Goal: Task Accomplishment & Management: Manage account settings

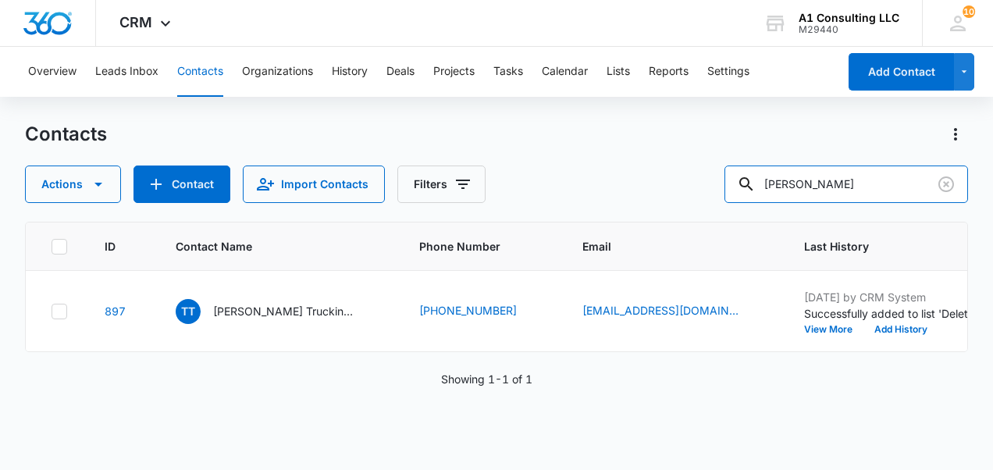
drag, startPoint x: 829, startPoint y: 187, endPoint x: 540, endPoint y: 199, distance: 289.0
click at [371, 111] on div "Actions Contact Import Contacts Filters [PERSON_NAME]" at bounding box center [496, 183] width 943 height 37
type input "quick link"
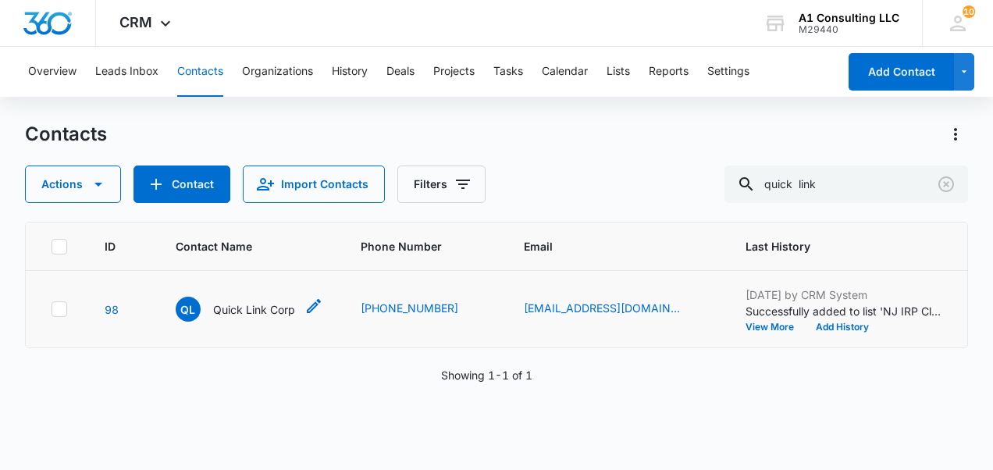
click at [264, 111] on p "Quick Link Corp" at bounding box center [254, 309] width 82 height 16
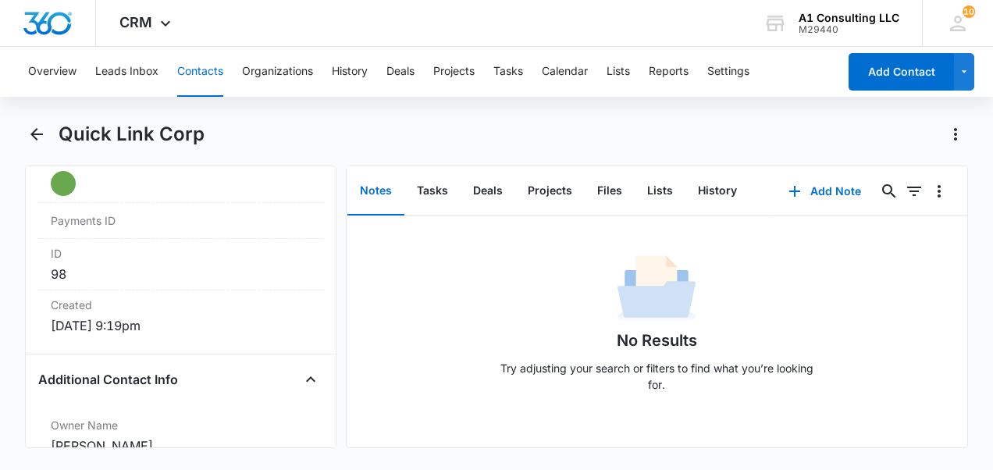
scroll to position [858, 0]
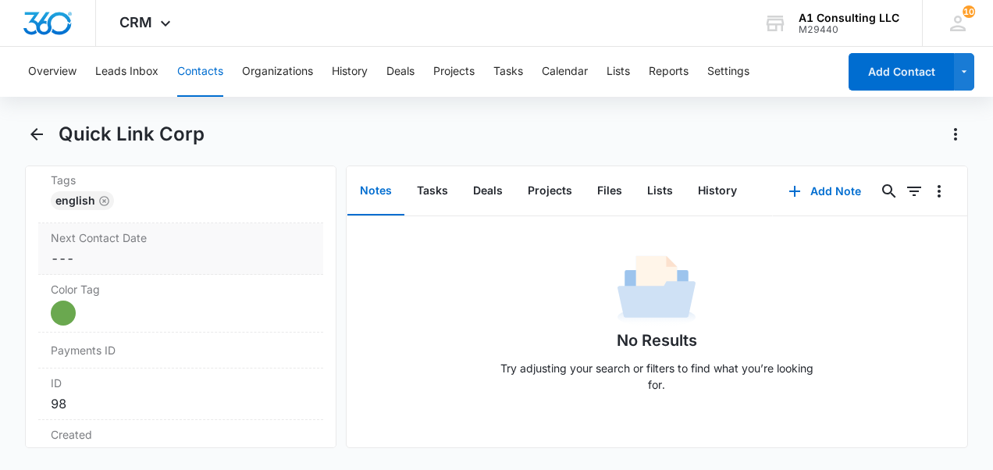
click at [169, 111] on div "English" at bounding box center [181, 203] width 260 height 25
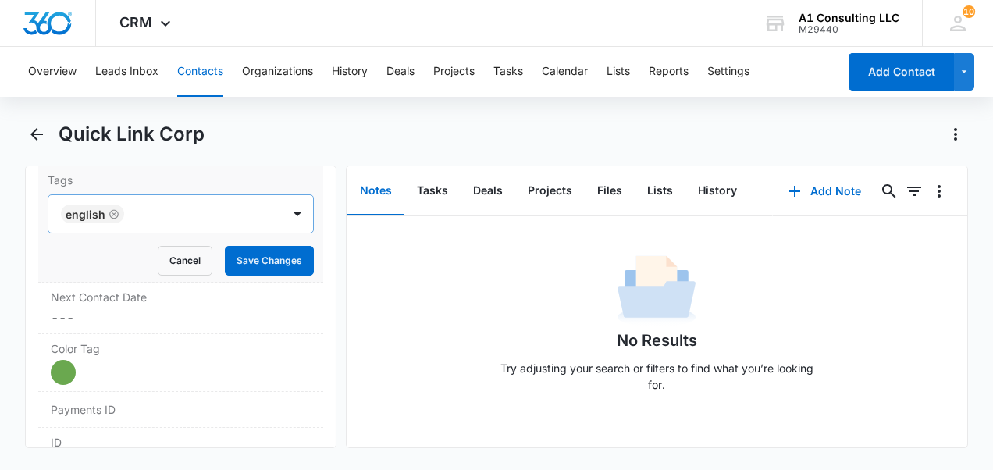
click at [137, 111] on div at bounding box center [204, 214] width 151 height 22
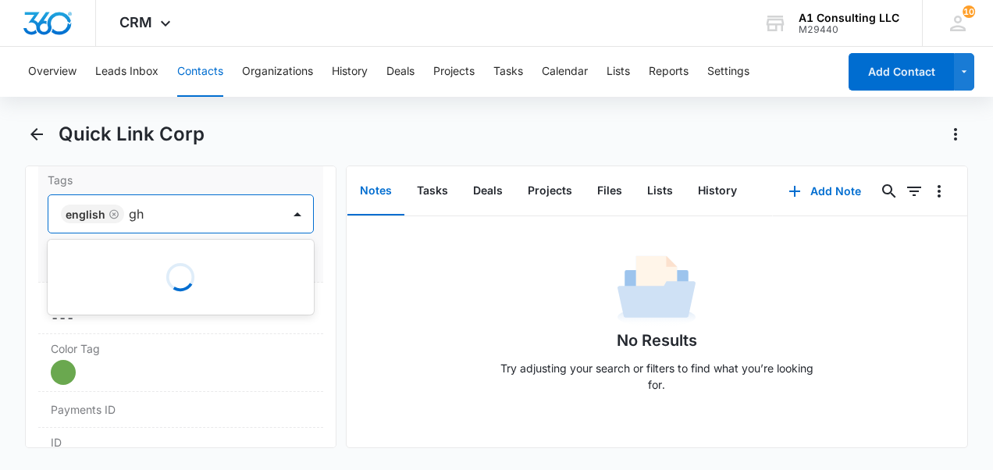
type input "ghl"
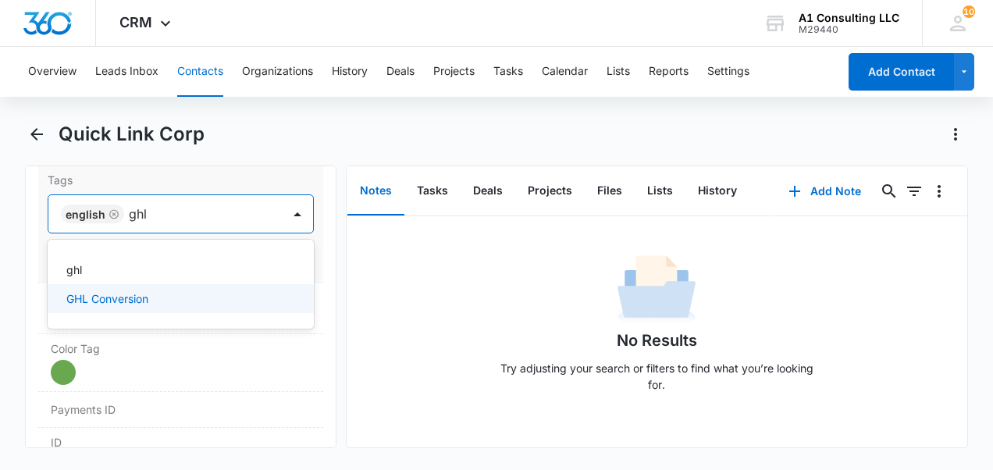
click at [141, 111] on p "GHL Conversion" at bounding box center [107, 298] width 82 height 16
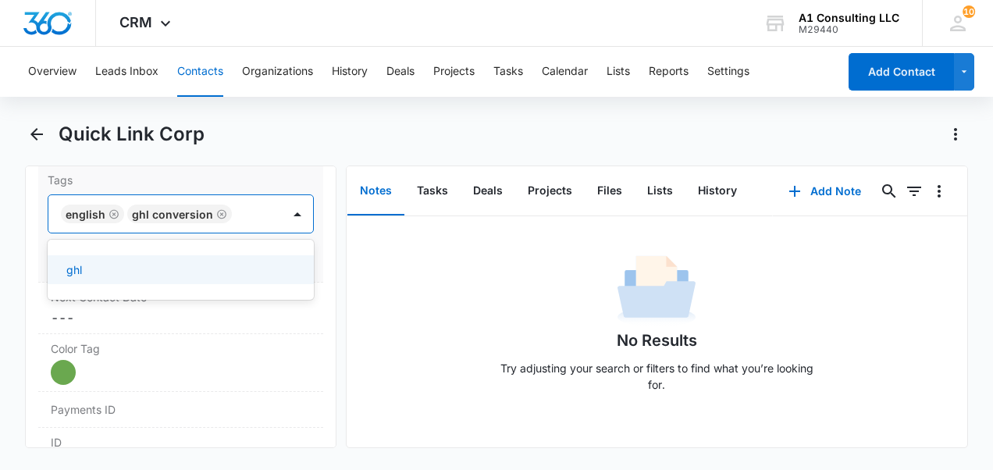
click at [307, 111] on div "Tags option GHL Conversion, selected. 1 result available. Use Up and Down to ch…" at bounding box center [180, 223] width 285 height 117
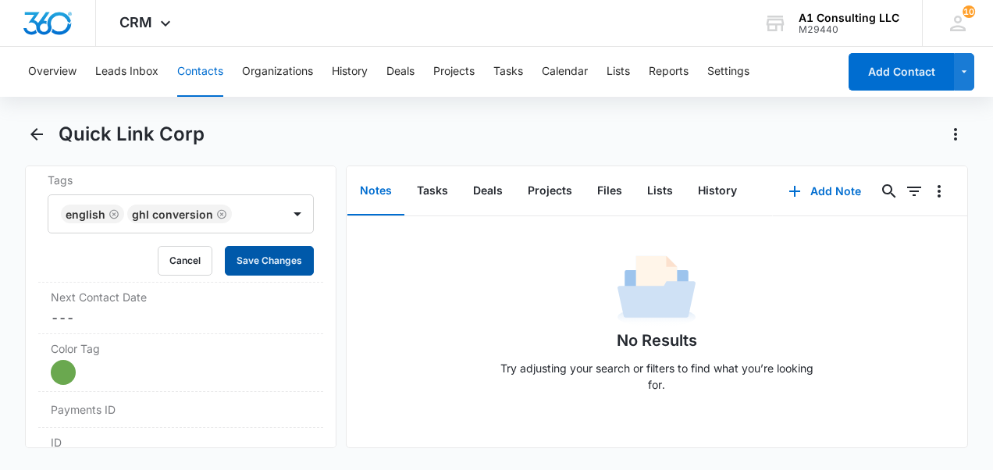
click at [275, 111] on button "Save Changes" at bounding box center [269, 261] width 89 height 30
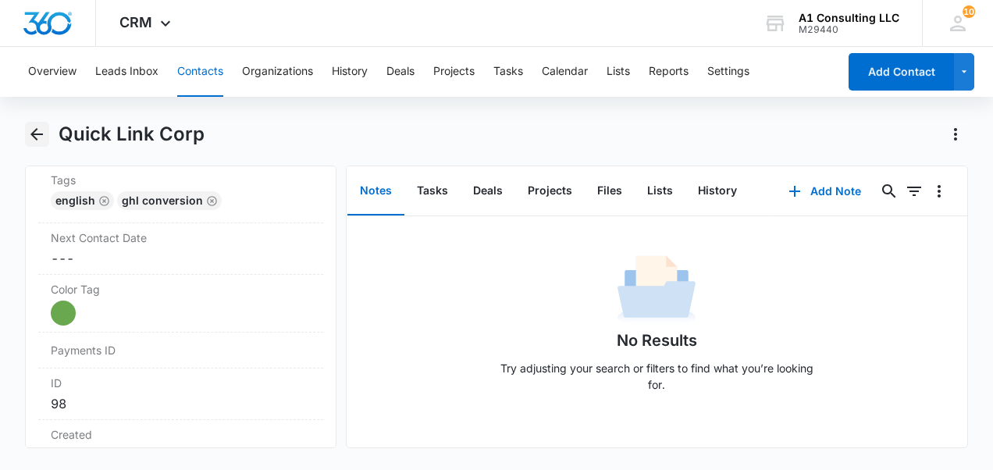
click at [40, 111] on icon "Back" at bounding box center [36, 134] width 12 height 12
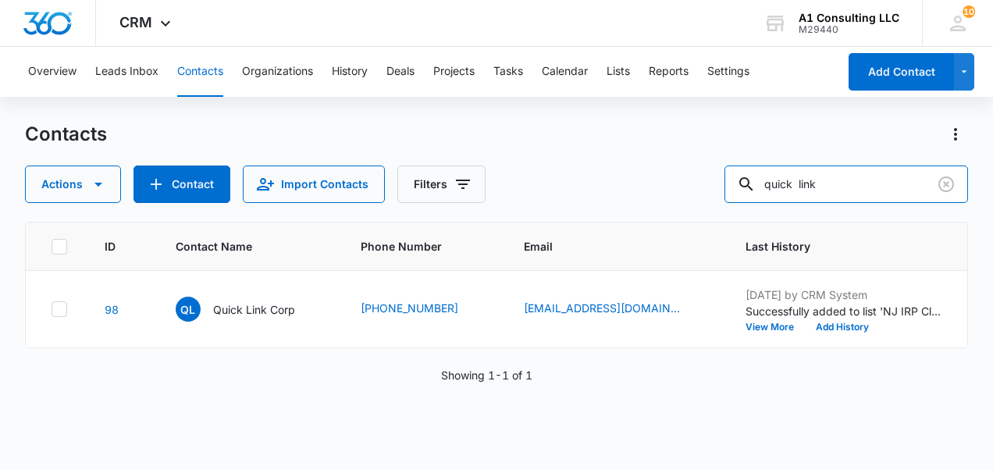
drag, startPoint x: 847, startPoint y: 187, endPoint x: 592, endPoint y: 172, distance: 255.6
click at [371, 111] on div "Actions Contact Import Contacts Filters quick link" at bounding box center [496, 183] width 943 height 37
type input "[PERSON_NAME]"
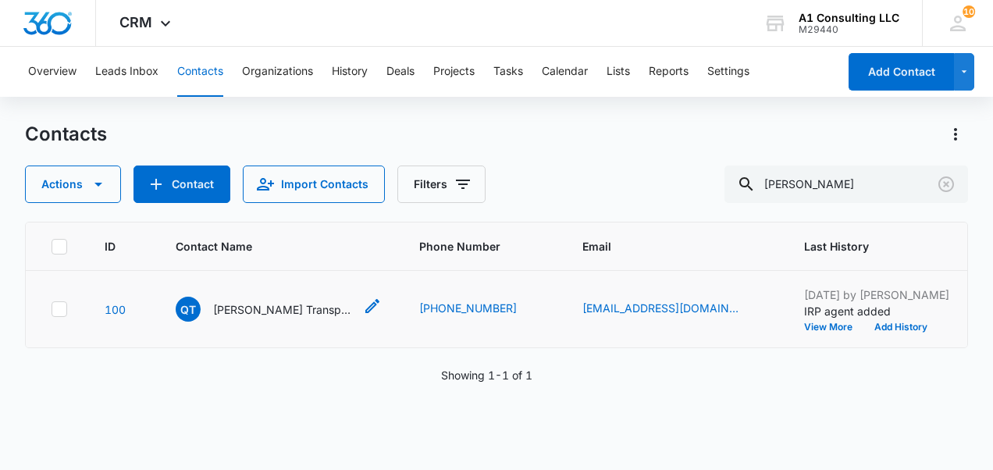
click at [277, 111] on p "[PERSON_NAME] Transport LLC" at bounding box center [283, 309] width 140 height 16
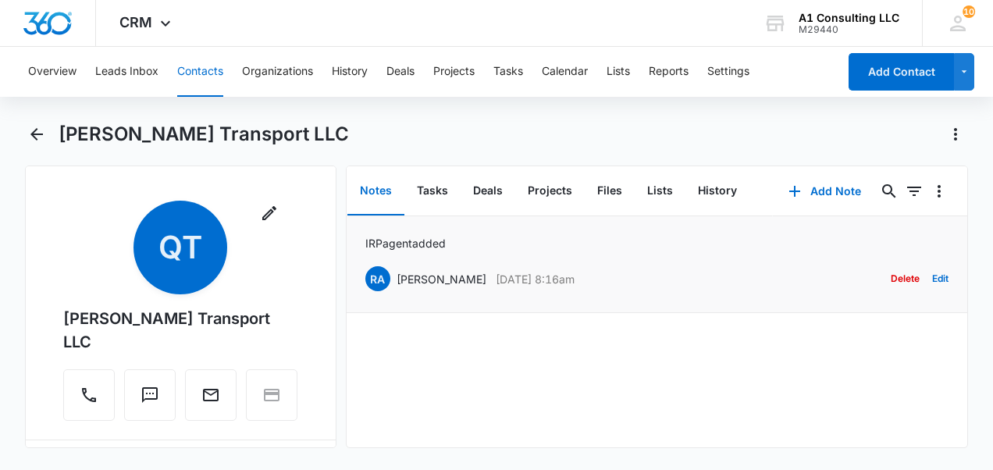
drag, startPoint x: 490, startPoint y: 279, endPoint x: 366, endPoint y: 285, distance: 124.2
click at [366, 111] on div "RA [PERSON_NAME] [DATE] 8:16am Delete Edit" at bounding box center [657, 279] width 584 height 30
drag, startPoint x: 366, startPoint y: 285, endPoint x: 437, endPoint y: 284, distance: 71.0
copy div "RA [PERSON_NAME] [DATE] 8:16am"
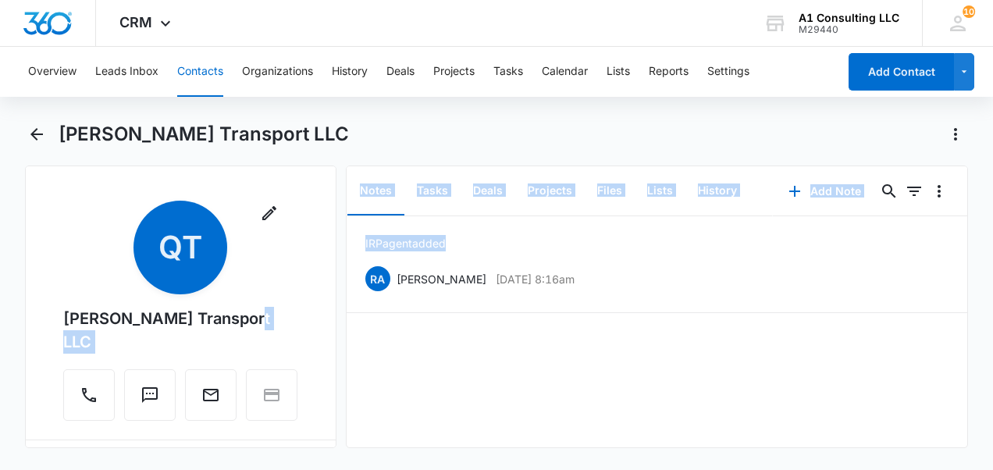
drag, startPoint x: 450, startPoint y: 237, endPoint x: 320, endPoint y: 242, distance: 130.4
click at [320, 111] on div "Remove QT [PERSON_NAME] Transport LLC Contact Info Name Cancel Save Changes [PE…" at bounding box center [496, 306] width 943 height 282
drag, startPoint x: 320, startPoint y: 242, endPoint x: 453, endPoint y: 240, distance: 132.7
click at [371, 111] on div "IRP agent added RA [PERSON_NAME] [DATE] 8:16am Delete Edit" at bounding box center [657, 264] width 584 height 59
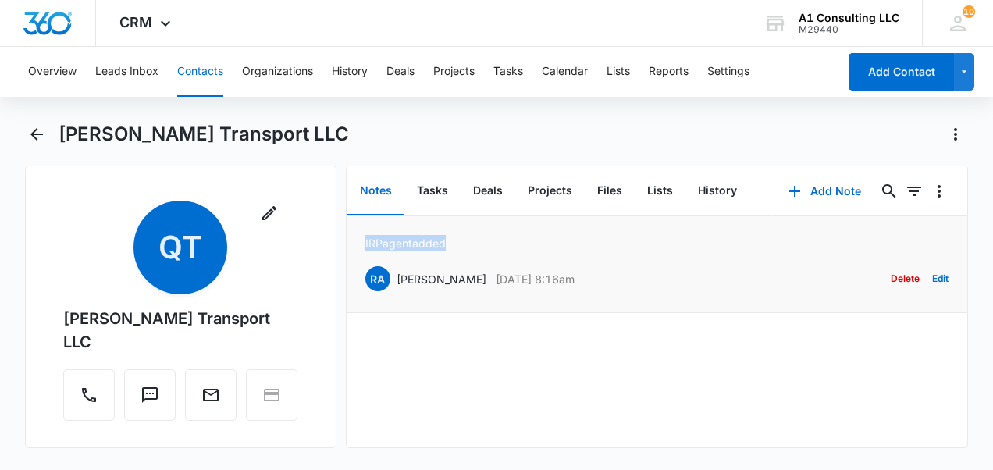
drag, startPoint x: 448, startPoint y: 242, endPoint x: 362, endPoint y: 237, distance: 86.0
click at [362, 111] on li "IRP agent added RA [PERSON_NAME] [DATE] 8:16am Delete Edit" at bounding box center [656, 264] width 621 height 97
copy p "IRP agent added"
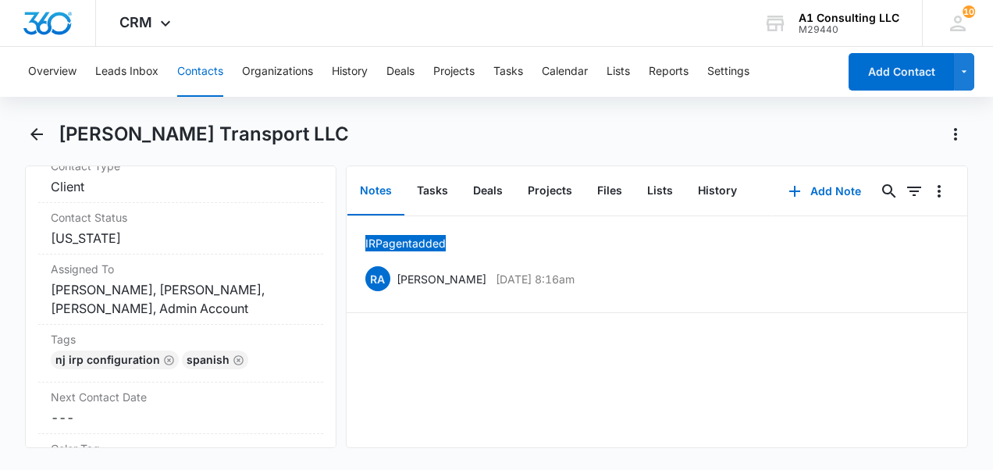
scroll to position [780, 0]
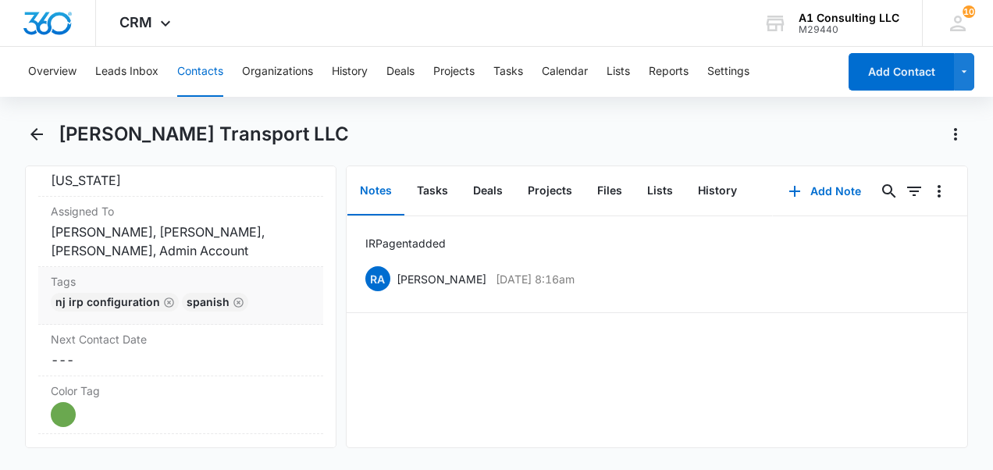
click at [254, 111] on div "NJ IRP CONFIGURATION Spanish" at bounding box center [181, 305] width 260 height 25
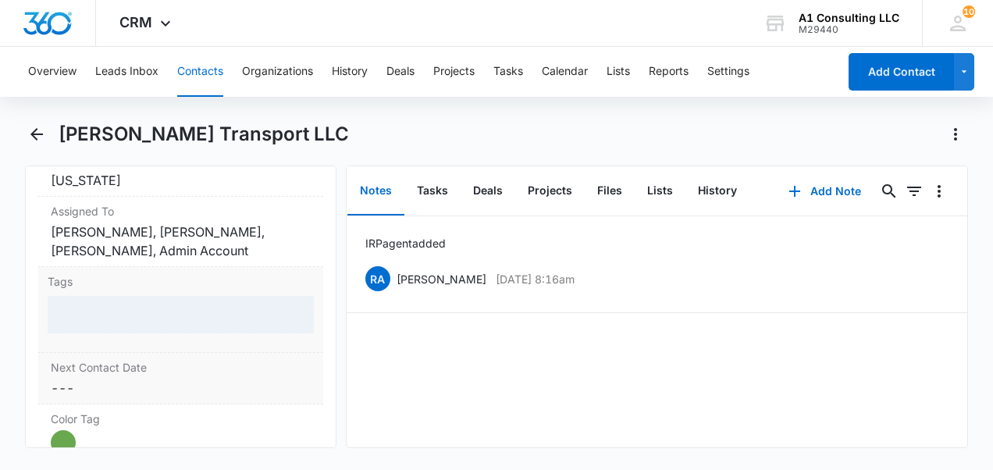
click at [254, 111] on div at bounding box center [181, 314] width 266 height 37
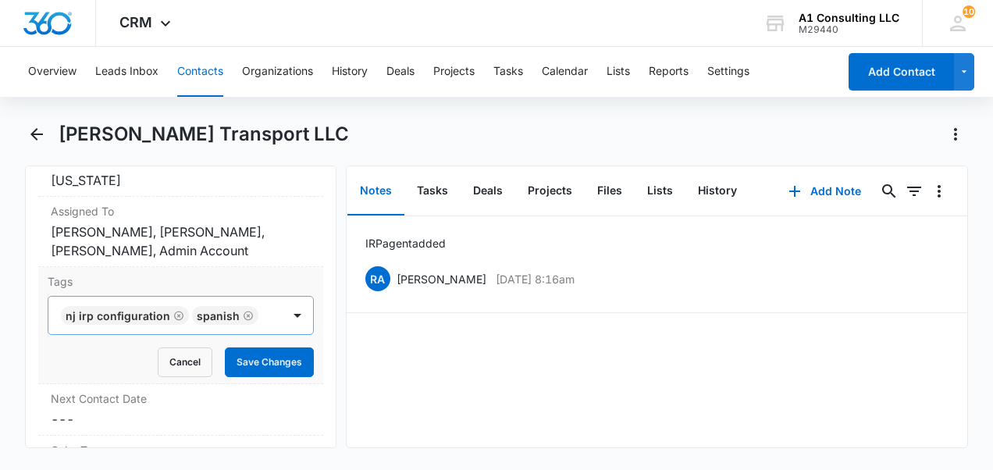
click at [263, 111] on input "text" at bounding box center [264, 315] width 3 height 19
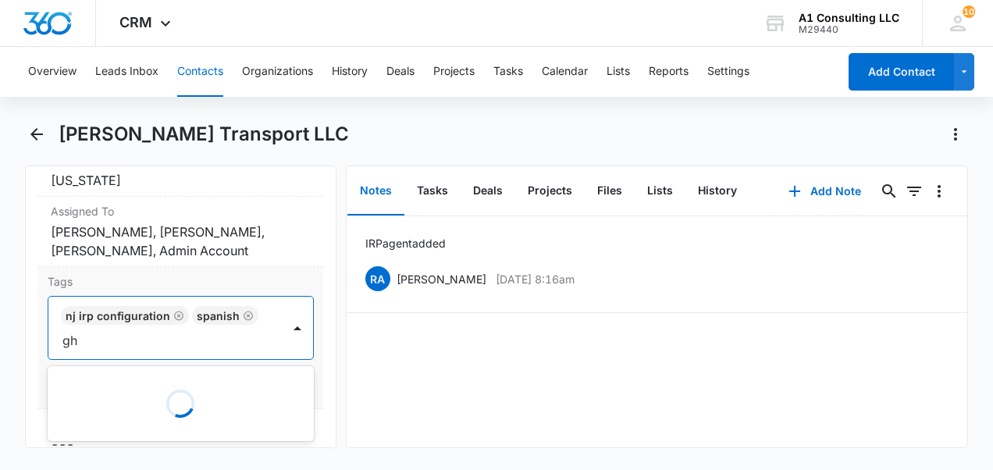
type input "ghl"
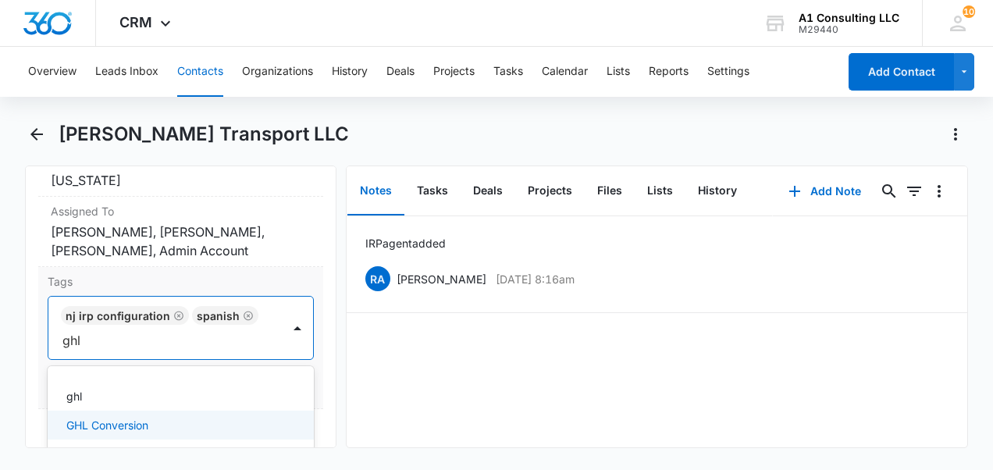
drag, startPoint x: 86, startPoint y: 431, endPoint x: 105, endPoint y: 410, distance: 27.6
click at [97, 111] on p "GHL Conversion" at bounding box center [107, 425] width 82 height 16
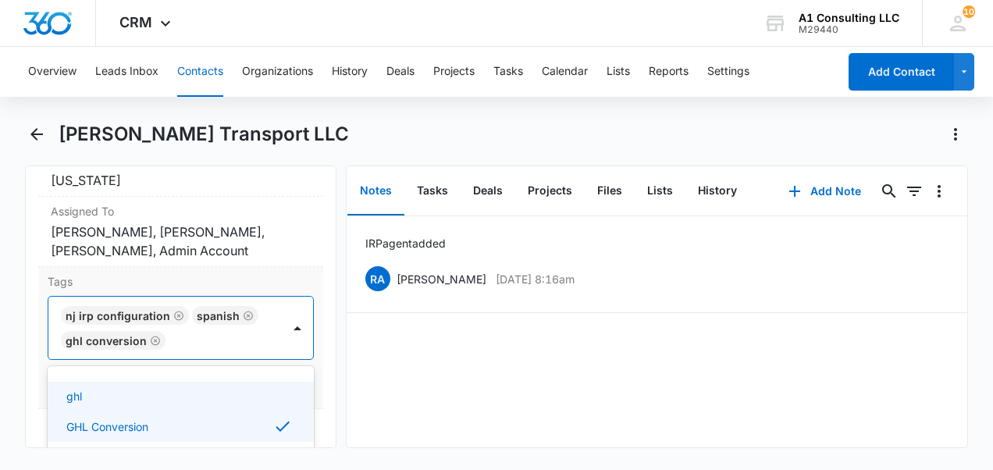
click at [305, 111] on div "Tags option GHL Conversion, selected. Use Up and Down to choose options, press …" at bounding box center [180, 338] width 285 height 142
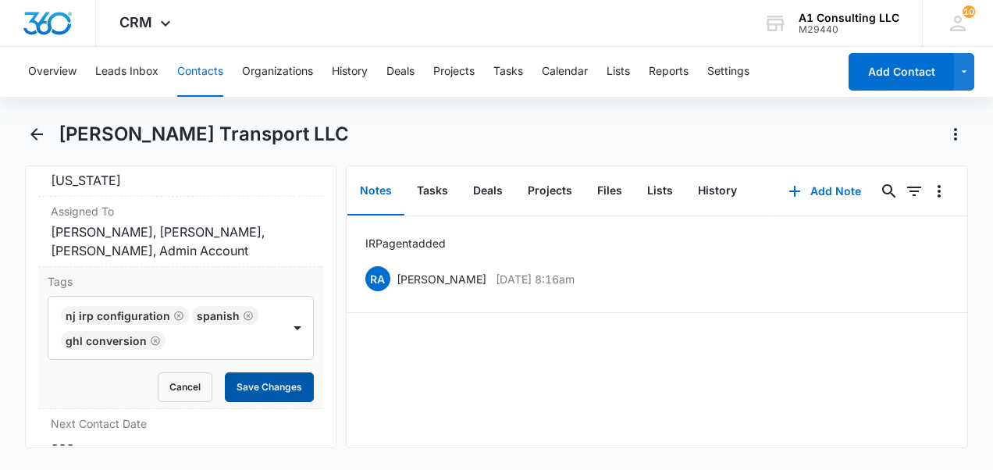
click at [247, 111] on button "Save Changes" at bounding box center [269, 387] width 89 height 30
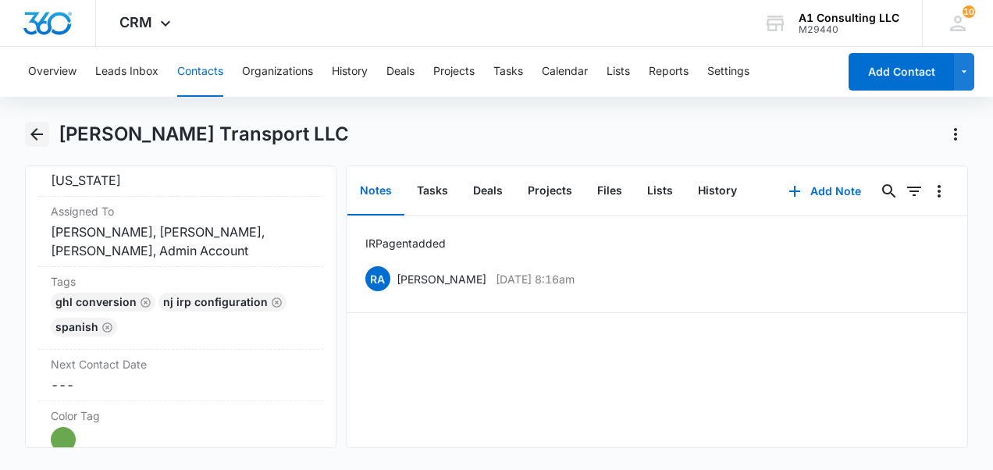
click at [36, 111] on icon "Back" at bounding box center [36, 134] width 19 height 19
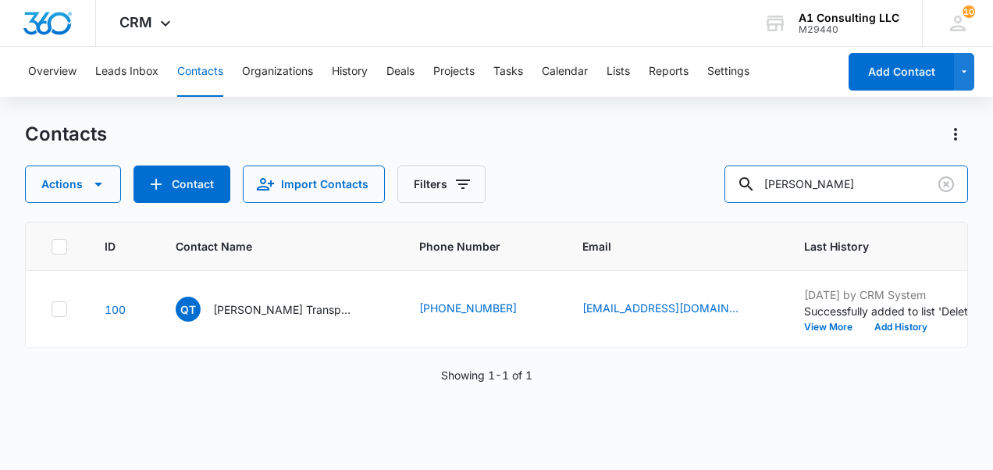
drag, startPoint x: 769, startPoint y: 194, endPoint x: 676, endPoint y: 193, distance: 93.6
click at [371, 111] on div "Actions Contact Import Contacts Filters [PERSON_NAME]" at bounding box center [496, 183] width 943 height 37
type input "simbana"
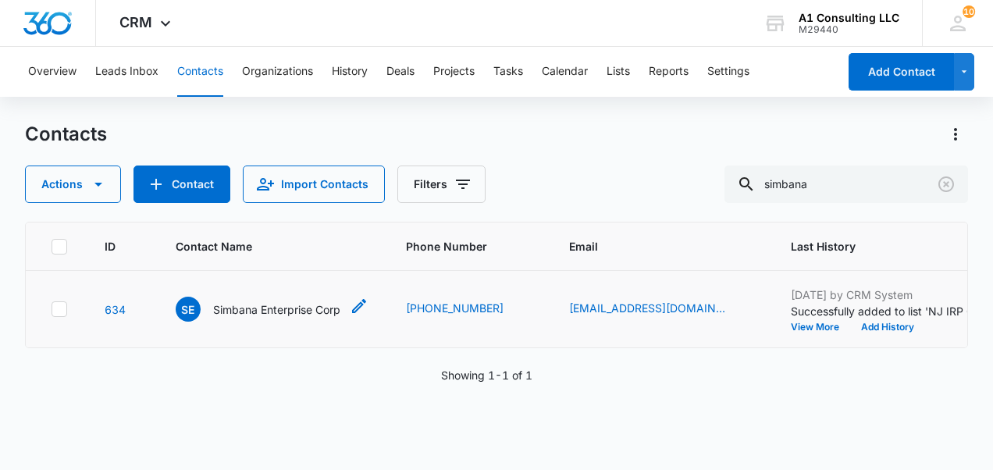
click at [262, 111] on p "Simbana Enterprise Corp" at bounding box center [276, 309] width 127 height 16
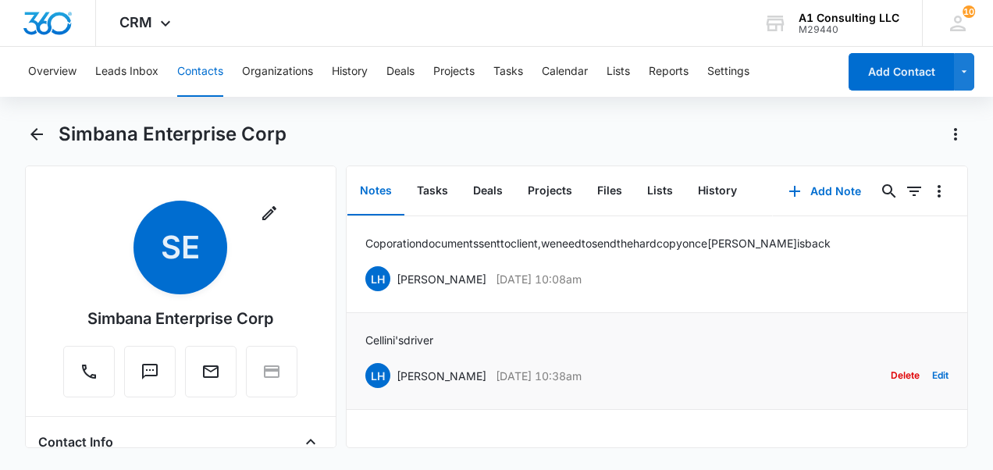
drag, startPoint x: 575, startPoint y: 372, endPoint x: 396, endPoint y: 360, distance: 179.1
click at [371, 111] on div "LH [PERSON_NAME] [DATE] 10:38am Delete Edit" at bounding box center [657, 376] width 584 height 30
drag, startPoint x: 396, startPoint y: 360, endPoint x: 396, endPoint y: 378, distance: 17.9
copy div "[PERSON_NAME] [DATE] 10:38am"
drag, startPoint x: 440, startPoint y: 339, endPoint x: 357, endPoint y: 339, distance: 83.5
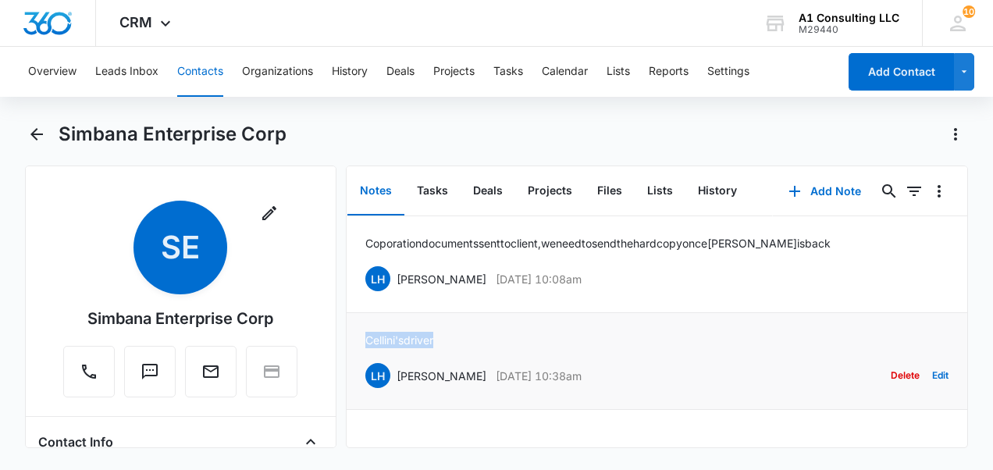
click at [357, 111] on li "Cellini's driver LH [PERSON_NAME] [DATE] 10:38am Delete Edit" at bounding box center [656, 361] width 621 height 97
drag, startPoint x: 357, startPoint y: 339, endPoint x: 368, endPoint y: 342, distance: 12.1
copy p "Cellini's driver"
drag, startPoint x: 583, startPoint y: 272, endPoint x: 383, endPoint y: 272, distance: 199.8
click at [371, 111] on div "LH [PERSON_NAME] [DATE] 10:08am Delete Edit" at bounding box center [657, 279] width 584 height 30
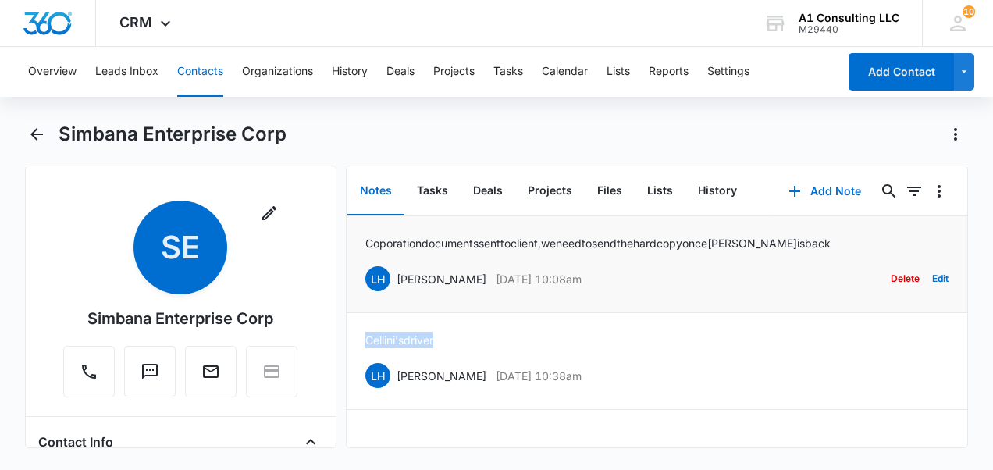
drag, startPoint x: 383, startPoint y: 272, endPoint x: 404, endPoint y: 282, distance: 23.7
copy div "[PERSON_NAME] [DATE] 10:08am"
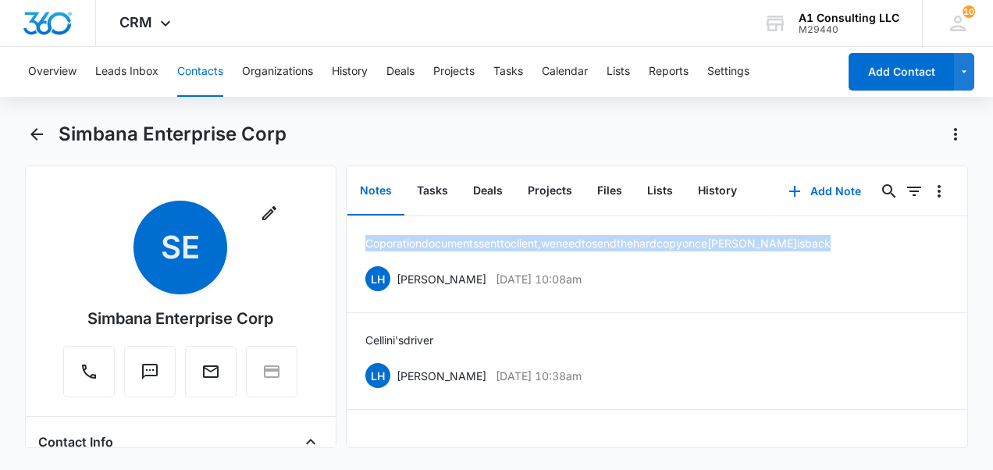
drag, startPoint x: 843, startPoint y: 243, endPoint x: 342, endPoint y: 256, distance: 501.2
click at [342, 111] on div "Remove [PERSON_NAME] Enterprise Corp Contact Info Name Cancel Save Changes Simb…" at bounding box center [496, 306] width 943 height 282
drag, startPoint x: 342, startPoint y: 256, endPoint x: 396, endPoint y: 252, distance: 54.8
copy p "Coporation documents sent to client, we need to send the hard copy once [PERSON…"
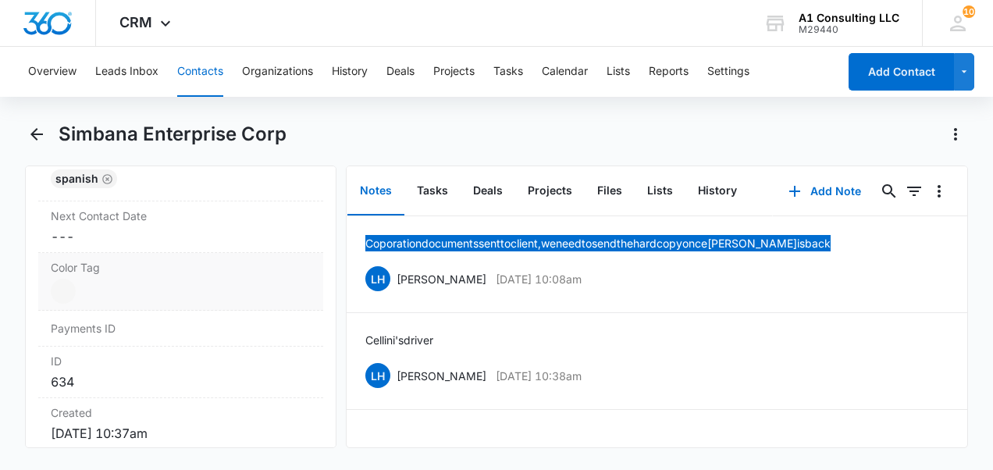
scroll to position [858, 0]
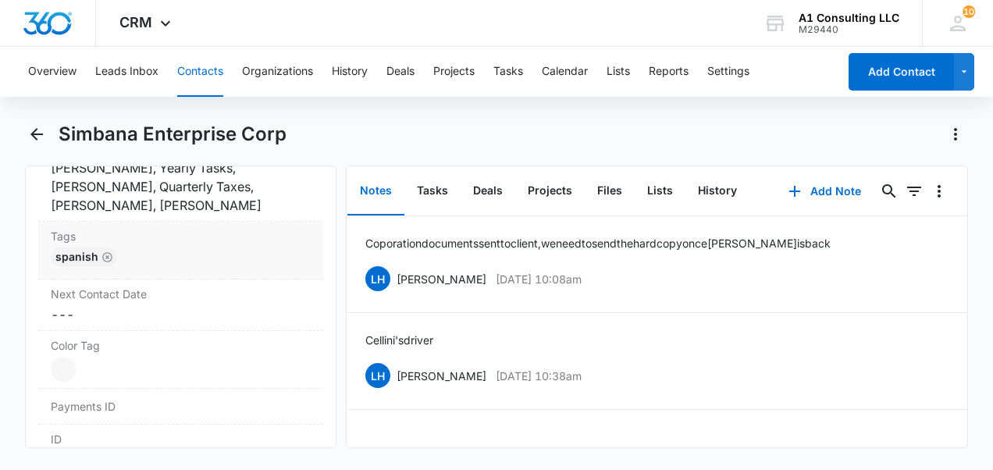
click at [158, 111] on div "Spanish" at bounding box center [181, 259] width 260 height 25
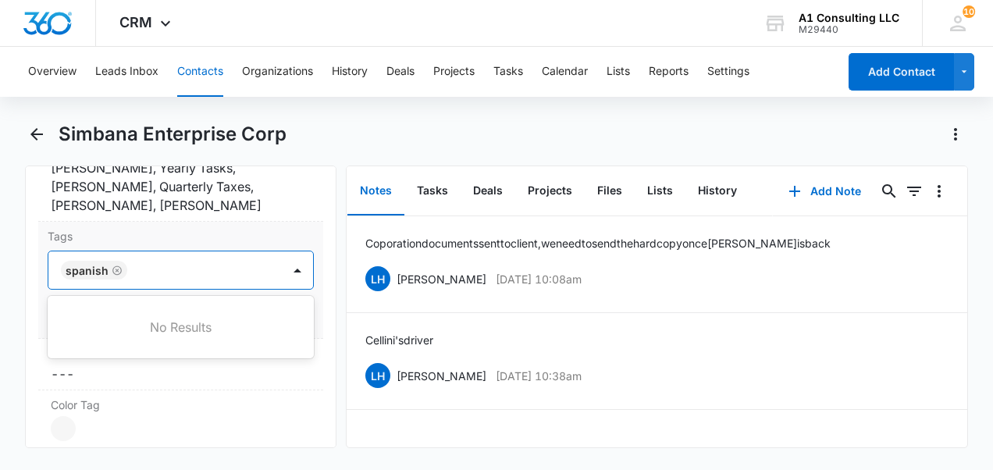
click at [151, 111] on div at bounding box center [206, 270] width 148 height 22
type input "ghl"
click at [134, 111] on p "GHL Conversion" at bounding box center [107, 354] width 82 height 16
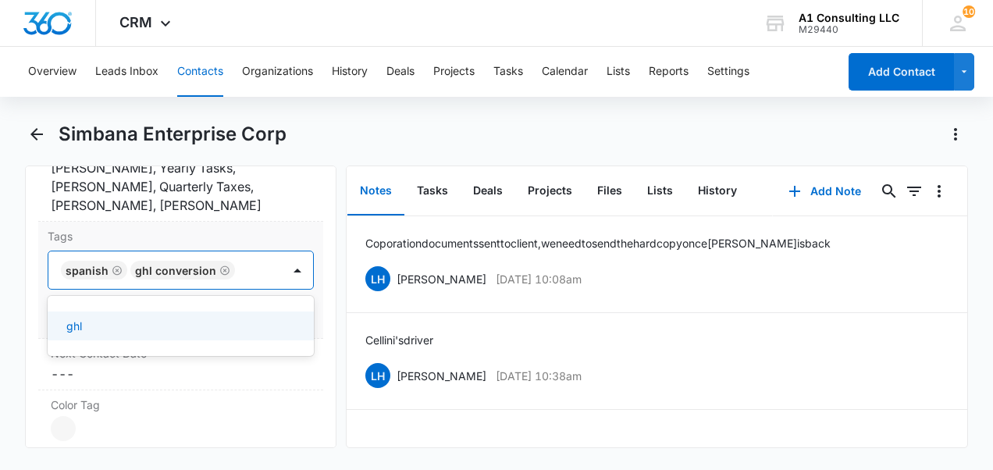
click at [309, 111] on div "Tags option GHL Conversion, selected. 1 result available. Use Up and Down to ch…" at bounding box center [180, 280] width 285 height 117
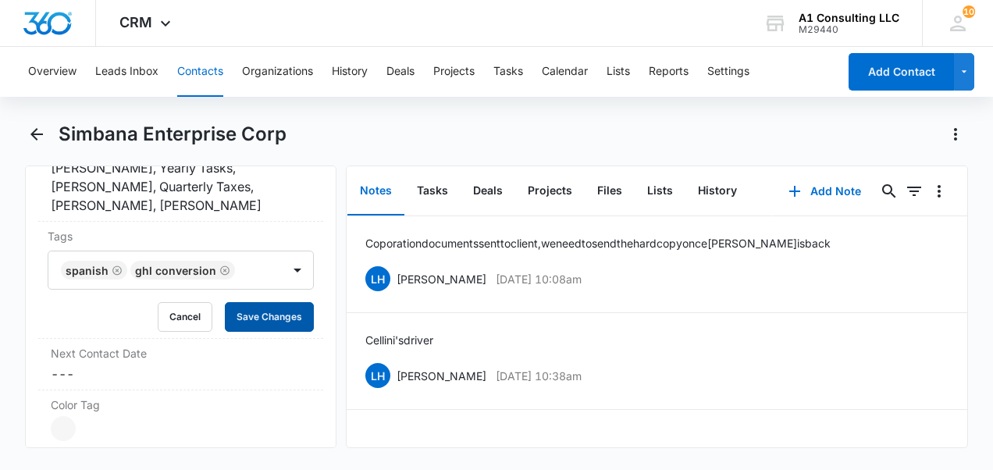
click at [265, 111] on button "Save Changes" at bounding box center [269, 317] width 89 height 30
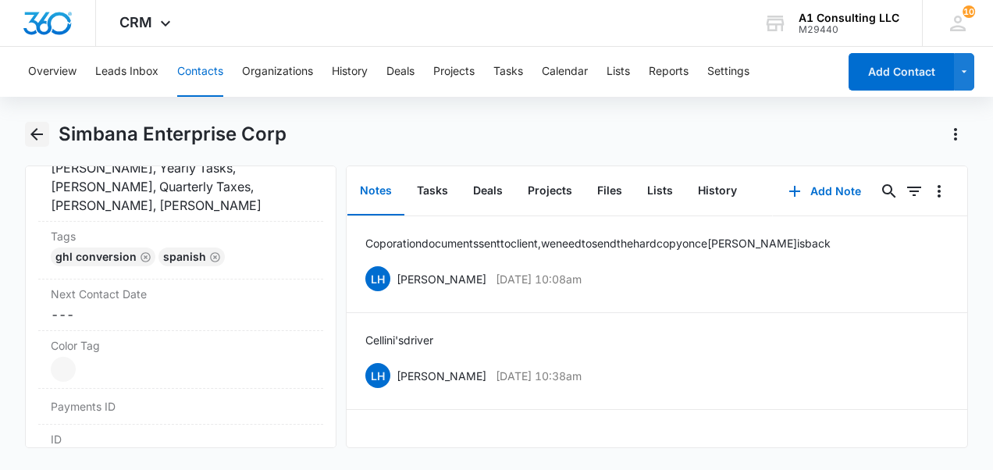
click at [38, 111] on icon "Back" at bounding box center [36, 134] width 12 height 12
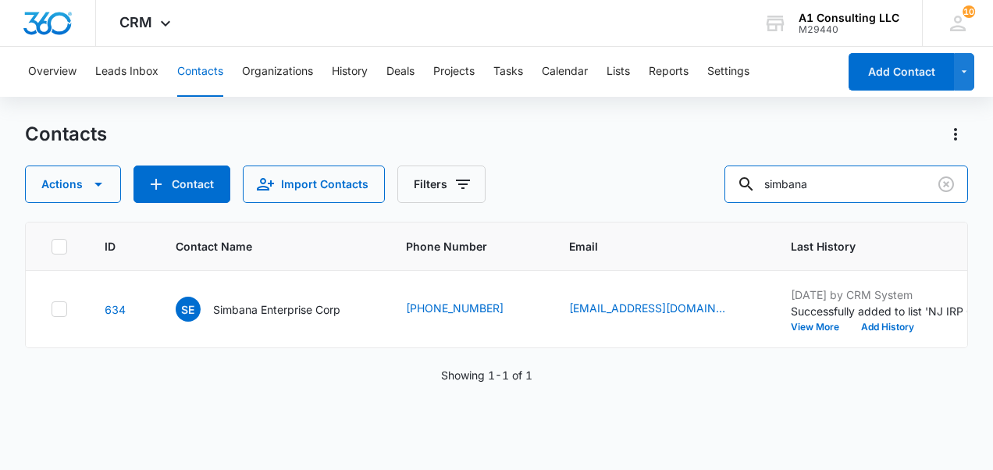
drag, startPoint x: 867, startPoint y: 174, endPoint x: 658, endPoint y: 200, distance: 210.7
click at [371, 111] on div "Actions Contact Import Contacts Filters simbana" at bounding box center [496, 183] width 943 height 37
type input "elite e"
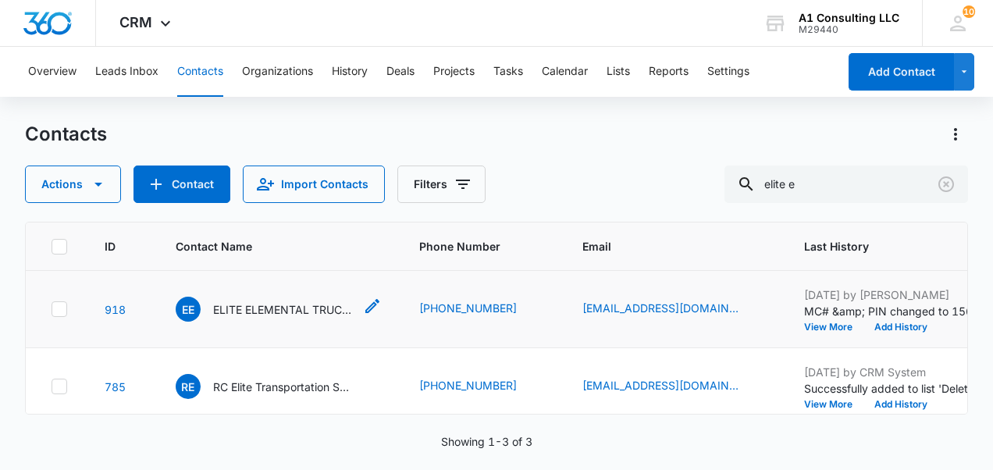
click at [278, 111] on p "ELITE ELEMENTAL TRUCKING LLC" at bounding box center [283, 309] width 140 height 16
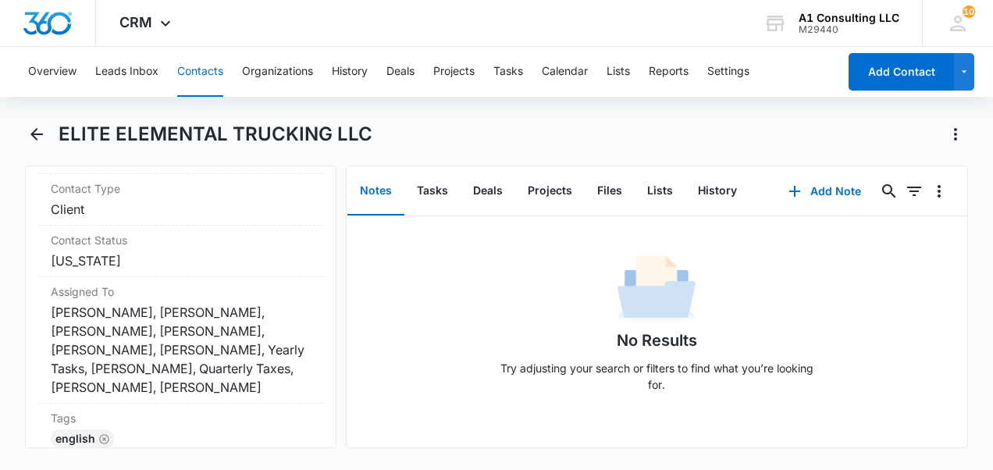
scroll to position [858, 0]
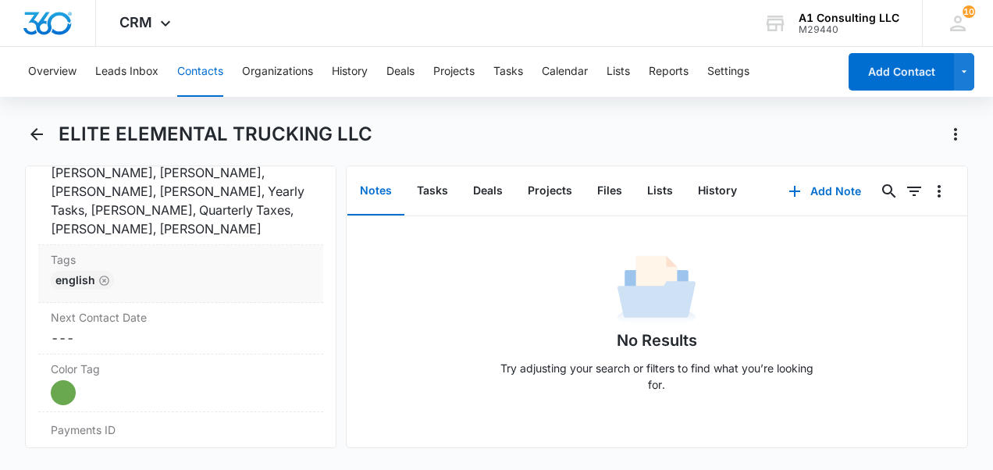
click at [175, 111] on div "English" at bounding box center [181, 283] width 260 height 25
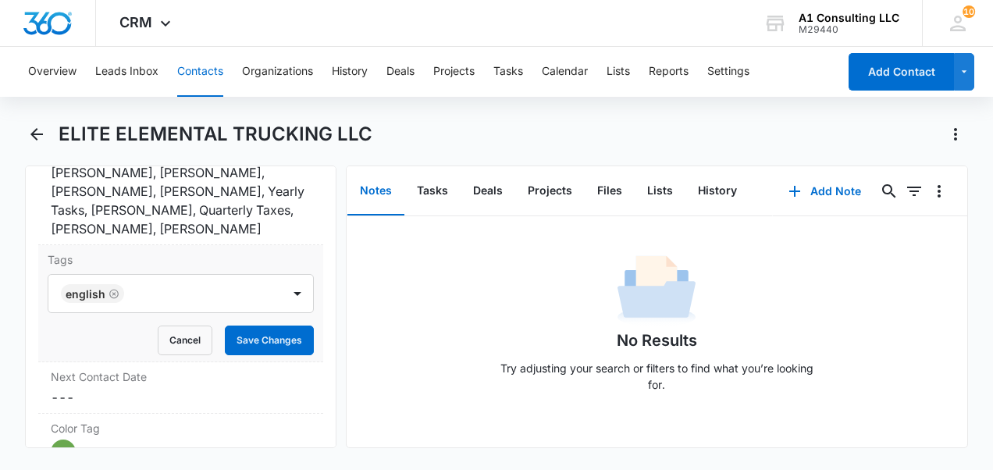
click at [169, 111] on div at bounding box center [204, 293] width 151 height 22
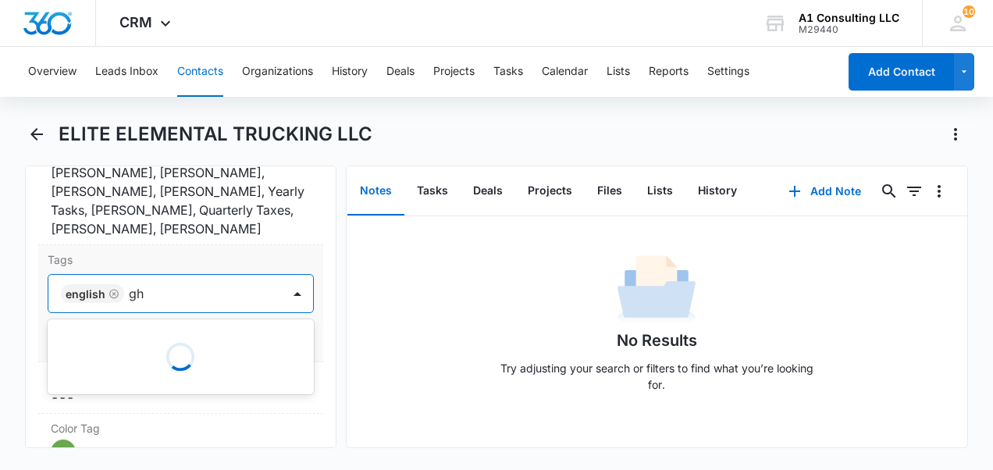
type input "ghl"
click at [170, 111] on div "GHL Conversion" at bounding box center [179, 378] width 226 height 16
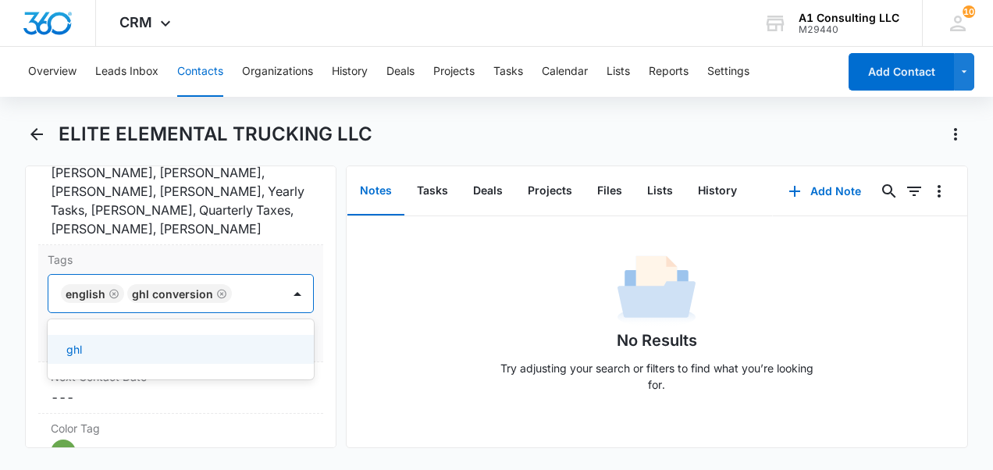
click at [304, 111] on div "Tags option GHL Conversion, selected. 1 result available. Use Up and Down to ch…" at bounding box center [180, 303] width 285 height 117
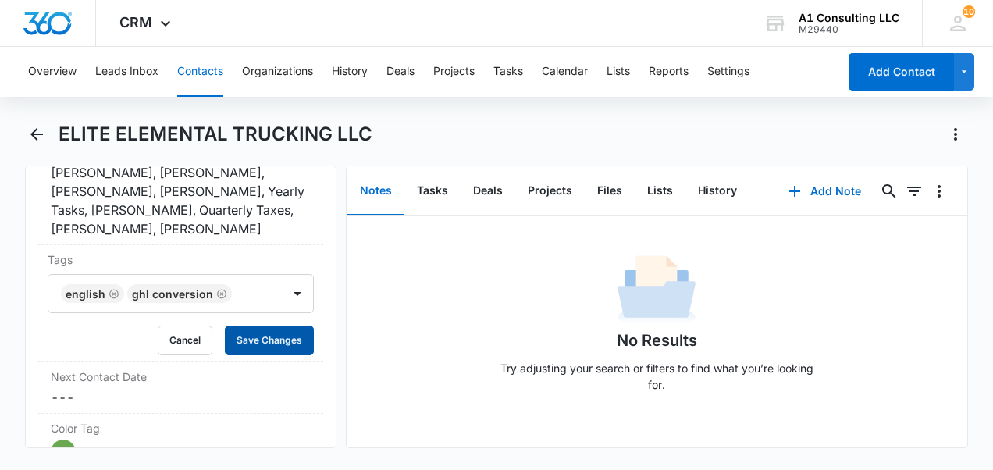
click at [256, 111] on button "Save Changes" at bounding box center [269, 340] width 89 height 30
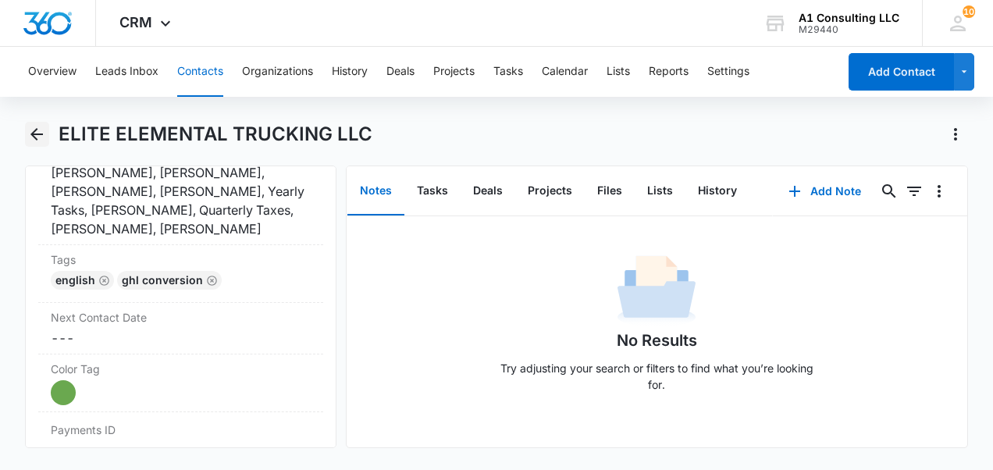
click at [37, 111] on icon "Back" at bounding box center [36, 134] width 19 height 19
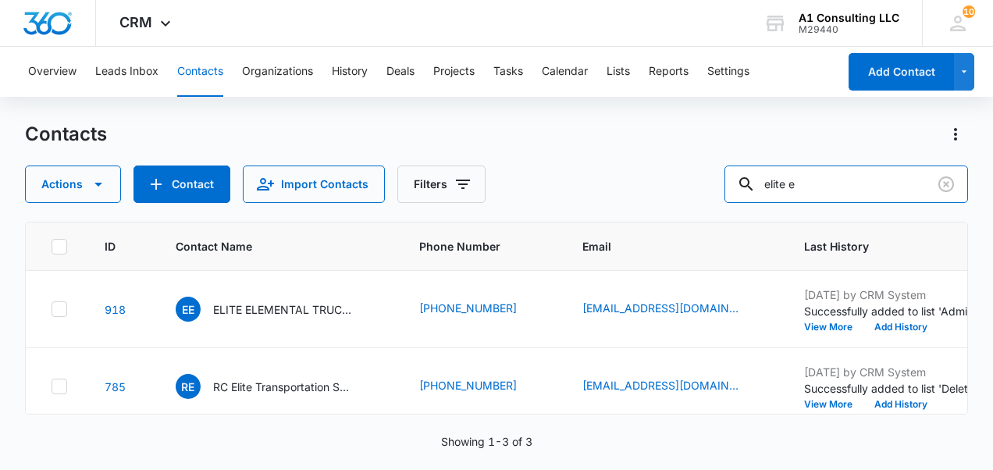
drag, startPoint x: 833, startPoint y: 183, endPoint x: 709, endPoint y: 176, distance: 125.1
click at [371, 111] on div "Actions Contact Import Contacts Filters elite e" at bounding box center [496, 183] width 943 height 37
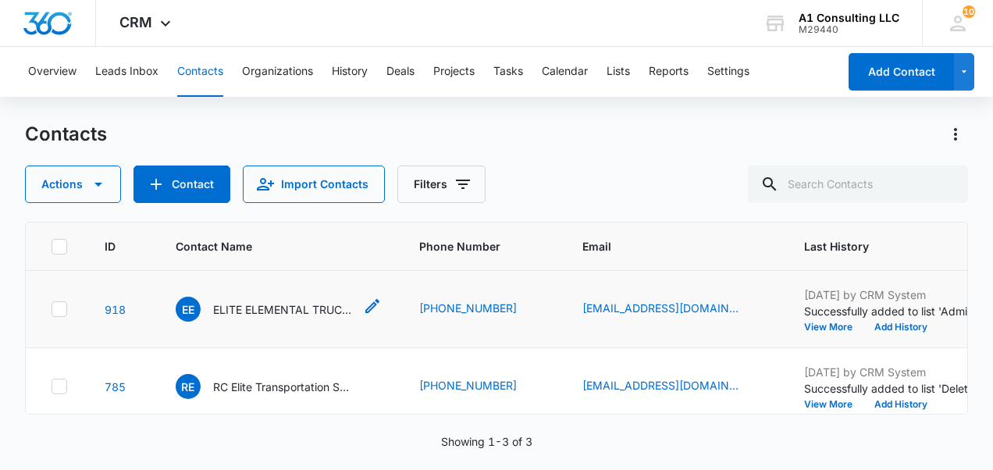
click at [268, 111] on p "ELITE ELEMENTAL TRUCKING LLC" at bounding box center [283, 309] width 140 height 16
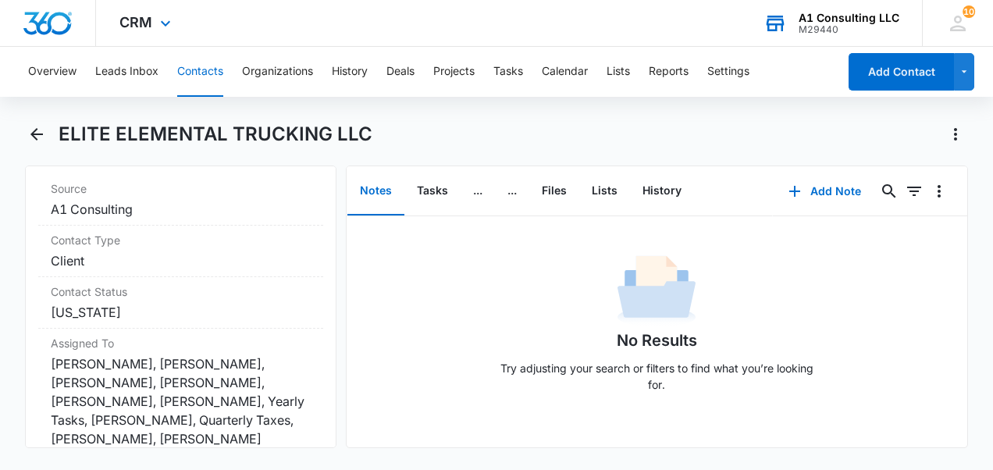
scroll to position [624, 0]
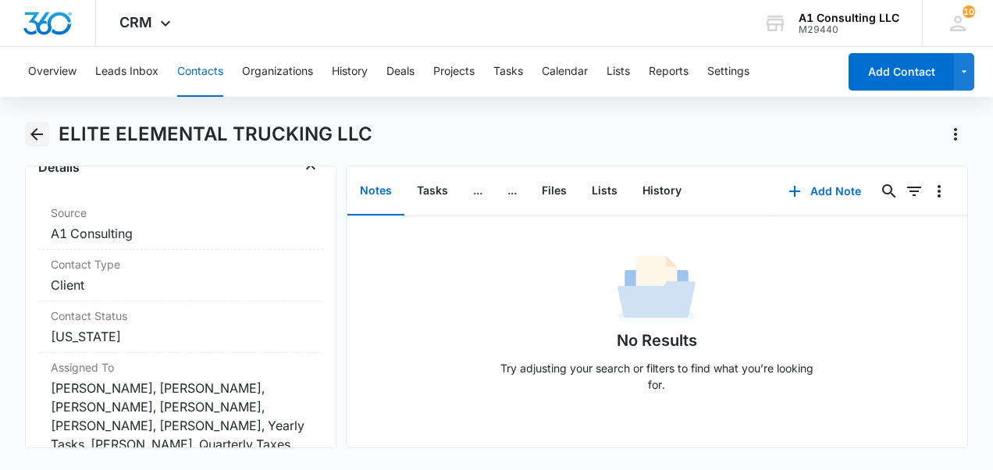
click at [38, 111] on icon "Back" at bounding box center [36, 134] width 19 height 19
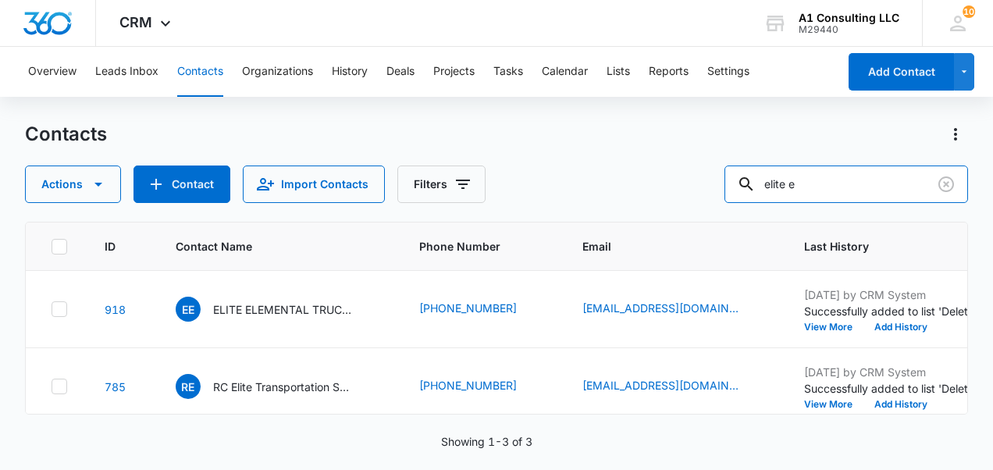
drag, startPoint x: 830, startPoint y: 184, endPoint x: 602, endPoint y: 207, distance: 228.2
click at [371, 111] on div "Contacts Actions Contact Import Contacts Filters elite e ID Contact Name Phone …" at bounding box center [496, 295] width 943 height 346
type input "[PERSON_NAME]"
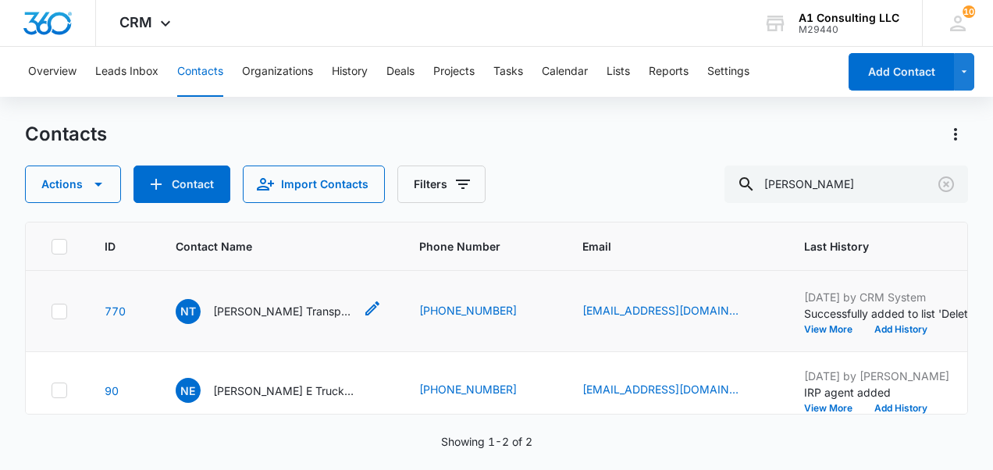
click at [270, 111] on p "[PERSON_NAME] Transport Incorporated" at bounding box center [283, 311] width 140 height 16
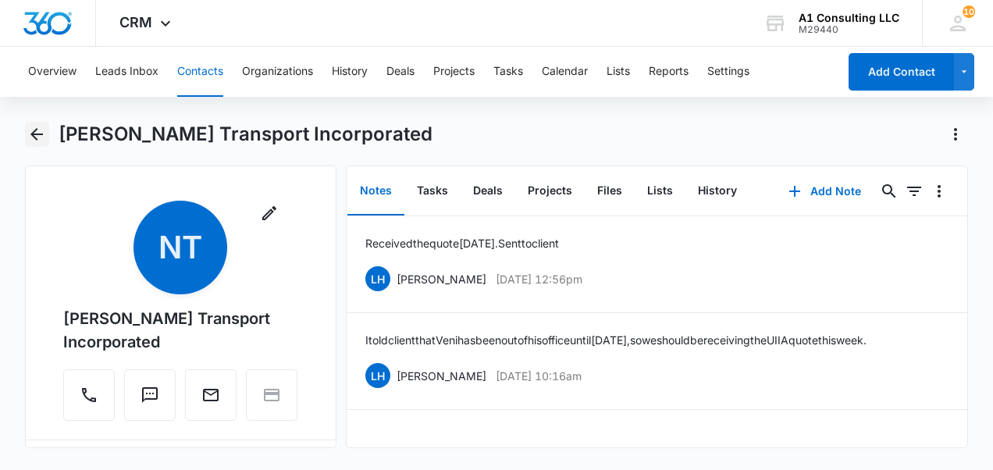
click at [34, 111] on button "Back" at bounding box center [37, 134] width 24 height 25
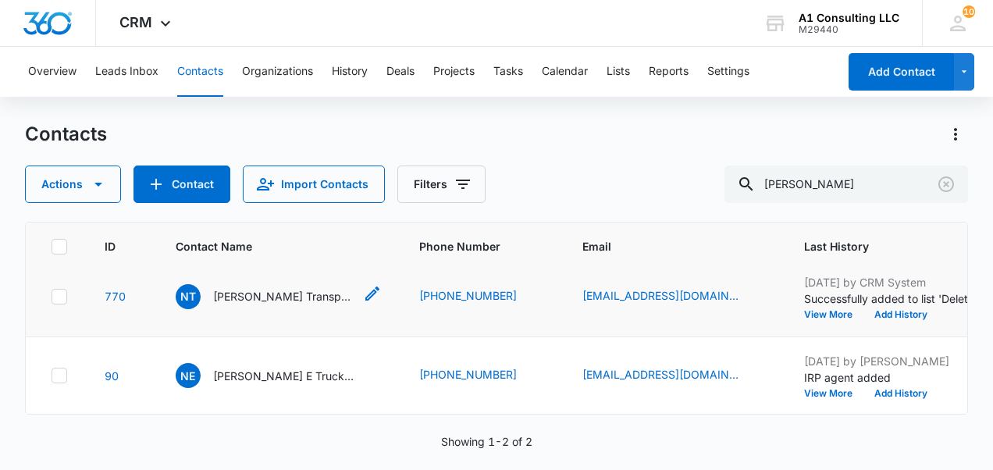
scroll to position [161, 0]
click at [282, 111] on p "[PERSON_NAME] E Trucking Corp" at bounding box center [283, 376] width 140 height 16
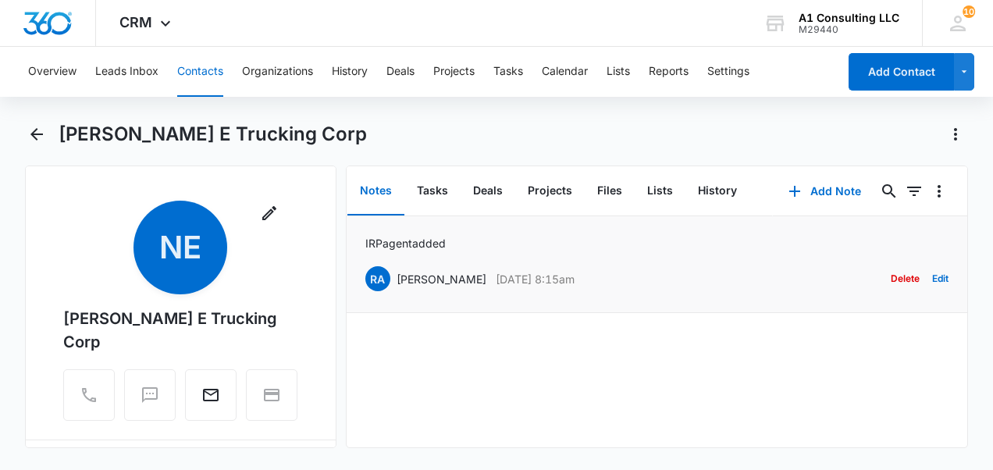
drag, startPoint x: 602, startPoint y: 276, endPoint x: 375, endPoint y: 258, distance: 227.9
click at [371, 111] on div "IRP agent added RA [PERSON_NAME] [DATE] 8:15am Delete Edit" at bounding box center [657, 264] width 584 height 59
drag, startPoint x: 375, startPoint y: 258, endPoint x: 429, endPoint y: 275, distance: 57.3
copy div "A [PERSON_NAME] [DATE] 8:15am"
drag, startPoint x: 462, startPoint y: 240, endPoint x: 353, endPoint y: 242, distance: 109.3
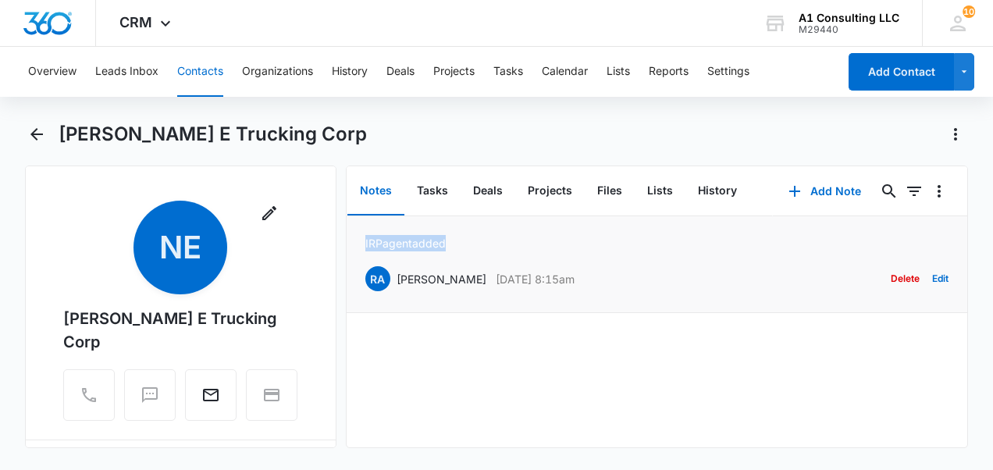
click at [353, 111] on li "IRP agent added RA [PERSON_NAME] [DATE] 8:15am Delete Edit" at bounding box center [656, 264] width 621 height 97
drag, startPoint x: 353, startPoint y: 242, endPoint x: 400, endPoint y: 238, distance: 47.8
copy p "IRP agent added"
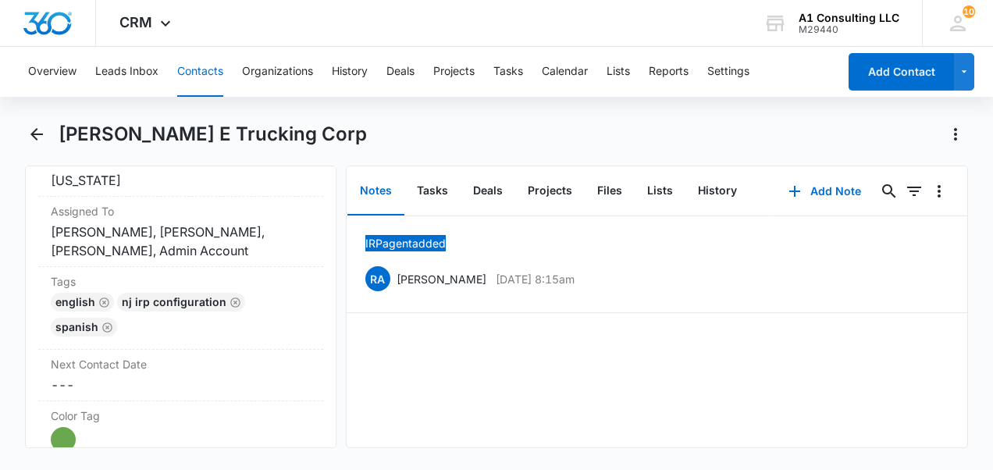
scroll to position [858, 0]
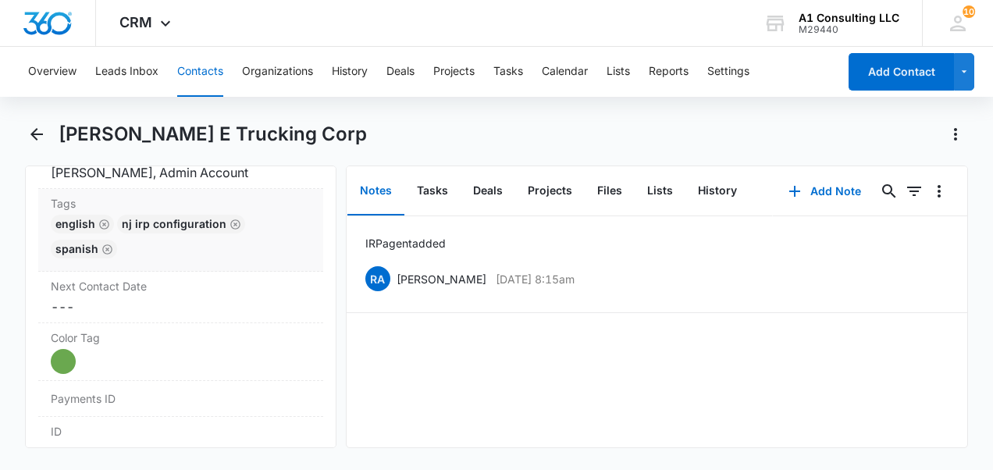
click at [147, 111] on div "Tags Cancel Save Changes English NJ IRP CONFIGURATION Spanish" at bounding box center [180, 230] width 285 height 83
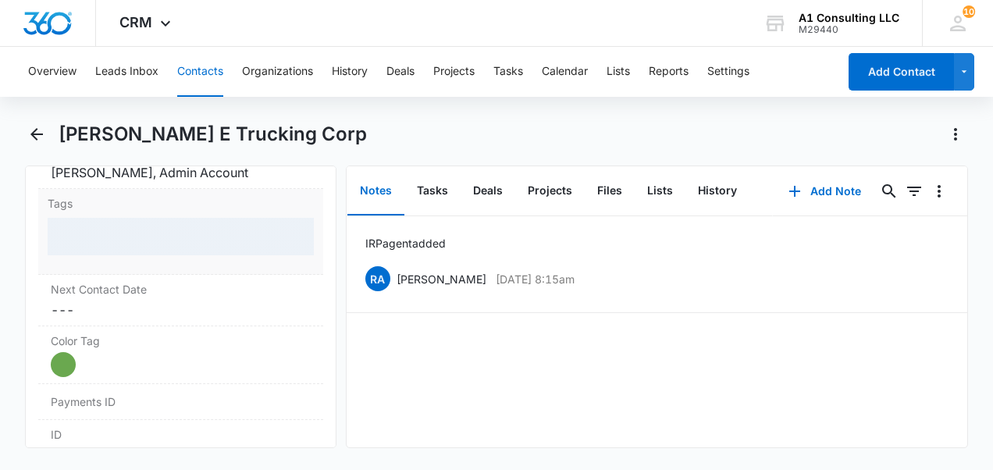
click at [155, 111] on div at bounding box center [181, 236] width 266 height 37
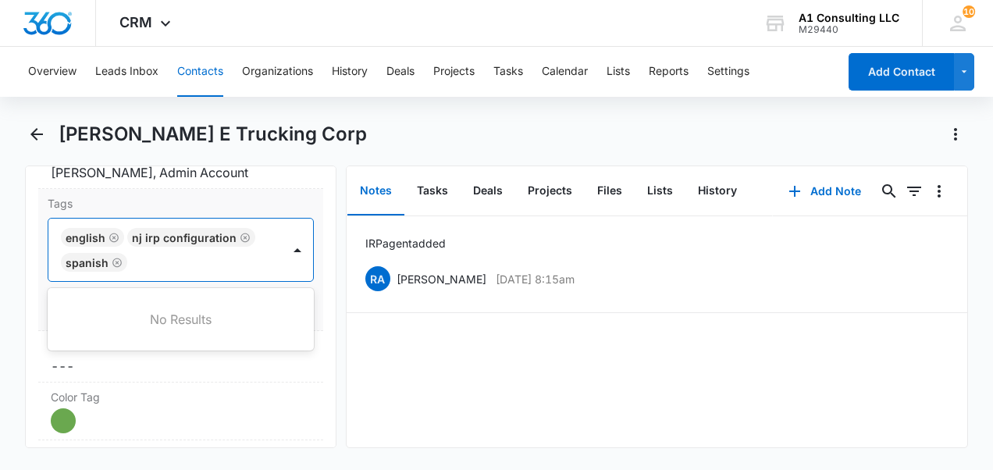
click at [154, 111] on div at bounding box center [206, 262] width 148 height 22
type input "ghl"
click at [187, 111] on div "GHL Conversion" at bounding box center [179, 347] width 226 height 16
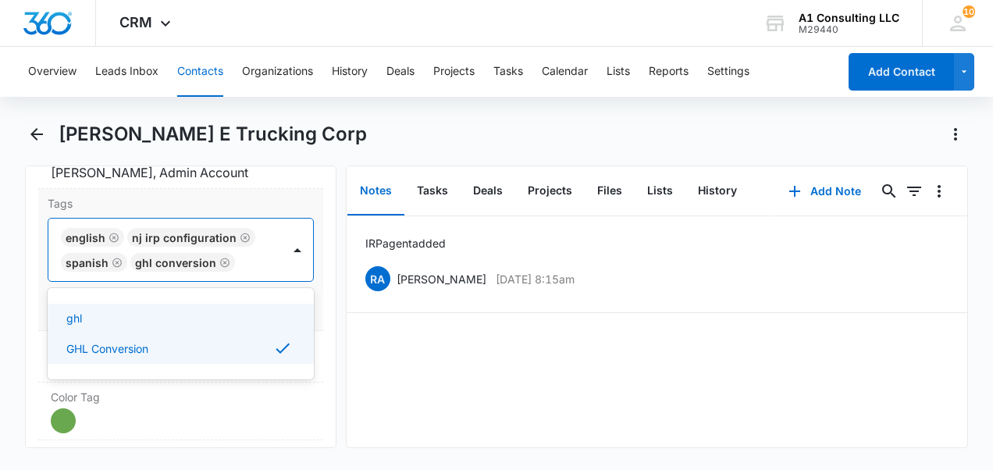
click at [305, 111] on div "Tags option GHL Conversion, selected. Use Up and Down to choose options, press …" at bounding box center [180, 260] width 285 height 142
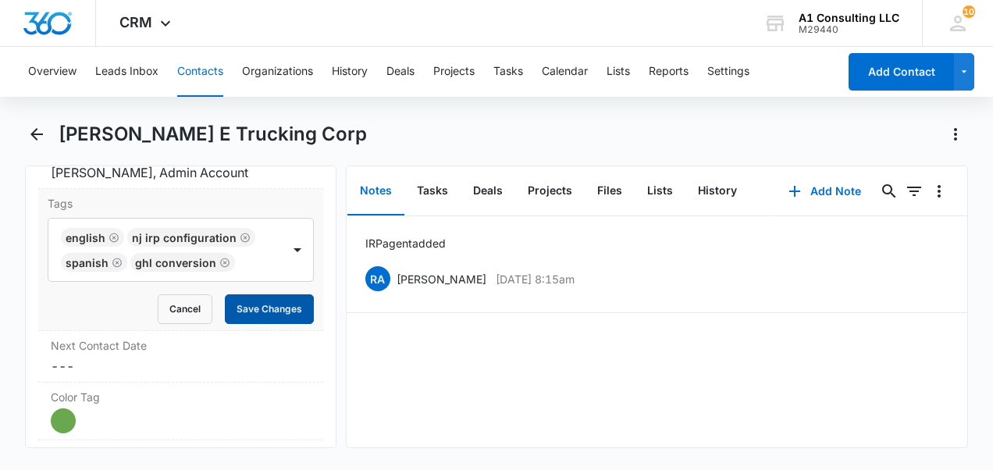
click at [268, 111] on button "Save Changes" at bounding box center [269, 309] width 89 height 30
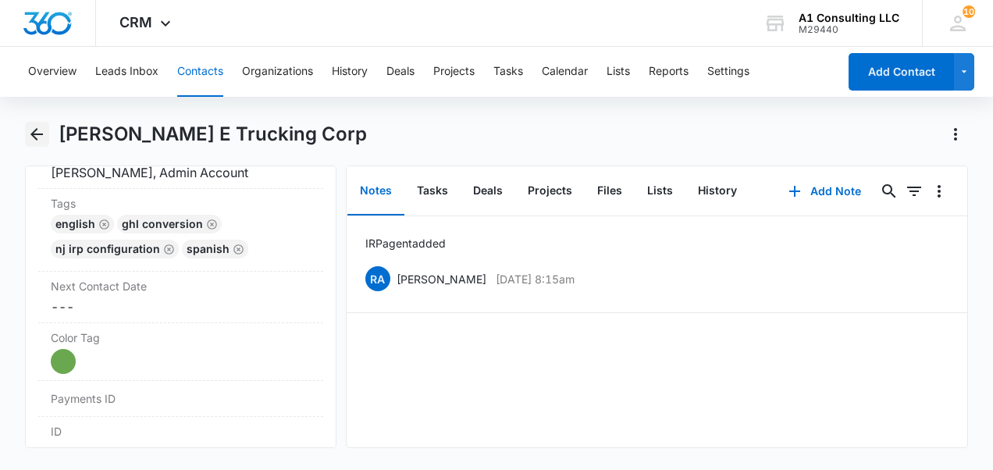
click at [31, 111] on icon "Back" at bounding box center [36, 134] width 19 height 19
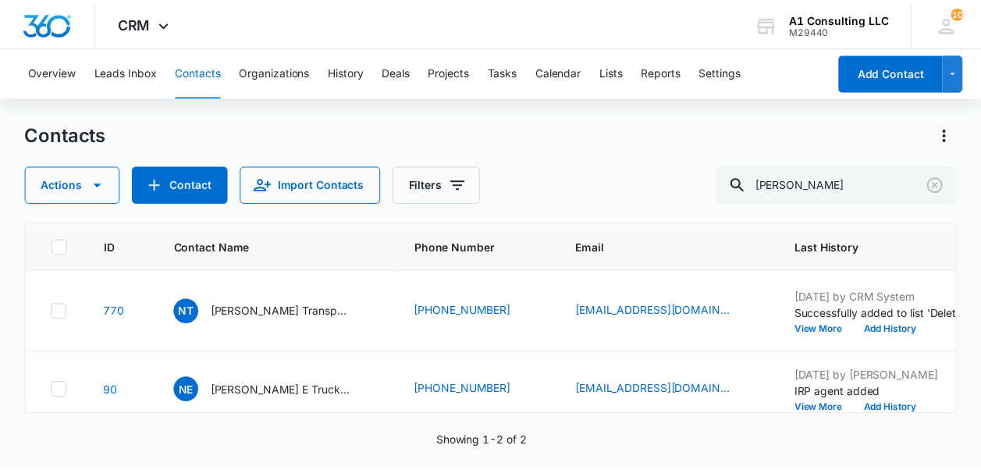
scroll to position [161, 0]
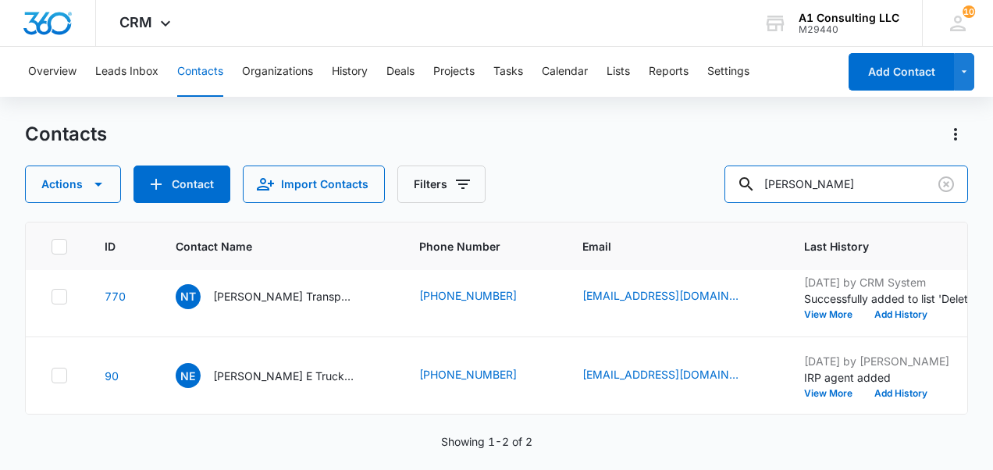
click at [371, 111] on div "Actions Contact Import Contacts Filters [PERSON_NAME]" at bounding box center [496, 183] width 943 height 37
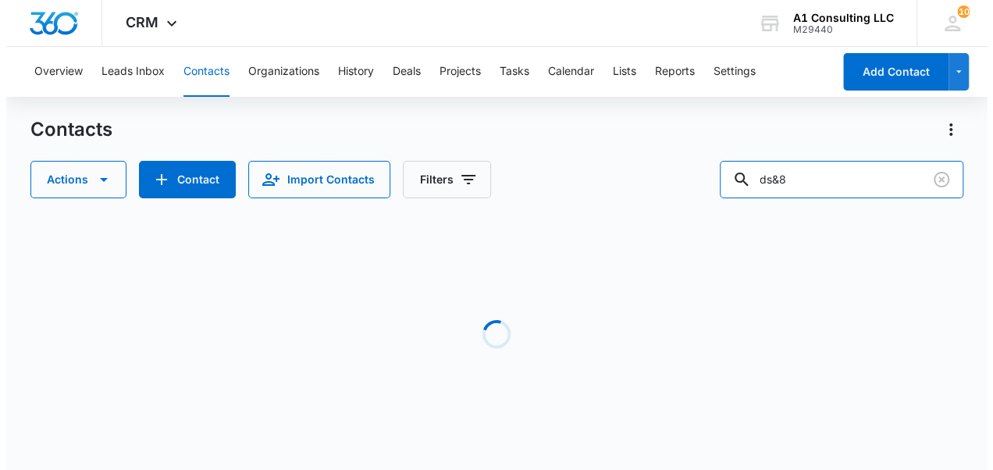
scroll to position [0, 0]
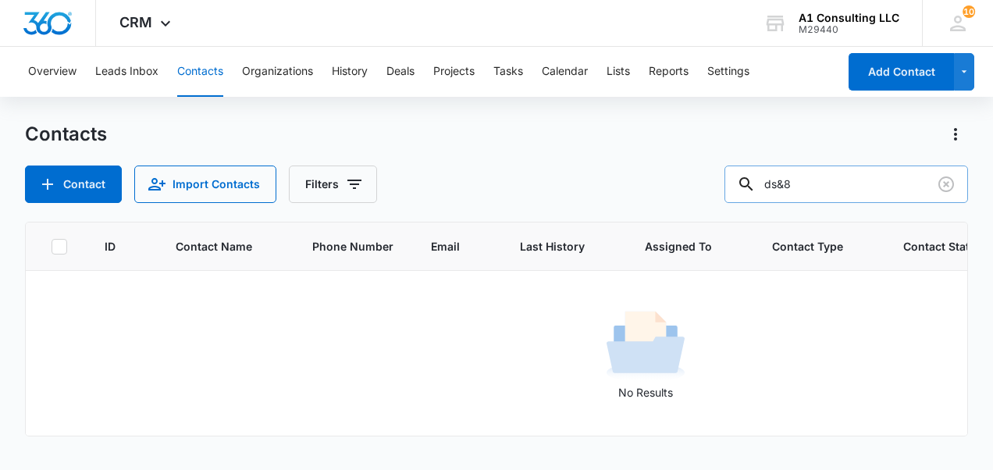
click at [371, 111] on input "ds&8" at bounding box center [845, 183] width 243 height 37
type input "ds&"
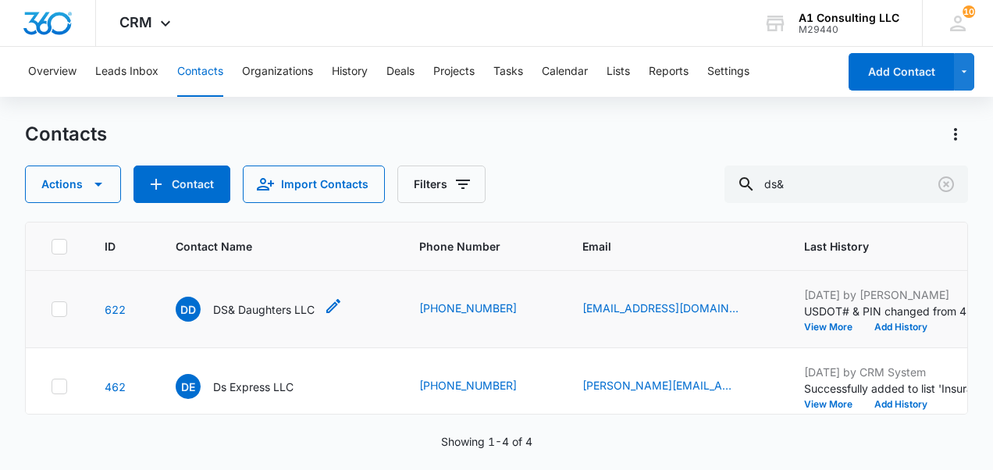
click at [263, 111] on p "DS& Daughters LLC" at bounding box center [263, 309] width 101 height 16
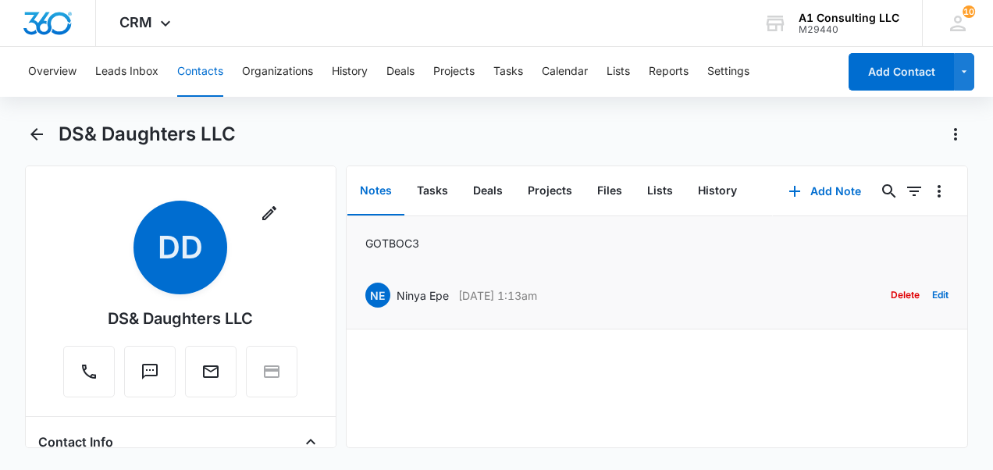
drag, startPoint x: 596, startPoint y: 293, endPoint x: 396, endPoint y: 297, distance: 199.8
click at [371, 111] on div "NE Ninya Epe [DATE] 1:13am Delete Edit" at bounding box center [657, 295] width 584 height 30
copy div "Ninya Epe [DATE] 1:13am"
drag, startPoint x: 429, startPoint y: 239, endPoint x: 343, endPoint y: 250, distance: 87.3
click at [343, 111] on div "Remove DD DS& Daughters LLC Contact Info Name Cancel Save Changes DS& Daughters…" at bounding box center [496, 306] width 943 height 282
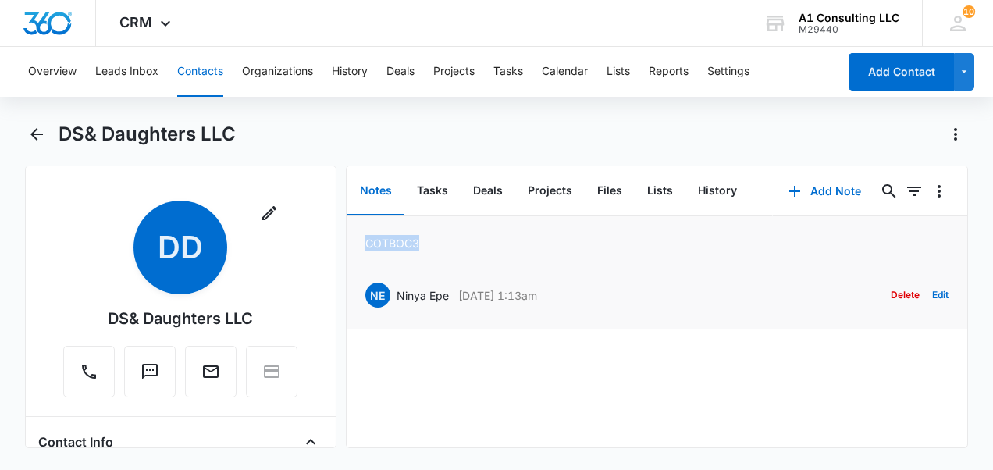
drag, startPoint x: 343, startPoint y: 250, endPoint x: 389, endPoint y: 245, distance: 46.3
copy p "GOT BOC 3"
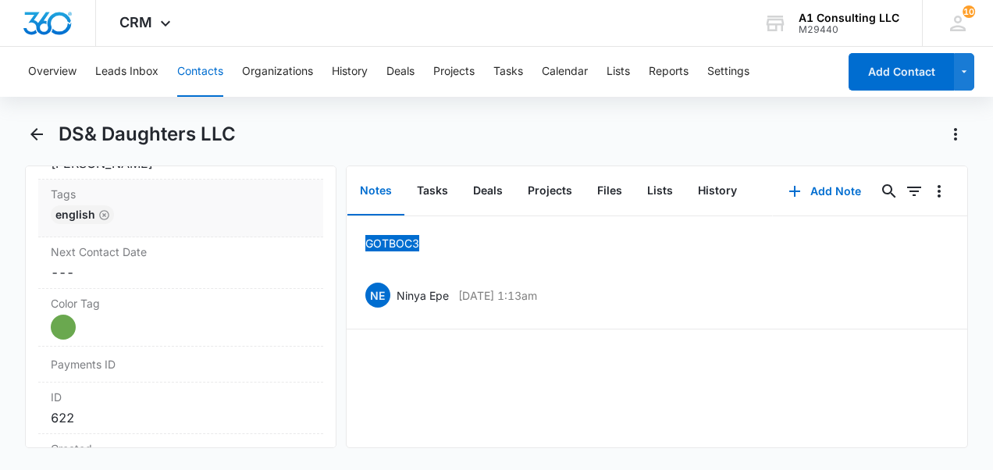
scroll to position [858, 0]
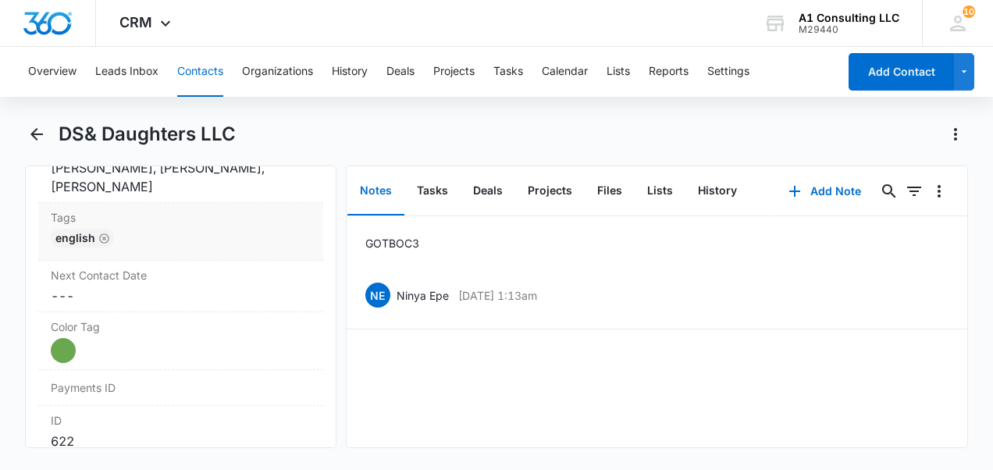
click at [176, 111] on div "English" at bounding box center [181, 241] width 260 height 25
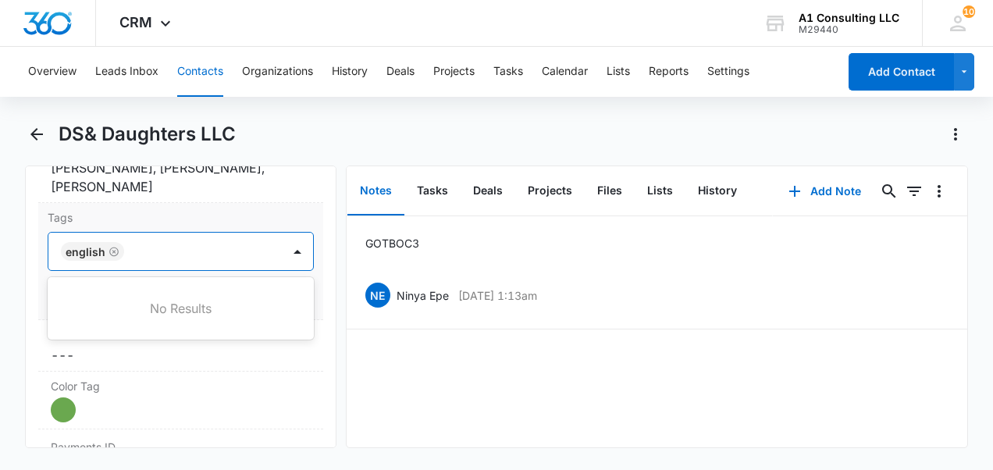
click at [169, 111] on div at bounding box center [204, 251] width 151 height 22
type input "ghl"
click at [147, 111] on p "GHL Conversion" at bounding box center [107, 336] width 82 height 16
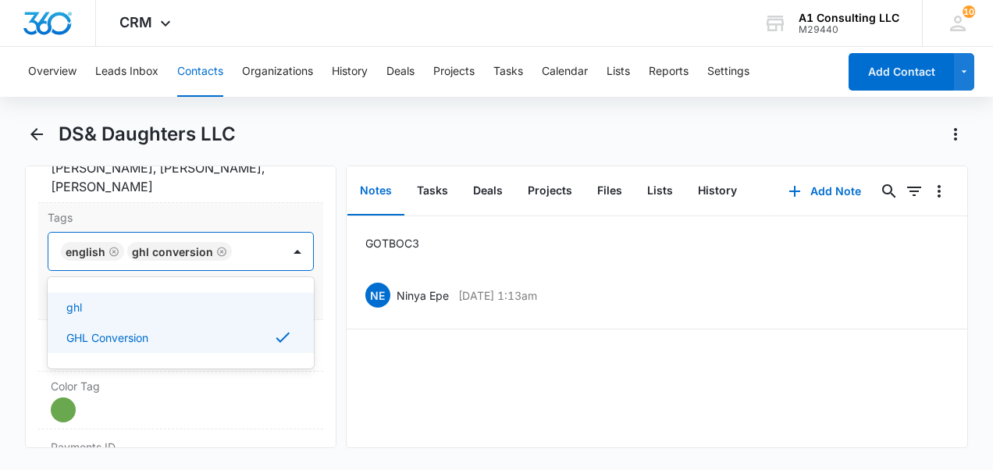
click at [304, 111] on div "Tags option GHL Conversion, selected. Use Up and Down to choose options, press …" at bounding box center [180, 261] width 285 height 117
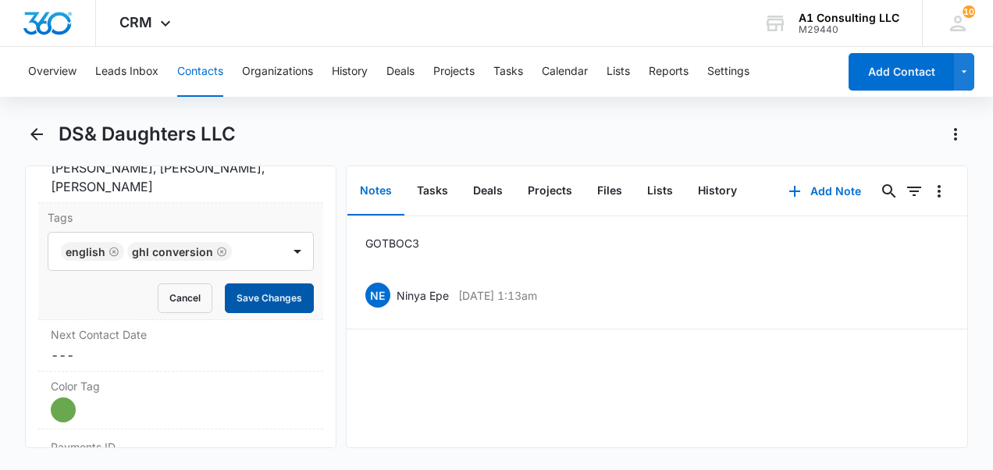
click at [265, 111] on button "Save Changes" at bounding box center [269, 298] width 89 height 30
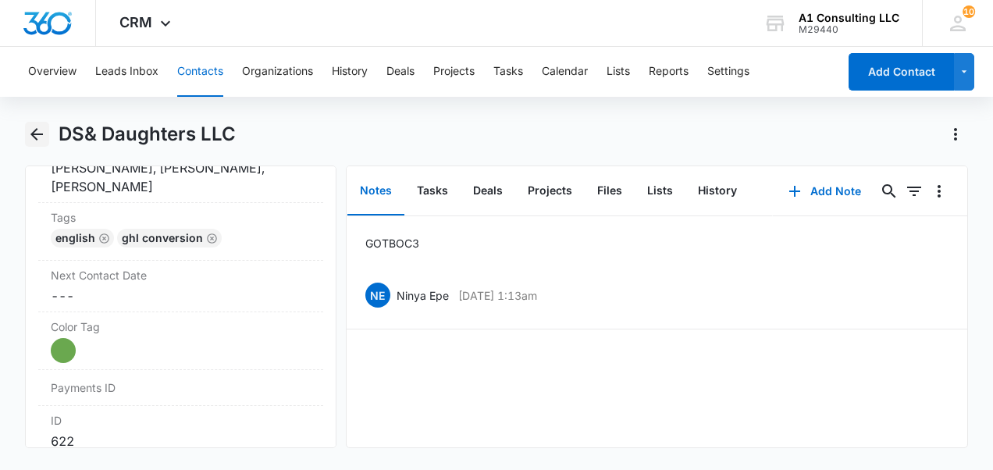
click at [38, 111] on icon "Back" at bounding box center [36, 134] width 19 height 19
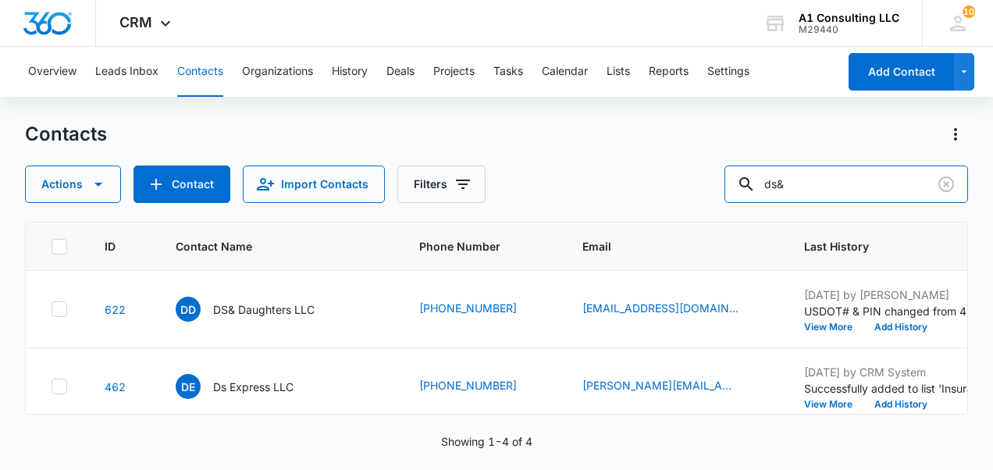
click at [371, 111] on div "Actions Contact Import Contacts Filters ds&" at bounding box center [496, 183] width 943 height 37
type input "vimarte"
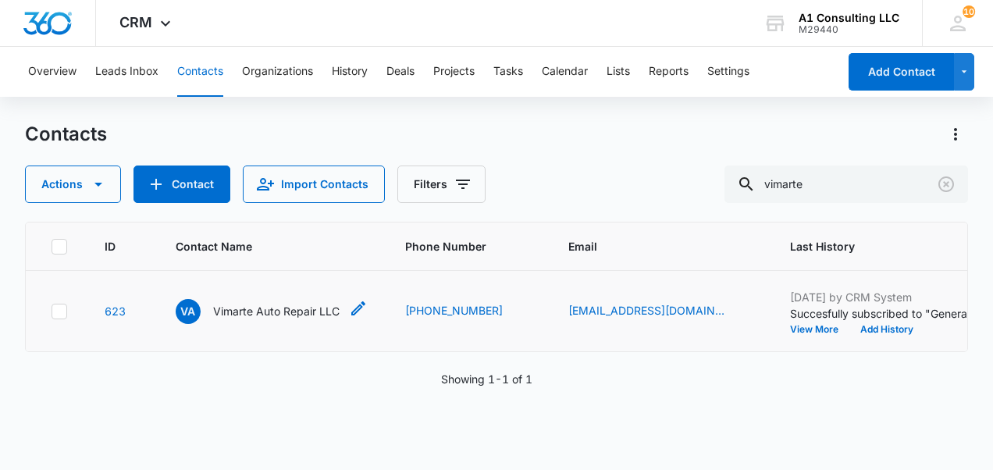
click at [265, 111] on p "Vimarte Auto Repair LLC" at bounding box center [276, 311] width 126 height 16
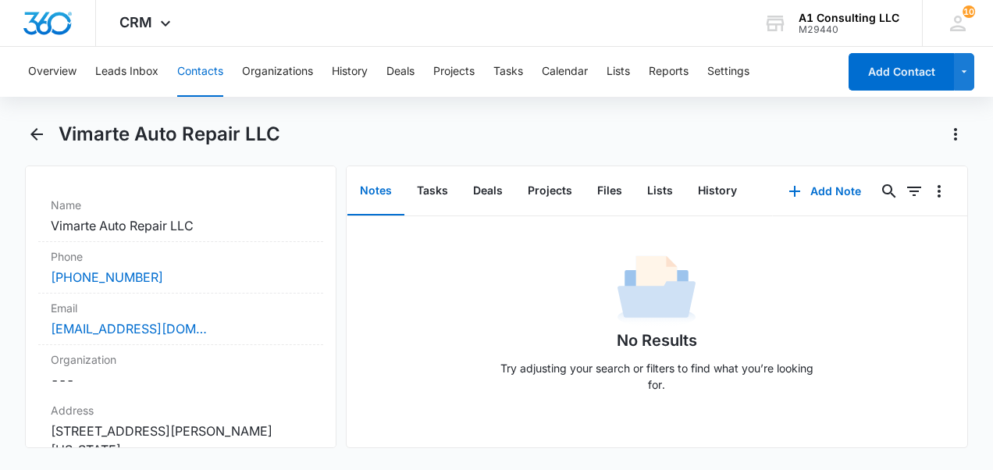
scroll to position [702, 0]
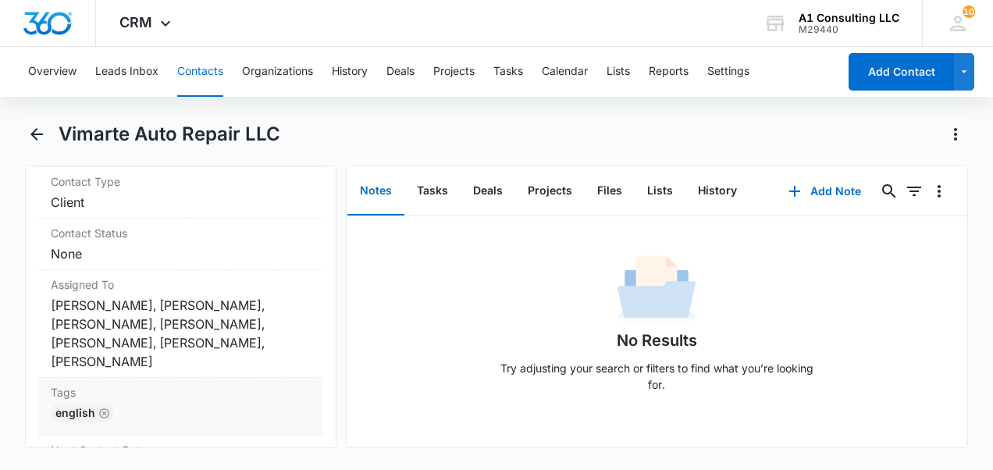
click at [137, 111] on div "English" at bounding box center [181, 415] width 260 height 25
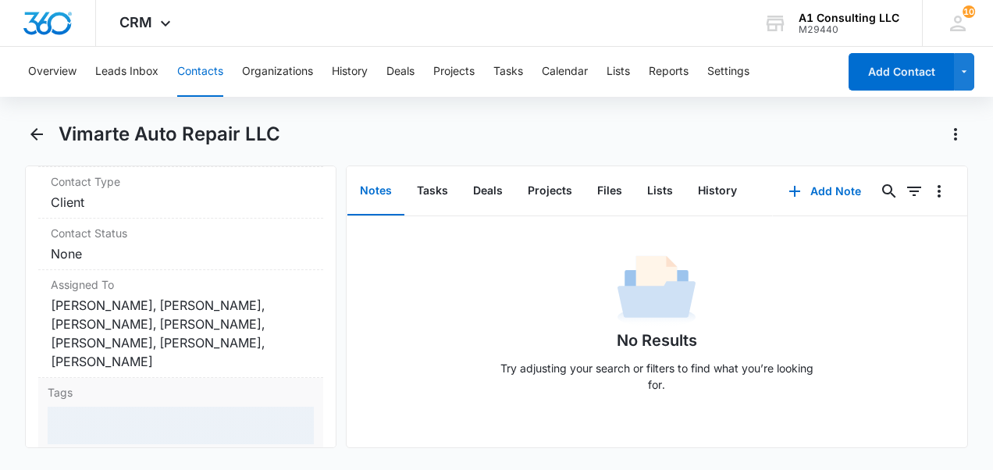
click at [134, 111] on div at bounding box center [181, 425] width 266 height 37
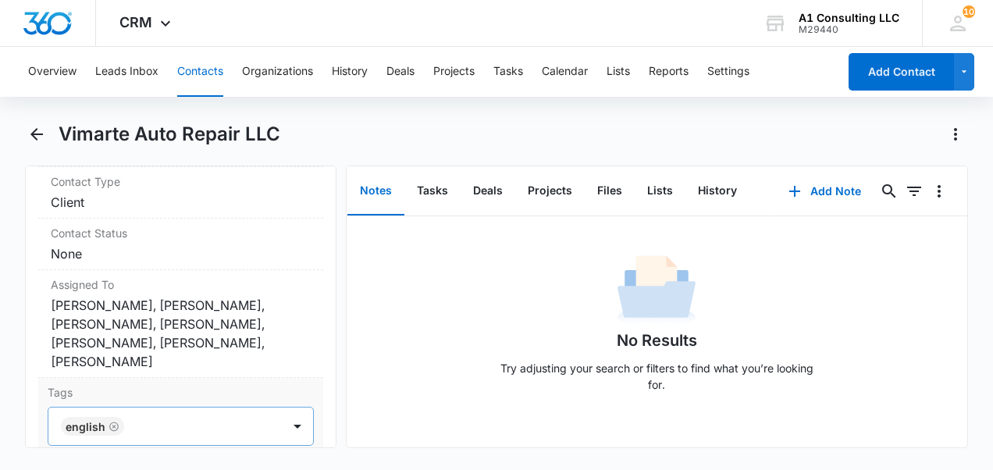
click at [162, 111] on div at bounding box center [204, 426] width 151 height 22
type input "ghl"
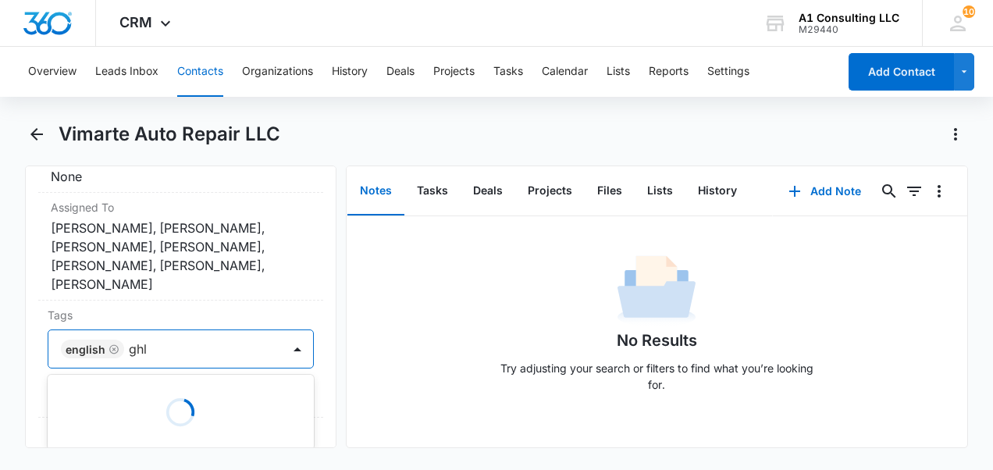
scroll to position [858, 0]
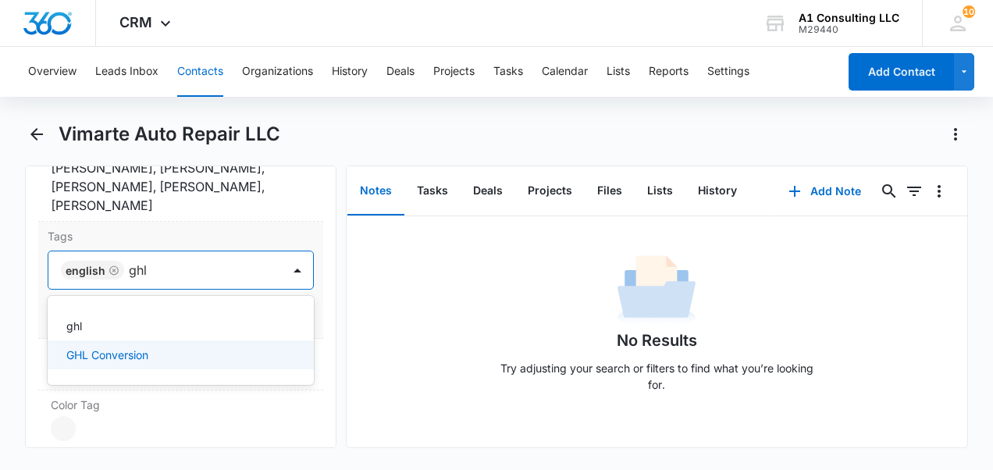
click at [145, 111] on p "GHL Conversion" at bounding box center [107, 354] width 82 height 16
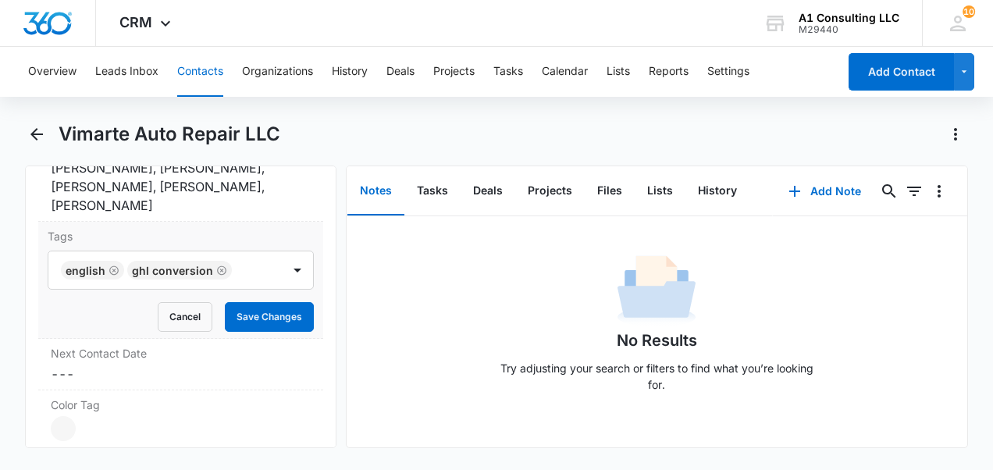
click at [306, 111] on div "Tags English GHL Conversion Cancel Save Changes" at bounding box center [180, 280] width 285 height 117
click at [276, 111] on button "Save Changes" at bounding box center [269, 317] width 89 height 30
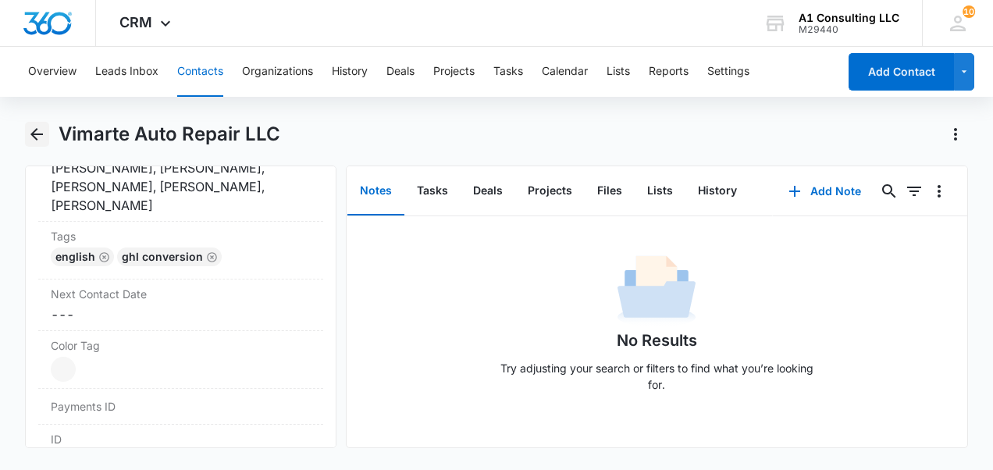
click at [37, 111] on icon "Back" at bounding box center [36, 134] width 19 height 19
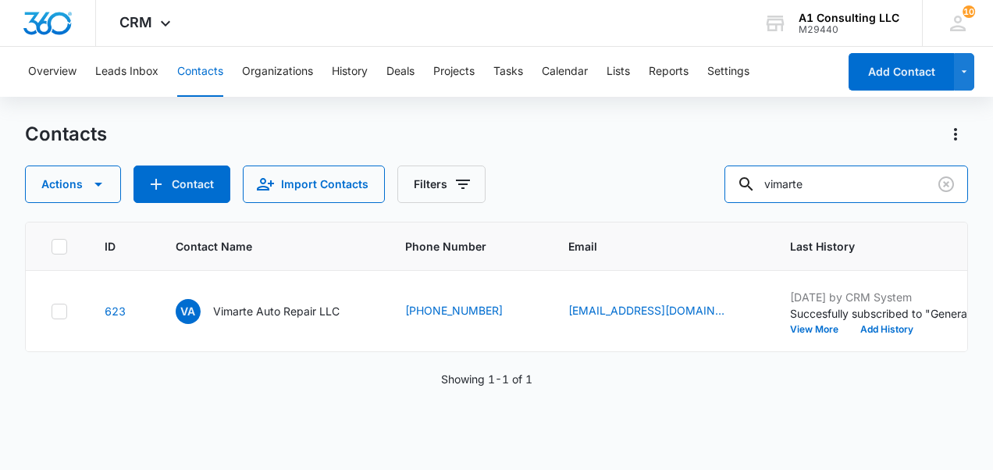
drag, startPoint x: 854, startPoint y: 189, endPoint x: 649, endPoint y: 189, distance: 204.5
click at [371, 111] on div "Actions Contact Import Contacts Filters vimarte" at bounding box center [496, 183] width 943 height 37
type input "chariot express"
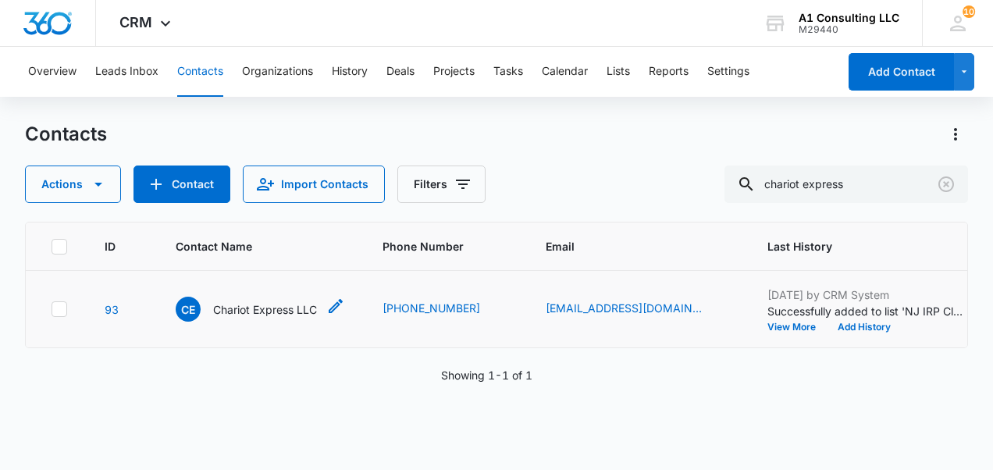
click at [246, 111] on p "Chariot Express LLC" at bounding box center [265, 309] width 104 height 16
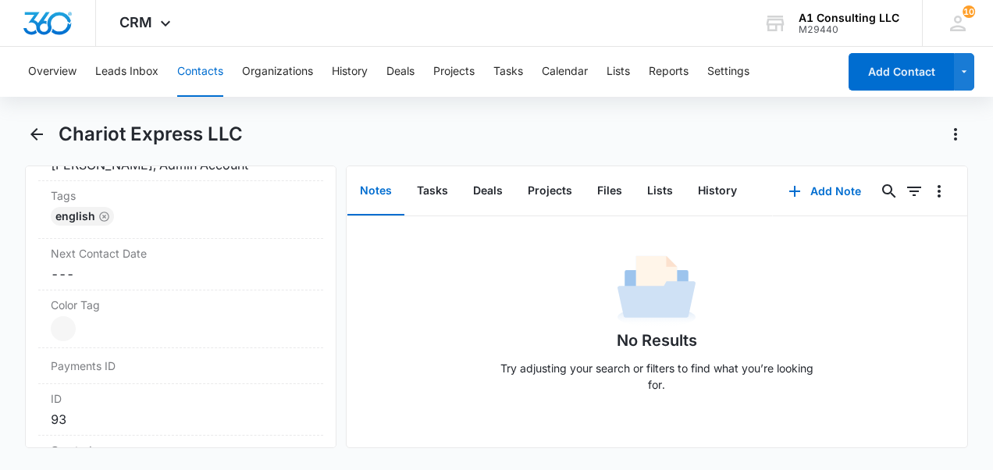
scroll to position [780, 0]
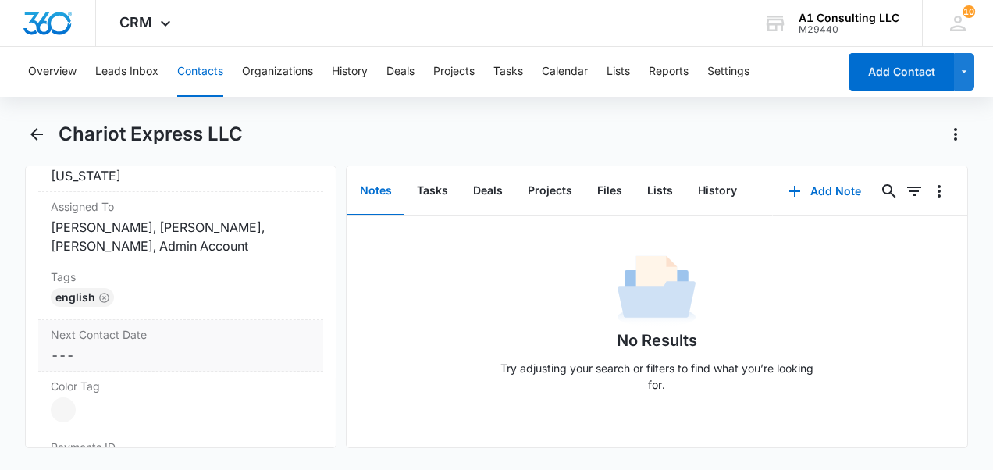
click at [148, 111] on div "English" at bounding box center [181, 300] width 260 height 25
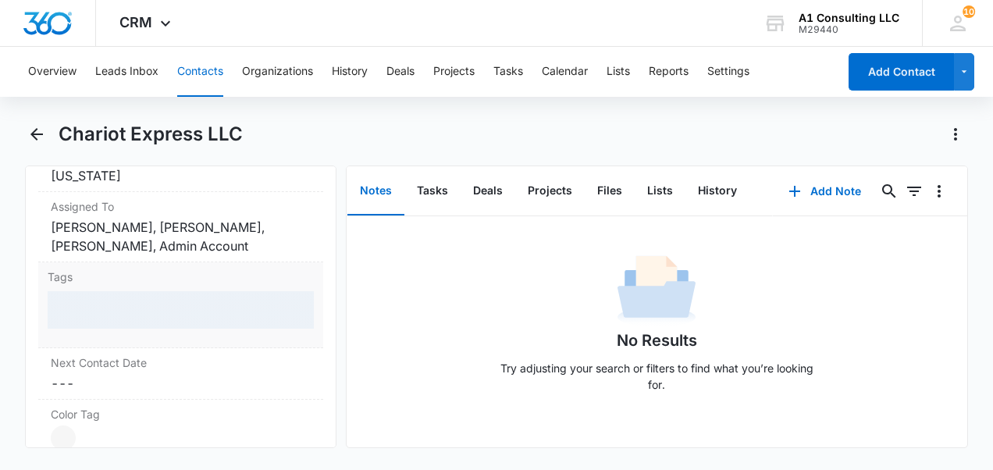
click at [145, 111] on div at bounding box center [181, 309] width 266 height 37
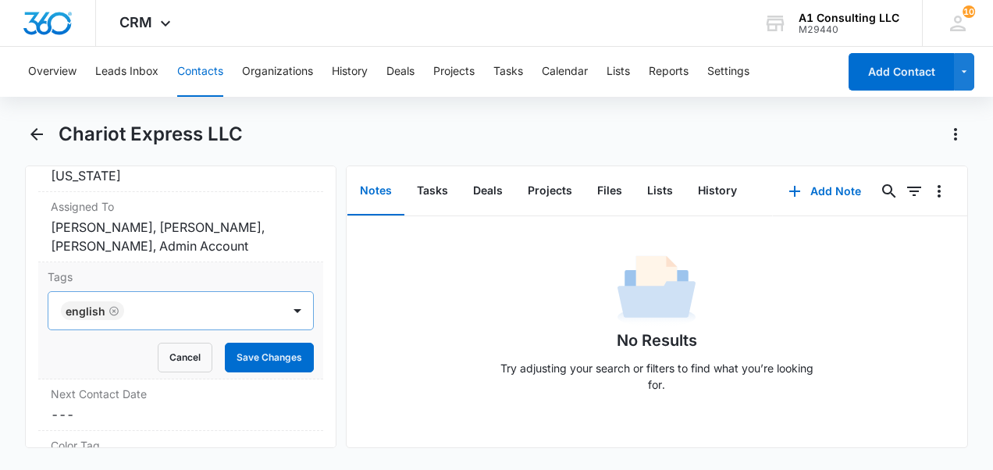
click at [150, 111] on div at bounding box center [204, 311] width 151 height 22
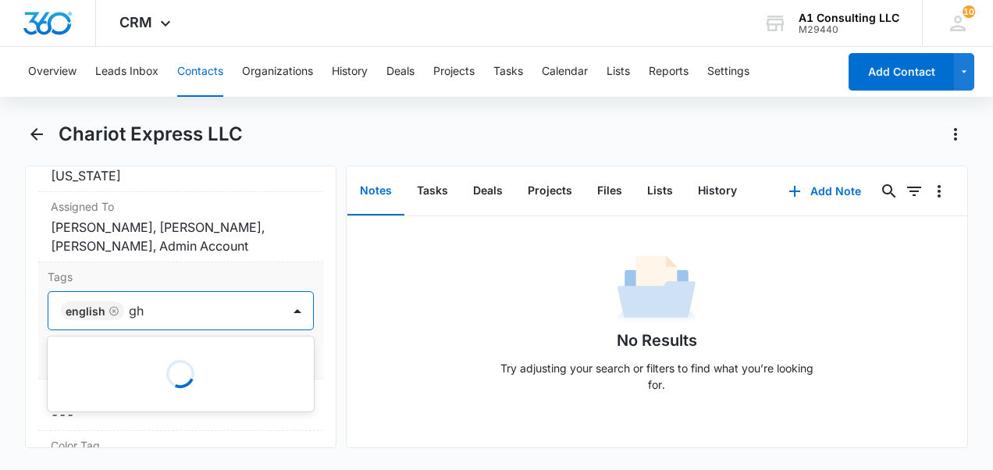
type input "ghl"
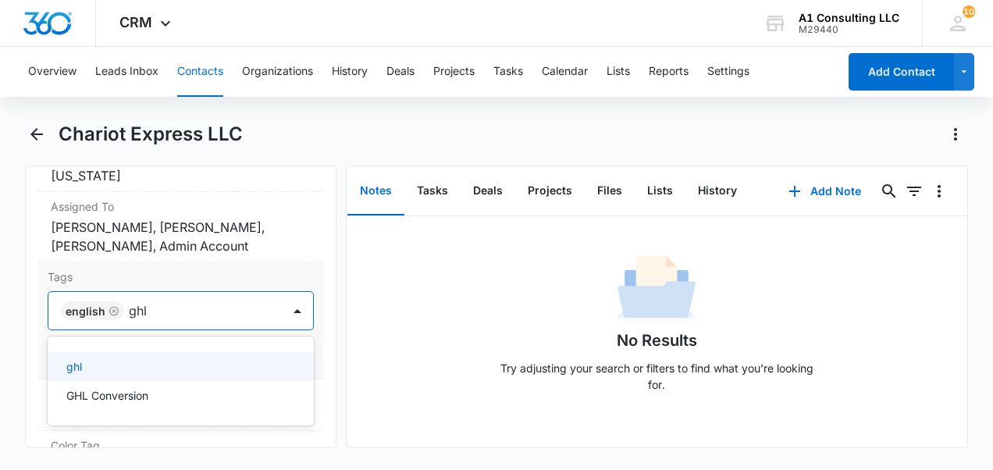
click at [160, 111] on div "ghl" at bounding box center [179, 366] width 226 height 16
click at [156, 111] on icon "Remove ghl" at bounding box center [157, 311] width 11 height 12
type input "ghl"
click at [133, 111] on p "GHL Conversion" at bounding box center [107, 366] width 82 height 16
click at [304, 111] on div "Tags option GHL Conversion, selected. Use Up and Down to choose options, press …" at bounding box center [180, 320] width 285 height 117
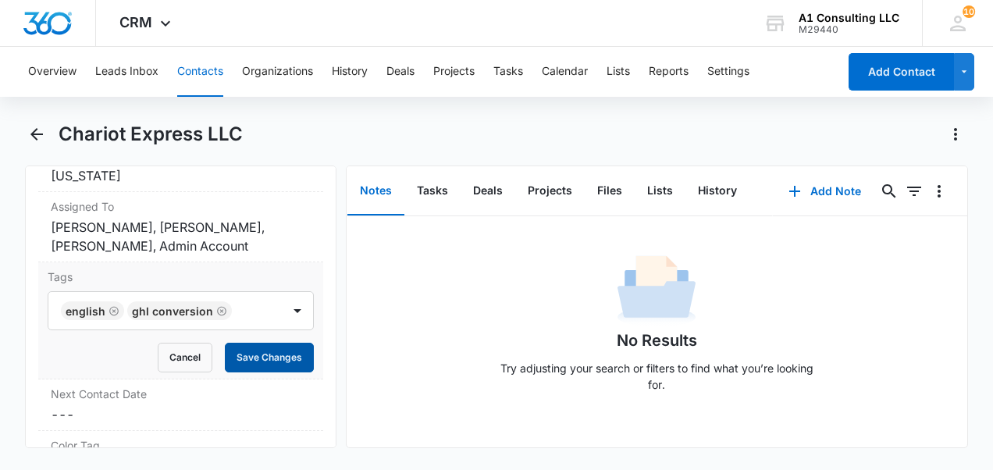
click at [260, 111] on button "Save Changes" at bounding box center [269, 358] width 89 height 30
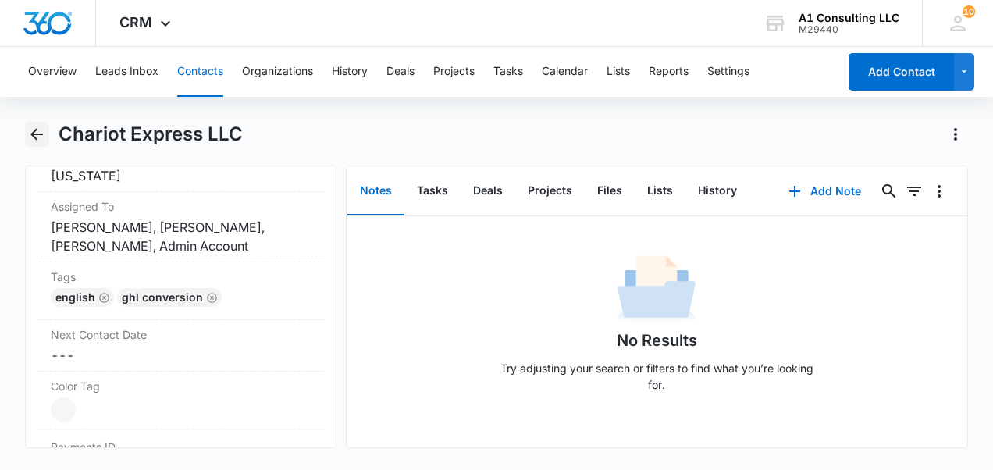
click at [34, 111] on icon "Back" at bounding box center [36, 134] width 19 height 19
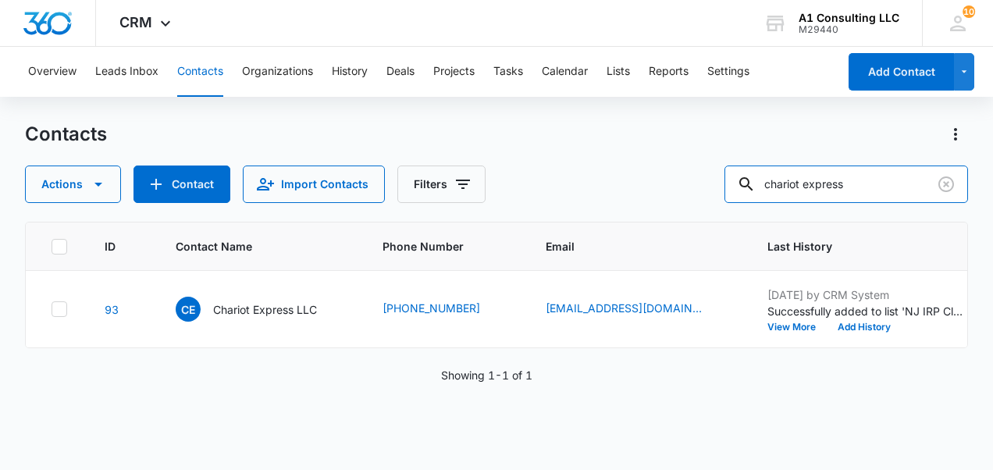
drag, startPoint x: 845, startPoint y: 192, endPoint x: 685, endPoint y: 206, distance: 160.6
click at [371, 111] on div "Actions Contact Import Contacts Filters chariot express" at bounding box center [496, 183] width 943 height 37
type input "on point"
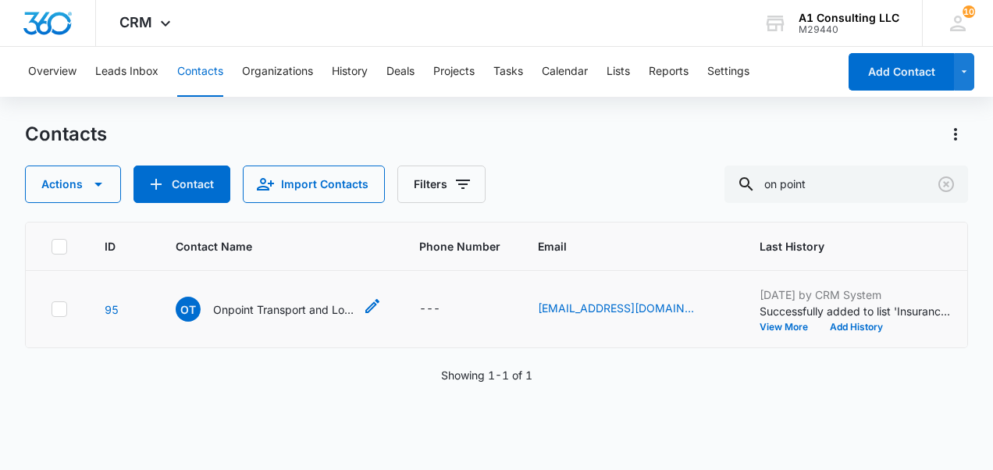
click at [247, 111] on p "Onpoint Transport and Logistics LLC" at bounding box center [283, 309] width 140 height 16
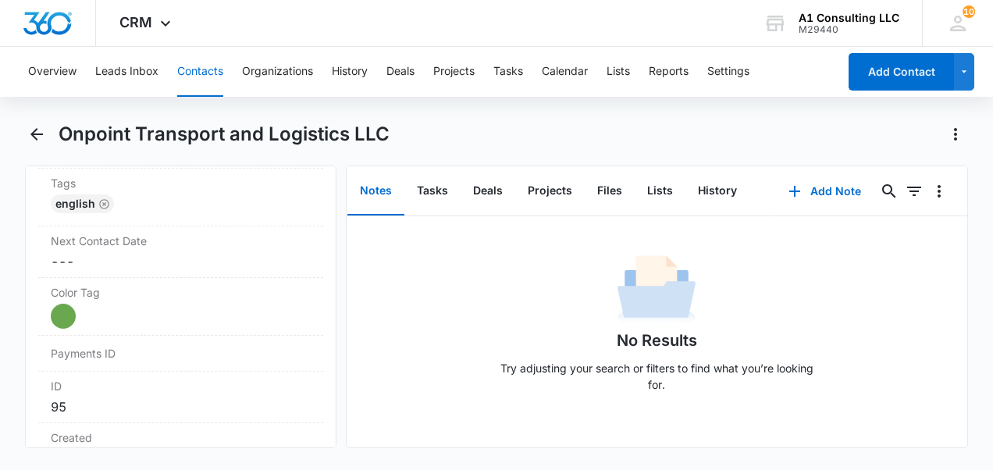
scroll to position [780, 0]
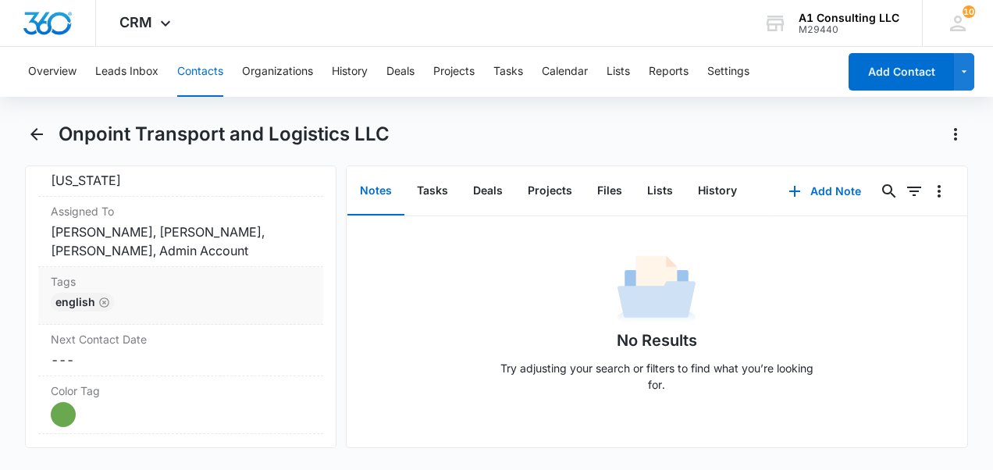
click at [177, 111] on div "English" at bounding box center [181, 305] width 260 height 25
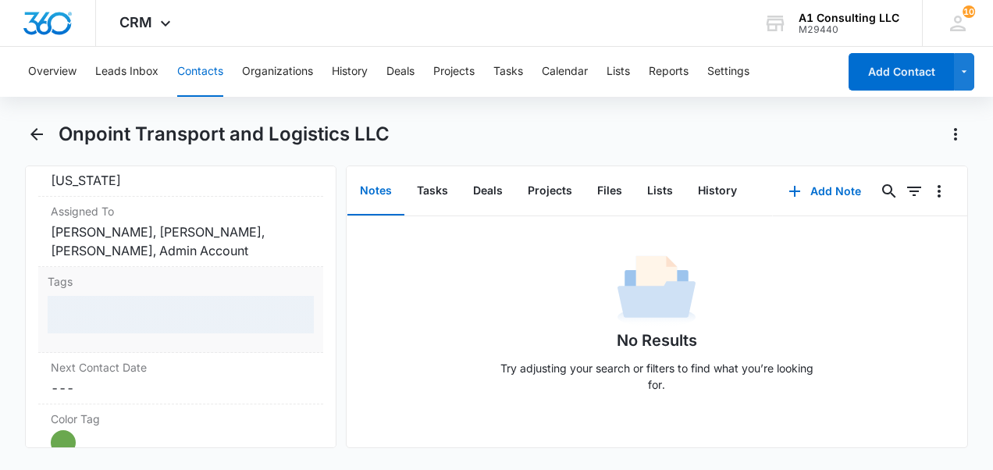
click at [164, 111] on div at bounding box center [181, 314] width 266 height 37
click at [165, 111] on div at bounding box center [181, 314] width 266 height 37
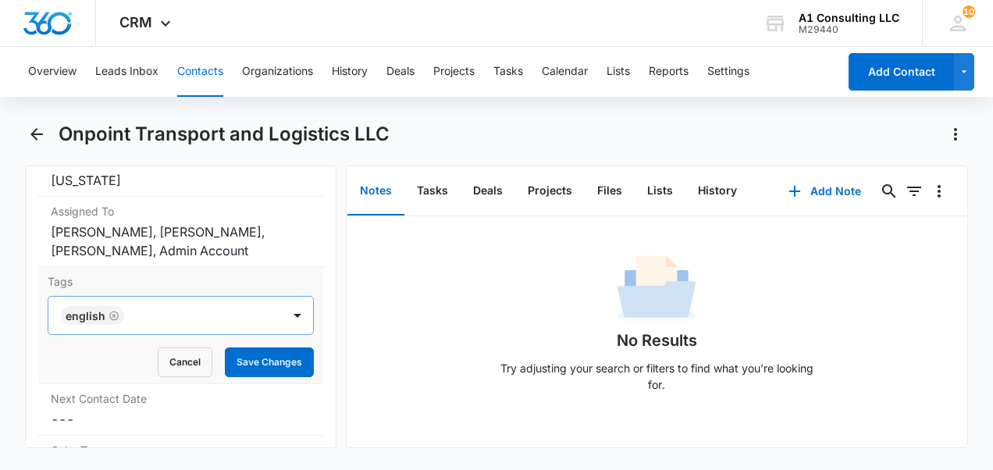
click at [165, 111] on div at bounding box center [204, 315] width 151 height 22
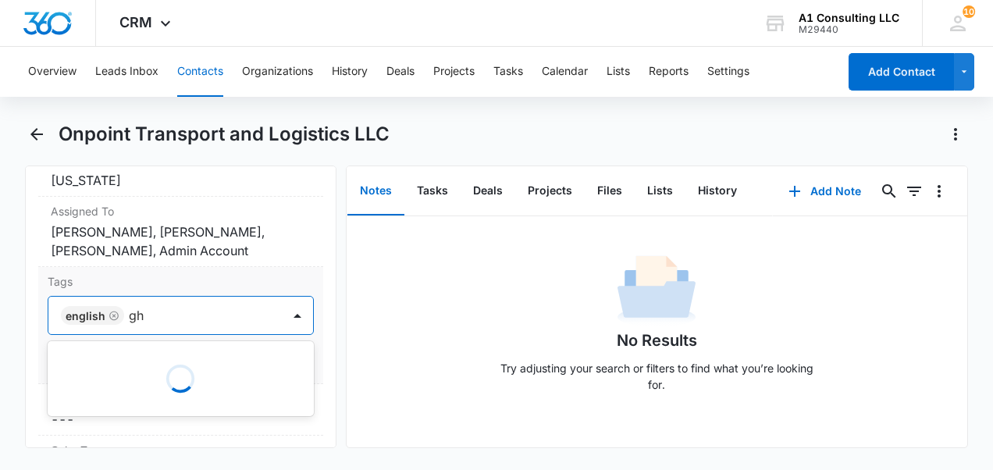
type input "ghl"
click at [183, 111] on div "GHL Conversion" at bounding box center [179, 400] width 226 height 16
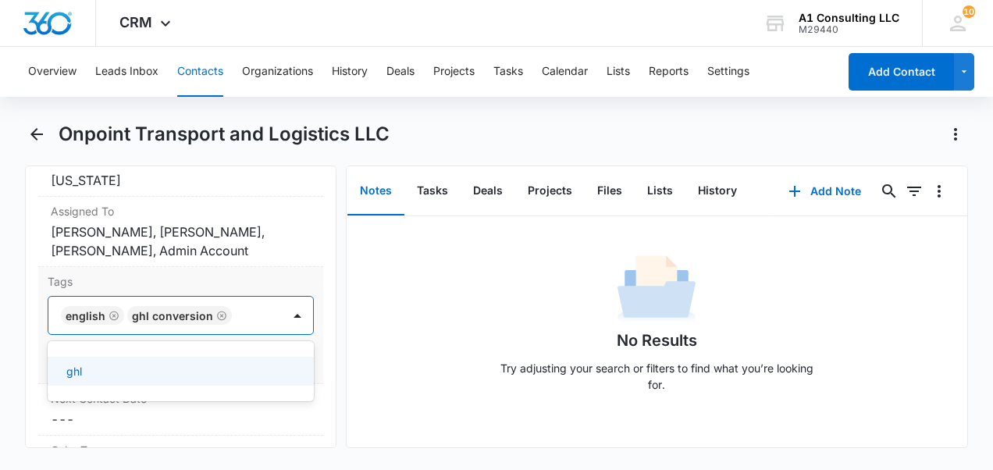
click at [307, 111] on div "Tags option GHL Conversion, selected. 1 result available. Use Up and Down to ch…" at bounding box center [180, 325] width 285 height 117
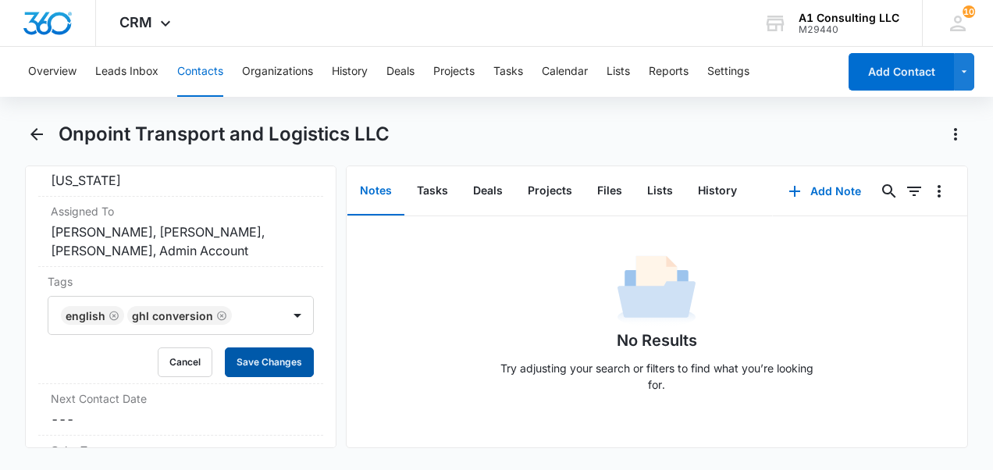
click at [252, 111] on button "Save Changes" at bounding box center [269, 362] width 89 height 30
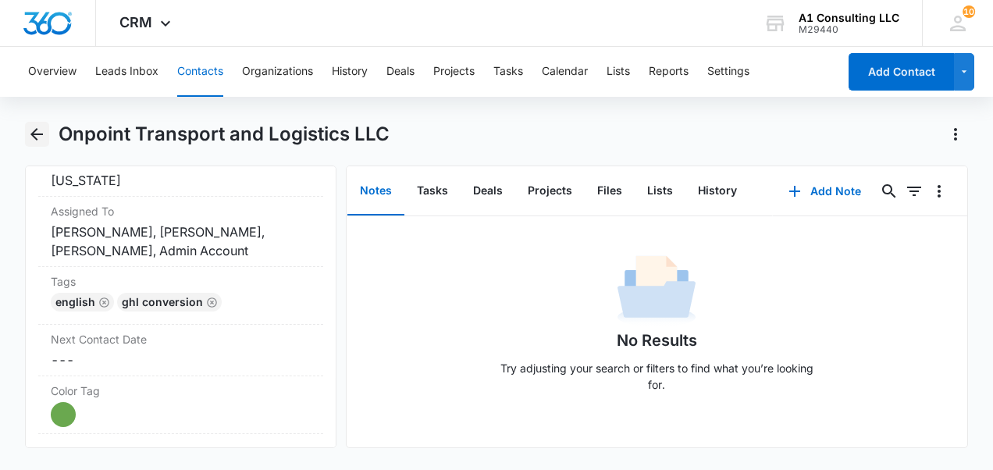
click at [44, 111] on icon "Back" at bounding box center [36, 134] width 19 height 19
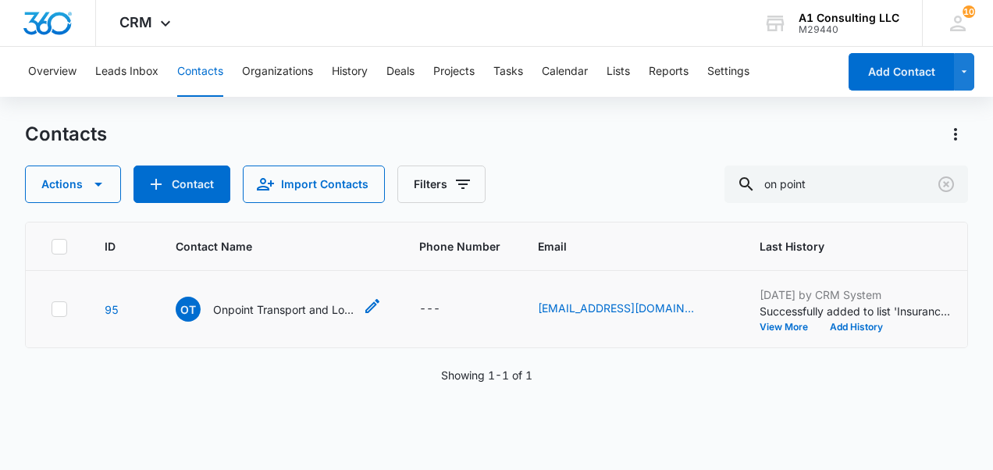
click at [242, 111] on p "Onpoint Transport and Logistics LLC" at bounding box center [283, 309] width 140 height 16
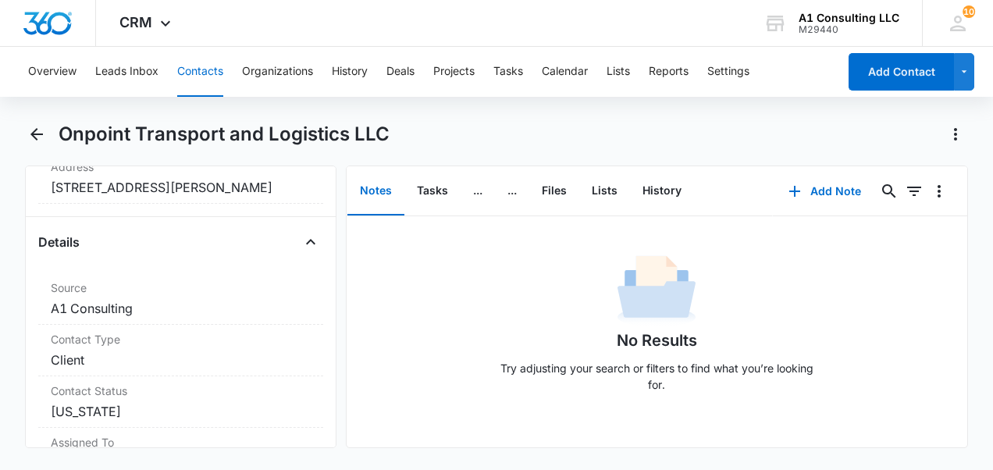
scroll to position [546, 0]
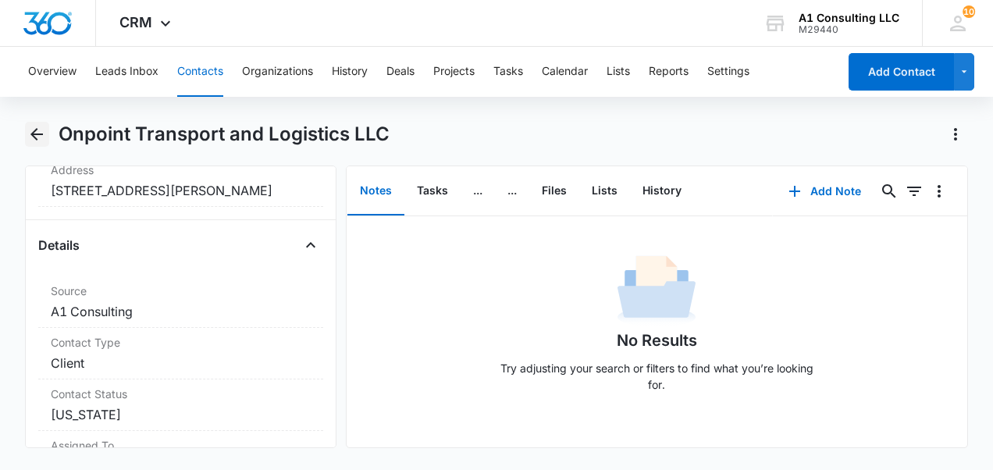
click at [42, 111] on icon "Back" at bounding box center [36, 134] width 19 height 19
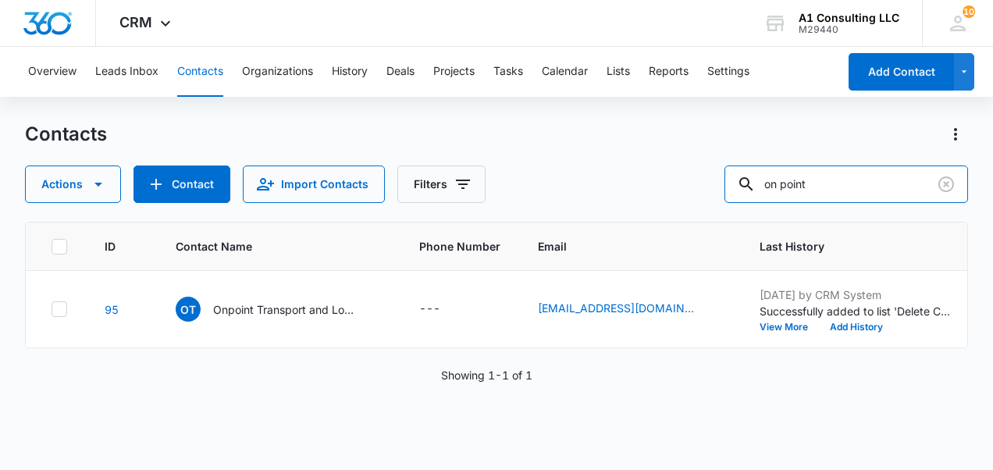
drag, startPoint x: 845, startPoint y: 175, endPoint x: 607, endPoint y: 191, distance: 238.6
click at [371, 111] on div "Actions Contact Import Contacts Filters on point" at bounding box center [496, 183] width 943 height 37
type input "our [PERSON_NAME]"
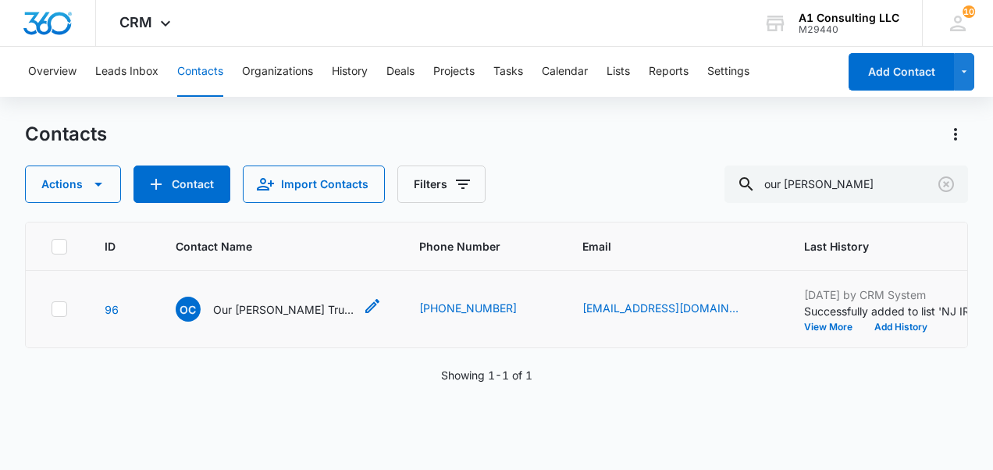
click at [273, 111] on p "Our [PERSON_NAME] Trucking Corp" at bounding box center [283, 309] width 140 height 16
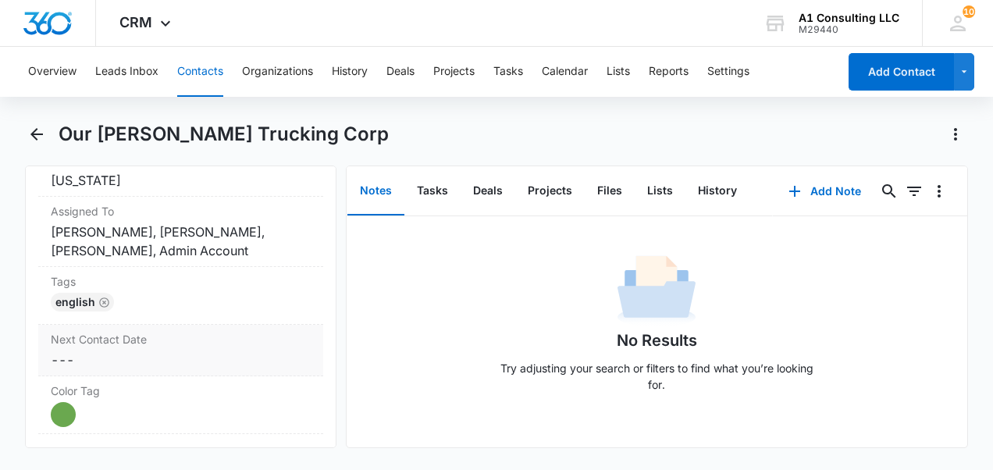
scroll to position [858, 0]
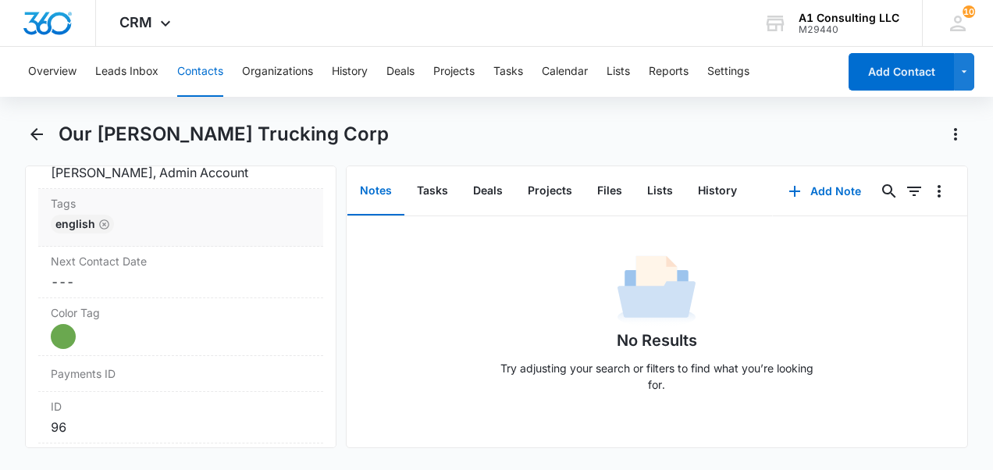
click at [169, 111] on div "English" at bounding box center [181, 227] width 260 height 25
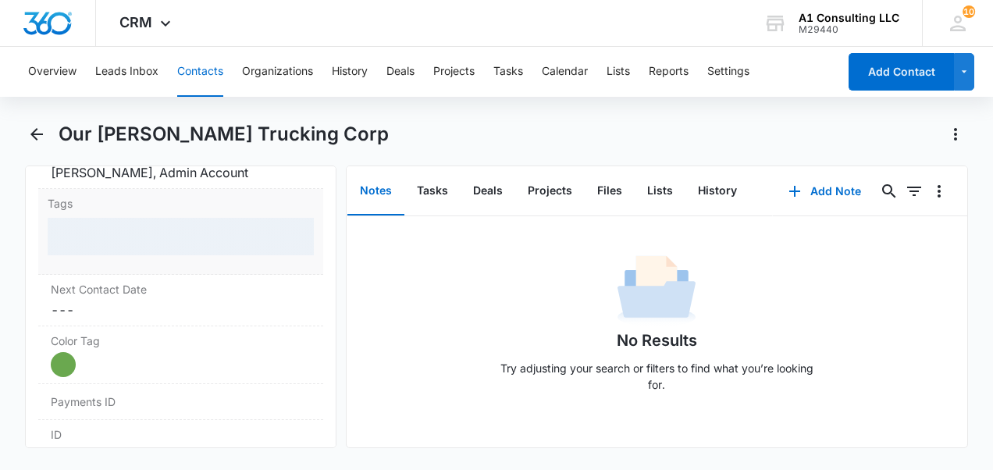
click at [161, 111] on div at bounding box center [181, 236] width 266 height 37
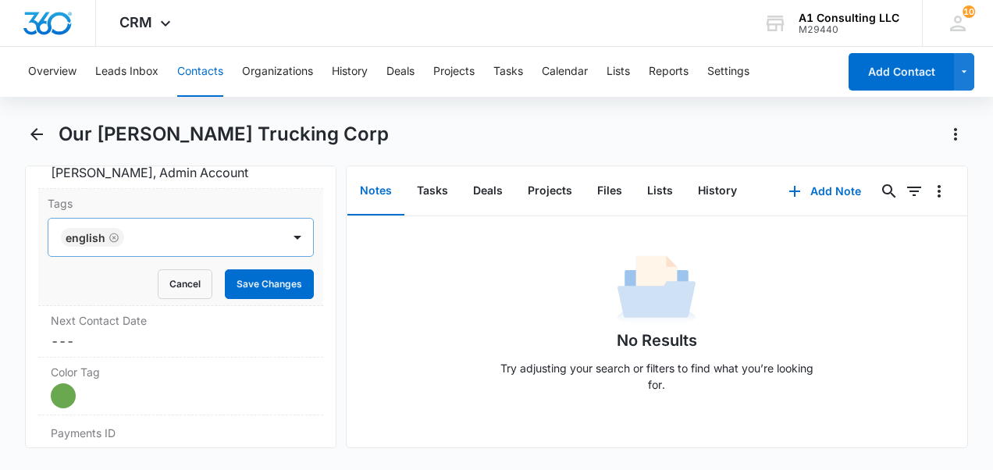
click at [161, 111] on div at bounding box center [204, 237] width 151 height 22
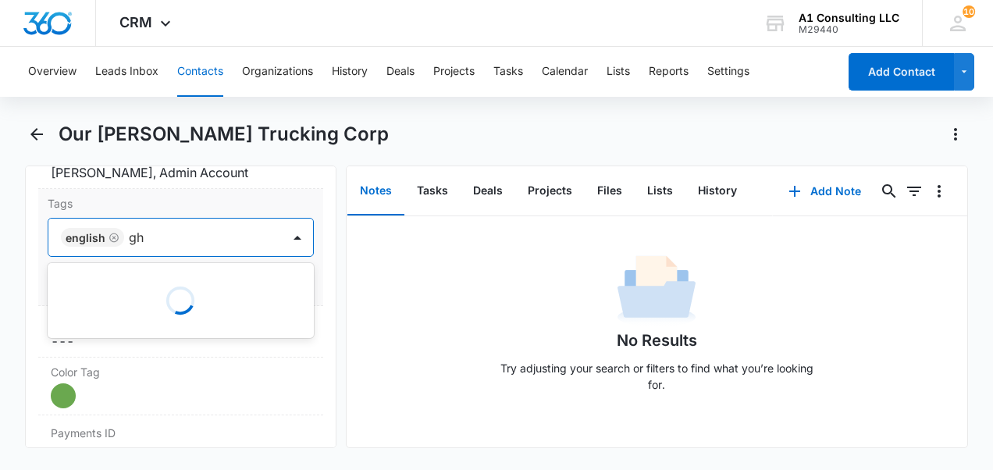
type input "ghl"
click at [161, 111] on div "GHL Conversion" at bounding box center [179, 322] width 226 height 16
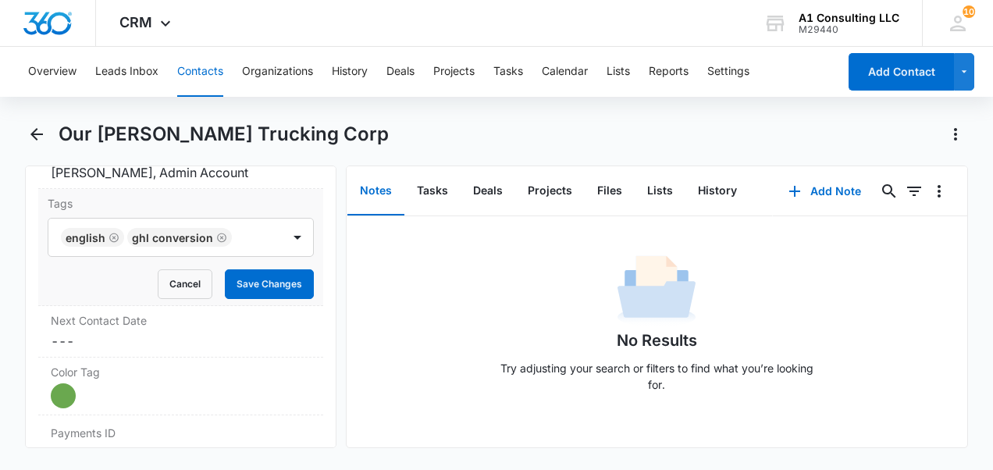
click at [306, 111] on div "Tags English GHL Conversion Cancel Save Changes" at bounding box center [180, 247] width 285 height 117
click at [265, 111] on button "Save Changes" at bounding box center [269, 284] width 89 height 30
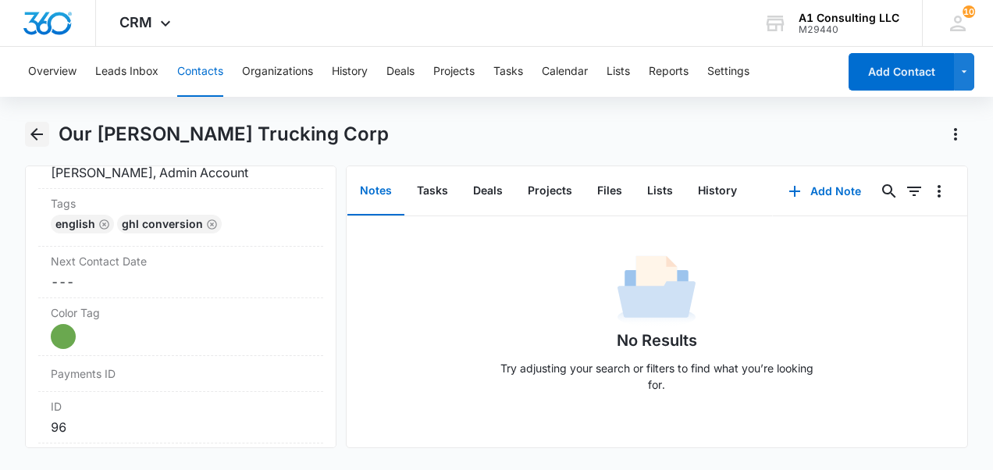
click at [33, 111] on icon "Back" at bounding box center [36, 134] width 12 height 12
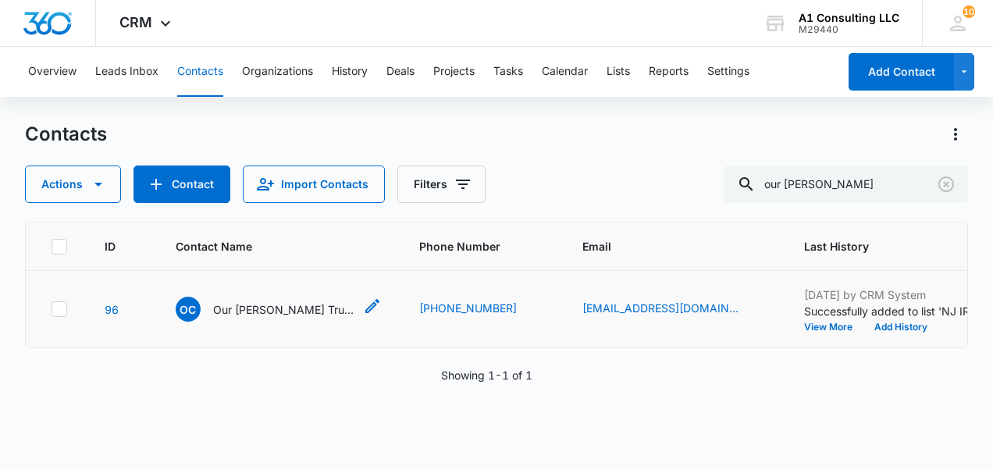
click at [259, 111] on p "Our [PERSON_NAME] Trucking Corp" at bounding box center [283, 309] width 140 height 16
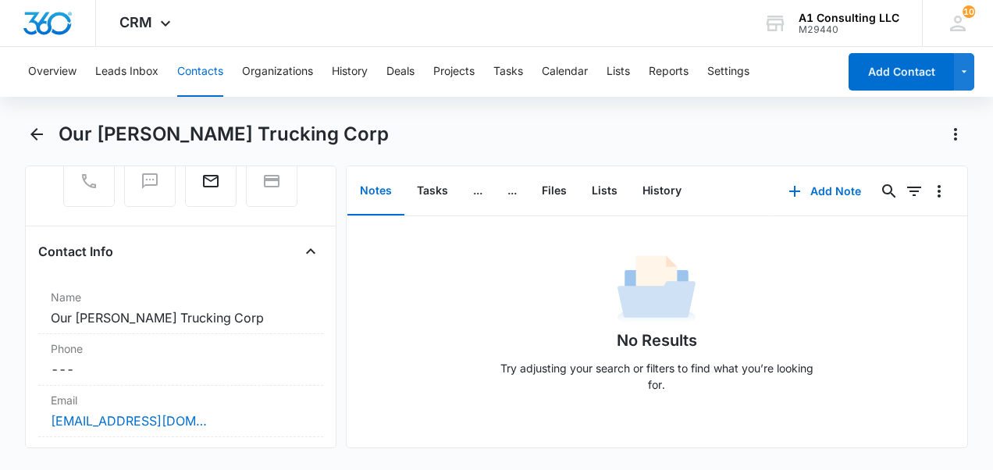
scroll to position [156, 0]
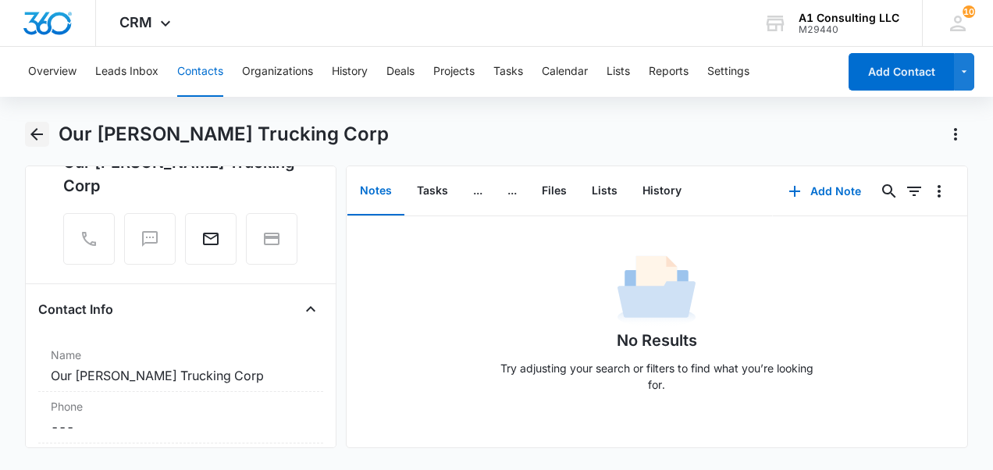
click at [37, 111] on icon "Back" at bounding box center [36, 134] width 19 height 19
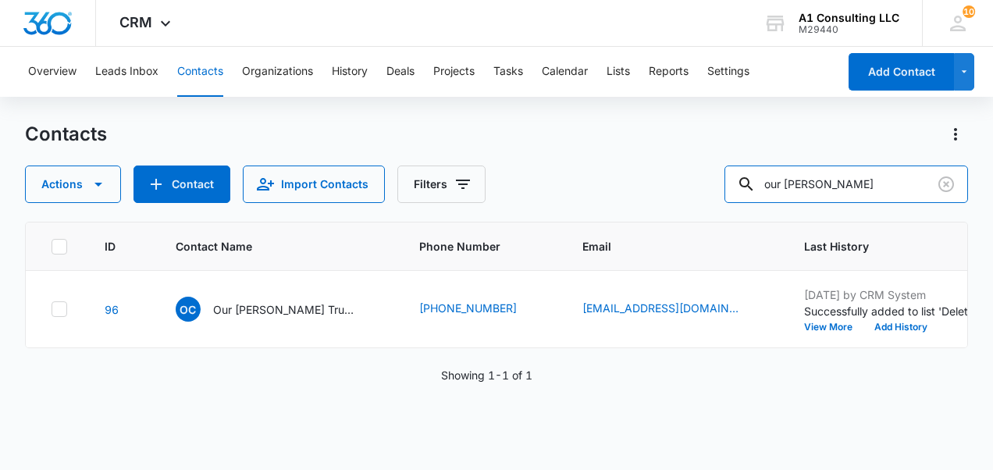
drag, startPoint x: 694, startPoint y: 193, endPoint x: 660, endPoint y: 194, distance: 33.6
click at [371, 111] on div "Actions Contact Import Contacts Filters our [PERSON_NAME]" at bounding box center [496, 183] width 943 height 37
type input "on the run"
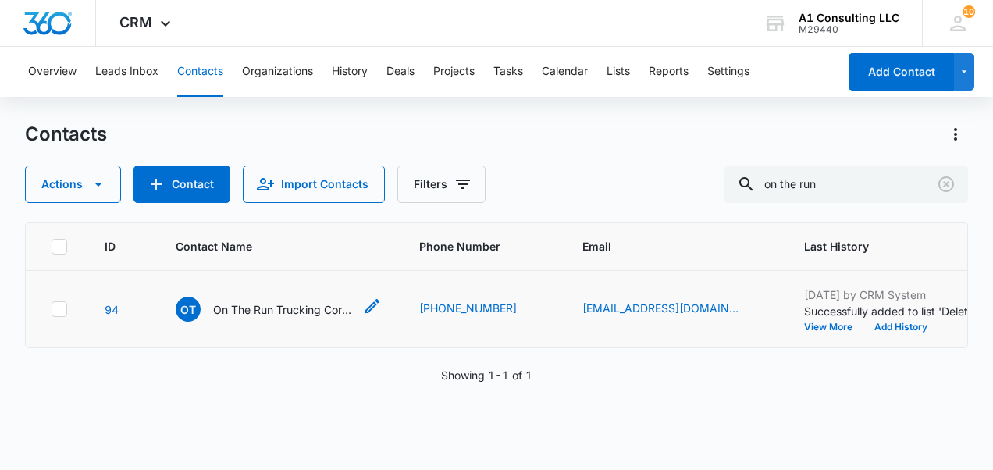
click at [259, 111] on p "On The Run Trucking Corp The Road Trucking Corp" at bounding box center [283, 309] width 140 height 16
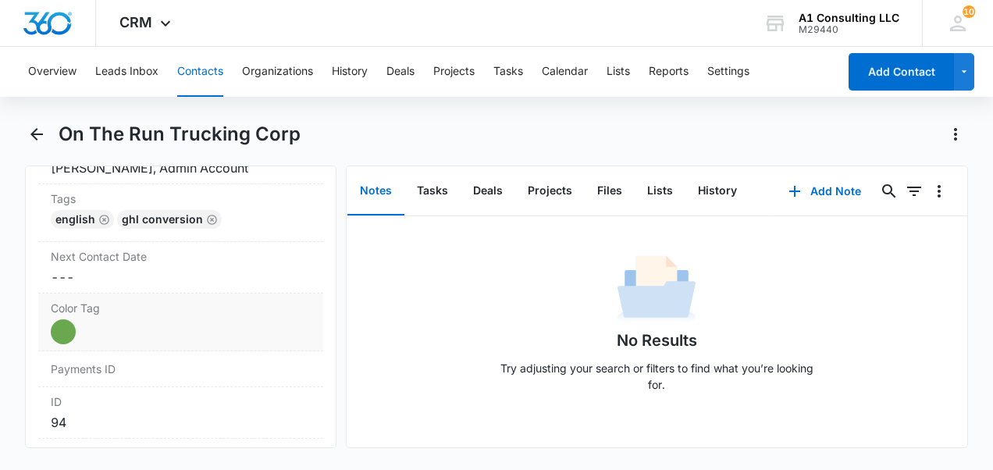
scroll to position [858, 0]
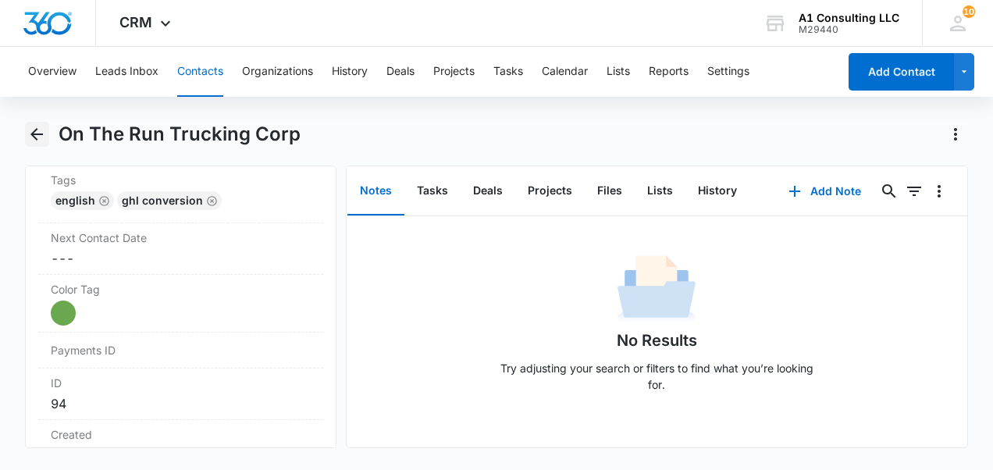
click at [35, 111] on icon "Back" at bounding box center [36, 134] width 12 height 12
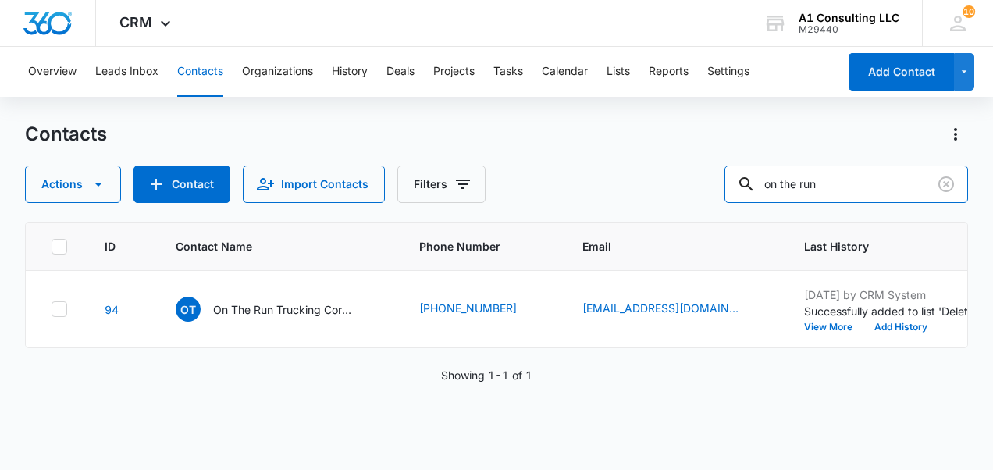
drag, startPoint x: 863, startPoint y: 185, endPoint x: 533, endPoint y: 183, distance: 330.1
click at [371, 111] on div "Actions Contact Import Contacts Filters on the run" at bounding box center [496, 183] width 943 height 37
type input "p & D"
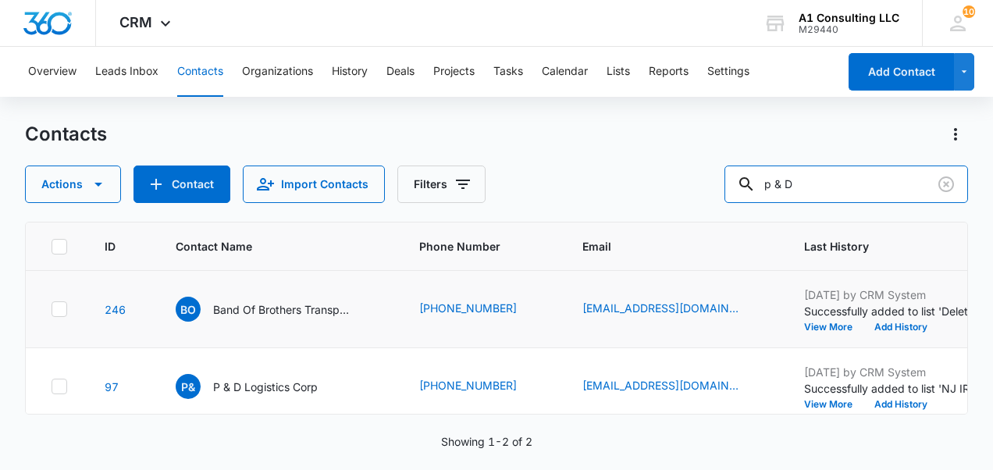
scroll to position [156, 0]
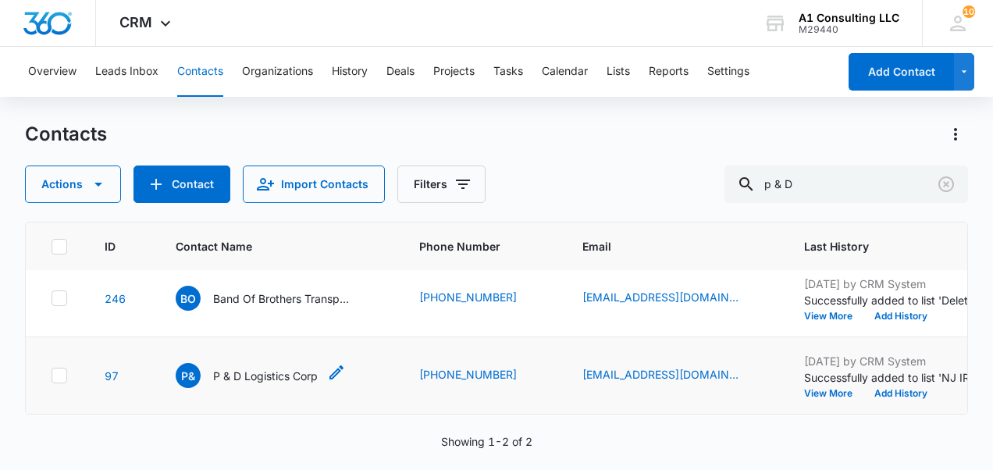
click at [275, 111] on p "P & D Logistics Corp" at bounding box center [265, 376] width 105 height 16
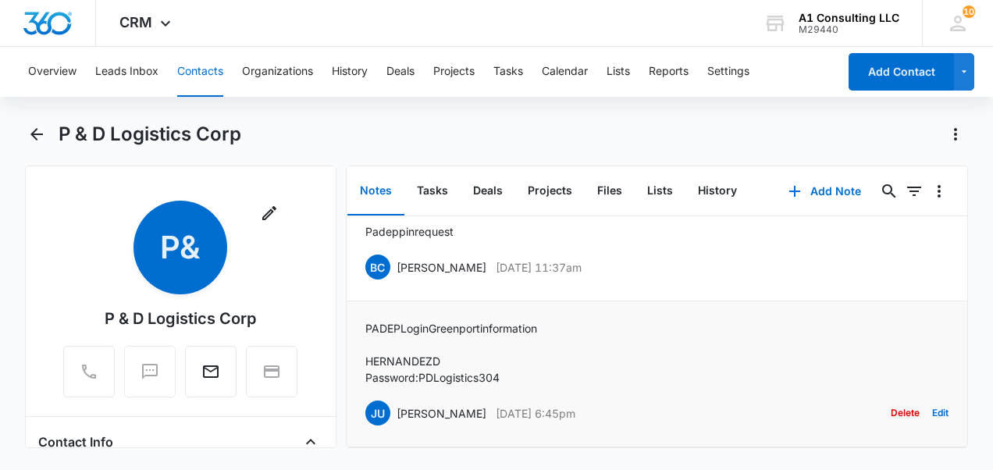
scroll to position [396, 0]
drag, startPoint x: 560, startPoint y: 406, endPoint x: 378, endPoint y: 417, distance: 182.9
click at [371, 111] on li "PADEP Login Greenport information HERNANDEZD Password: PDLogistics304 [PERSON_N…" at bounding box center [656, 374] width 621 height 146
drag, startPoint x: 378, startPoint y: 416, endPoint x: 394, endPoint y: 409, distance: 17.1
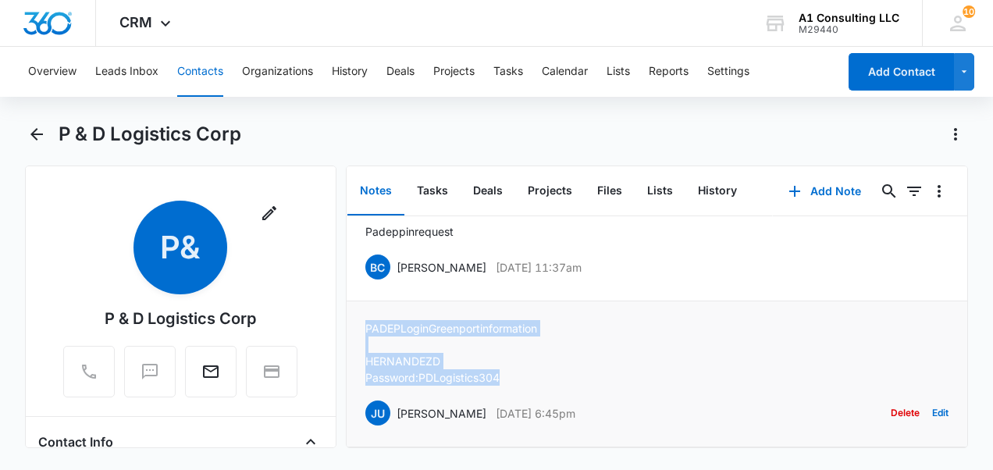
drag, startPoint x: 362, startPoint y: 298, endPoint x: 500, endPoint y: 365, distance: 153.6
click at [371, 111] on li "PADEP Login Greenport information HERNANDEZD Password: PDLogistics304 [PERSON_N…" at bounding box center [656, 374] width 621 height 146
drag, startPoint x: 500, startPoint y: 365, endPoint x: 485, endPoint y: 371, distance: 15.8
drag, startPoint x: 626, startPoint y: 256, endPoint x: 393, endPoint y: 262, distance: 232.6
click at [371, 111] on div "BC [PERSON_NAME] [DATE] 11:37am" at bounding box center [473, 266] width 216 height 25
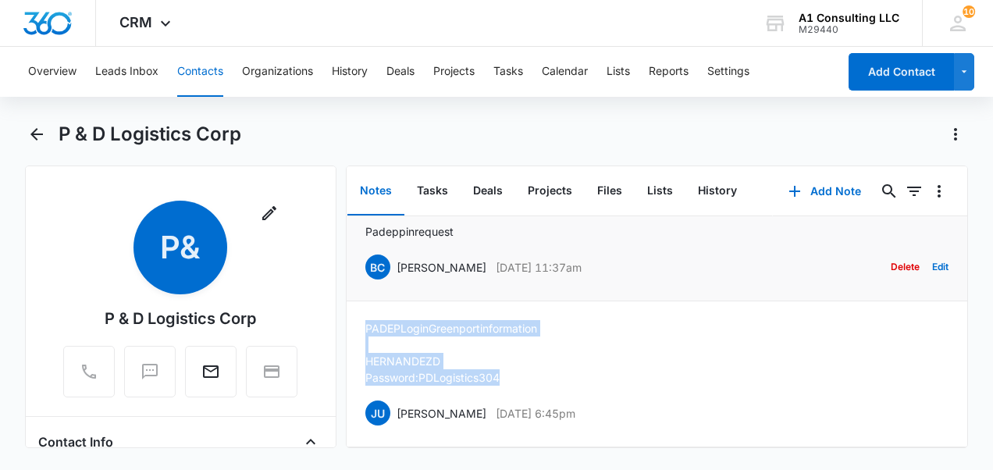
drag, startPoint x: 393, startPoint y: 262, endPoint x: 412, endPoint y: 258, distance: 19.1
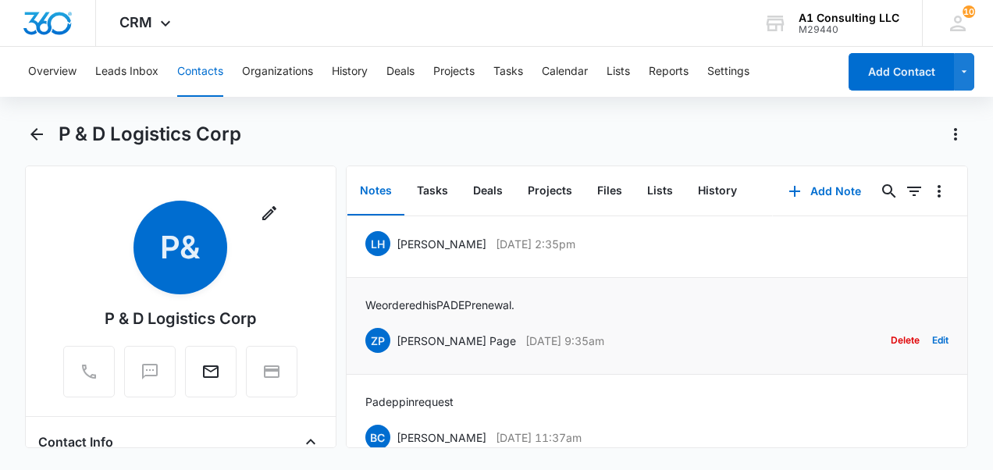
scroll to position [240, 0]
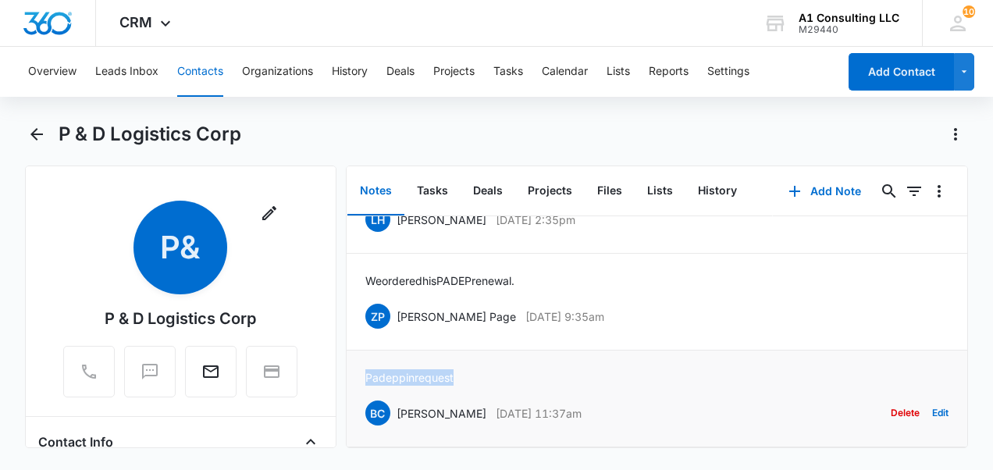
drag, startPoint x: 360, startPoint y: 375, endPoint x: 462, endPoint y: 378, distance: 102.3
click at [371, 111] on li "Padep pin request BC [PERSON_NAME] [DATE] 11:37am Delete Edit" at bounding box center [656, 398] width 621 height 97
drag, startPoint x: 462, startPoint y: 378, endPoint x: 443, endPoint y: 379, distance: 18.8
drag, startPoint x: 601, startPoint y: 313, endPoint x: 386, endPoint y: 317, distance: 214.6
click at [371, 111] on div "ZP [PERSON_NAME] Page [DATE] 9:35am Delete Edit" at bounding box center [657, 316] width 584 height 30
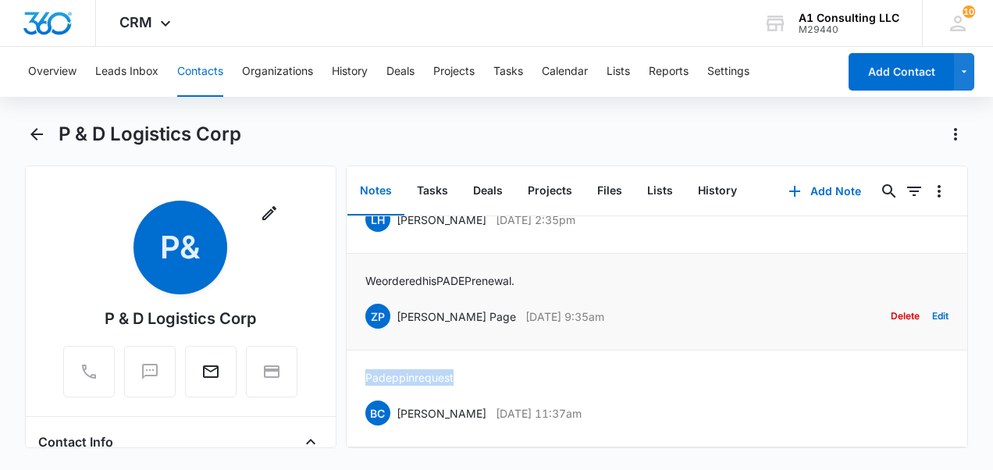
drag, startPoint x: 386, startPoint y: 317, endPoint x: 414, endPoint y: 318, distance: 27.4
drag, startPoint x: 525, startPoint y: 286, endPoint x: 365, endPoint y: 278, distance: 160.2
click at [365, 111] on p "We ordered his PADEP renewal." at bounding box center [439, 280] width 149 height 16
drag, startPoint x: 365, startPoint y: 278, endPoint x: 393, endPoint y: 285, distance: 29.0
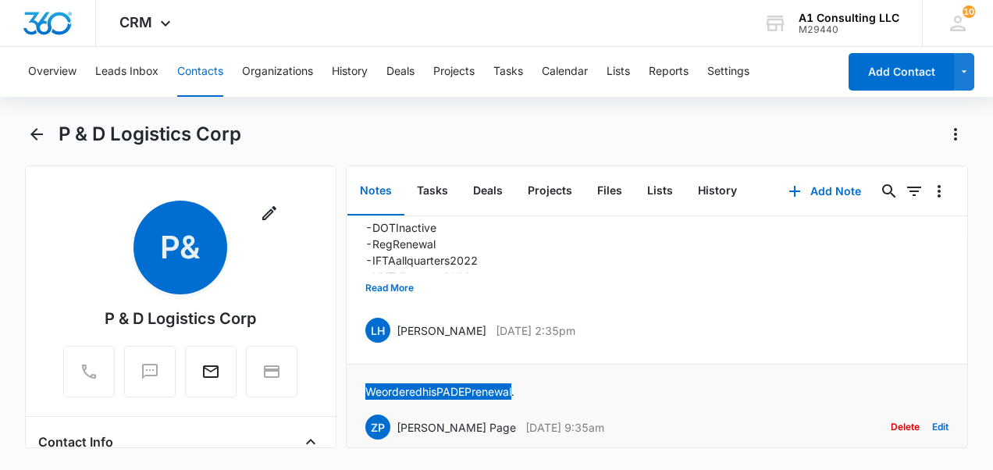
scroll to position [162, 0]
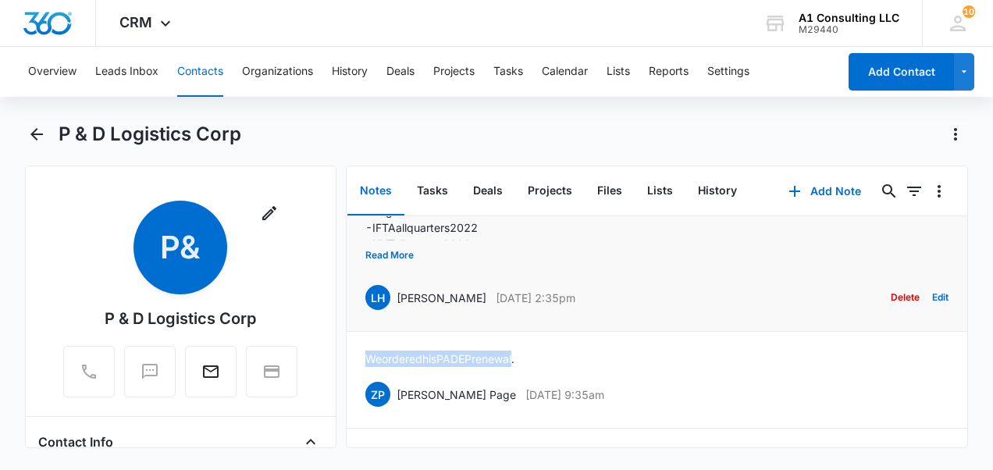
drag, startPoint x: 601, startPoint y: 290, endPoint x: 389, endPoint y: 282, distance: 211.6
click at [371, 111] on div "LH [PERSON_NAME] [DATE] 2:35pm Delete Edit" at bounding box center [657, 297] width 584 height 30
drag, startPoint x: 389, startPoint y: 282, endPoint x: 408, endPoint y: 293, distance: 21.3
click at [371, 111] on button "Read More" at bounding box center [389, 255] width 48 height 30
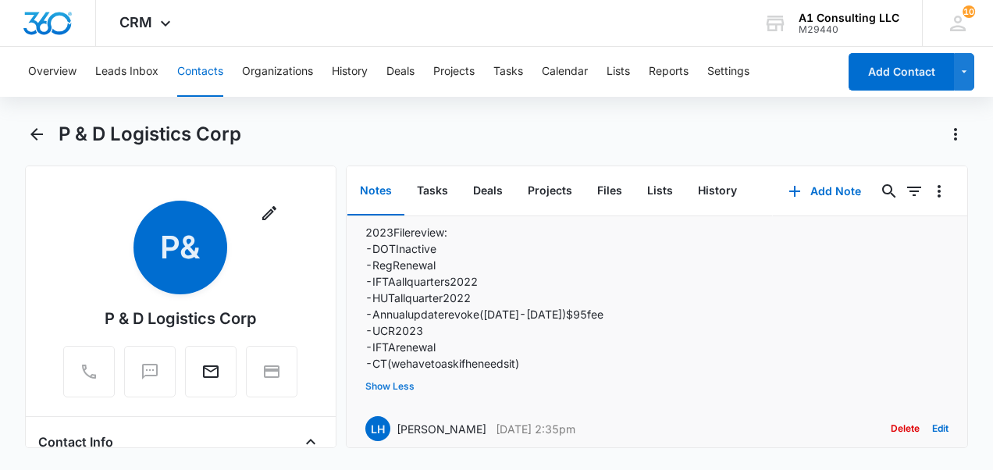
scroll to position [83, 0]
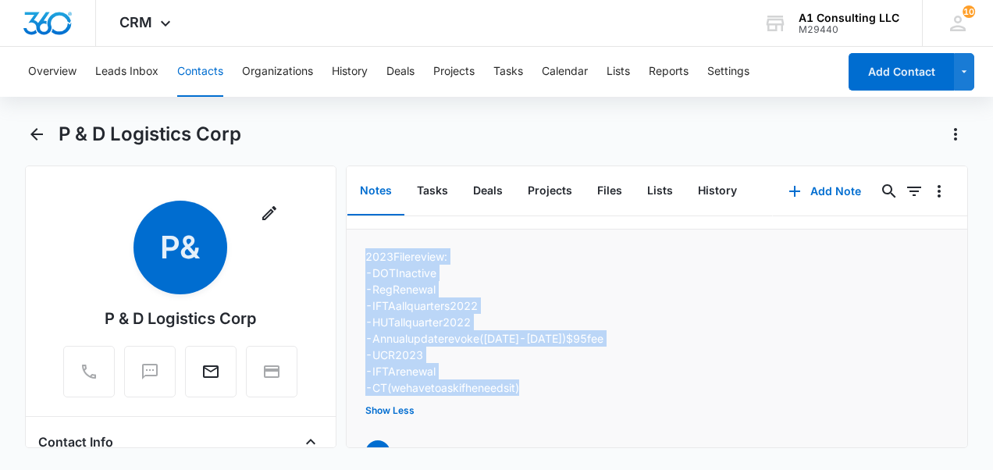
drag, startPoint x: 362, startPoint y: 253, endPoint x: 571, endPoint y: 380, distance: 244.8
click at [371, 111] on li "2023 File review: -DOT Inactive -[PERSON_NAME] -IFTA all quarters 2022 -HUT all…" at bounding box center [656, 358] width 621 height 258
drag, startPoint x: 571, startPoint y: 380, endPoint x: 469, endPoint y: 376, distance: 102.3
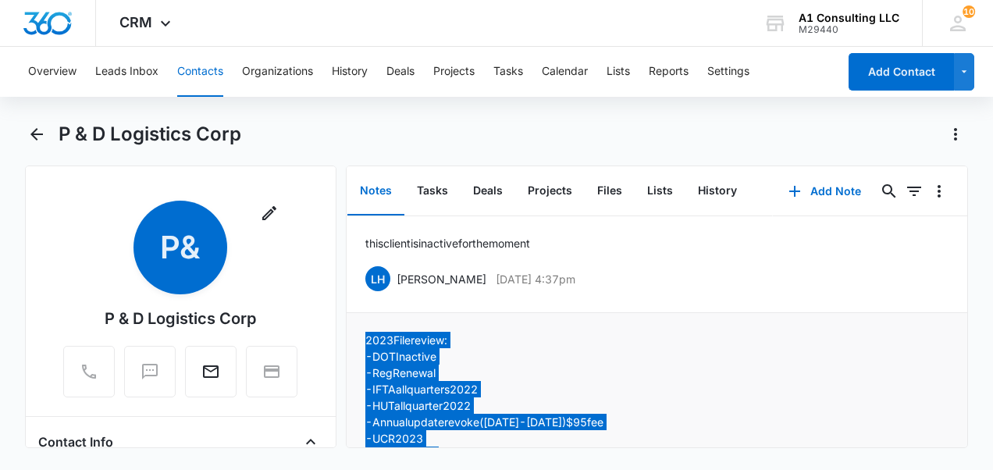
scroll to position [0, 0]
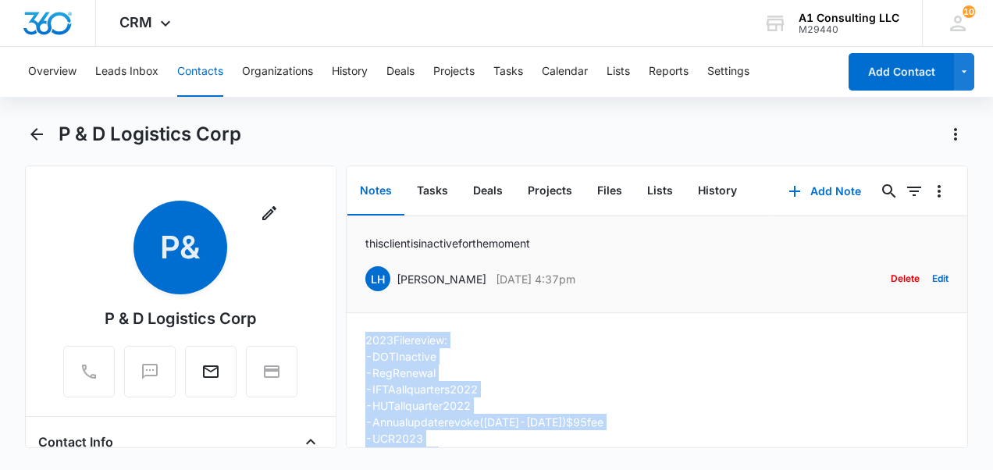
drag, startPoint x: 398, startPoint y: 276, endPoint x: 596, endPoint y: 279, distance: 198.2
click at [371, 111] on div "LH [PERSON_NAME] [DATE] 4:37pm Delete Edit" at bounding box center [657, 279] width 584 height 30
drag, startPoint x: 597, startPoint y: 279, endPoint x: 570, endPoint y: 286, distance: 28.0
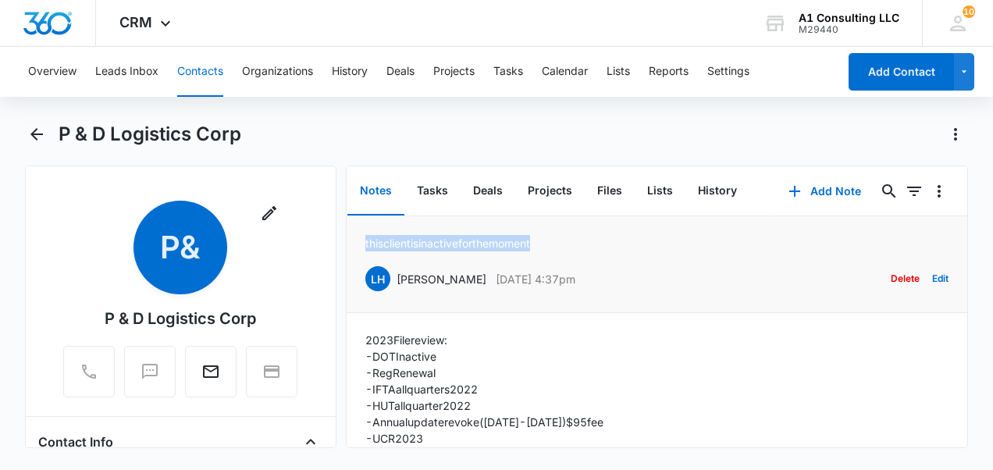
drag, startPoint x: 561, startPoint y: 243, endPoint x: 356, endPoint y: 248, distance: 205.3
click at [356, 111] on li "this client is inactive for the moment LH [PERSON_NAME] [DATE] 4:37pm Delete Ed…" at bounding box center [656, 264] width 621 height 97
drag, startPoint x: 356, startPoint y: 248, endPoint x: 371, endPoint y: 242, distance: 16.1
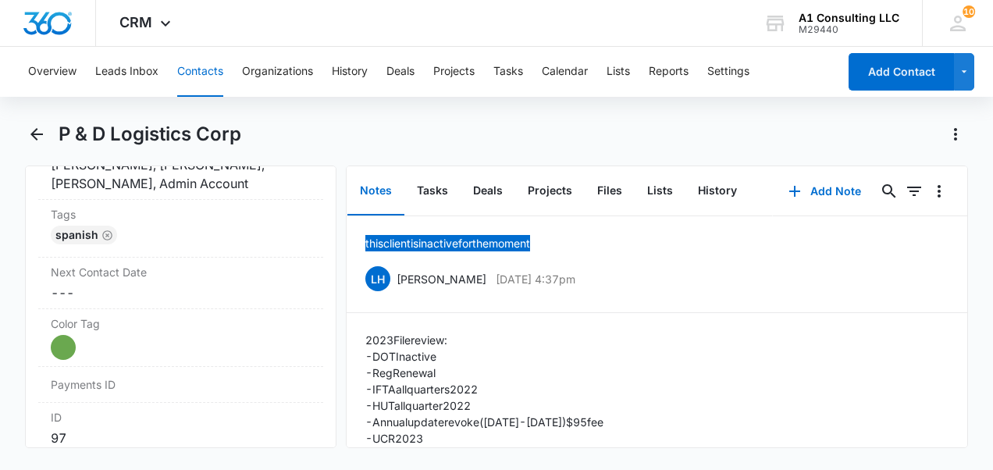
scroll to position [858, 0]
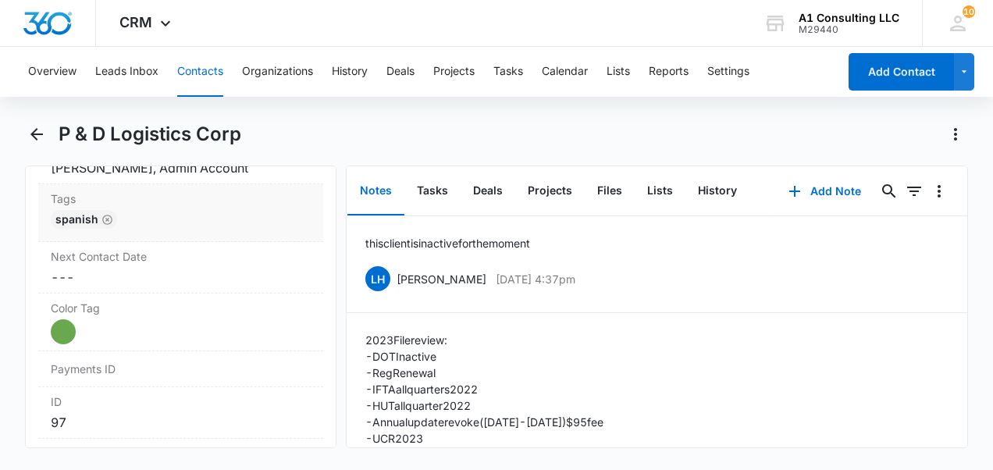
click at [184, 111] on div "Spanish" at bounding box center [181, 222] width 260 height 25
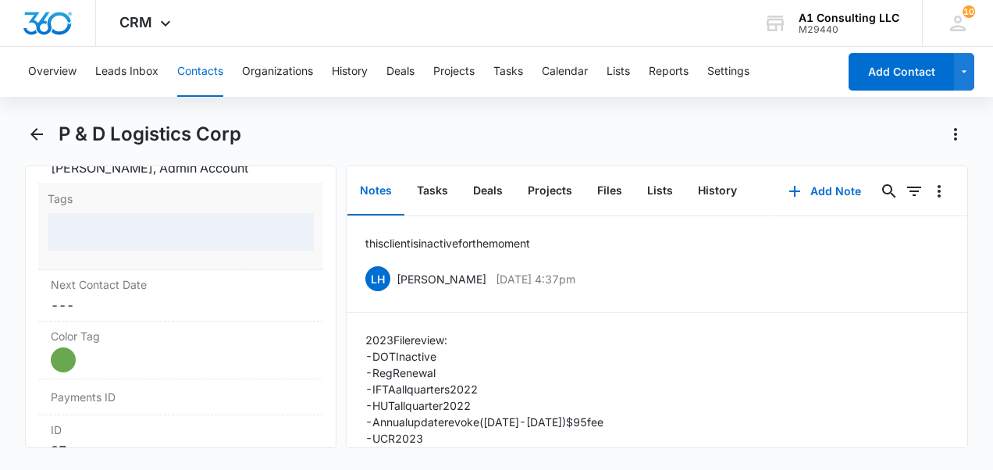
click at [176, 111] on div at bounding box center [181, 231] width 266 height 37
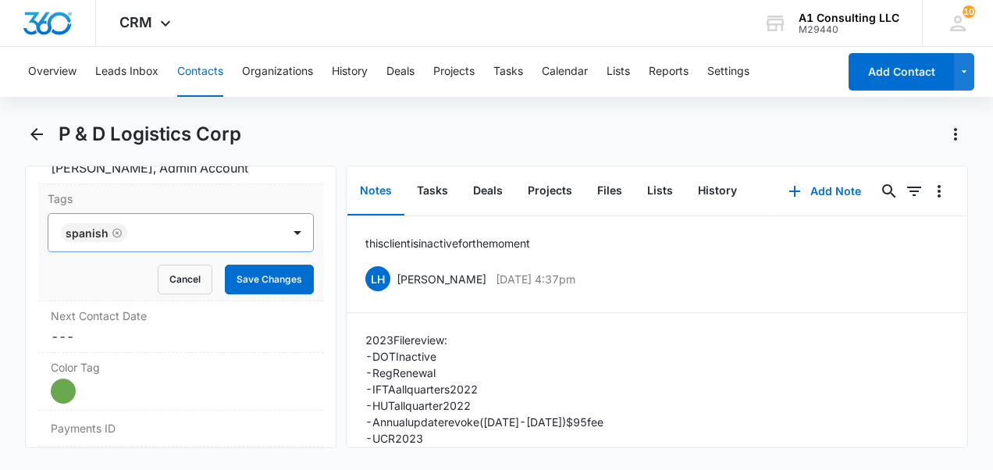
click at [180, 111] on div at bounding box center [206, 233] width 148 height 22
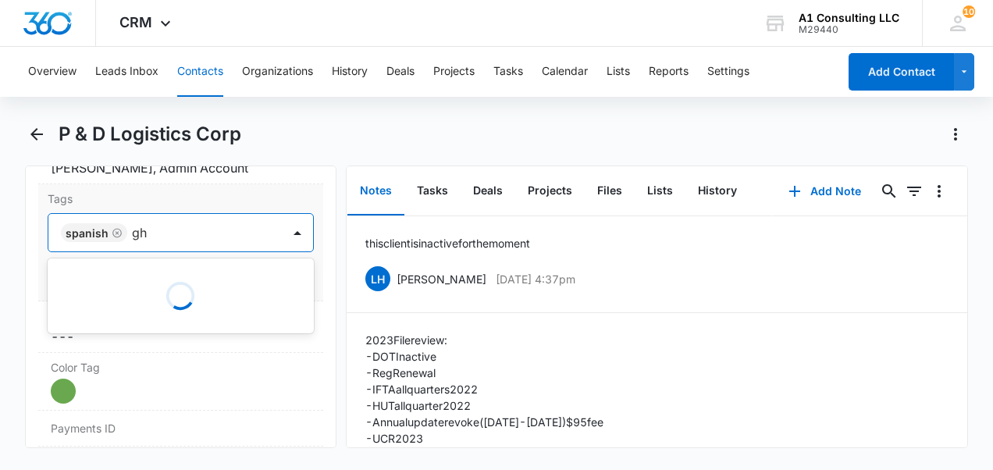
type input "ghl"
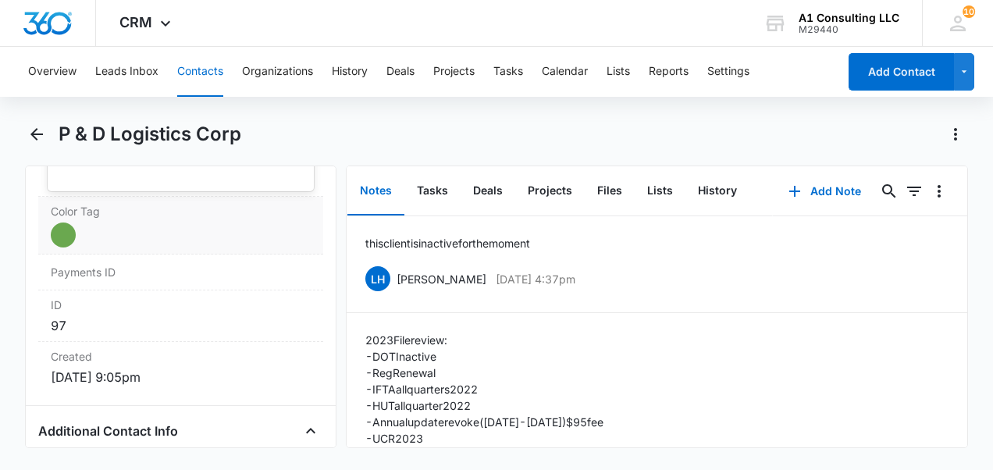
scroll to position [780, 0]
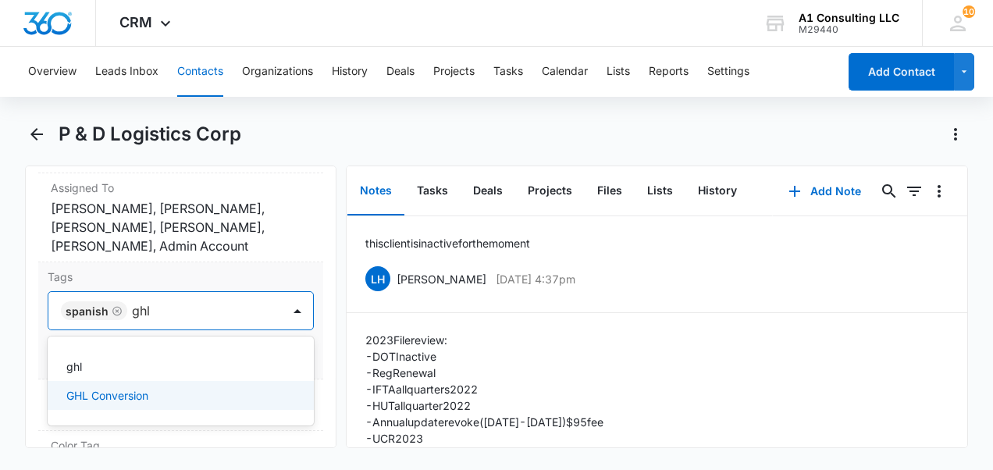
click at [115, 111] on p "GHL Conversion" at bounding box center [107, 395] width 82 height 16
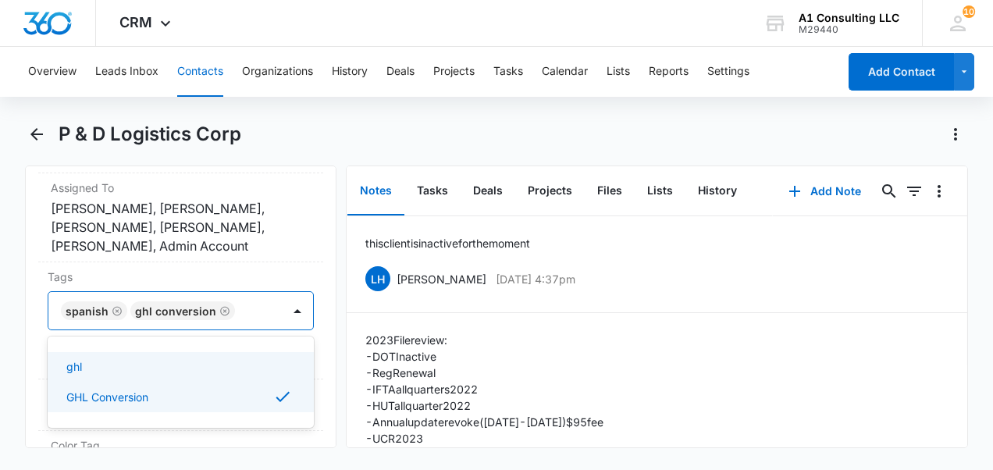
click at [312, 111] on div "Remove P& P & D Logistics Corp Contact Info Name Cancel Save Changes P & D Logi…" at bounding box center [180, 306] width 311 height 282
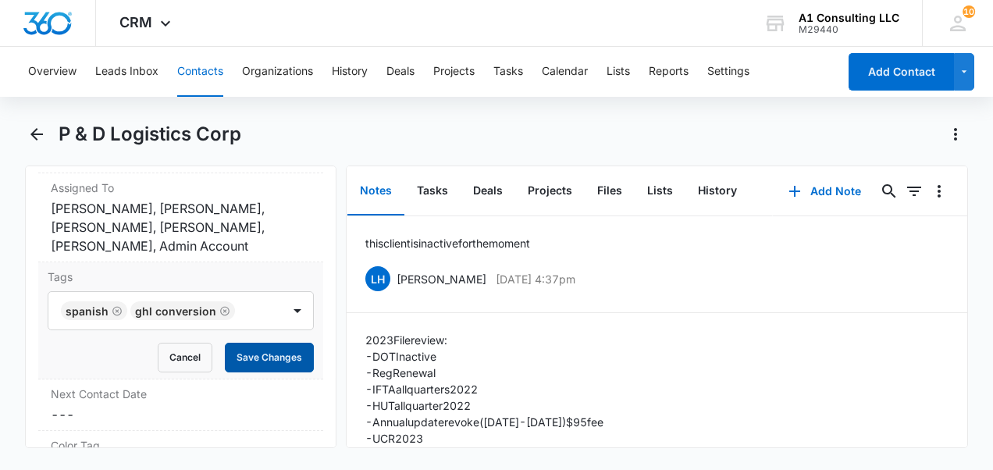
click at [263, 111] on button "Save Changes" at bounding box center [269, 358] width 89 height 30
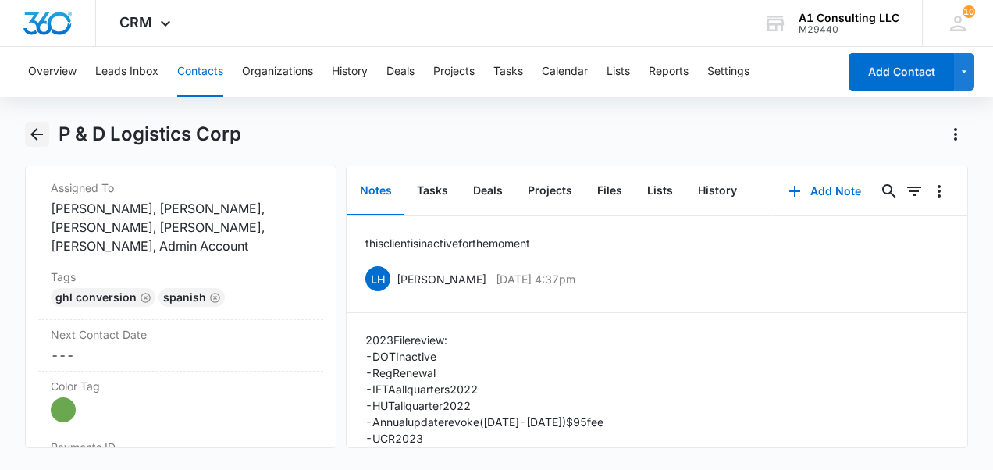
click at [34, 111] on icon "Back" at bounding box center [36, 134] width 19 height 19
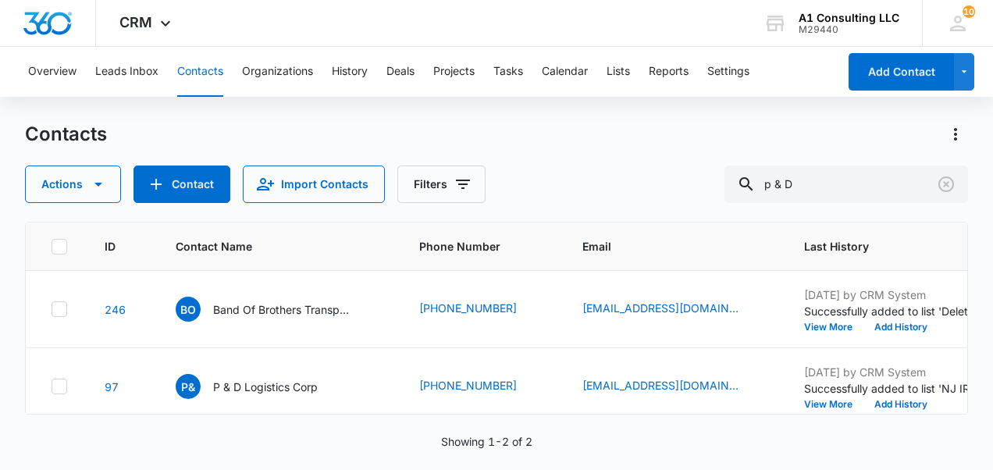
scroll to position [156, 0]
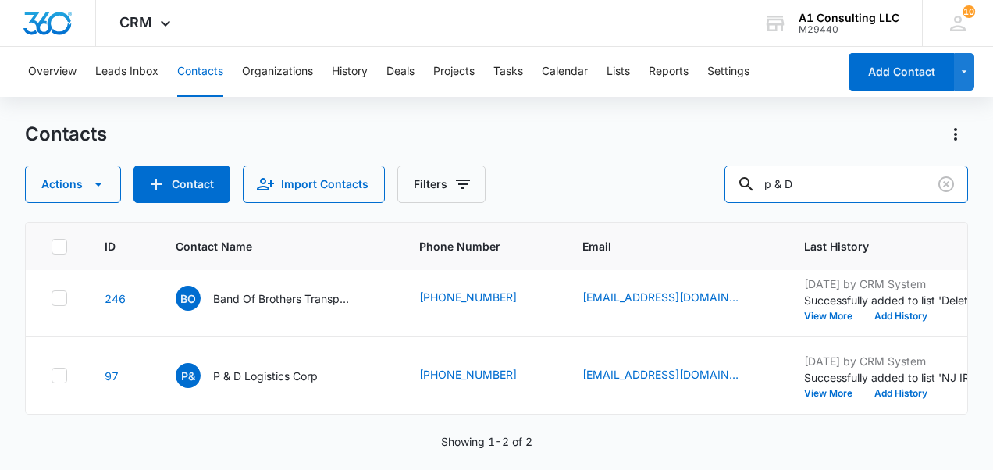
drag, startPoint x: 830, startPoint y: 175, endPoint x: 704, endPoint y: 198, distance: 128.6
click at [371, 111] on div "Actions Contact Import Contacts Filters p & D" at bounding box center [496, 183] width 943 height 37
type input "[PERSON_NAME]"
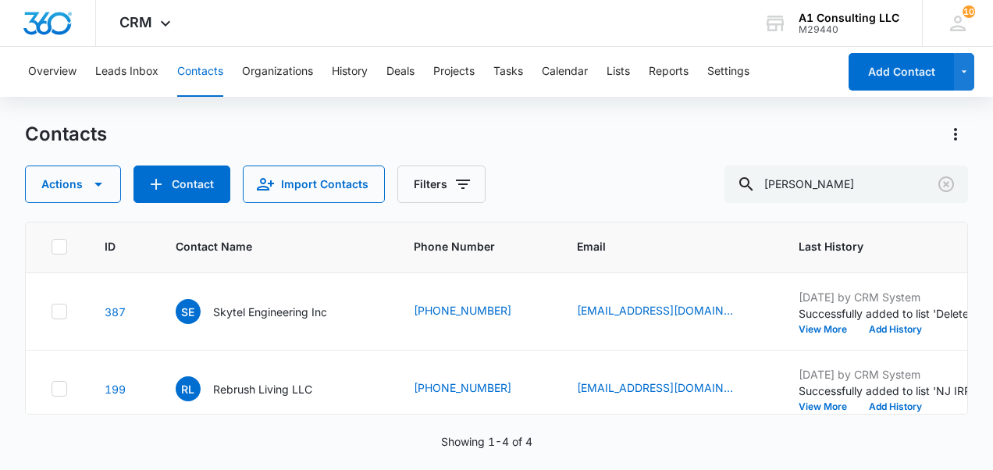
click at [242, 111] on p "[PERSON_NAME]" at bounding box center [258, 234] width 90 height 16
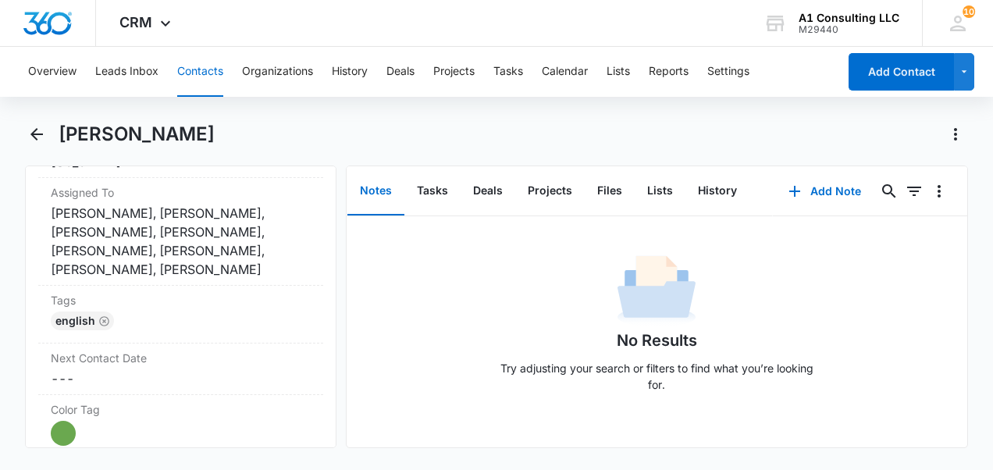
scroll to position [780, 0]
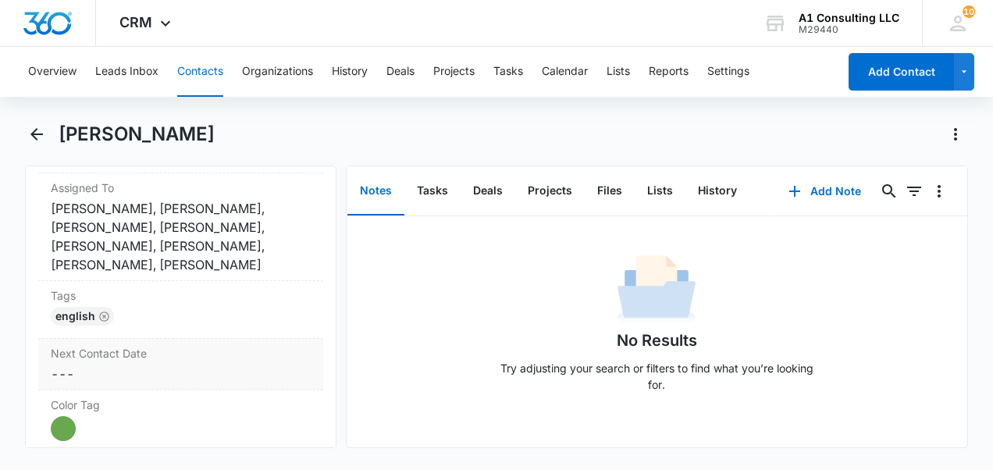
click at [133, 111] on div "English" at bounding box center [181, 319] width 260 height 25
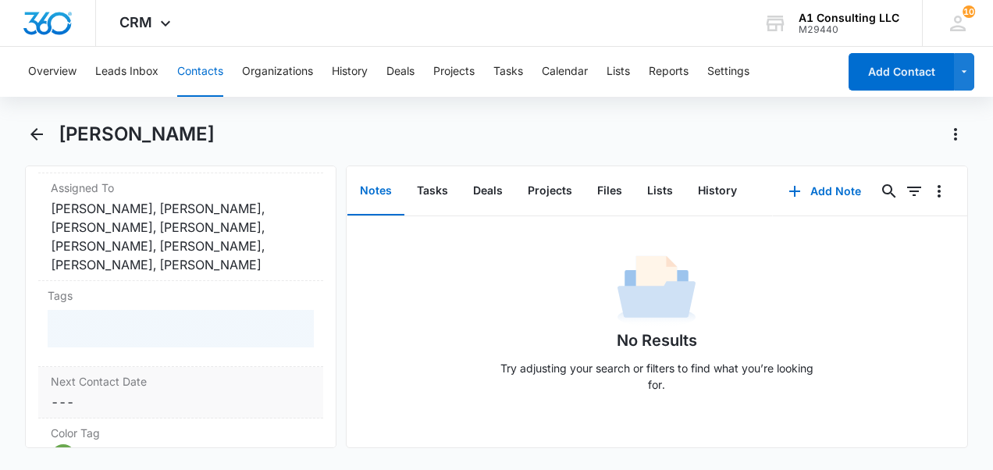
click at [133, 111] on div at bounding box center [181, 328] width 266 height 37
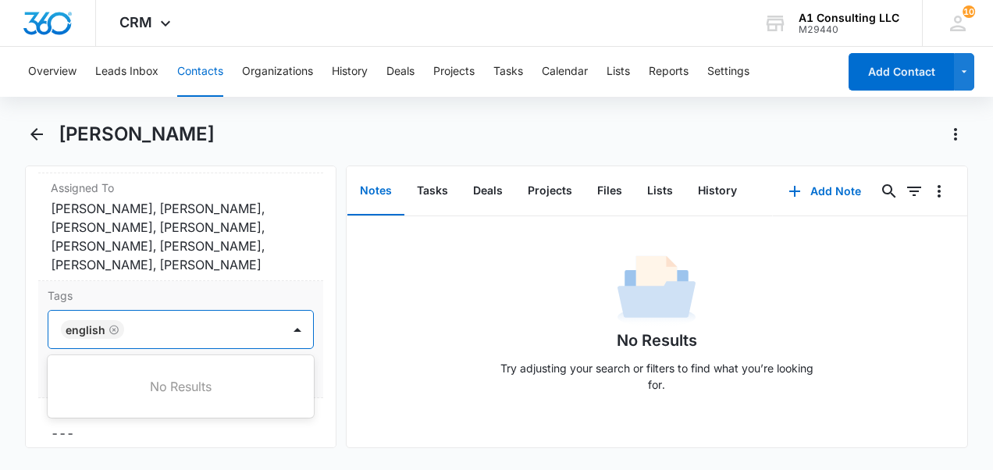
drag, startPoint x: 133, startPoint y: 322, endPoint x: 143, endPoint y: 323, distance: 10.2
click at [143, 111] on div at bounding box center [204, 329] width 151 height 22
type input "ghl"
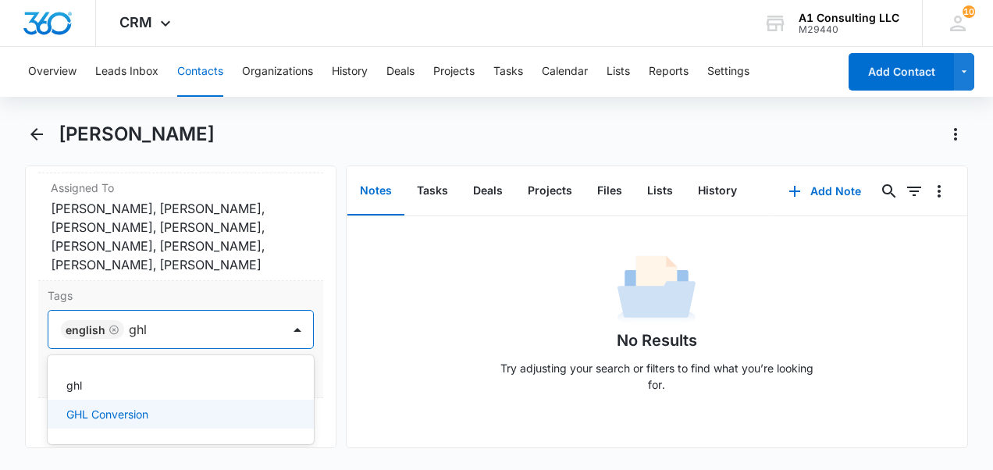
click at [151, 111] on div "GHL Conversion" at bounding box center [179, 414] width 226 height 16
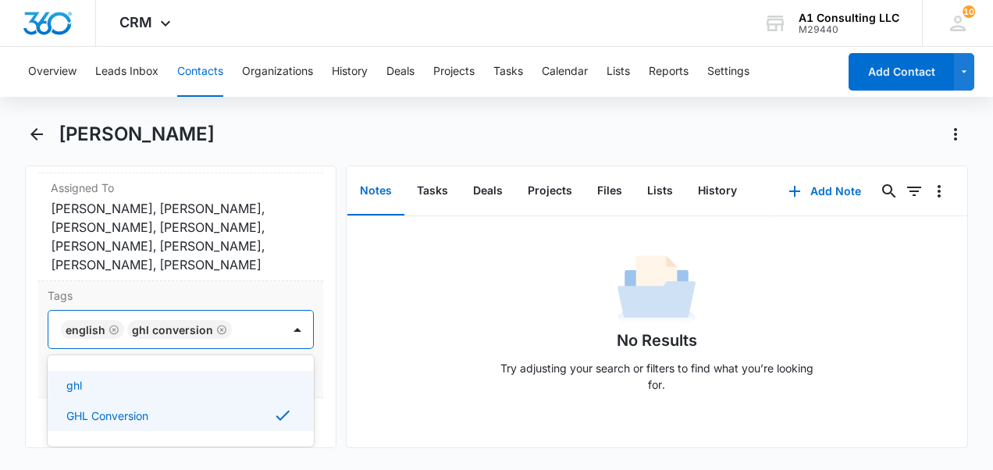
click at [307, 111] on div "Tags option GHL Conversion, selected. Use Up and Down to choose options, press …" at bounding box center [180, 339] width 285 height 117
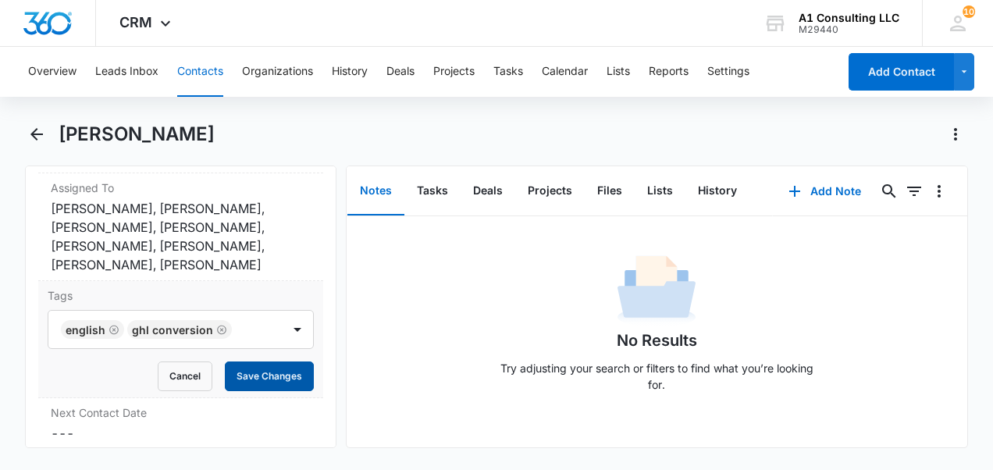
click at [276, 111] on button "Save Changes" at bounding box center [269, 376] width 89 height 30
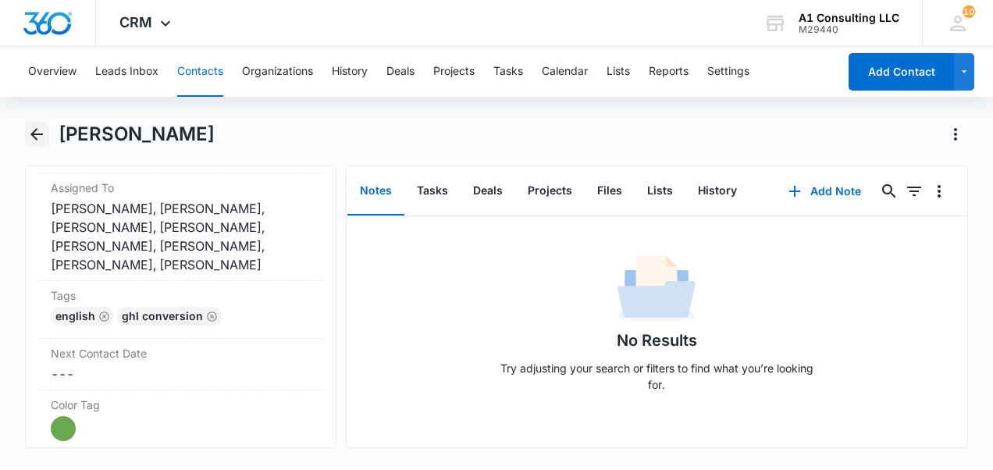
click at [36, 111] on icon "Back" at bounding box center [36, 134] width 19 height 19
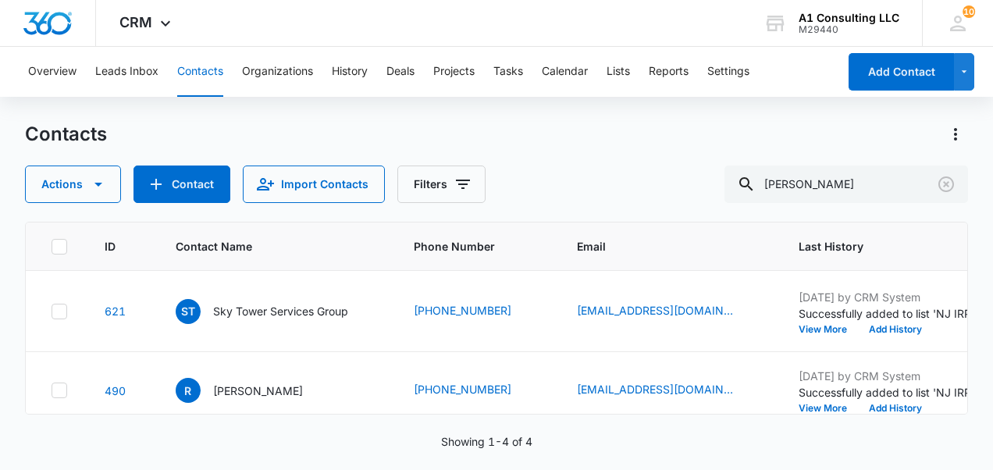
scroll to position [156, 0]
click at [242, 111] on p "[PERSON_NAME]" at bounding box center [258, 234] width 90 height 16
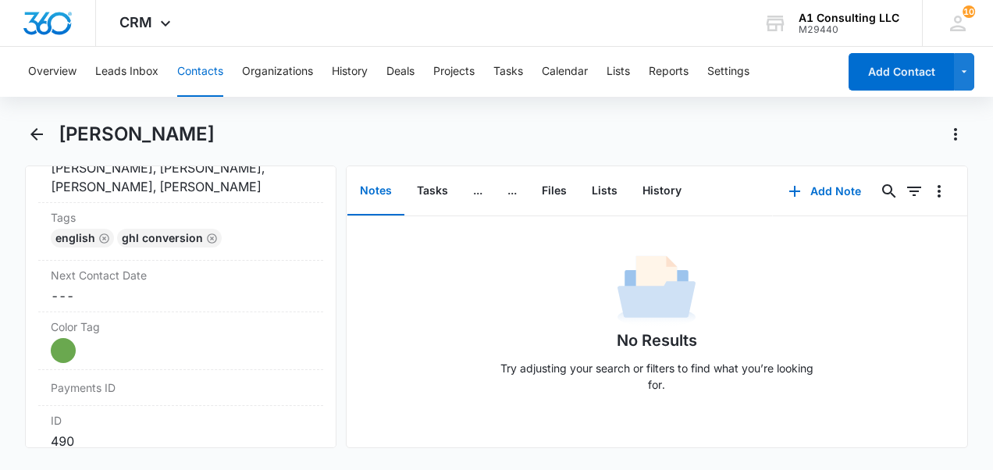
scroll to position [624, 0]
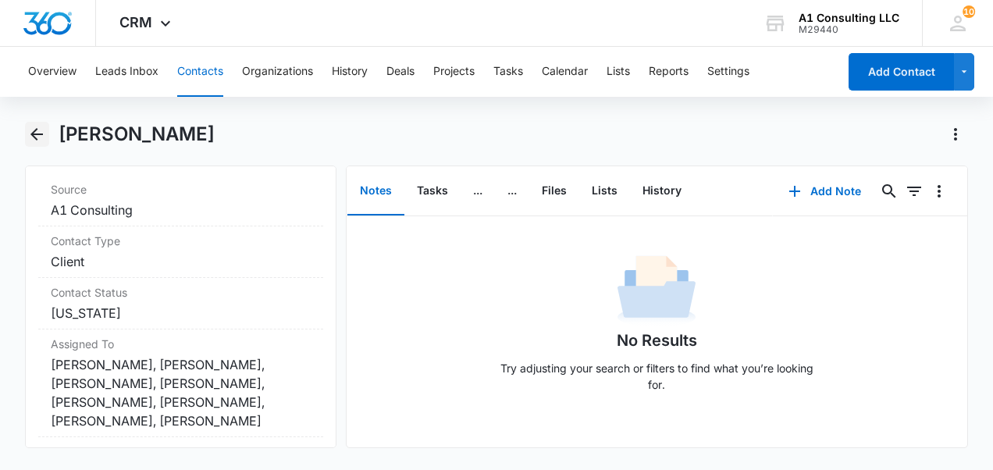
click at [41, 111] on icon "Back" at bounding box center [36, 134] width 19 height 19
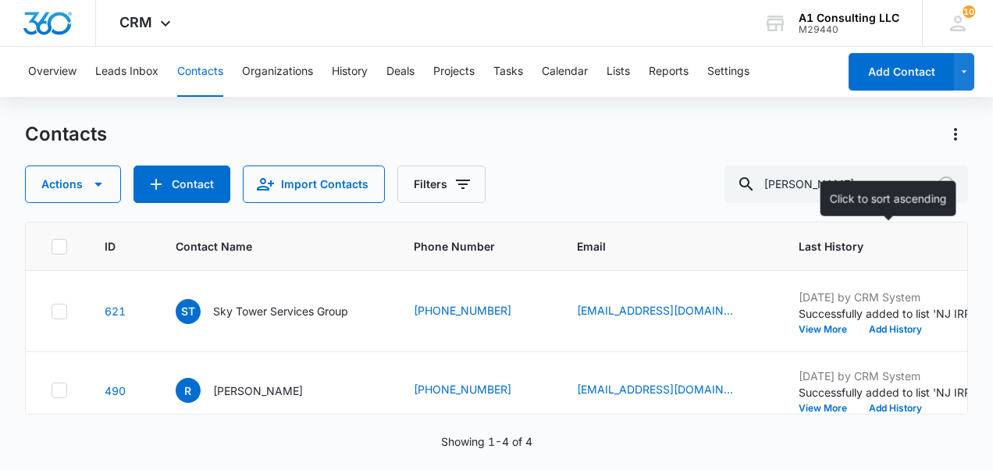
scroll to position [156, 0]
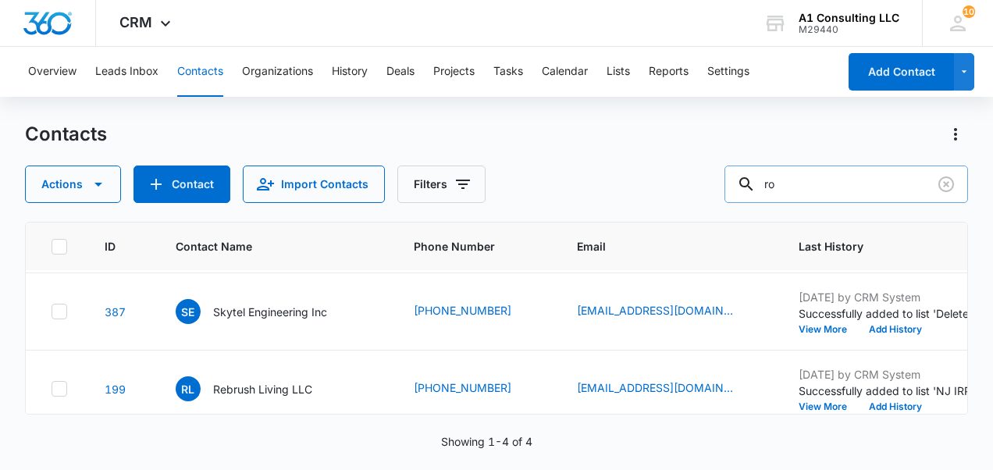
type input "r"
click at [371, 111] on input "text" at bounding box center [858, 183] width 220 height 37
type input "[PERSON_NAME]"
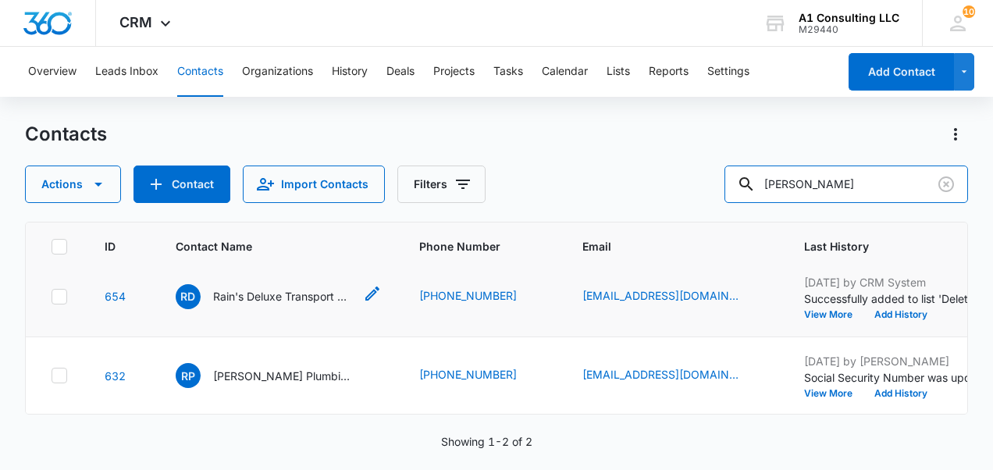
scroll to position [209, 0]
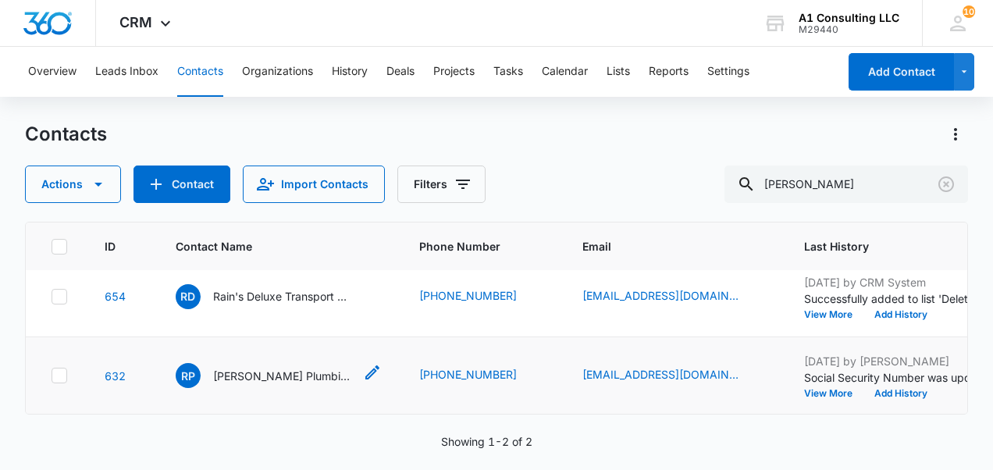
click at [234, 111] on p "[PERSON_NAME] Plumbing Heating & Cooling" at bounding box center [283, 376] width 140 height 16
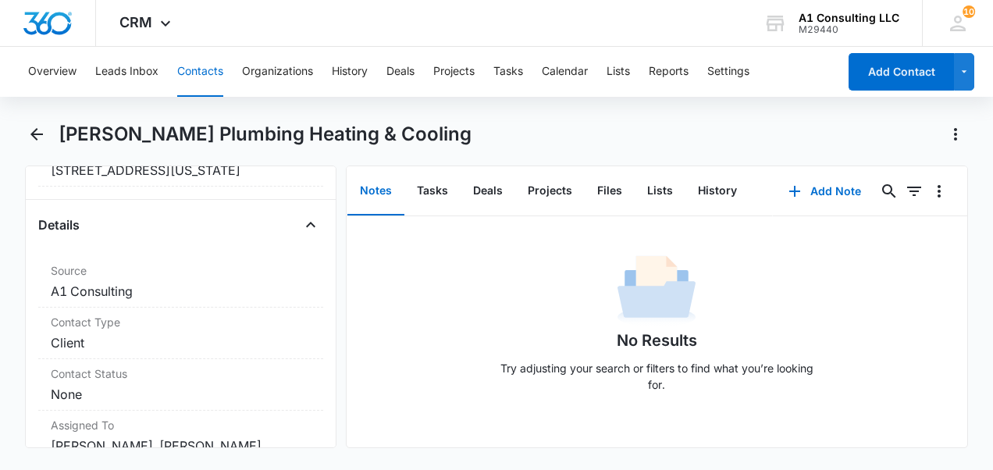
scroll to position [780, 0]
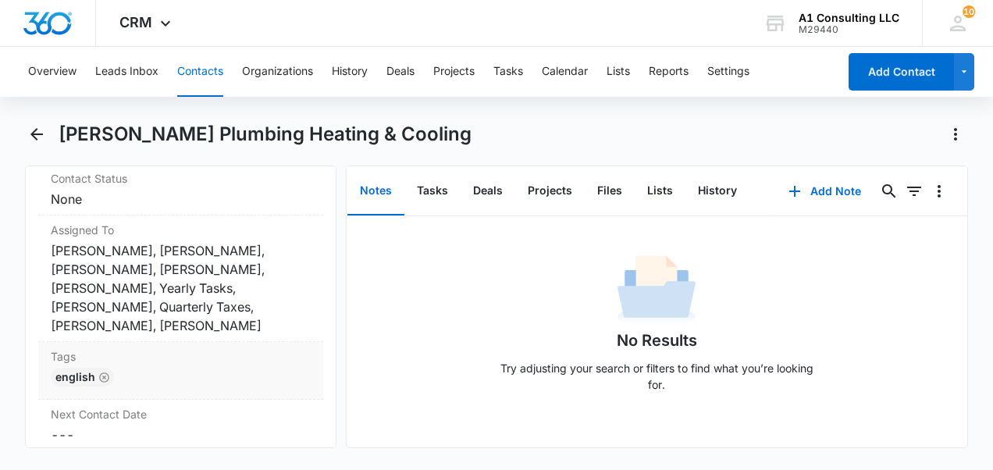
click at [158, 111] on div "English" at bounding box center [181, 380] width 260 height 25
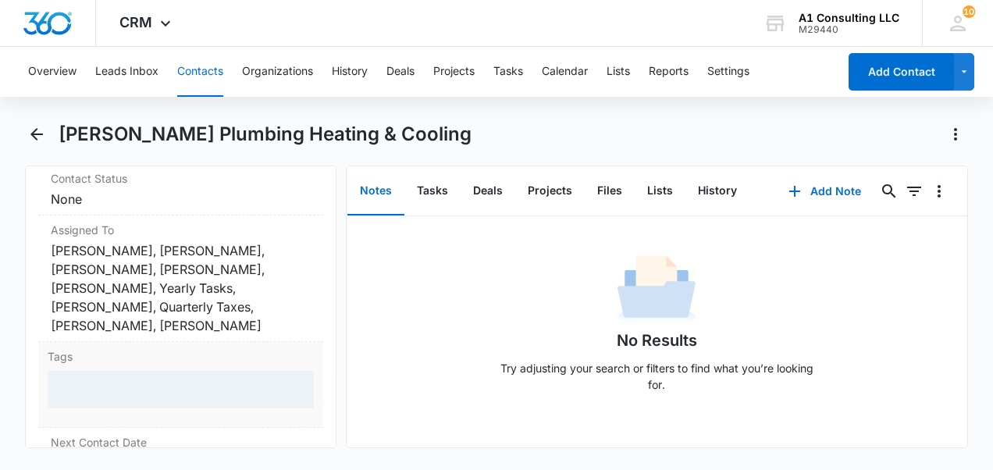
click at [147, 111] on div at bounding box center [181, 389] width 266 height 37
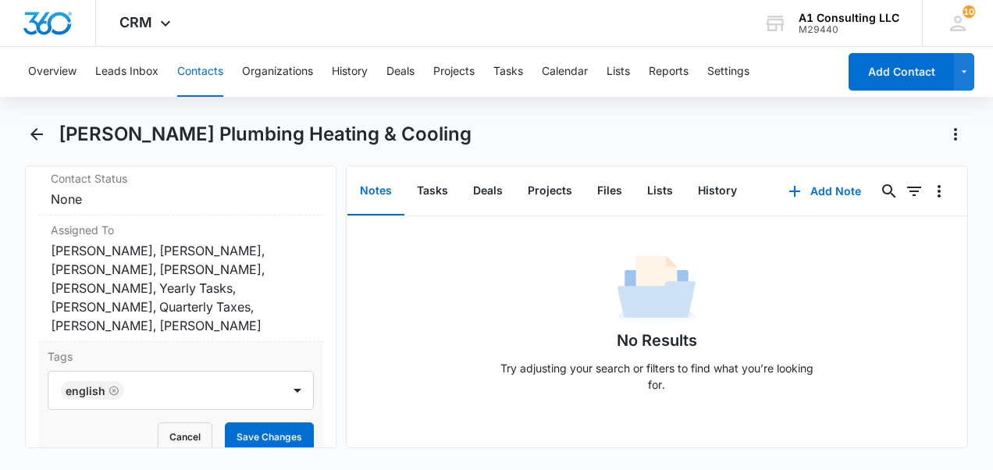
click at [150, 111] on div at bounding box center [204, 390] width 151 height 22
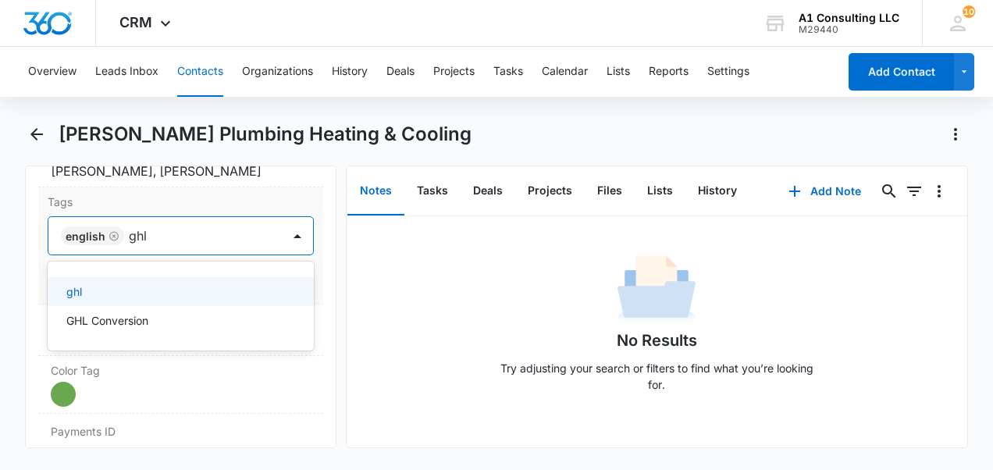
scroll to position [936, 0]
type input "ghl"
click at [304, 111] on div "Tags 2 results available for search term ghl. Use Up and Down to choose options…" at bounding box center [180, 244] width 285 height 117
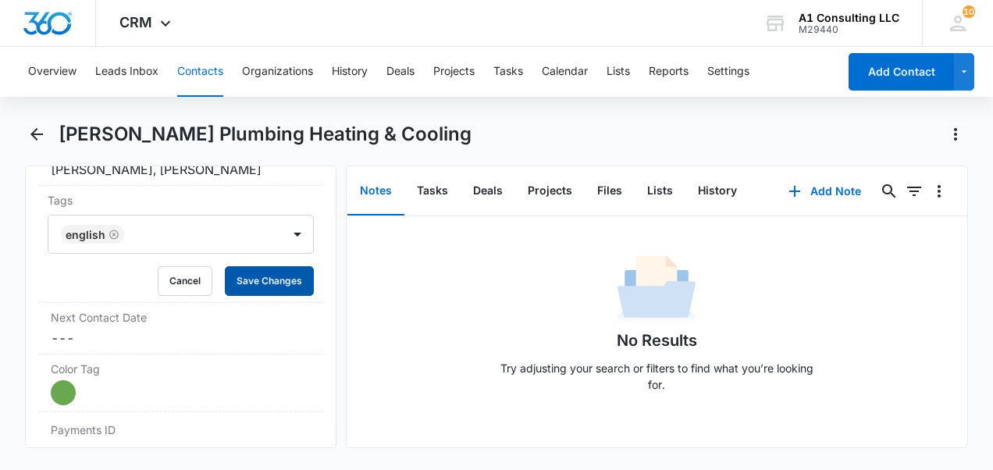
click at [256, 111] on button "Save Changes" at bounding box center [269, 281] width 89 height 30
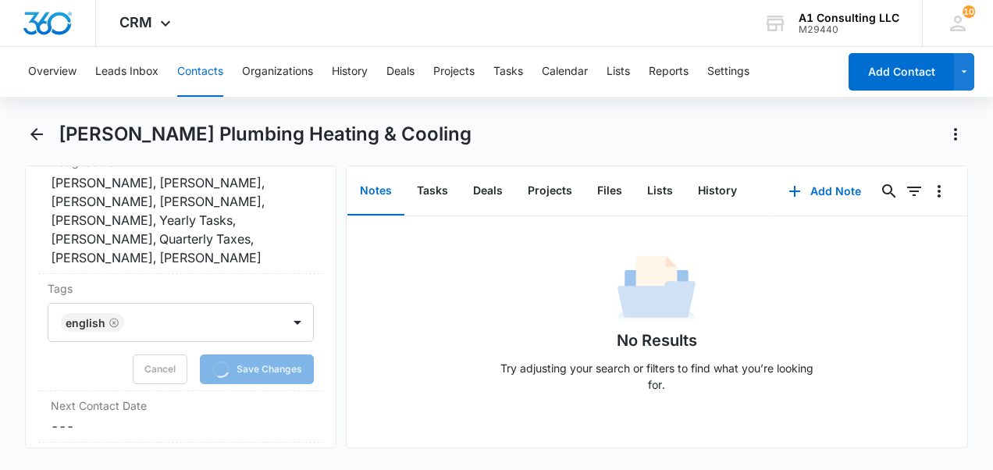
scroll to position [780, 0]
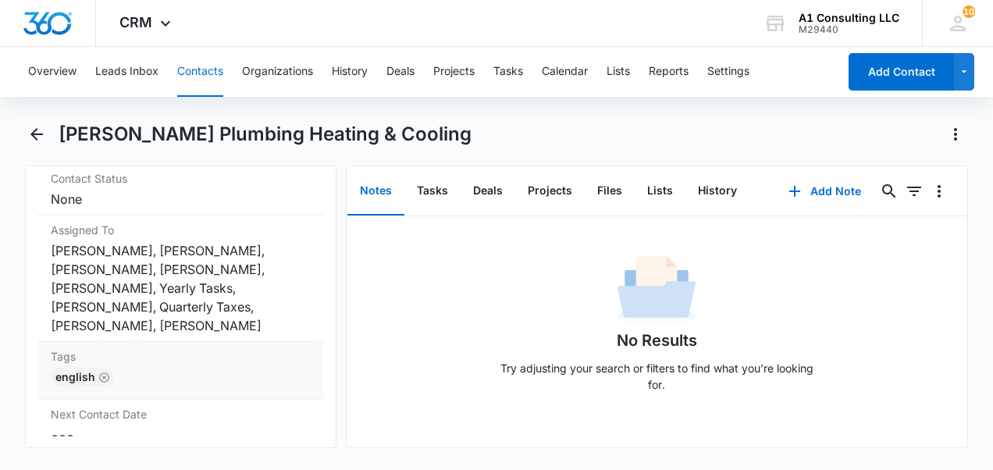
click at [123, 111] on div "English" at bounding box center [181, 380] width 260 height 25
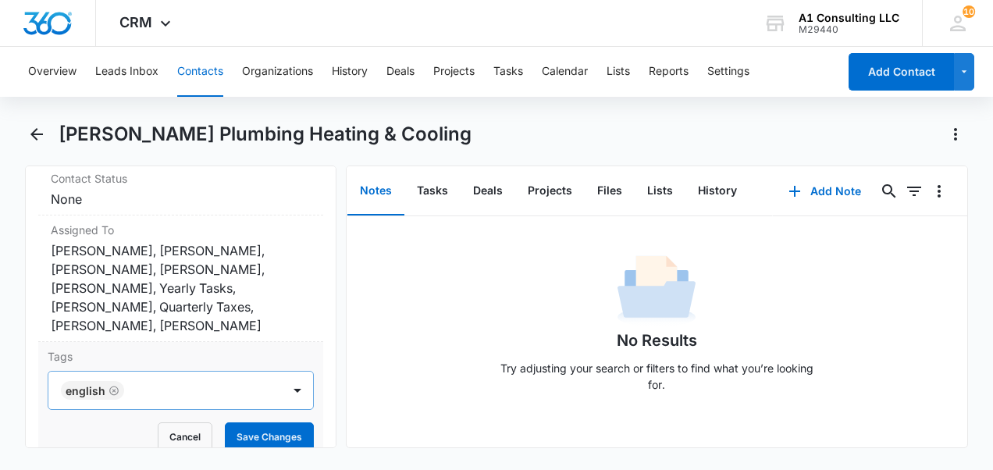
click at [139, 111] on div at bounding box center [204, 390] width 151 height 22
type input "ghl"
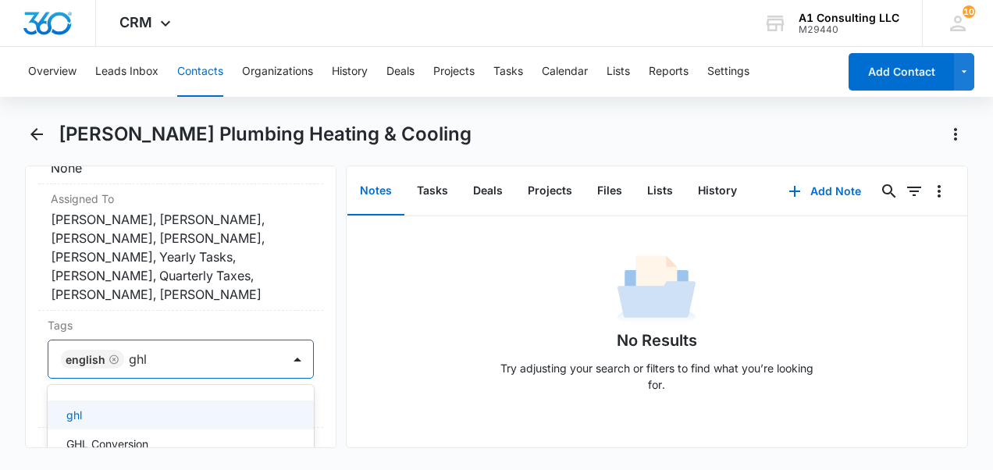
scroll to position [843, 0]
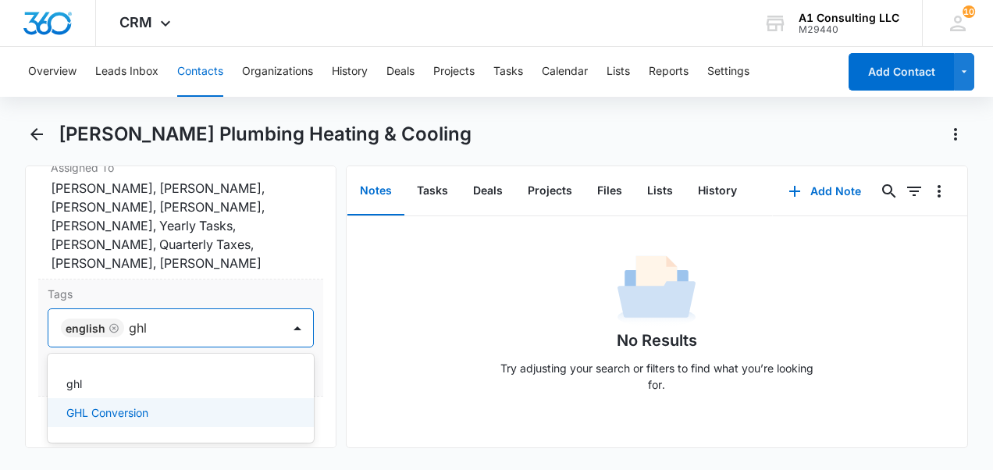
click at [119, 111] on p "GHL Conversion" at bounding box center [107, 412] width 82 height 16
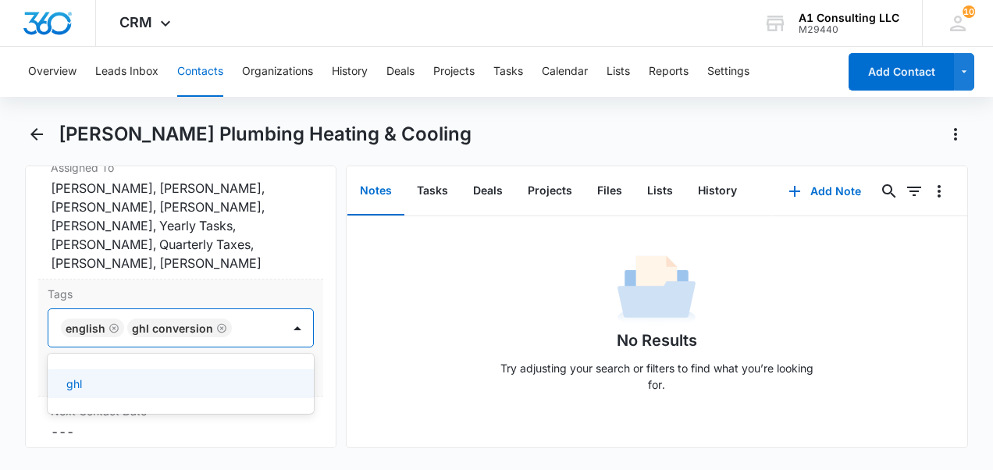
click at [307, 111] on div "Tags option GHL Conversion, selected. 1 result available. Use Up and Down to ch…" at bounding box center [180, 337] width 285 height 117
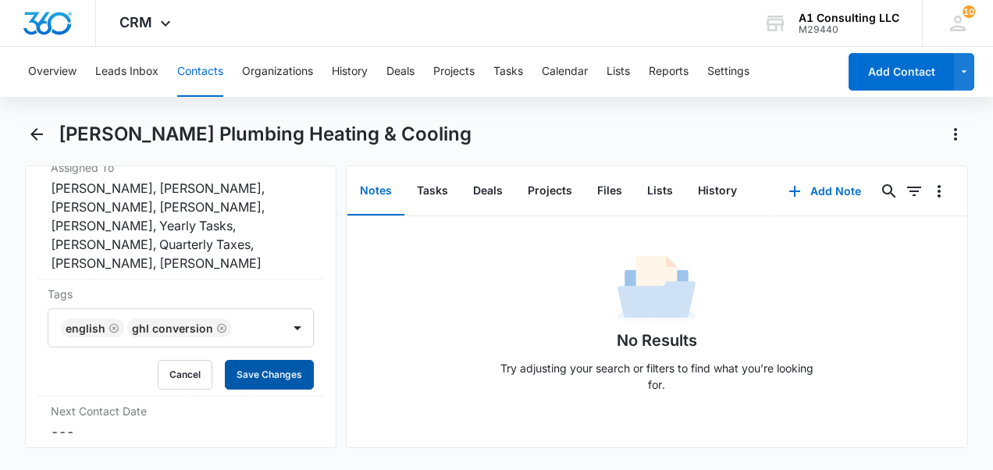
click at [251, 111] on button "Save Changes" at bounding box center [269, 375] width 89 height 30
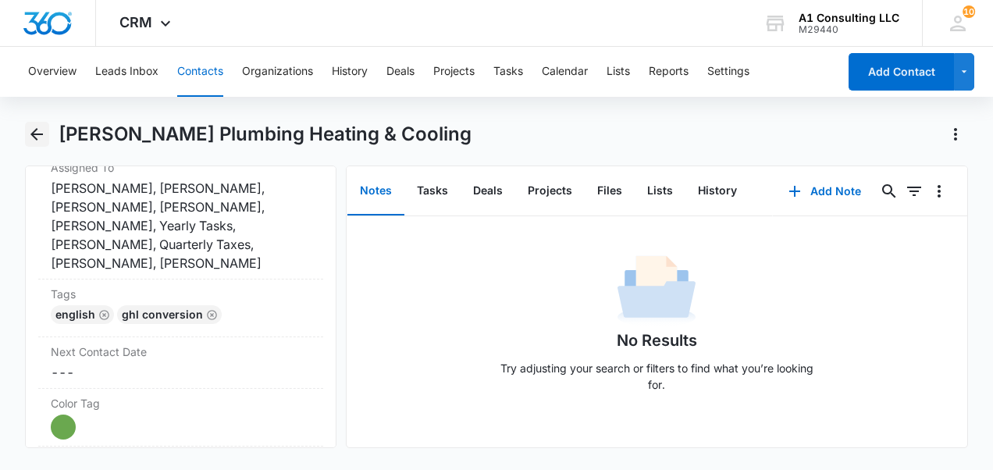
click at [33, 111] on icon "Back" at bounding box center [36, 134] width 19 height 19
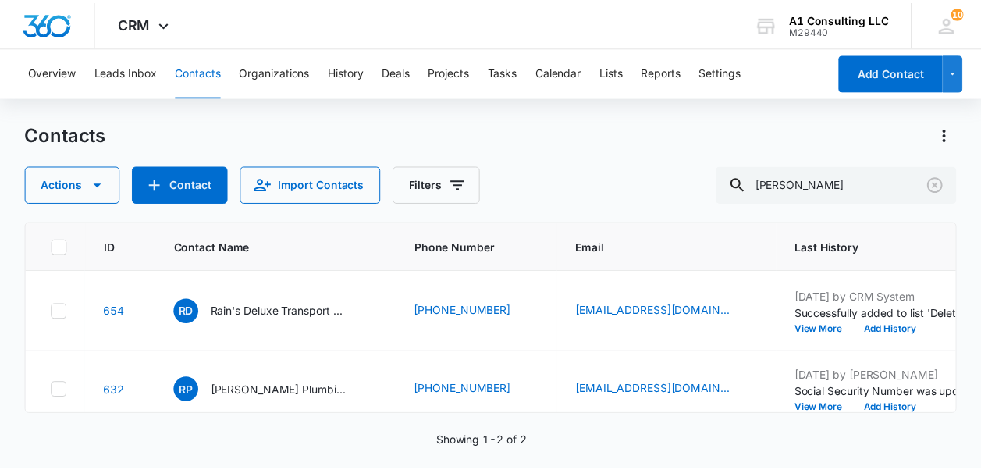
scroll to position [209, 0]
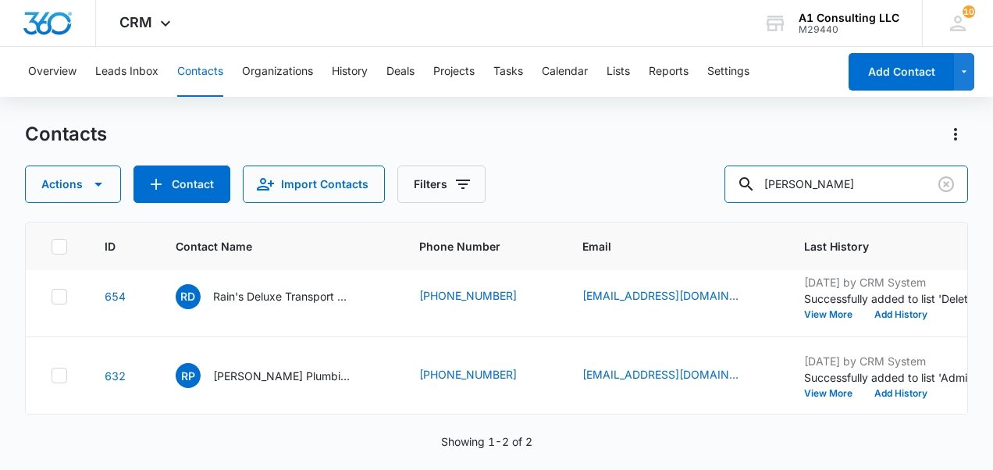
drag, startPoint x: 910, startPoint y: 182, endPoint x: 653, endPoint y: 170, distance: 257.0
click at [371, 111] on div "Actions Contact Import Contacts Filters [PERSON_NAME]" at bounding box center [496, 183] width 943 height 37
type input "selfmade"
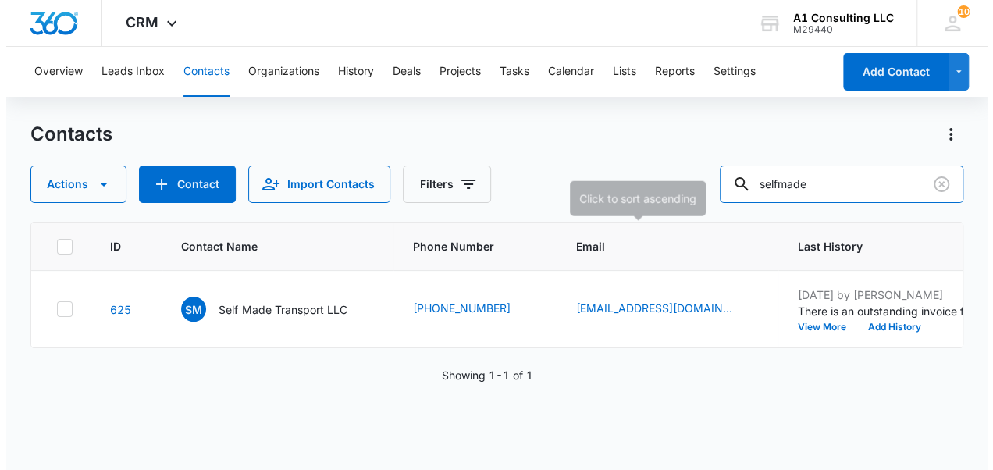
scroll to position [0, 0]
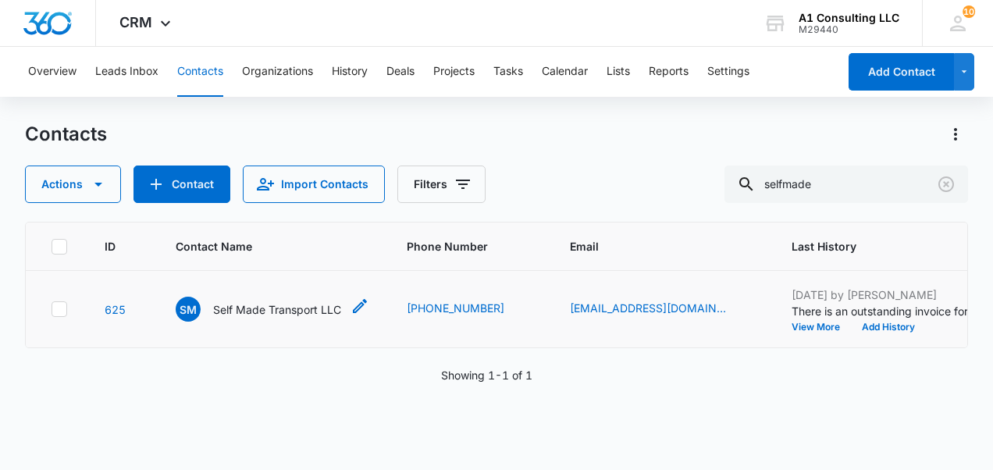
click at [231, 111] on p "Self Made Transport LLC" at bounding box center [277, 309] width 128 height 16
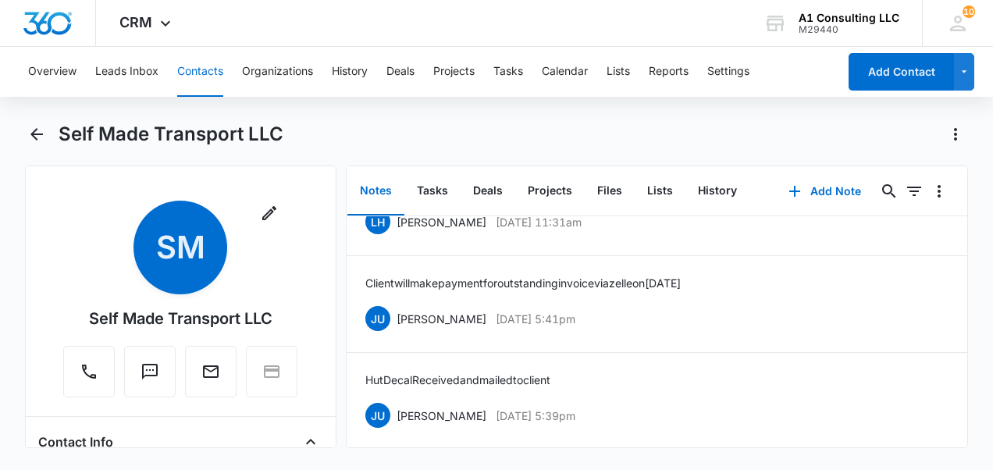
scroll to position [909, 0]
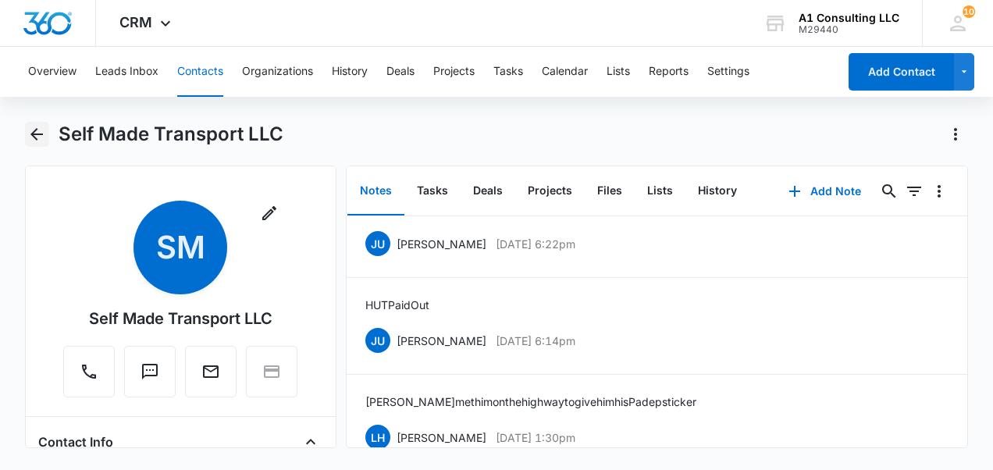
click at [36, 111] on icon "Back" at bounding box center [36, 134] width 12 height 12
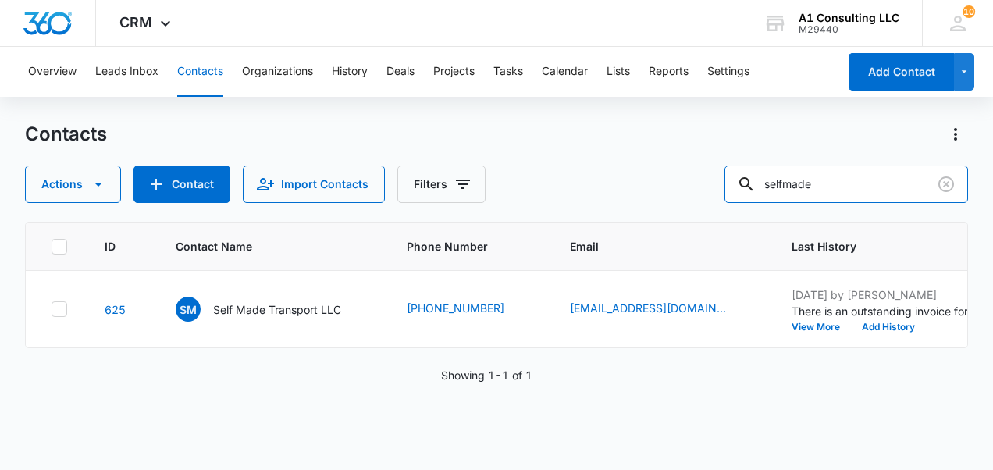
drag, startPoint x: 855, startPoint y: 183, endPoint x: 545, endPoint y: 179, distance: 310.6
click at [371, 111] on div "Actions Contact Import Contacts Filters selfmade" at bounding box center [496, 183] width 943 height 37
type input "ache"
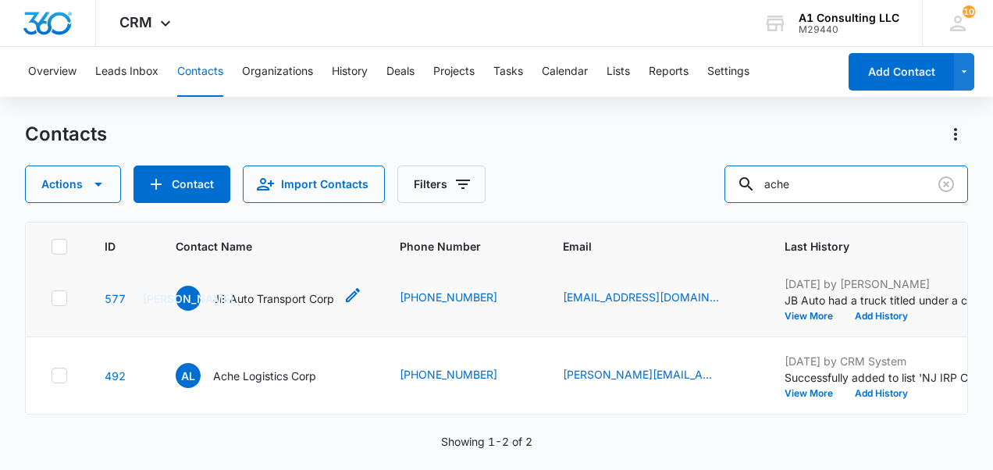
scroll to position [140, 0]
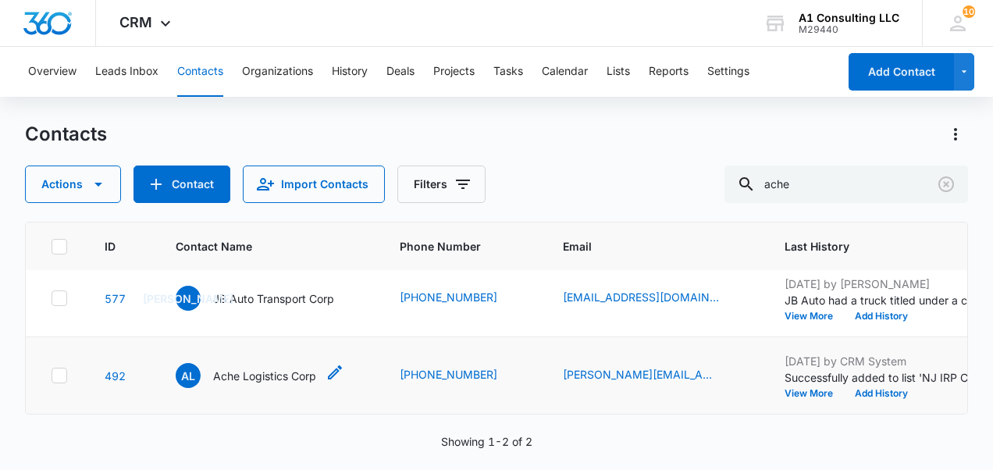
click at [236, 111] on p "Ache Logistics Corp" at bounding box center [264, 376] width 103 height 16
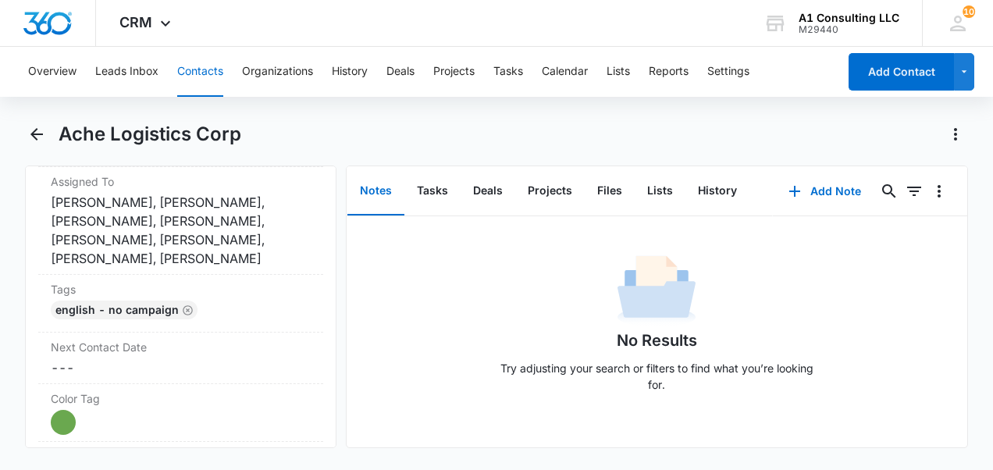
scroll to position [702, 0]
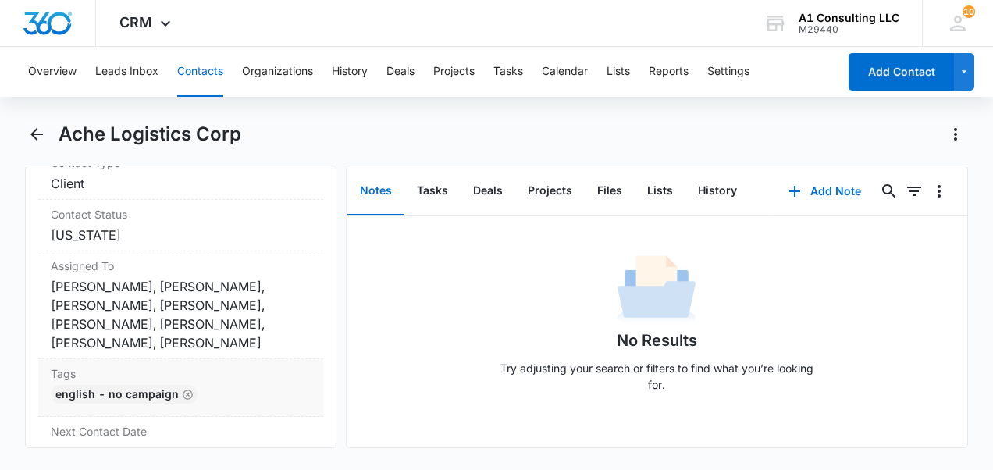
click at [208, 111] on div "English - No campaign" at bounding box center [181, 397] width 260 height 25
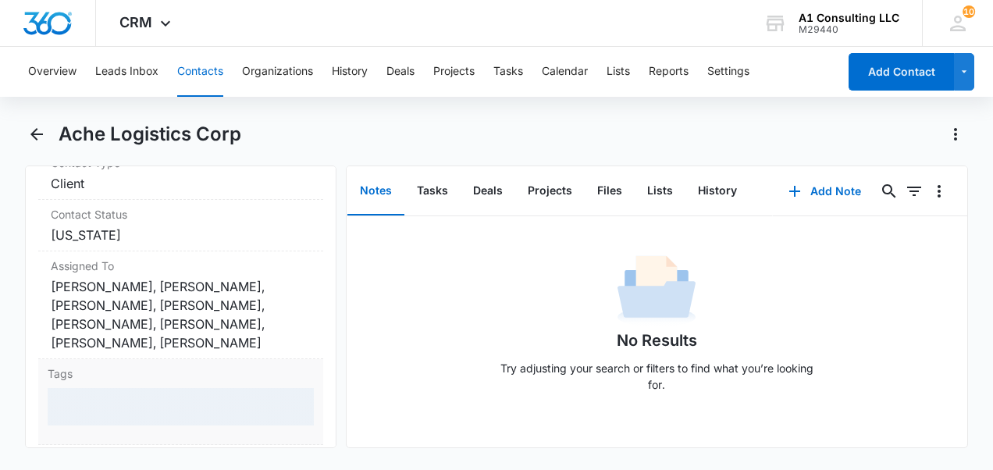
click at [203, 111] on div at bounding box center [181, 406] width 266 height 37
click at [203, 111] on div "English - No campaign" at bounding box center [164, 407] width 233 height 37
type input "ghl"
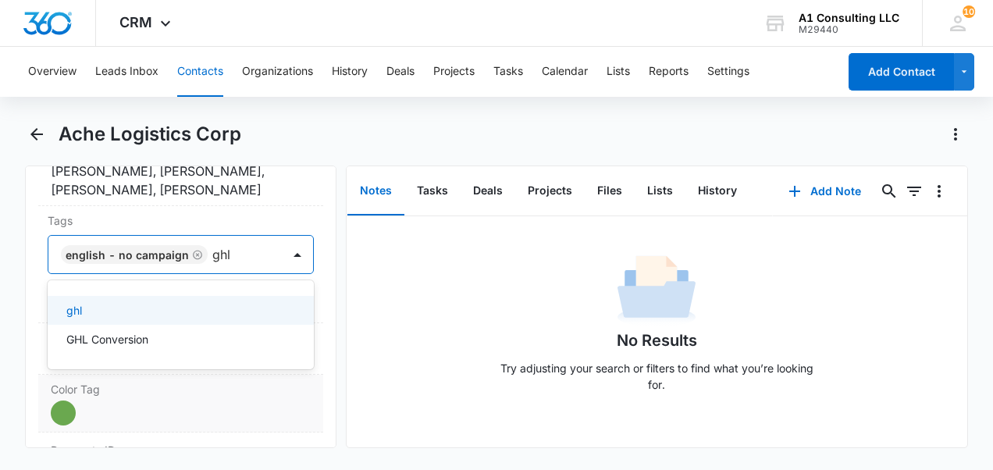
scroll to position [858, 0]
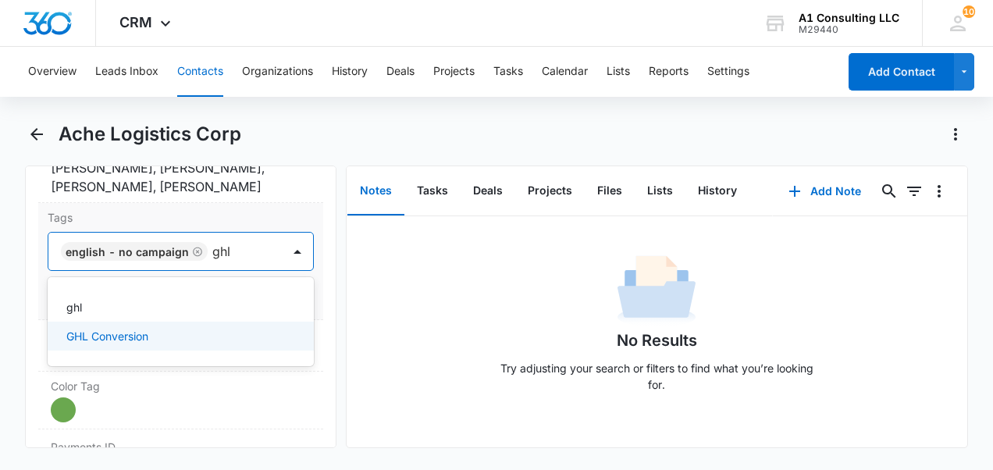
click at [214, 111] on div "GHL Conversion" at bounding box center [179, 336] width 226 height 16
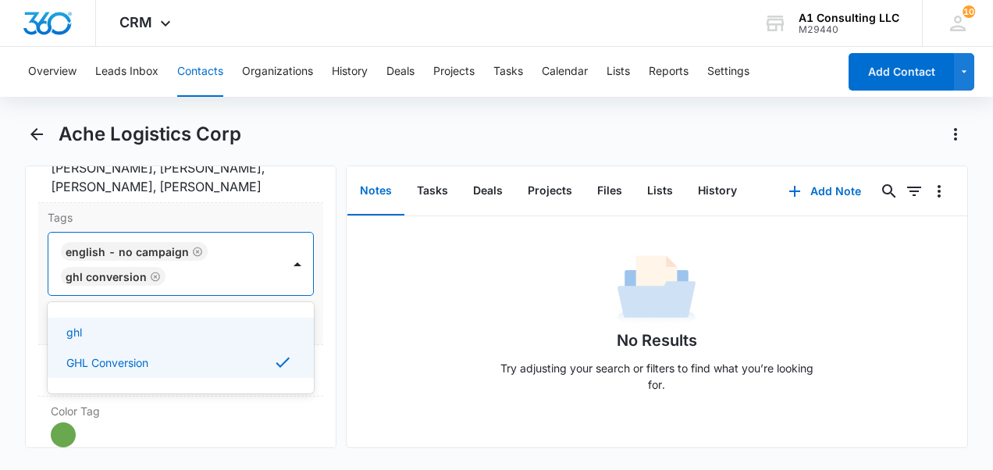
click at [304, 111] on div "Tags option GHL Conversion, selected. Use Up and Down to choose options, press …" at bounding box center [180, 274] width 285 height 142
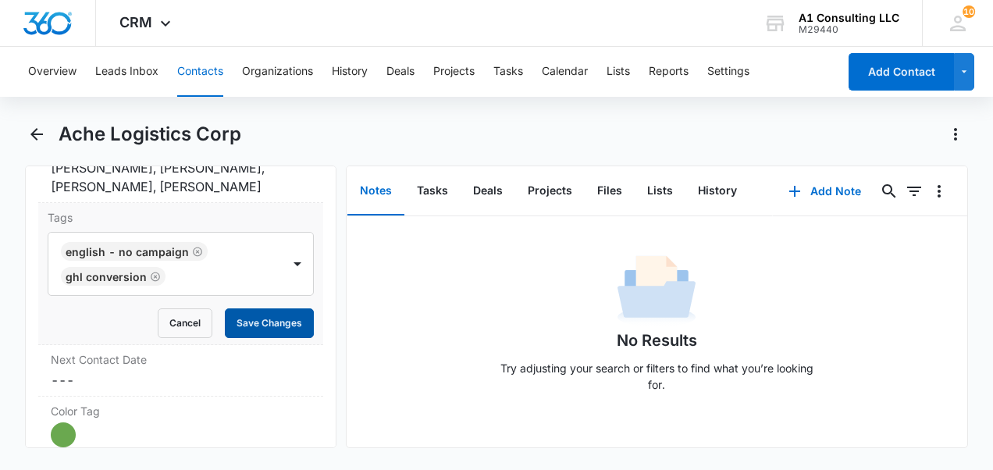
click at [268, 111] on button "Save Changes" at bounding box center [269, 323] width 89 height 30
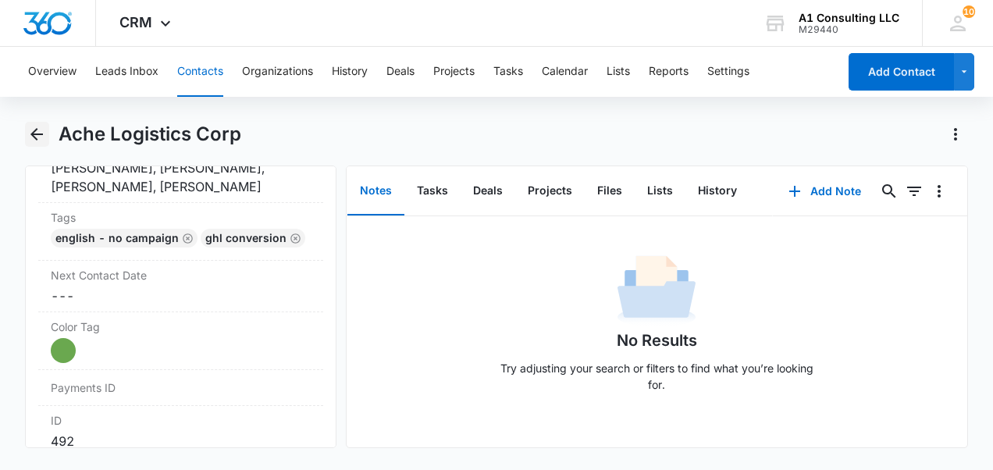
click at [41, 111] on icon "Back" at bounding box center [36, 134] width 19 height 19
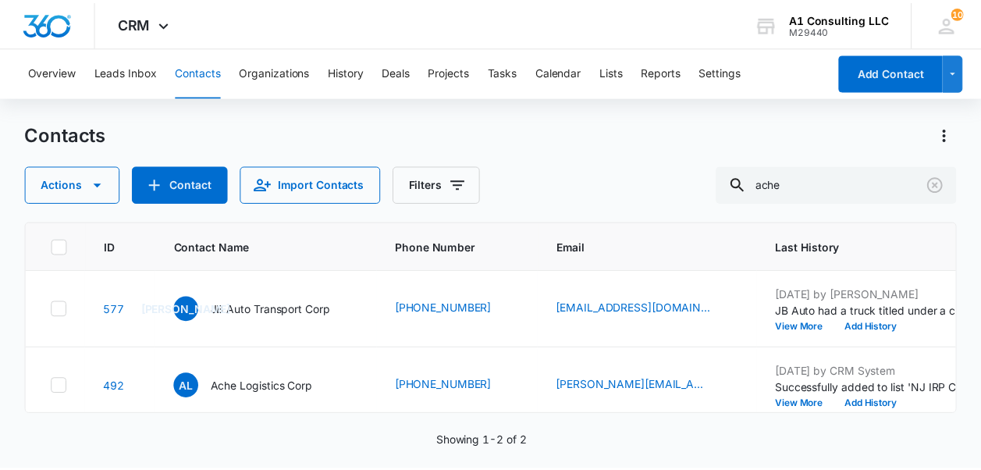
scroll to position [140, 0]
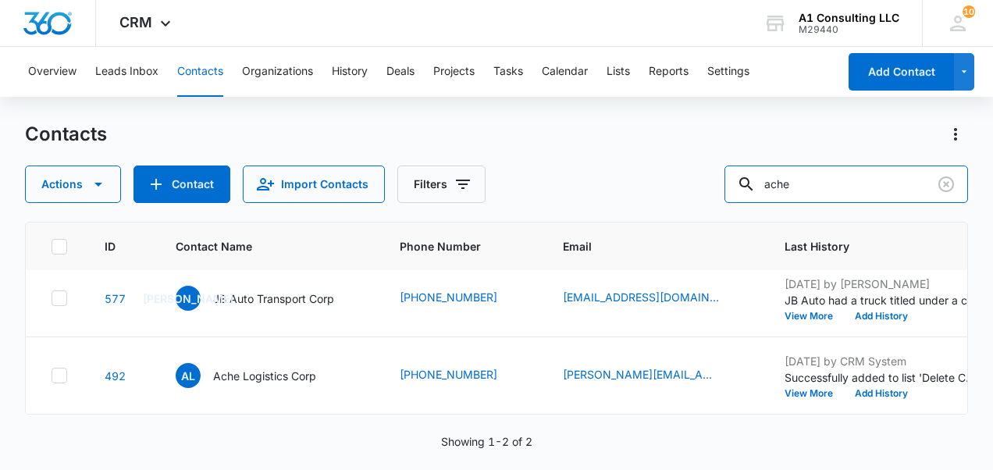
drag, startPoint x: 737, startPoint y: 194, endPoint x: 718, endPoint y: 189, distance: 19.3
click at [371, 111] on div "Actions Contact Import Contacts Filters ache" at bounding box center [496, 183] width 943 height 37
type input "slash"
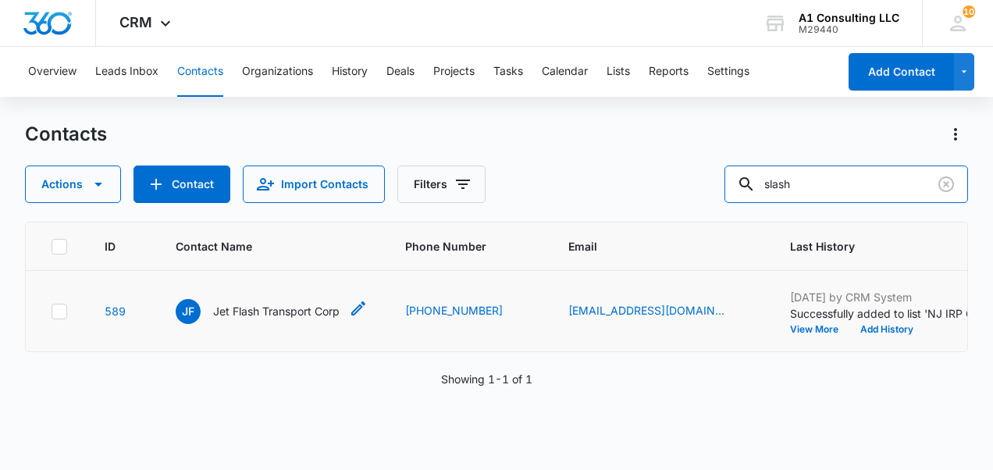
scroll to position [14, 0]
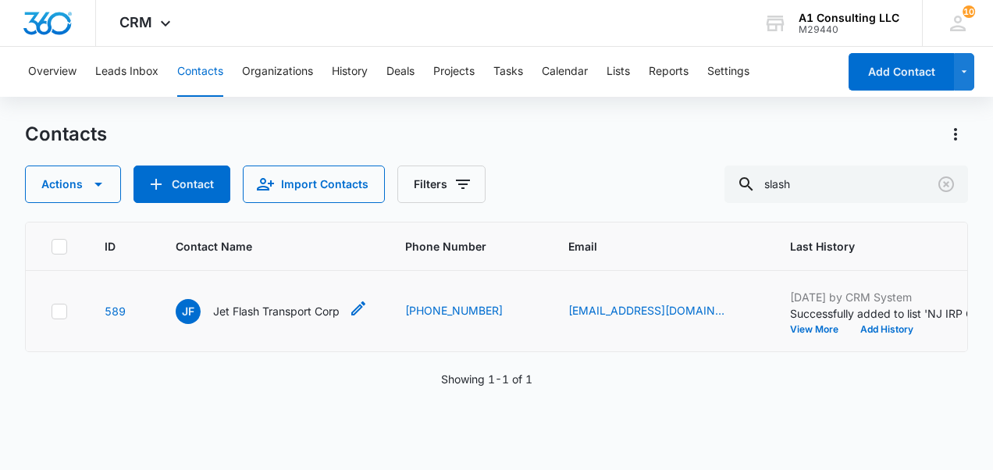
click at [279, 111] on p "Jet Flash Transport Corp" at bounding box center [276, 311] width 126 height 16
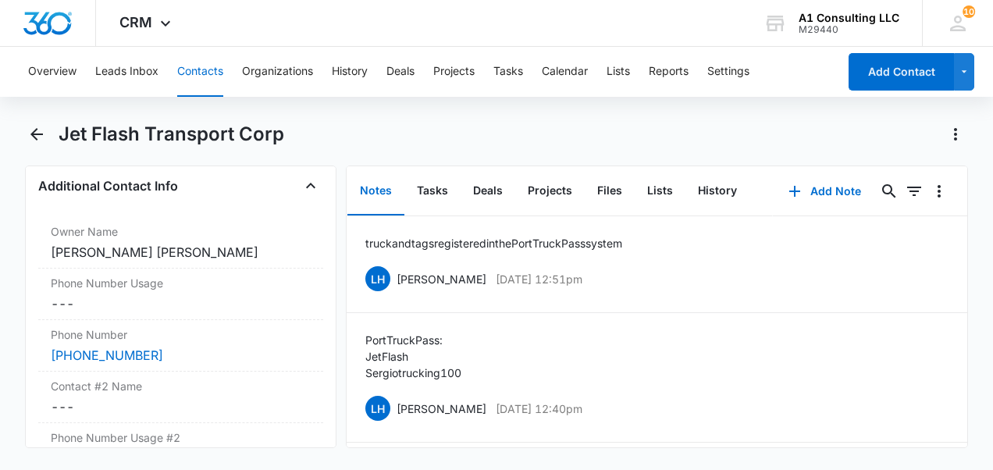
scroll to position [1171, 0]
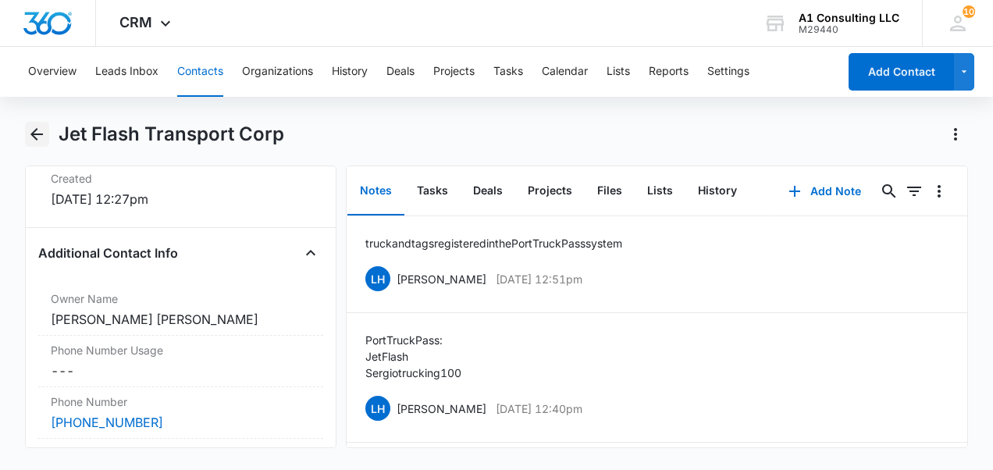
click at [37, 111] on icon "Back" at bounding box center [36, 134] width 12 height 12
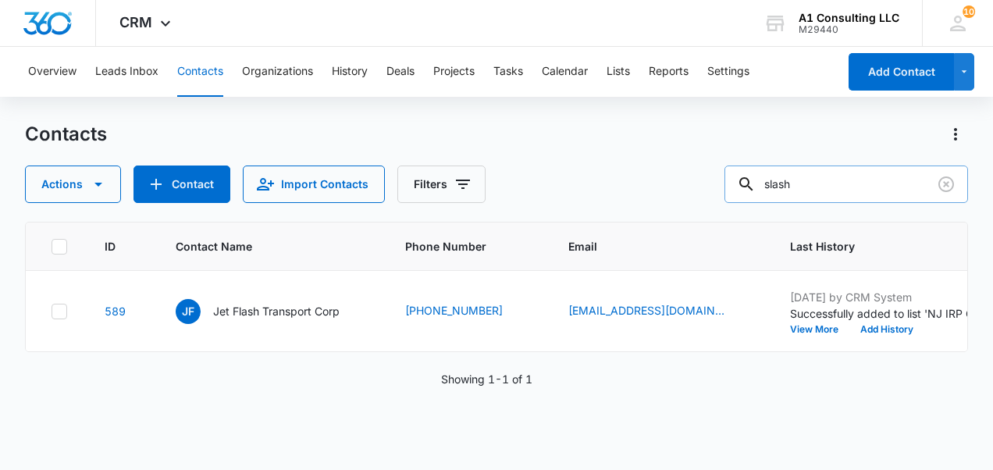
scroll to position [14, 0]
drag, startPoint x: 794, startPoint y: 196, endPoint x: 726, endPoint y: 197, distance: 68.7
click at [371, 111] on div "Actions Contact Import Contacts Filters slash" at bounding box center [496, 183] width 943 height 37
drag, startPoint x: 833, startPoint y: 173, endPoint x: 734, endPoint y: 179, distance: 98.5
click at [371, 111] on div "Actions Contact Import Contacts Filters slash" at bounding box center [496, 183] width 943 height 37
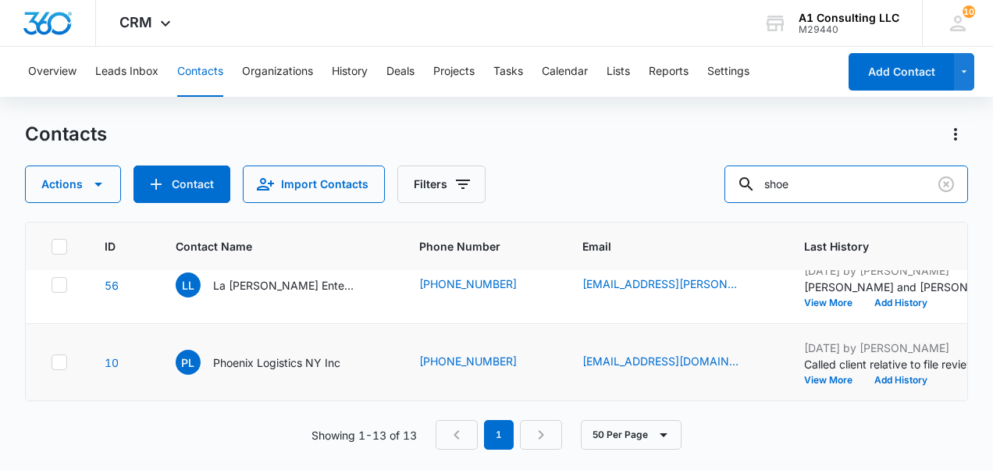
scroll to position [1178, 0]
drag, startPoint x: 834, startPoint y: 181, endPoint x: 688, endPoint y: 196, distance: 146.7
click at [371, 111] on div "Actions Contact Import Contacts Filters shoe" at bounding box center [496, 183] width 943 height 37
type input "ap hauling"
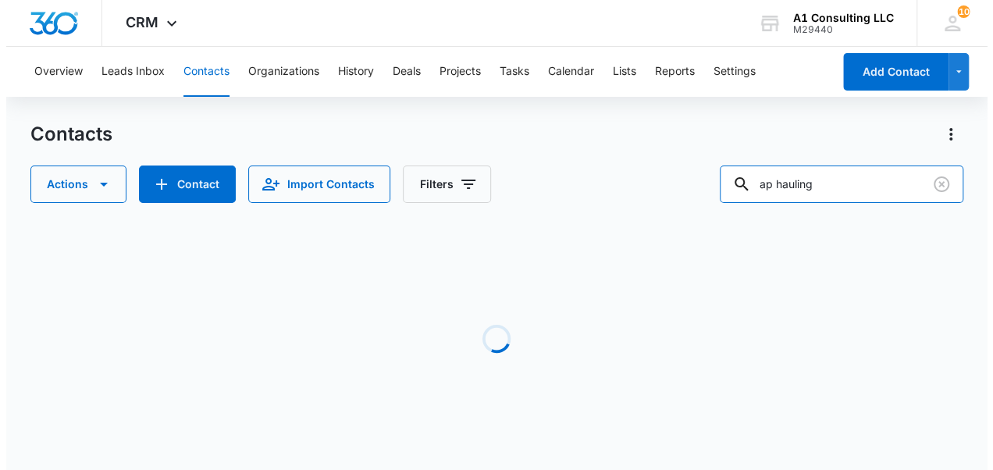
scroll to position [0, 0]
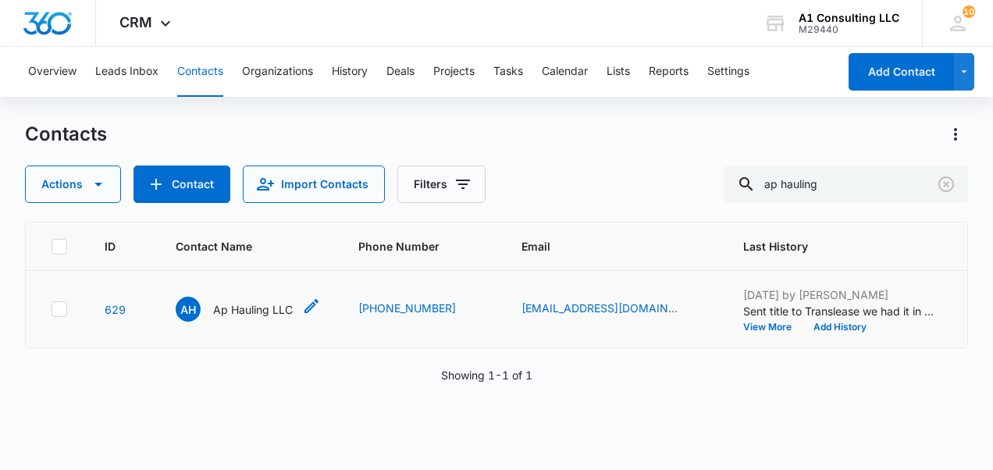
click at [249, 111] on p "Ap Hauling LLC" at bounding box center [253, 309] width 80 height 16
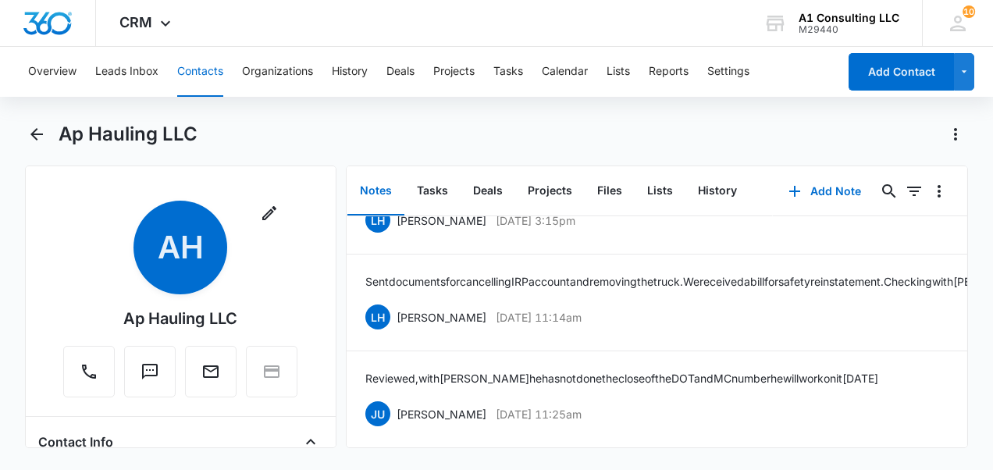
scroll to position [425, 0]
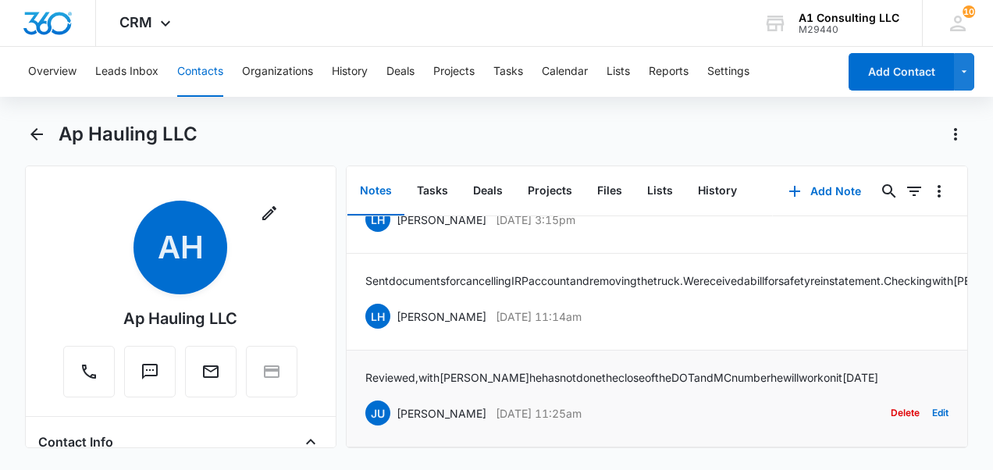
drag, startPoint x: 627, startPoint y: 402, endPoint x: 393, endPoint y: 404, distance: 234.1
click at [371, 111] on div "JU [PERSON_NAME] [DATE] 11:25am Delete Edit" at bounding box center [657, 413] width 584 height 30
drag, startPoint x: 393, startPoint y: 404, endPoint x: 411, endPoint y: 407, distance: 18.2
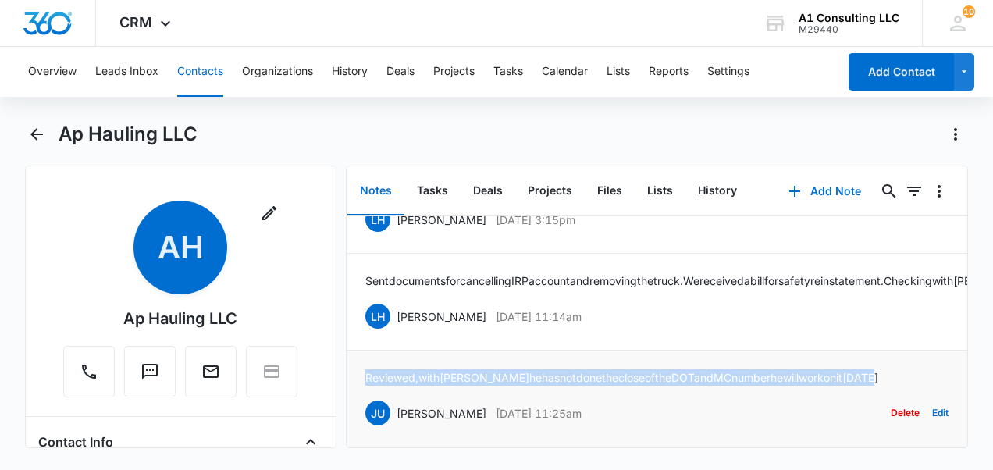
drag, startPoint x: 367, startPoint y: 362, endPoint x: 901, endPoint y: 344, distance: 534.9
click at [371, 111] on li "Reviewed, with [PERSON_NAME] he has not done the close of the DOT and MC number…" at bounding box center [656, 398] width 621 height 97
drag, startPoint x: 901, startPoint y: 344, endPoint x: 813, endPoint y: 368, distance: 91.2
drag, startPoint x: 595, startPoint y: 306, endPoint x: 378, endPoint y: 304, distance: 217.0
click at [371, 111] on div "LH [PERSON_NAME] [DATE] 11:14am" at bounding box center [473, 316] width 216 height 25
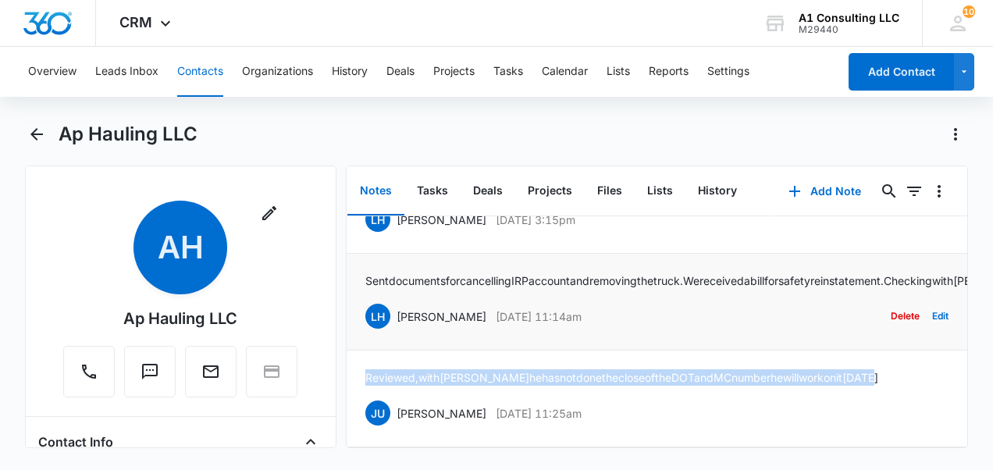
drag, startPoint x: 378, startPoint y: 304, endPoint x: 398, endPoint y: 307, distance: 19.9
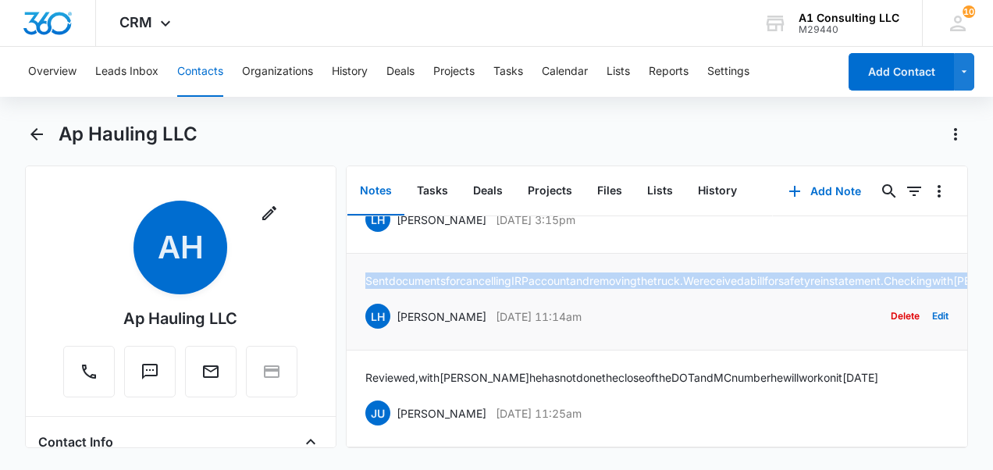
drag, startPoint x: 534, startPoint y: 273, endPoint x: 357, endPoint y: 257, distance: 177.1
click at [357, 111] on li "Sent documents for cancelling IRP account and removing the truck. We received a…" at bounding box center [656, 302] width 621 height 97
drag, startPoint x: 357, startPoint y: 257, endPoint x: 383, endPoint y: 261, distance: 26.2
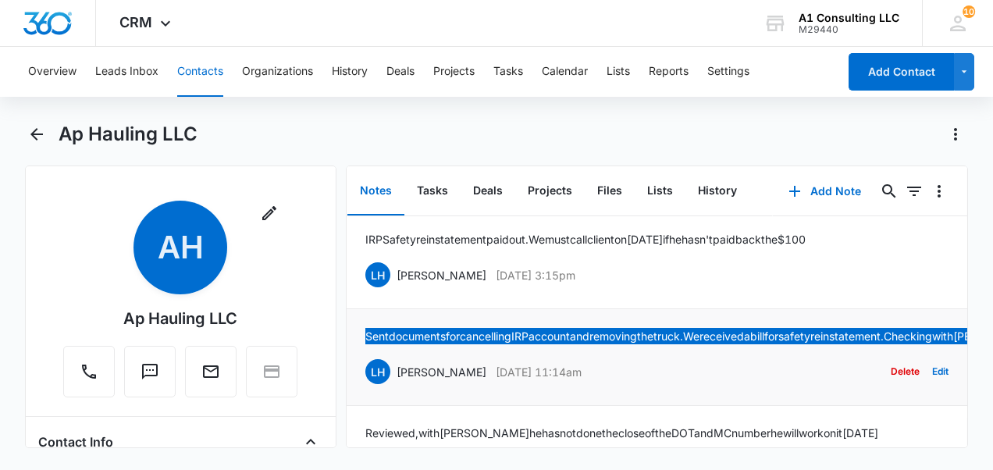
scroll to position [268, 0]
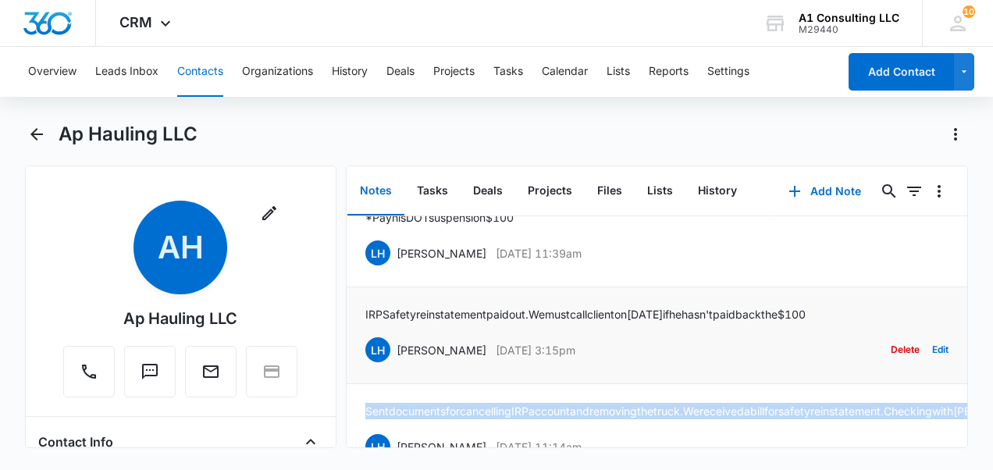
drag, startPoint x: 584, startPoint y: 350, endPoint x: 398, endPoint y: 354, distance: 186.5
click at [371, 111] on div "LH [PERSON_NAME] [DATE] 3:15pm" at bounding box center [470, 349] width 210 height 25
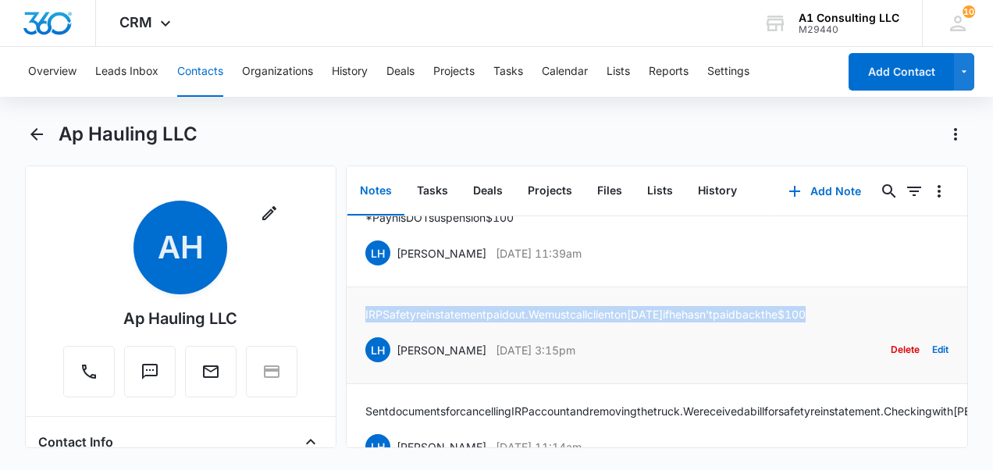
drag, startPoint x: 356, startPoint y: 306, endPoint x: 853, endPoint y: 308, distance: 497.1
click at [371, 111] on li "IRP Safety reinstatement paid out. We must call client [DATE] if he hasn't paid…" at bounding box center [656, 335] width 621 height 97
drag, startPoint x: 853, startPoint y: 308, endPoint x: 808, endPoint y: 317, distance: 45.3
drag, startPoint x: 607, startPoint y: 253, endPoint x: 398, endPoint y: 265, distance: 209.5
click at [371, 111] on div "LH [PERSON_NAME] [DATE] 11:39am Delete Edit" at bounding box center [657, 253] width 584 height 30
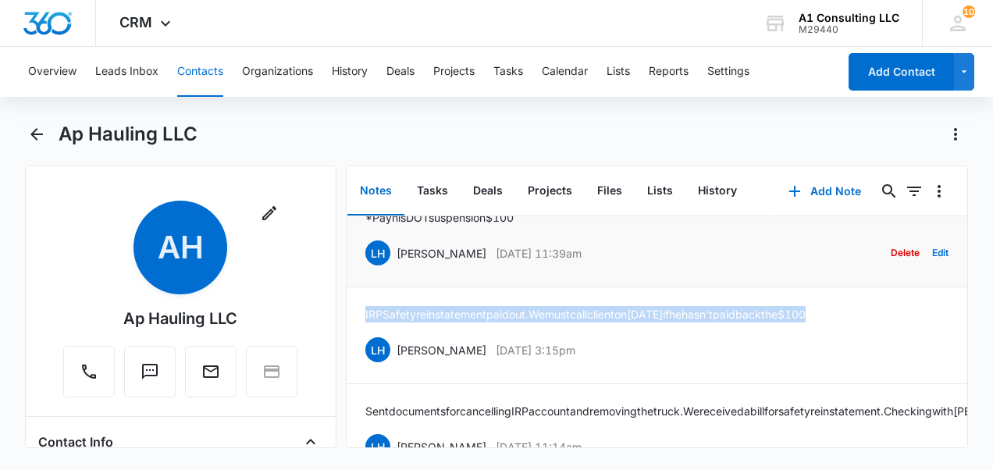
drag, startPoint x: 398, startPoint y: 265, endPoint x: 405, endPoint y: 258, distance: 10.5
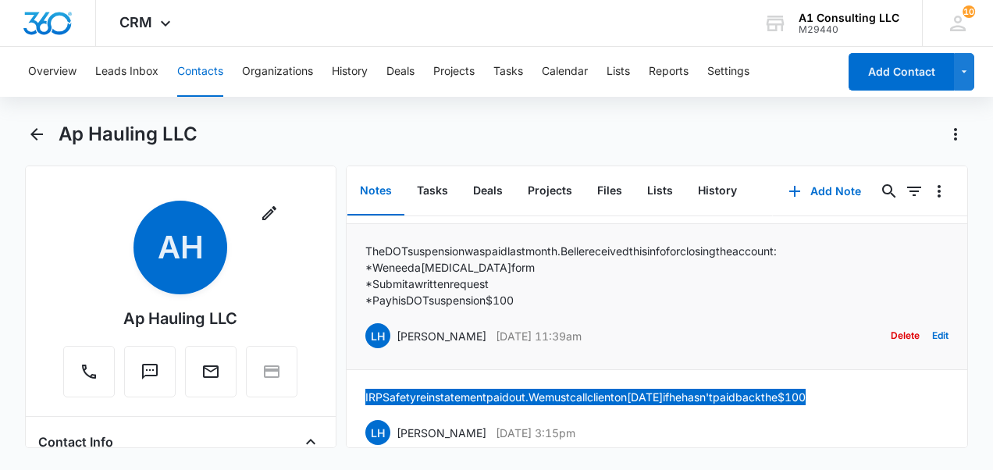
scroll to position [112, 0]
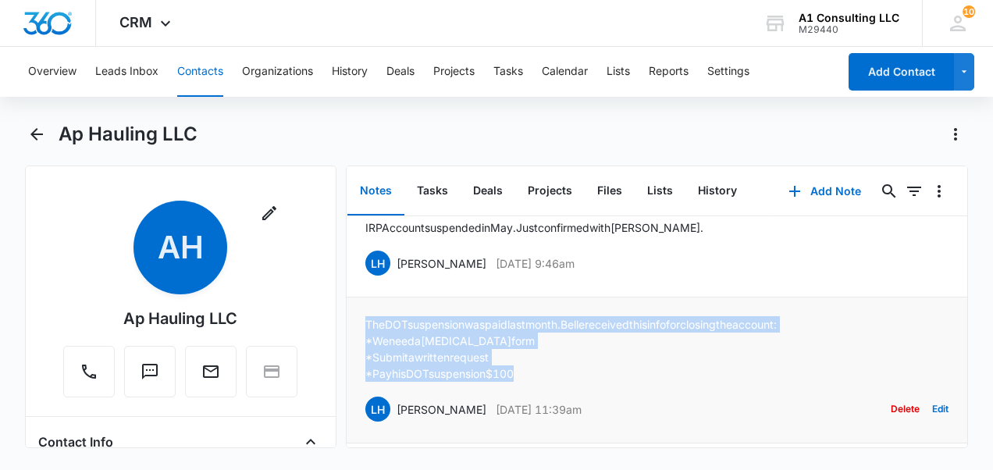
drag, startPoint x: 364, startPoint y: 313, endPoint x: 542, endPoint y: 382, distance: 190.0
click at [371, 111] on li "The DOT suspension was paid last month. [PERSON_NAME] received this info for cl…" at bounding box center [656, 370] width 621 height 146
drag, startPoint x: 542, startPoint y: 382, endPoint x: 478, endPoint y: 374, distance: 63.7
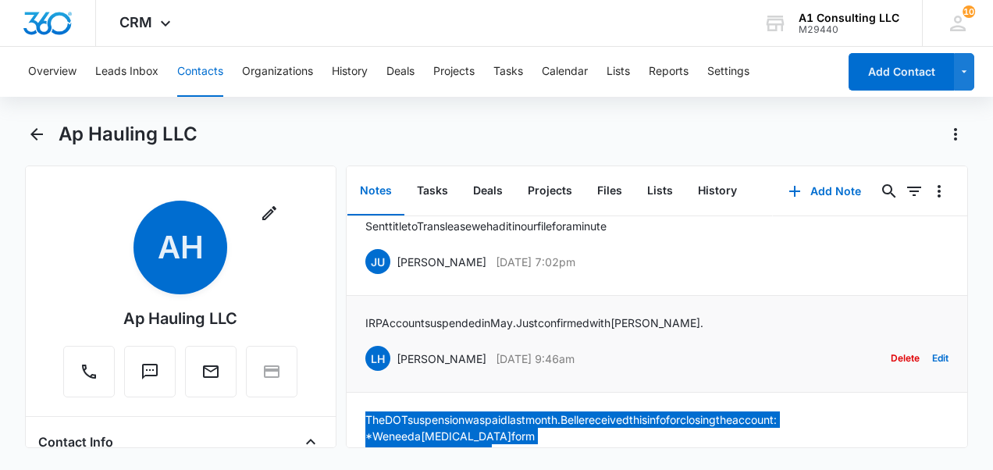
scroll to position [0, 0]
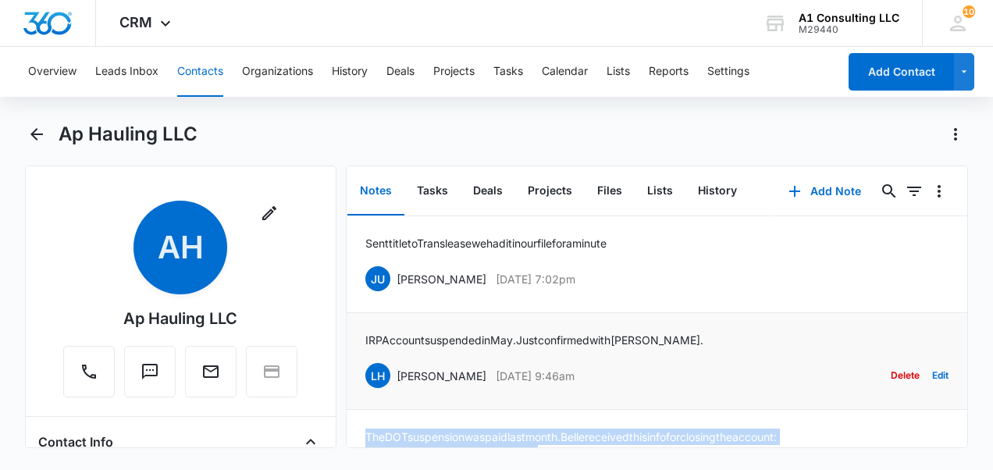
drag, startPoint x: 594, startPoint y: 370, endPoint x: 395, endPoint y: 370, distance: 199.0
click at [371, 111] on div "LH [PERSON_NAME] [DATE] 9:46am Delete Edit" at bounding box center [657, 376] width 584 height 30
drag, startPoint x: 395, startPoint y: 370, endPoint x: 443, endPoint y: 390, distance: 52.5
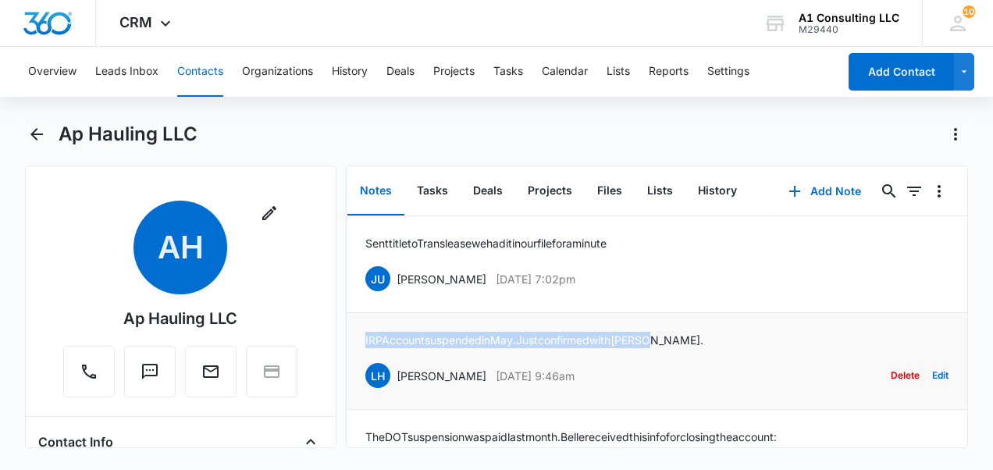
drag, startPoint x: 677, startPoint y: 336, endPoint x: 363, endPoint y: 344, distance: 314.6
click at [363, 111] on li "IRP Account suspended in May. Just confirmed with [PERSON_NAME]. LH [PERSON_NAM…" at bounding box center [656, 361] width 621 height 97
drag, startPoint x: 615, startPoint y: 278, endPoint x: 393, endPoint y: 282, distance: 221.7
click at [371, 111] on div "JU [PERSON_NAME] [DATE] 7:02pm Delete Edit" at bounding box center [657, 279] width 584 height 30
drag, startPoint x: 393, startPoint y: 282, endPoint x: 411, endPoint y: 284, distance: 18.1
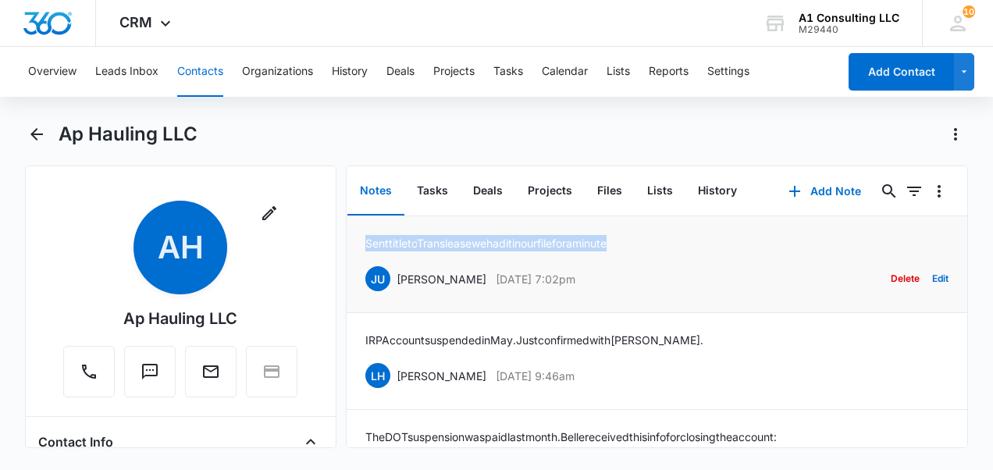
drag, startPoint x: 660, startPoint y: 242, endPoint x: 364, endPoint y: 234, distance: 295.9
click at [364, 111] on li "Sent title to Translease we had it in our file for a minute JU [PERSON_NAME] [D…" at bounding box center [656, 264] width 621 height 97
drag, startPoint x: 364, startPoint y: 234, endPoint x: 385, endPoint y: 240, distance: 21.2
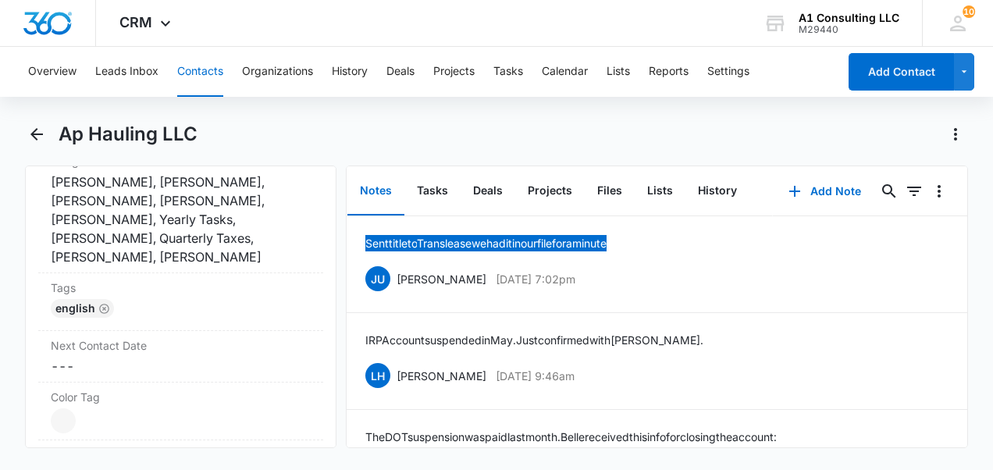
scroll to position [780, 0]
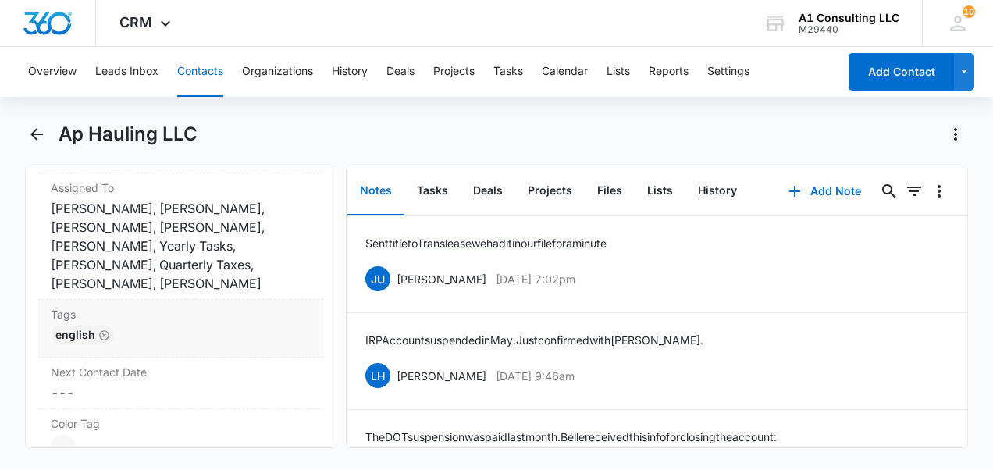
click at [137, 111] on div "English" at bounding box center [181, 337] width 260 height 25
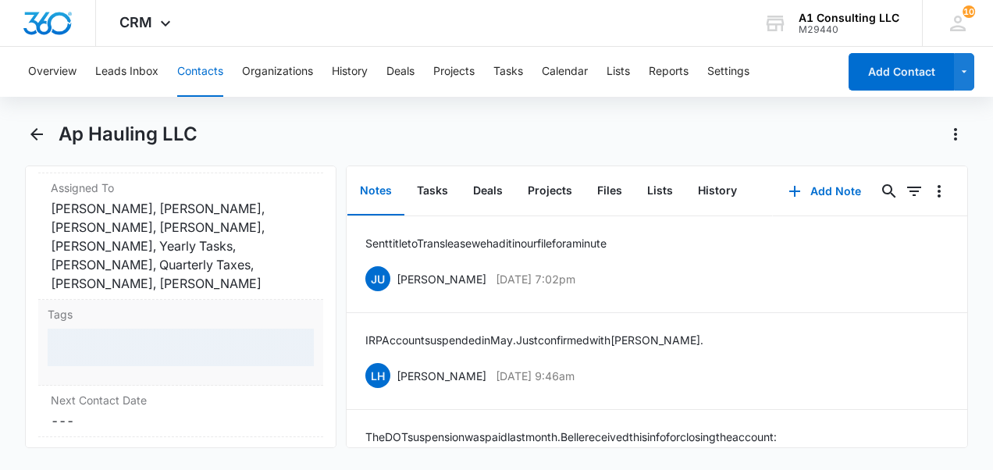
click at [135, 111] on div at bounding box center [181, 347] width 266 height 37
click at [153, 111] on div at bounding box center [181, 347] width 266 height 37
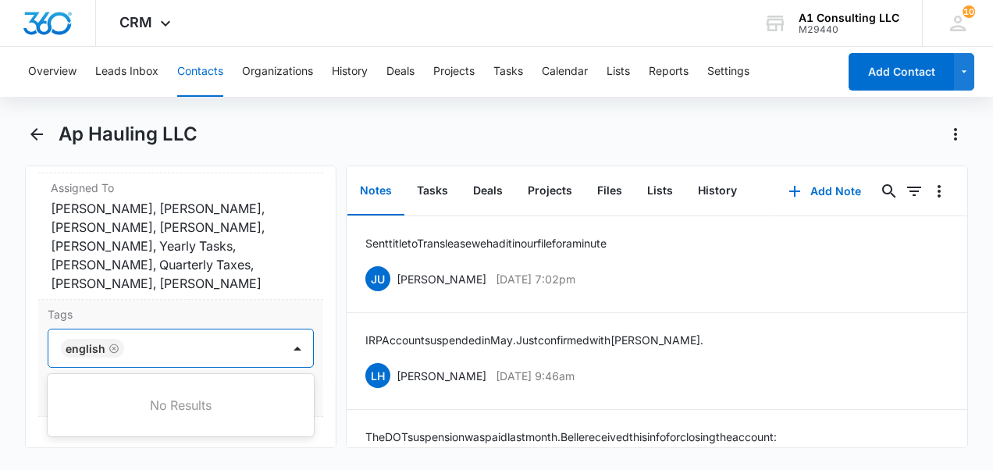
click at [155, 111] on div at bounding box center [204, 348] width 151 height 22
type input "ghl"
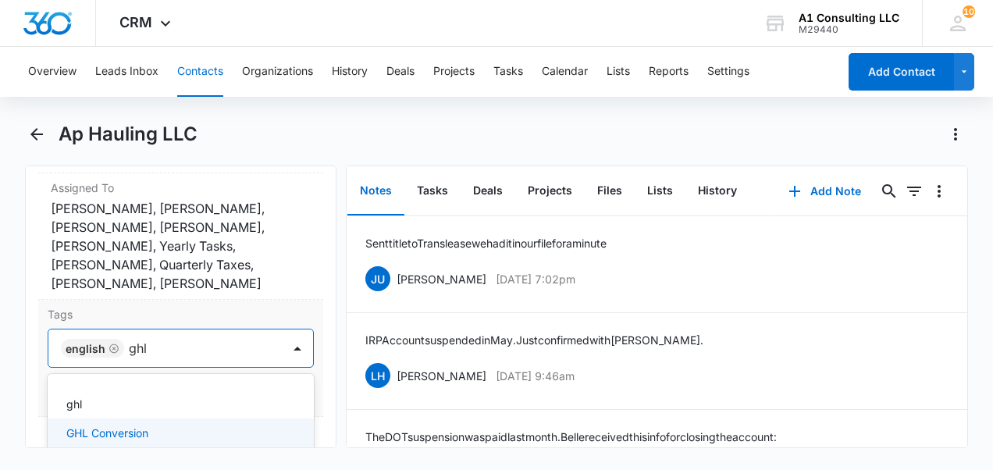
click at [163, 111] on div "GHL Conversion" at bounding box center [179, 433] width 226 height 16
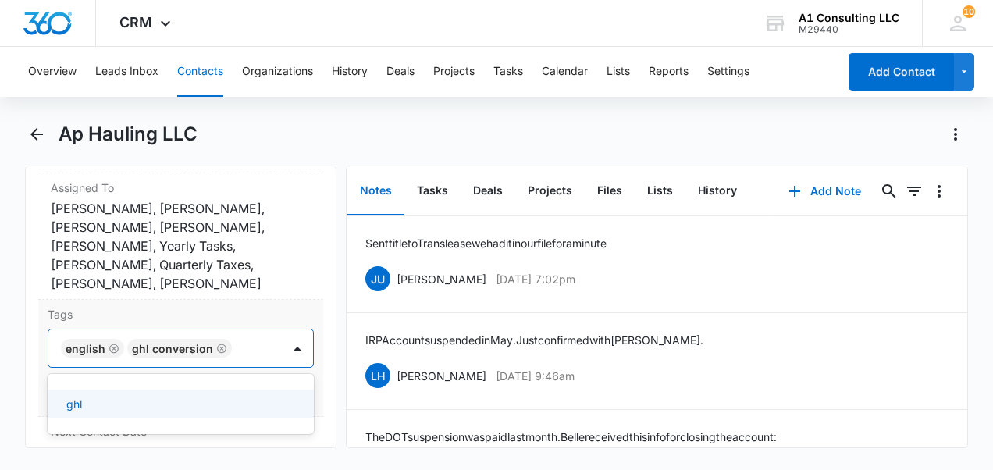
click at [309, 111] on div "Tags option GHL Conversion, selected. 1 result available. Use Up and Down to ch…" at bounding box center [180, 358] width 285 height 117
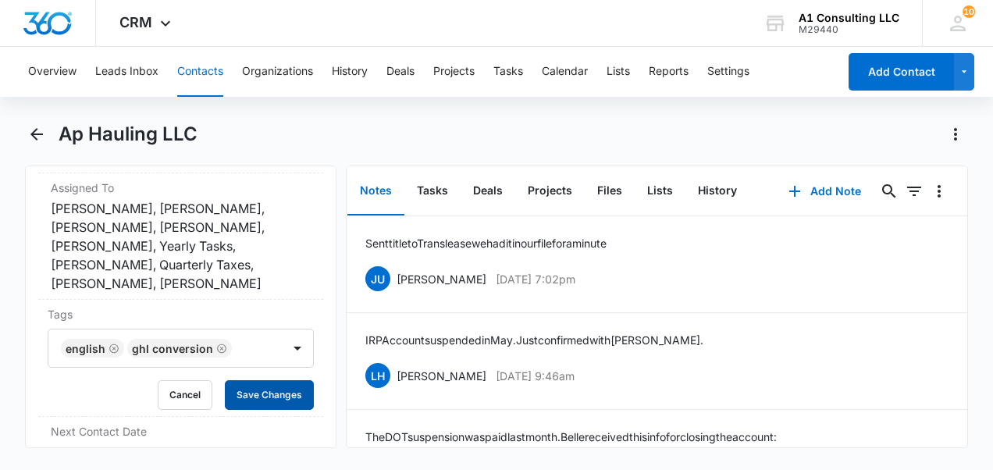
click at [241, 111] on button "Save Changes" at bounding box center [269, 395] width 89 height 30
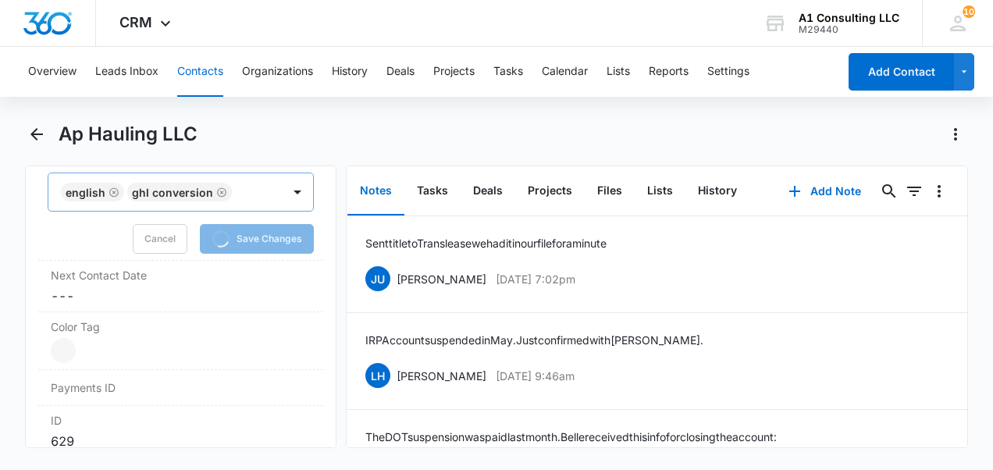
scroll to position [858, 0]
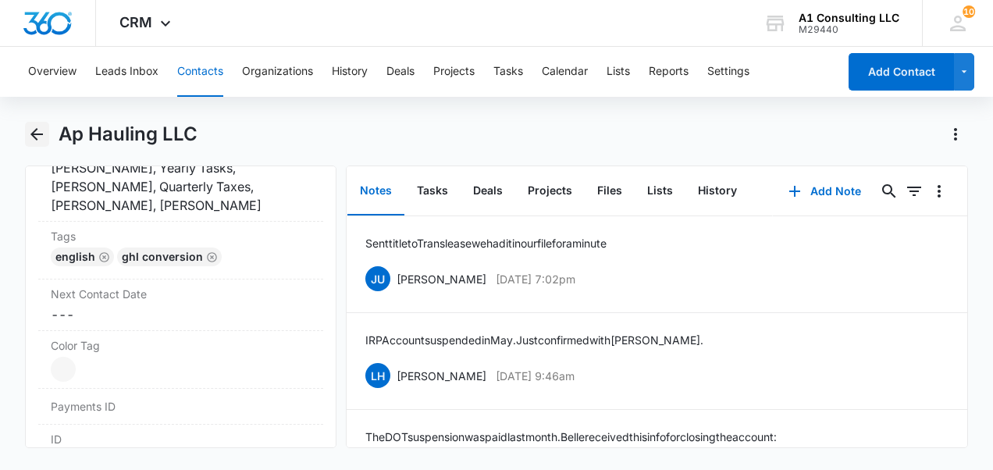
click at [34, 111] on icon "Back" at bounding box center [36, 134] width 12 height 12
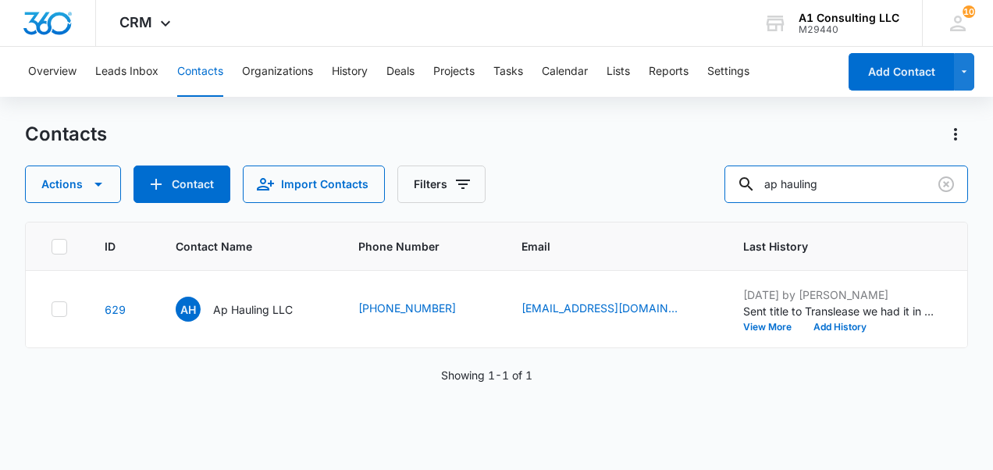
drag, startPoint x: 766, startPoint y: 187, endPoint x: 633, endPoint y: 163, distance: 135.5
click at [371, 111] on div "Actions Contact Import Contacts Filters ap hauling" at bounding box center [496, 183] width 943 height 37
drag, startPoint x: 874, startPoint y: 187, endPoint x: 637, endPoint y: 147, distance: 240.7
click at [371, 111] on div "Contacts Actions Contact Import Contacts Filters ap hauling" at bounding box center [496, 162] width 943 height 81
type input "ml logistics"
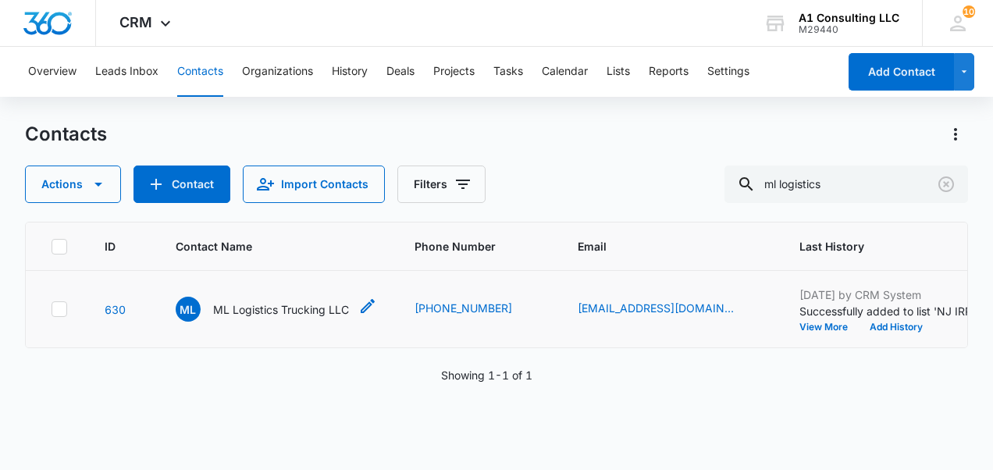
click at [289, 111] on p "ML Logistics Trucking LLC" at bounding box center [281, 309] width 136 height 16
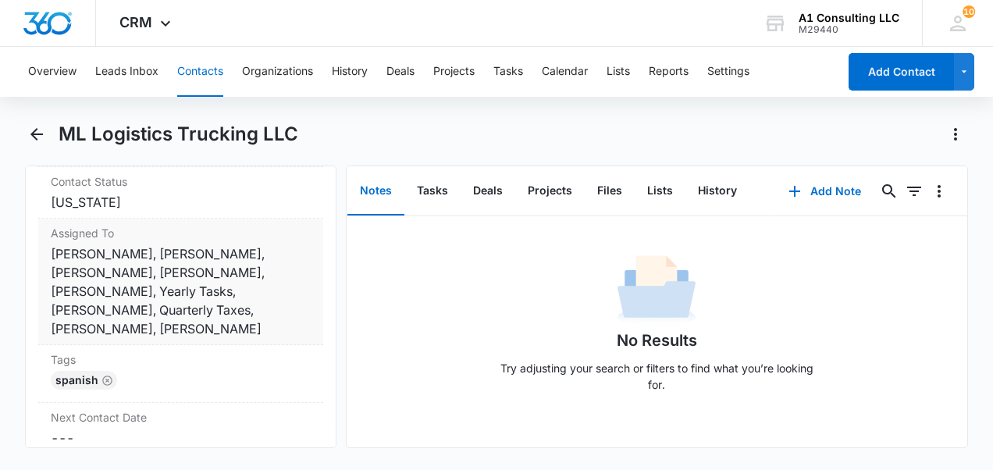
scroll to position [702, 0]
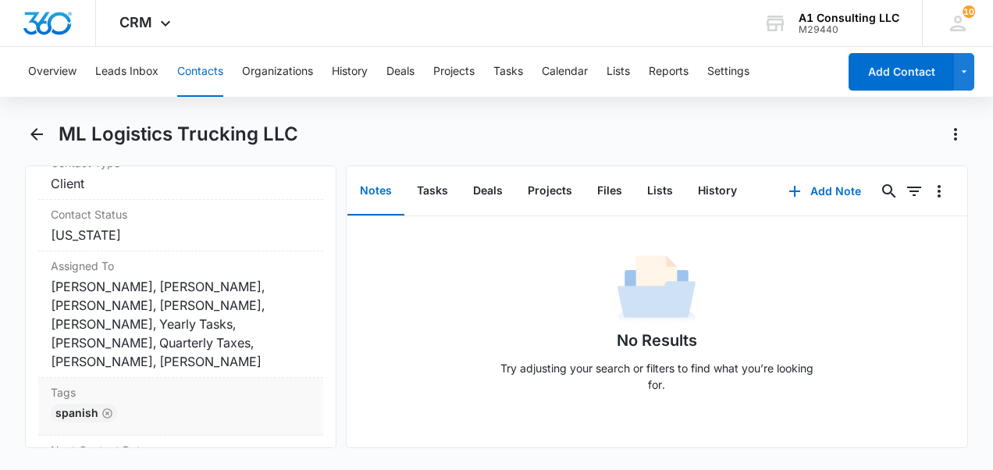
click at [132, 111] on div "Spanish" at bounding box center [181, 415] width 260 height 25
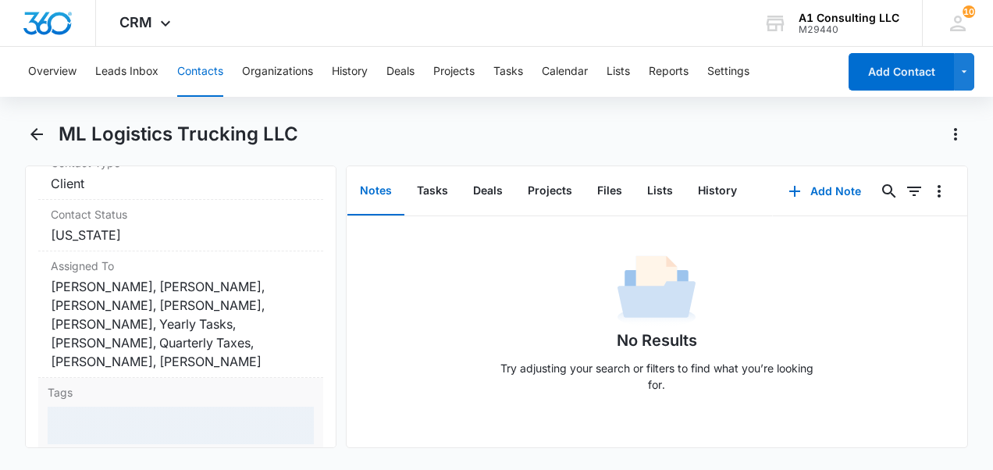
click at [141, 111] on div at bounding box center [181, 425] width 266 height 37
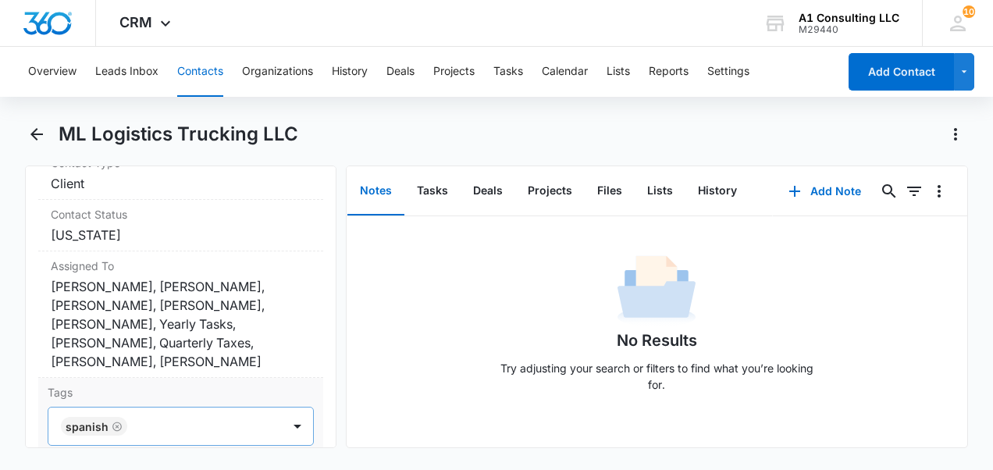
click at [151, 111] on div at bounding box center [206, 426] width 148 height 22
type input "ghl"
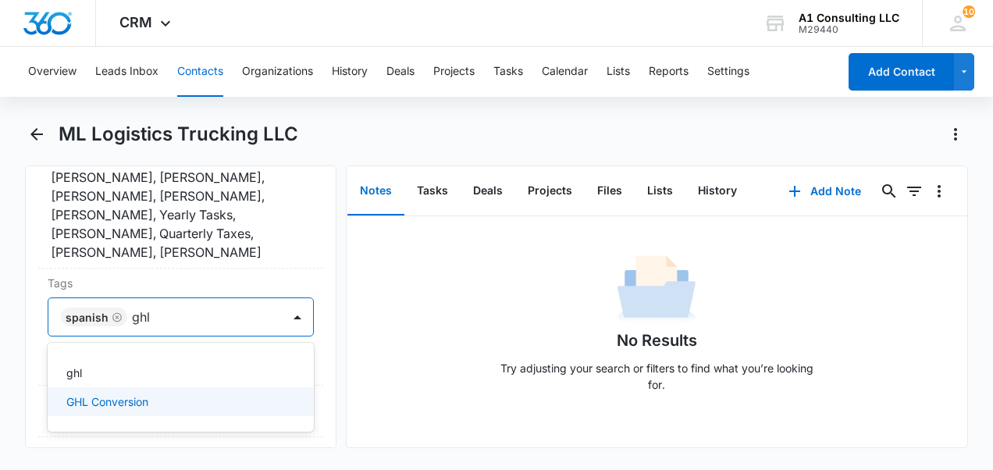
scroll to position [843, 0]
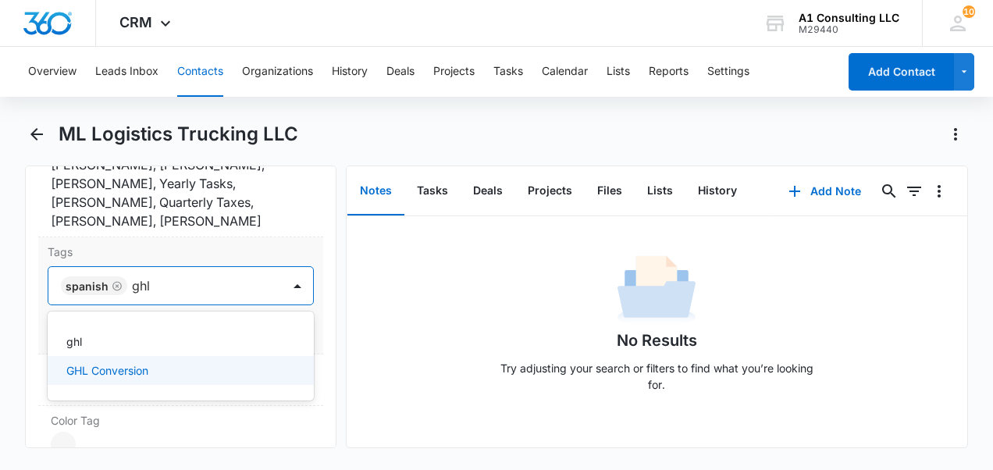
click at [165, 111] on div "GHL Conversion" at bounding box center [179, 370] width 226 height 16
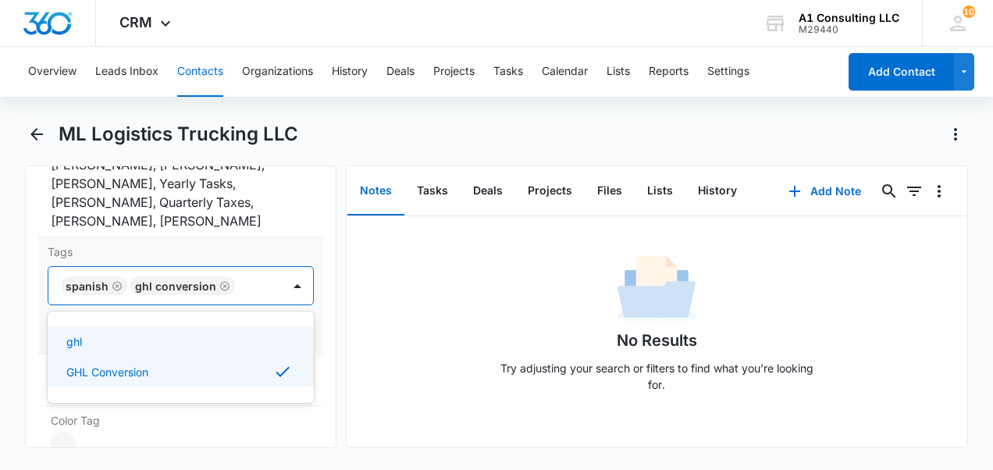
click at [308, 111] on div "Tags option GHL Conversion, selected. Use Up and Down to choose options, press …" at bounding box center [180, 295] width 285 height 117
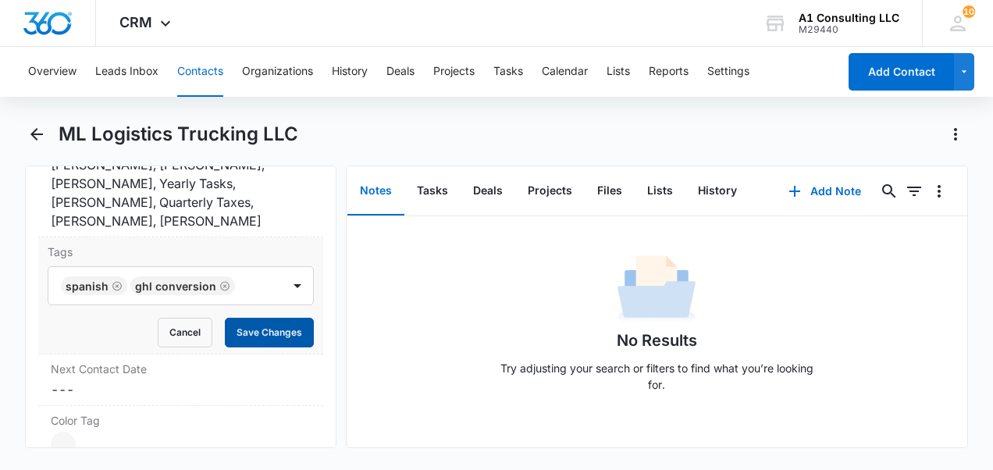
click at [254, 111] on button "Save Changes" at bounding box center [269, 333] width 89 height 30
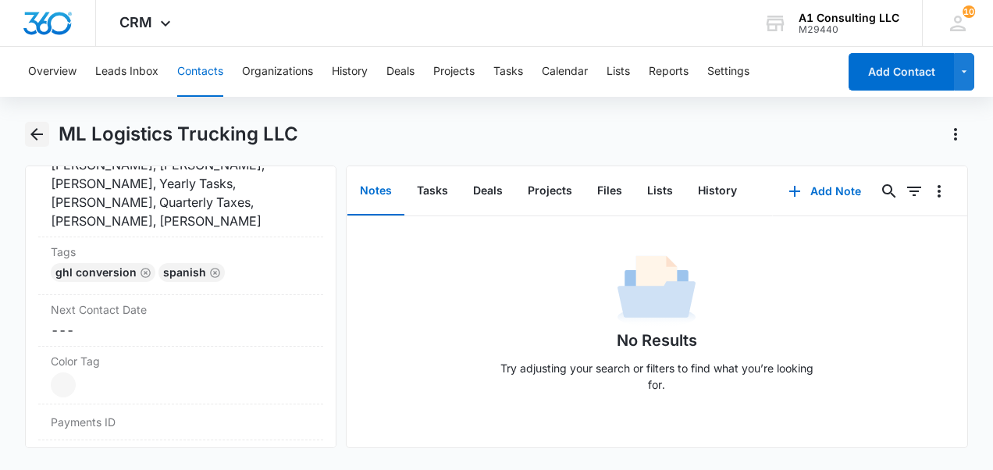
click at [39, 111] on icon "Back" at bounding box center [36, 134] width 19 height 19
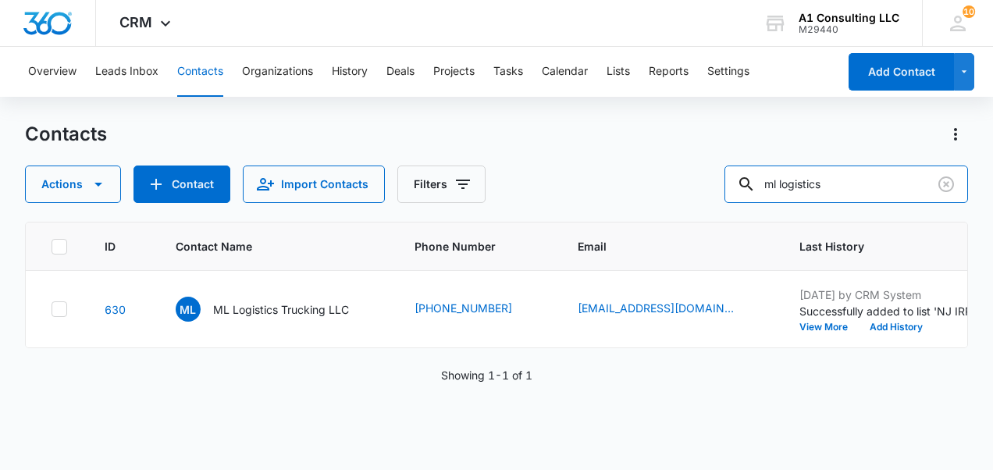
click at [371, 111] on div "Actions Contact Import Contacts Filters ml logistics" at bounding box center [496, 183] width 943 height 37
type input "wrs"
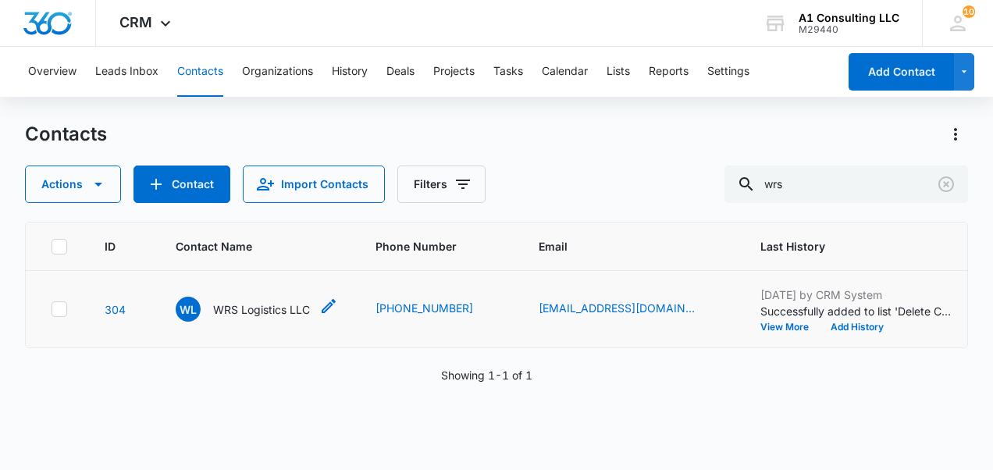
click at [231, 111] on p "WRS Logistics LLC" at bounding box center [261, 309] width 97 height 16
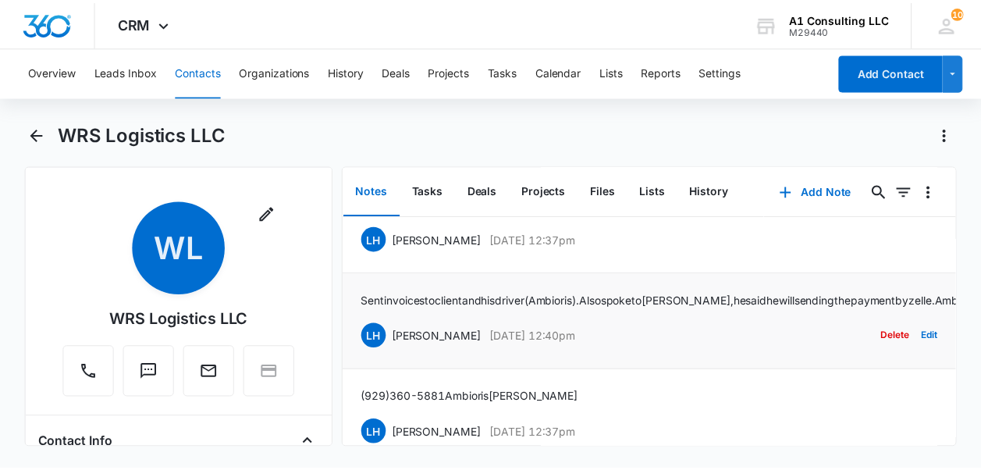
scroll to position [2023, 0]
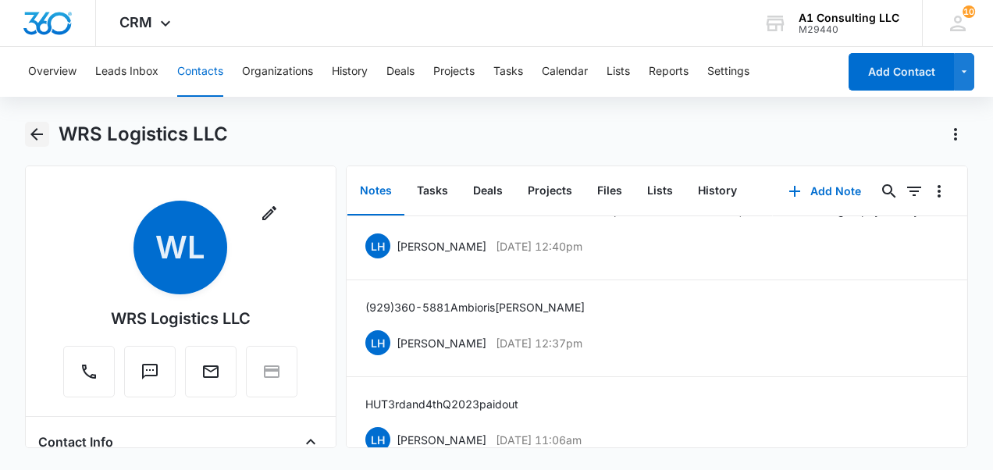
click at [34, 111] on icon "Back" at bounding box center [36, 134] width 12 height 12
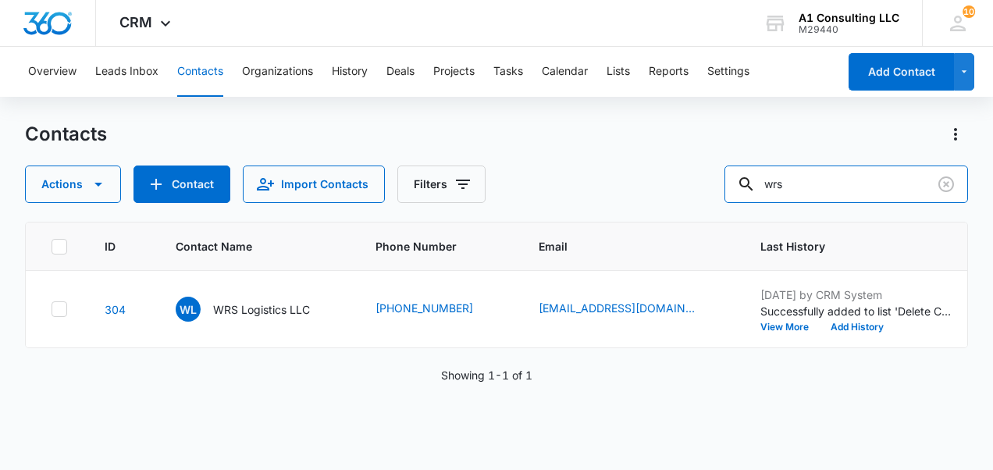
drag, startPoint x: 751, startPoint y: 186, endPoint x: 596, endPoint y: 194, distance: 155.5
click at [371, 111] on div "Actions Contact Import Contacts Filters wrs" at bounding box center [496, 183] width 943 height 37
type input "jts"
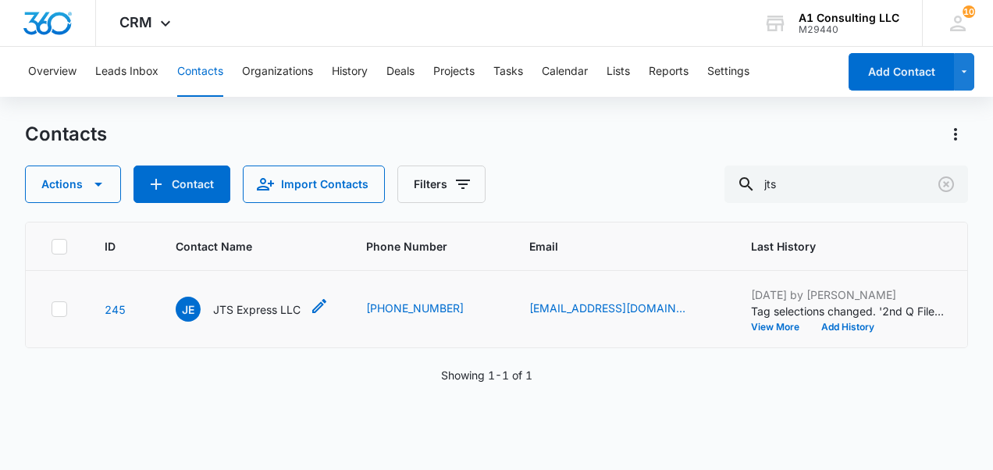
click at [218, 111] on p "JTS Express LLC" at bounding box center [256, 309] width 87 height 16
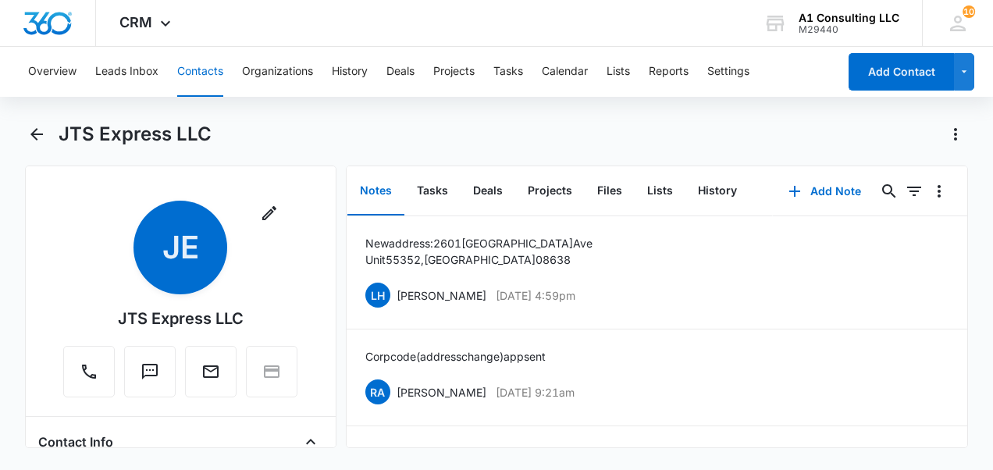
scroll to position [1991, 0]
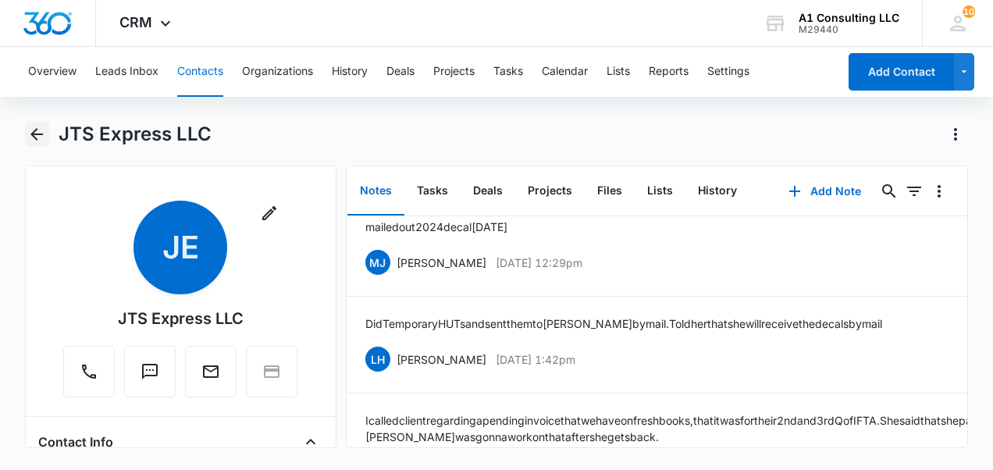
click at [48, 111] on button "Back" at bounding box center [37, 134] width 24 height 25
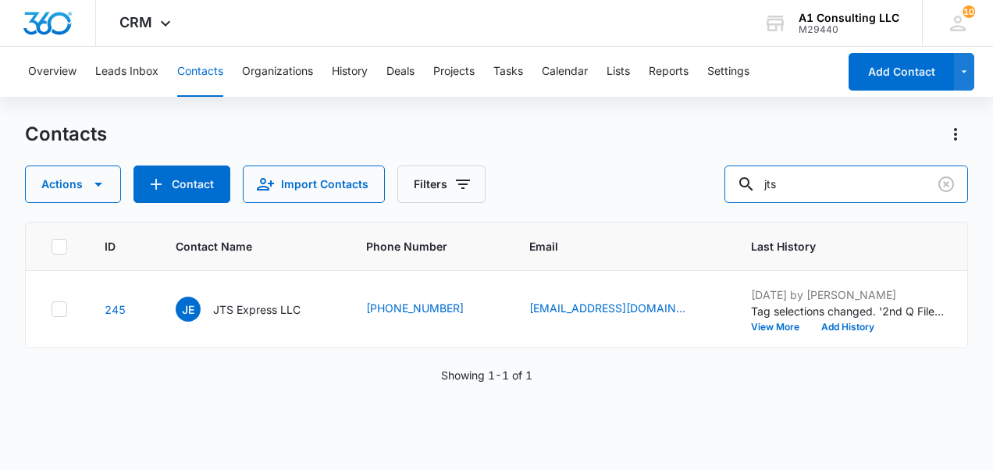
drag, startPoint x: 837, startPoint y: 181, endPoint x: 620, endPoint y: 165, distance: 217.5
click at [371, 111] on div "Actions Contact Import Contacts Filters jts" at bounding box center [496, 183] width 943 height 37
type input "klutch"
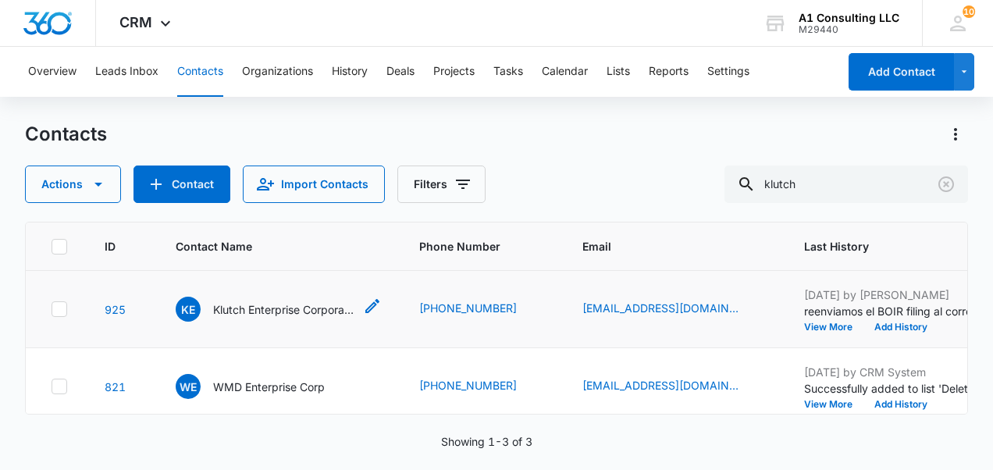
click at [259, 111] on p "Klutch Enterprise Corporation" at bounding box center [283, 309] width 140 height 16
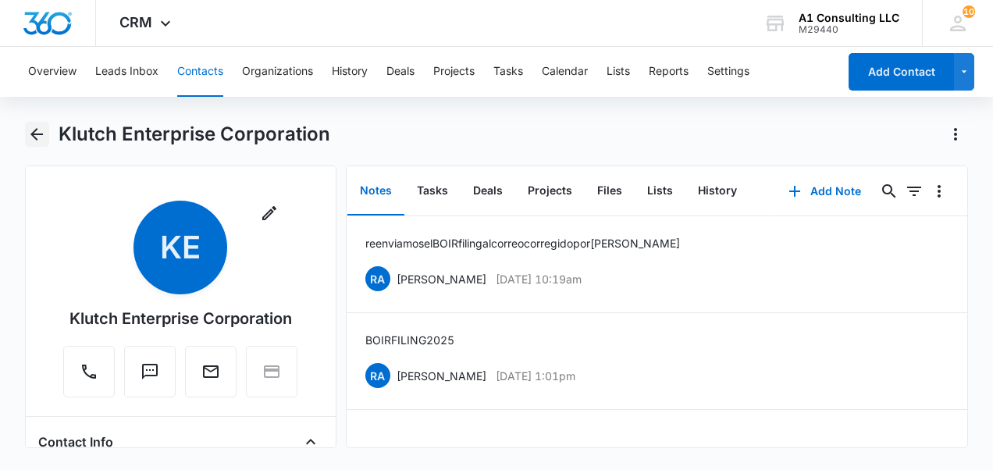
click at [32, 111] on icon "Back" at bounding box center [36, 134] width 19 height 19
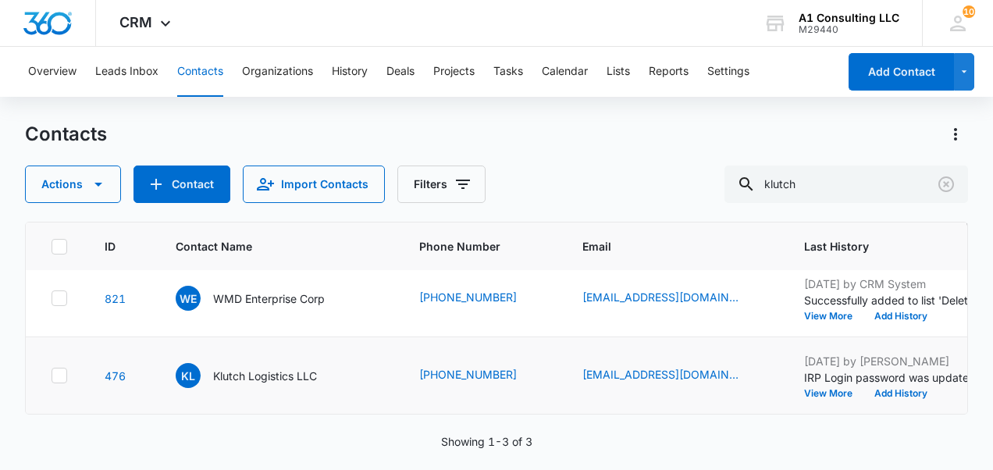
scroll to position [339, 0]
click at [280, 111] on p "Klutch Logistics LLC" at bounding box center [265, 376] width 104 height 16
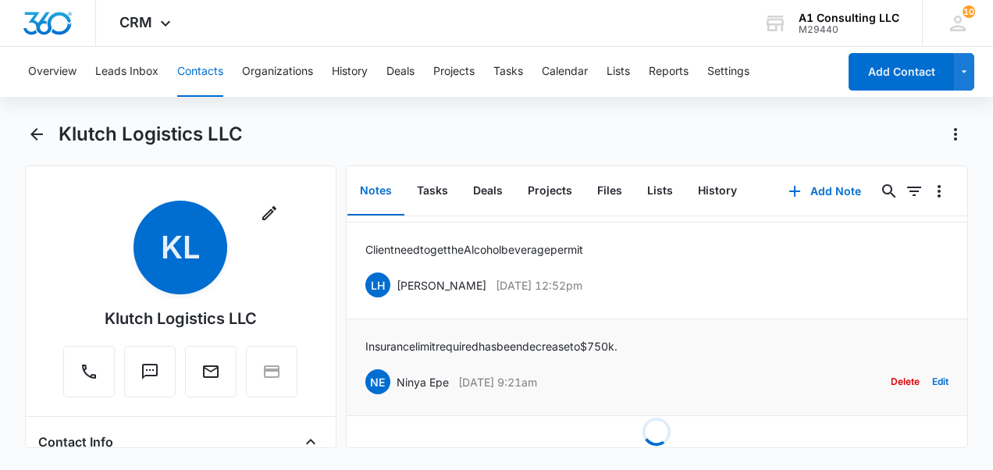
scroll to position [858, 0]
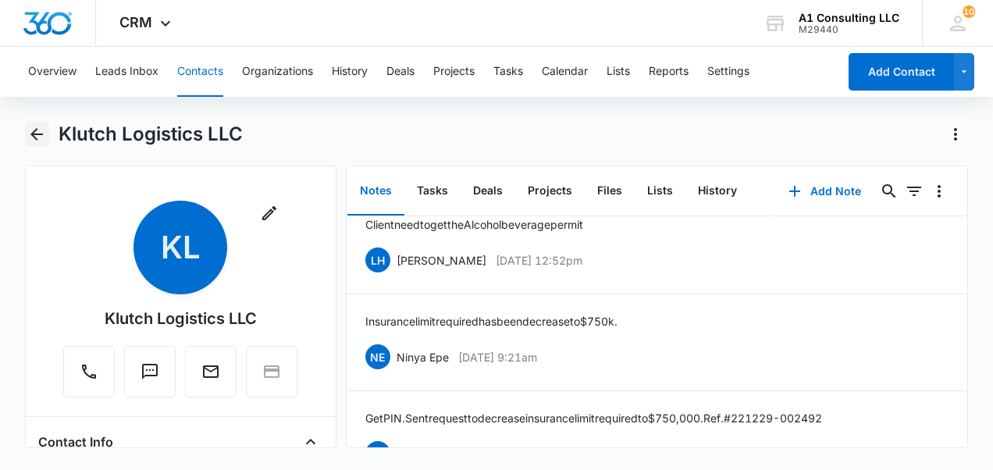
drag, startPoint x: 36, startPoint y: 138, endPoint x: 52, endPoint y: 141, distance: 15.9
click at [36, 111] on icon "Back" at bounding box center [36, 134] width 12 height 12
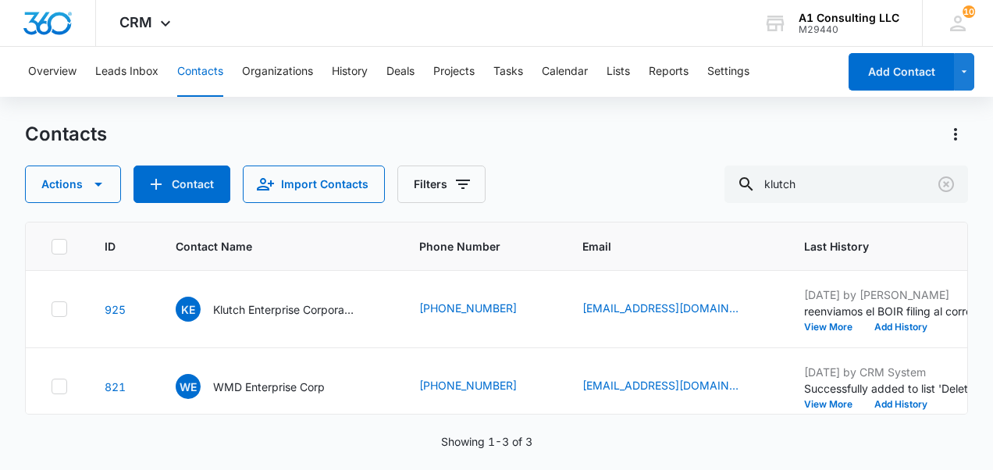
scroll to position [339, 0]
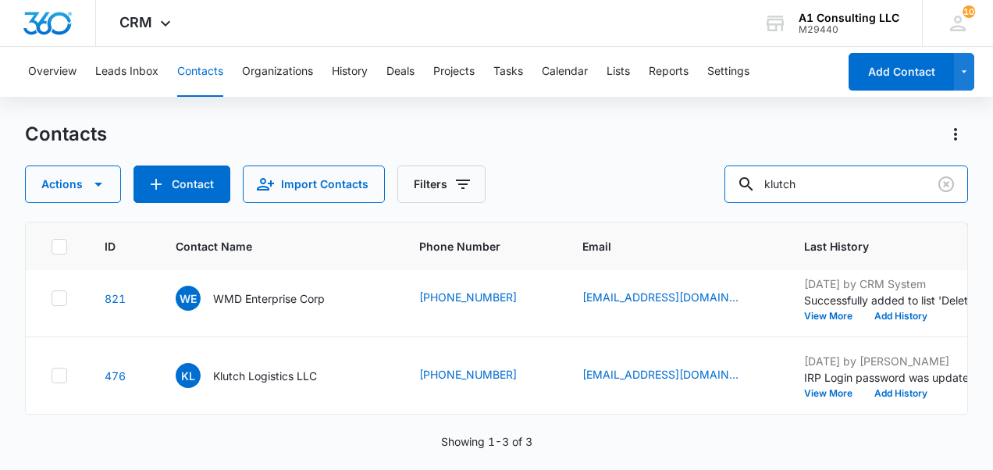
drag, startPoint x: 689, startPoint y: 177, endPoint x: 643, endPoint y: 170, distance: 46.6
click at [371, 111] on div "Actions Contact Import Contacts Filters klutch" at bounding box center [496, 183] width 943 height 37
type input "triple ap"
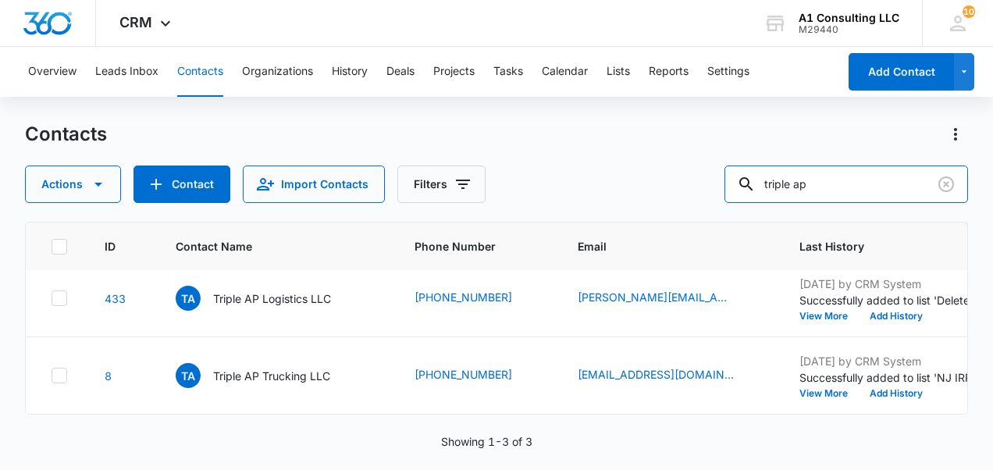
scroll to position [156, 0]
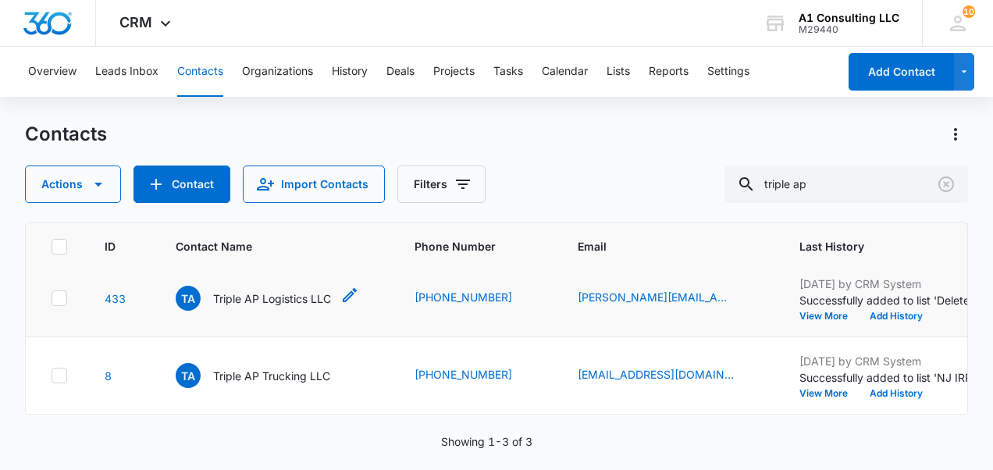
click at [223, 111] on p "Triple AP Logistics LLC" at bounding box center [272, 298] width 118 height 16
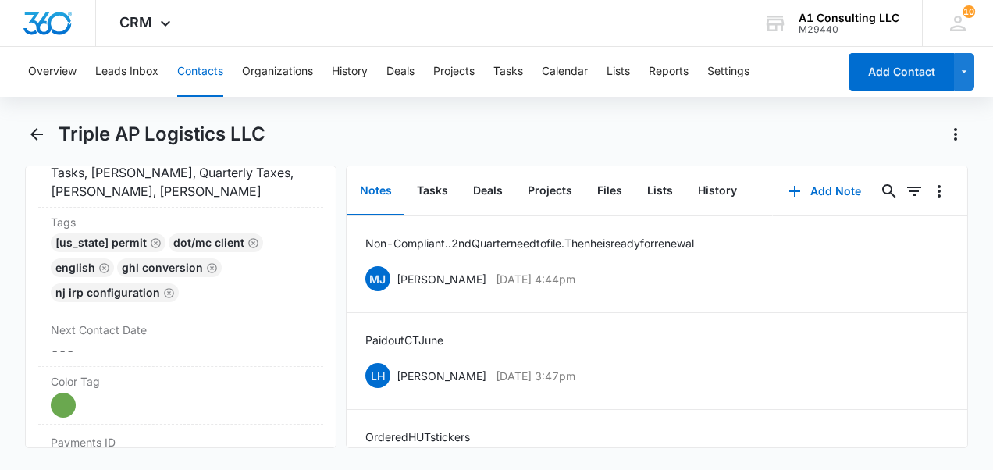
scroll to position [858, 0]
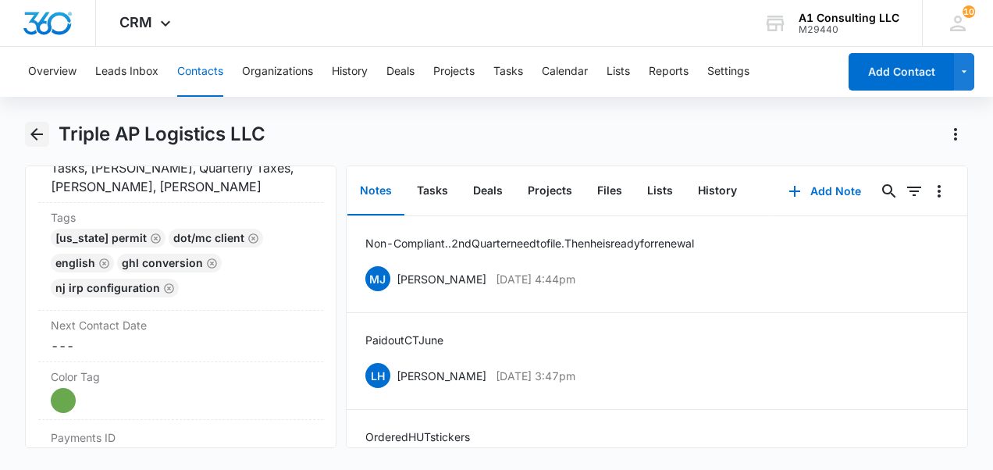
click at [37, 111] on icon "Back" at bounding box center [36, 134] width 19 height 19
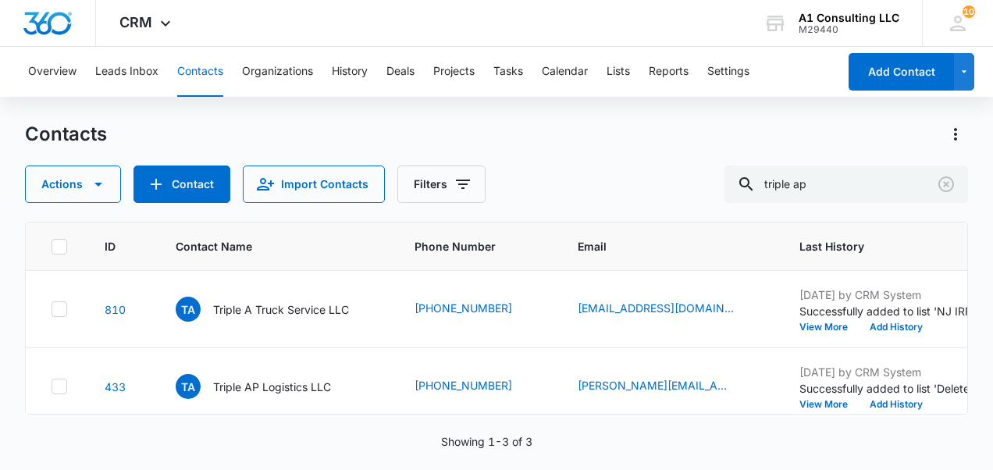
scroll to position [156, 0]
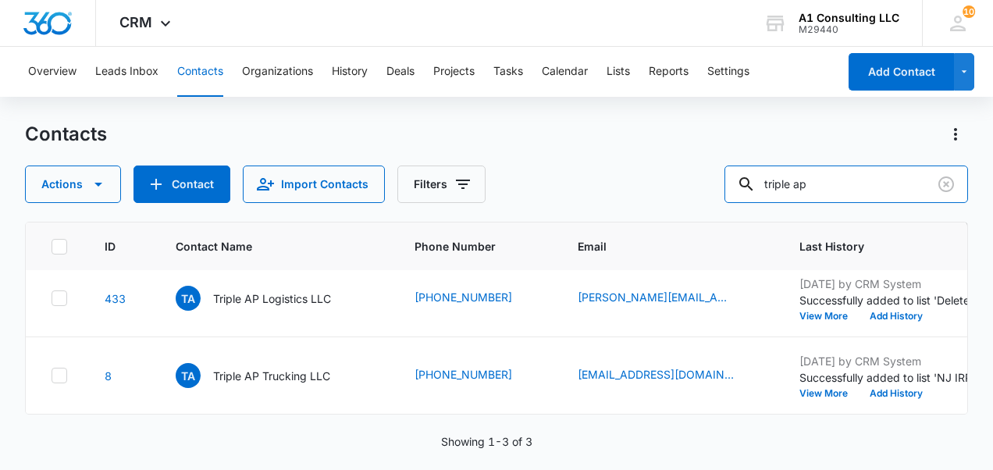
drag, startPoint x: 849, startPoint y: 196, endPoint x: 631, endPoint y: 160, distance: 221.4
click at [371, 111] on div "Contacts Actions Contact Import Contacts Filters triple ap" at bounding box center [496, 162] width 943 height 81
type input "seje"
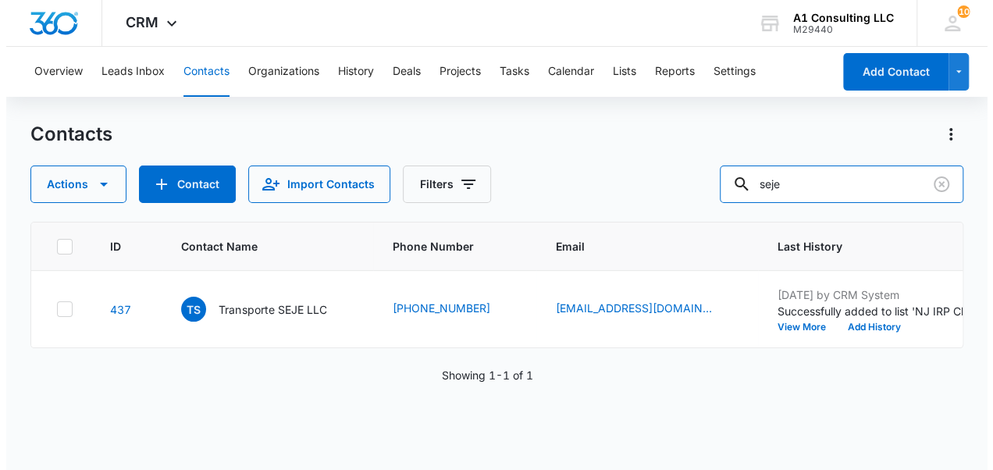
scroll to position [0, 0]
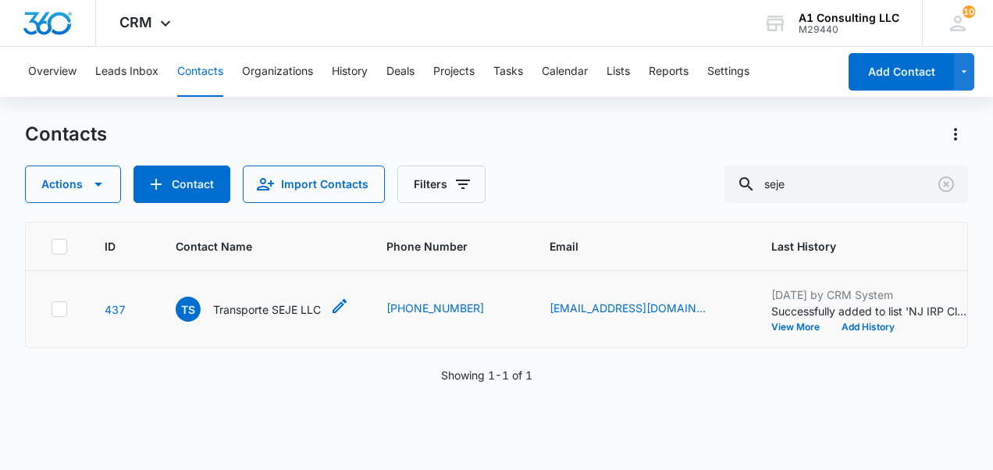
click at [261, 111] on p "Transporte SEJE LLC" at bounding box center [267, 309] width 108 height 16
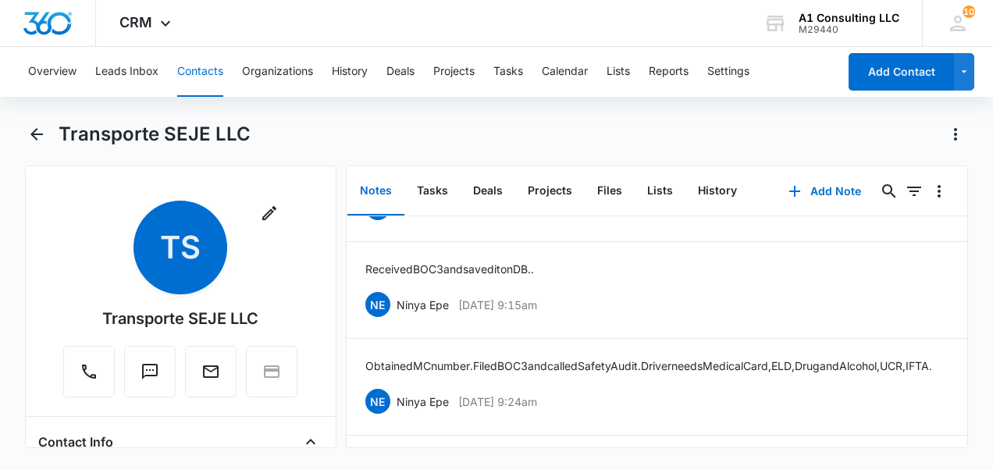
scroll to position [2207, 0]
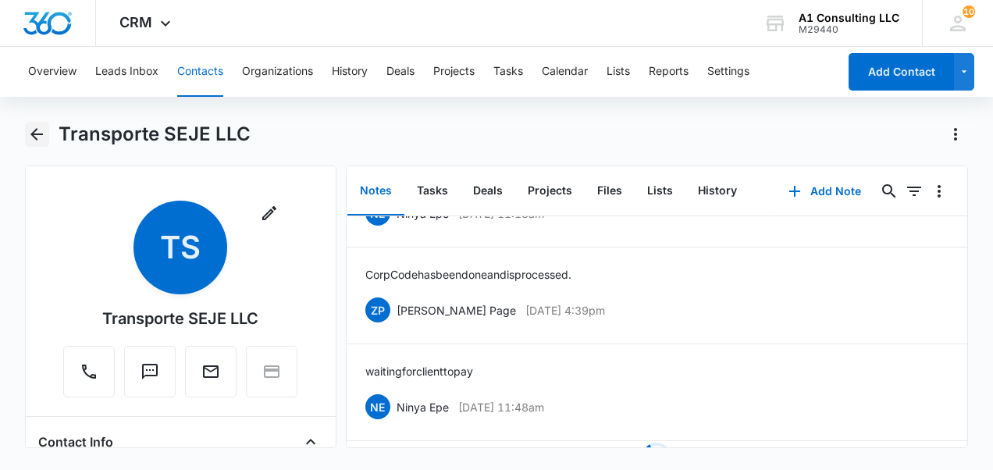
click at [37, 111] on icon "Back" at bounding box center [36, 134] width 19 height 19
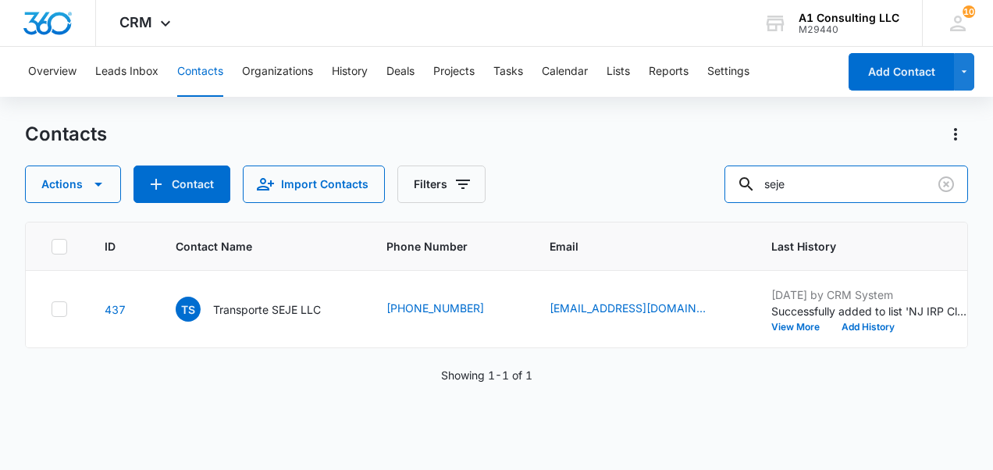
drag, startPoint x: 834, startPoint y: 193, endPoint x: 709, endPoint y: 210, distance: 126.8
click at [371, 111] on div "Contacts Actions Contact Import Contacts Filters seje ID Contact Name Phone Num…" at bounding box center [496, 295] width 943 height 346
type input "outlaw"
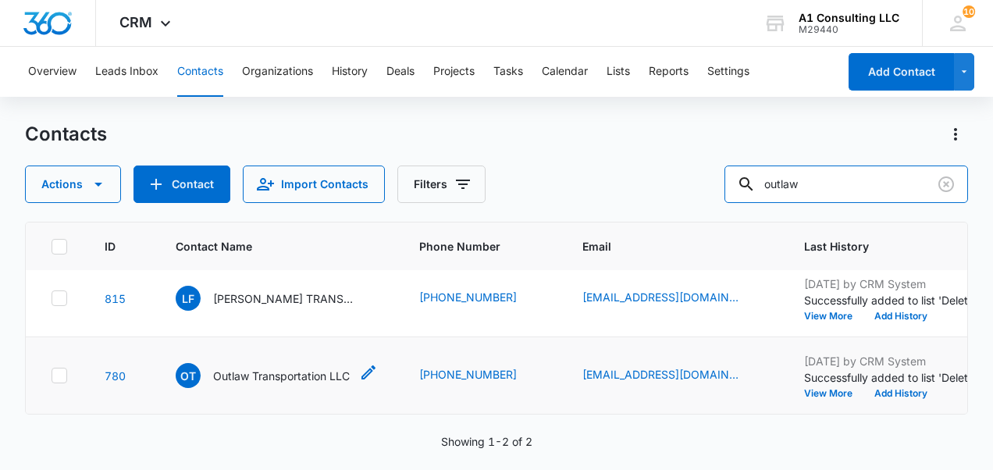
scroll to position [161, 0]
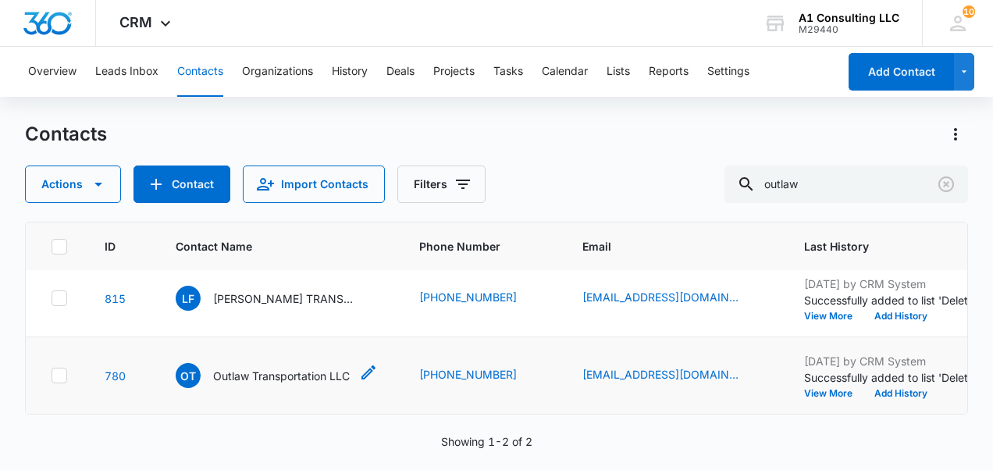
click at [322, 111] on p "Outlaw Transportation LLC" at bounding box center [281, 376] width 137 height 16
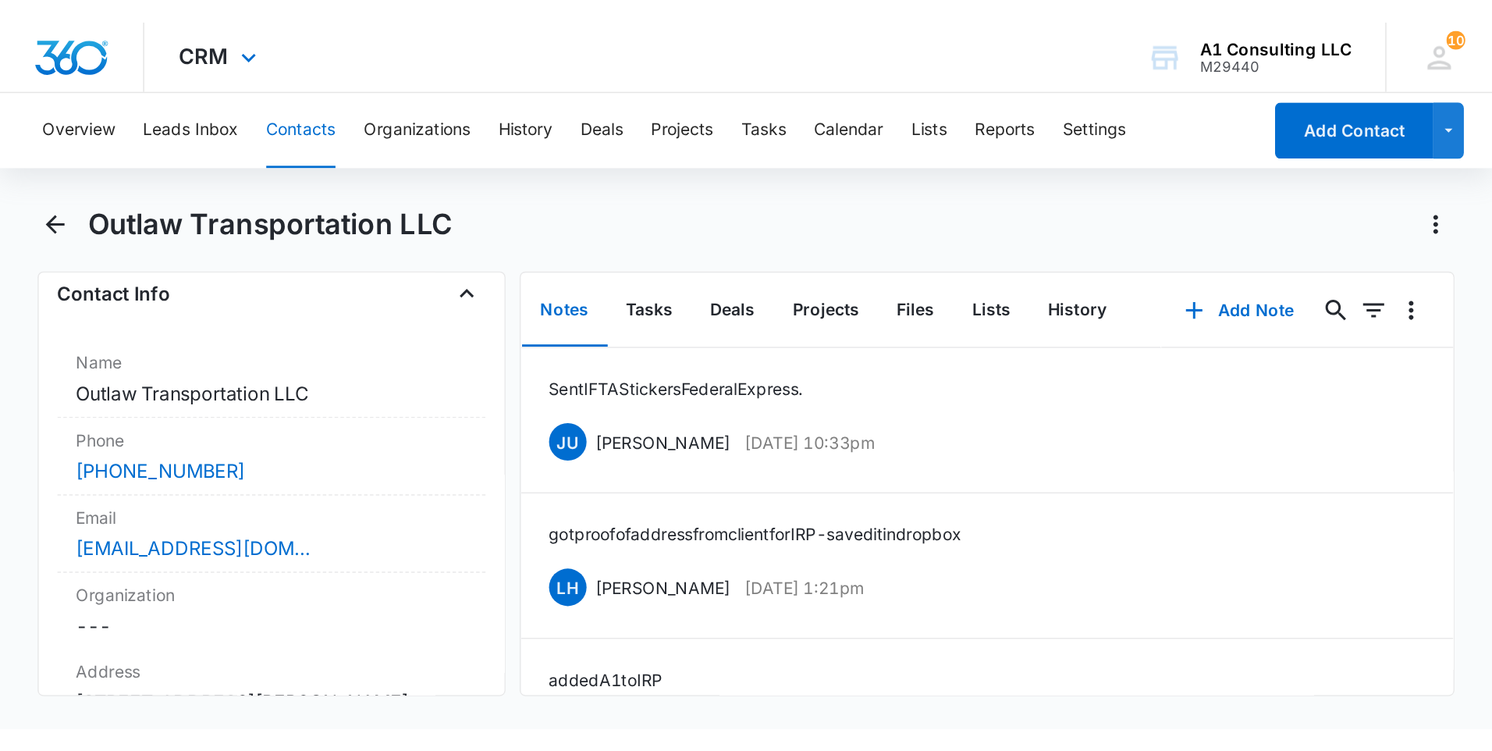
scroll to position [261, 0]
